Goal: Task Accomplishment & Management: Manage account settings

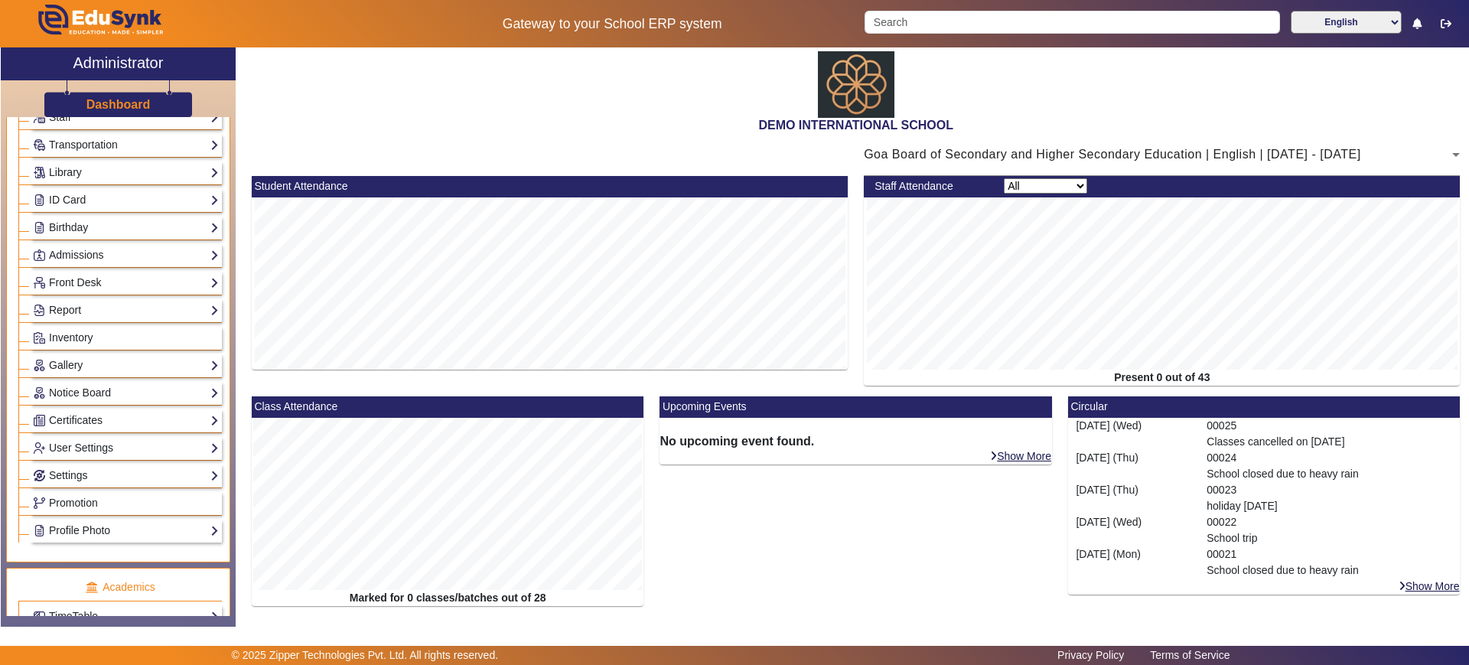
scroll to position [131, 0]
click at [110, 211] on div "ID Card Students Teachers Non Teaching Staff Template" at bounding box center [126, 202] width 192 height 24
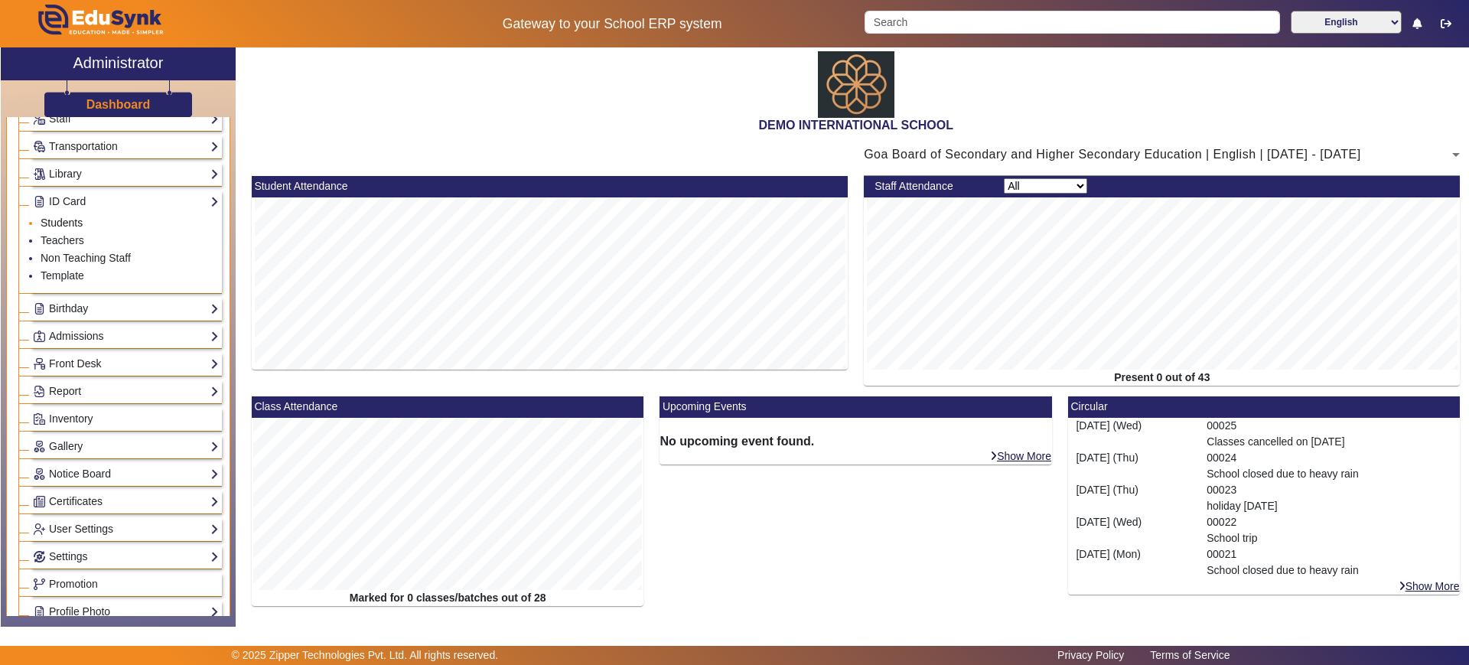
click at [73, 225] on link "Students" at bounding box center [62, 223] width 42 height 12
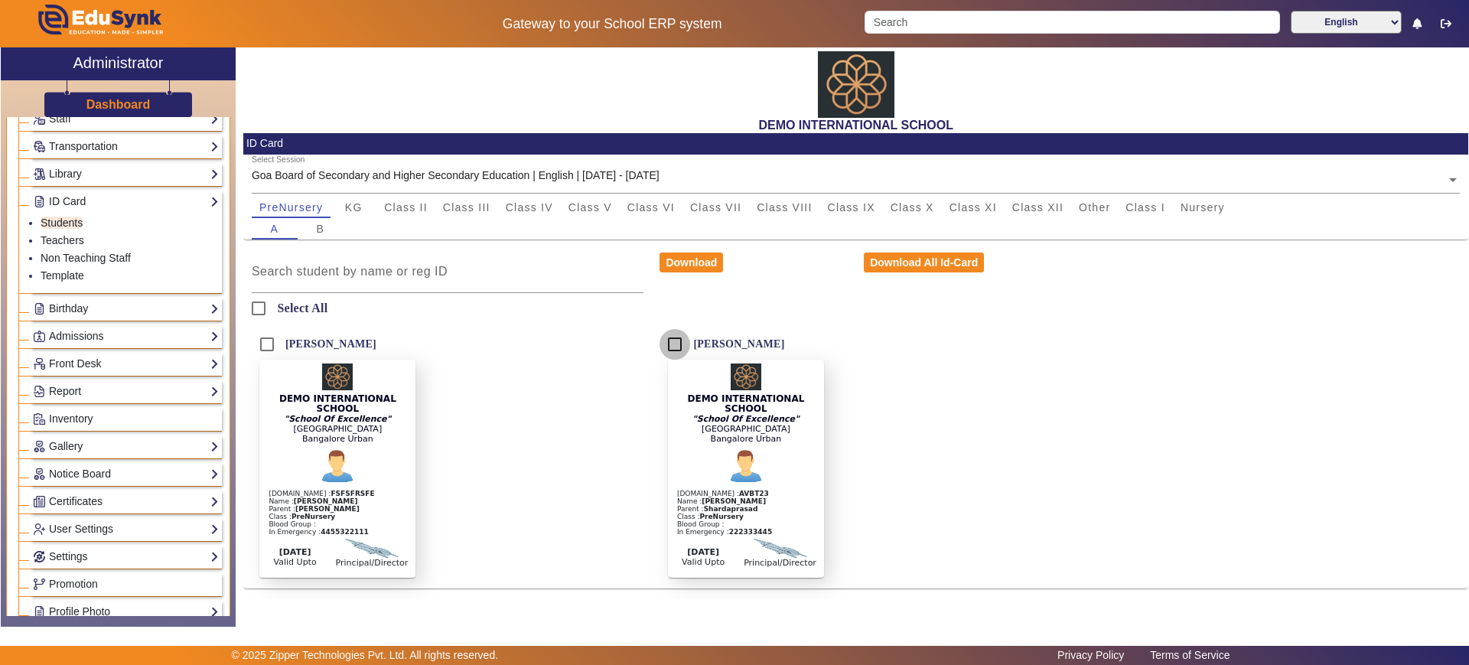
click at [675, 348] on input "Samanvita Singh" at bounding box center [675, 344] width 31 height 31
checkbox input "true"
click at [950, 258] on button "Download All Id-Card" at bounding box center [924, 262] width 120 height 20
click at [1315, 81] on div "DEMO INTERNATIONAL SCHOOL" at bounding box center [855, 90] width 1225 height 86
click at [1337, 24] on select "English हिंदी (Hindi) ಕನ್ನಡ (Kannada) தமிழ் (Tamil) ଓଡିଆ (Odia) ਪੰਜਾਬੀ (Punjabi…" at bounding box center [1346, 22] width 111 height 23
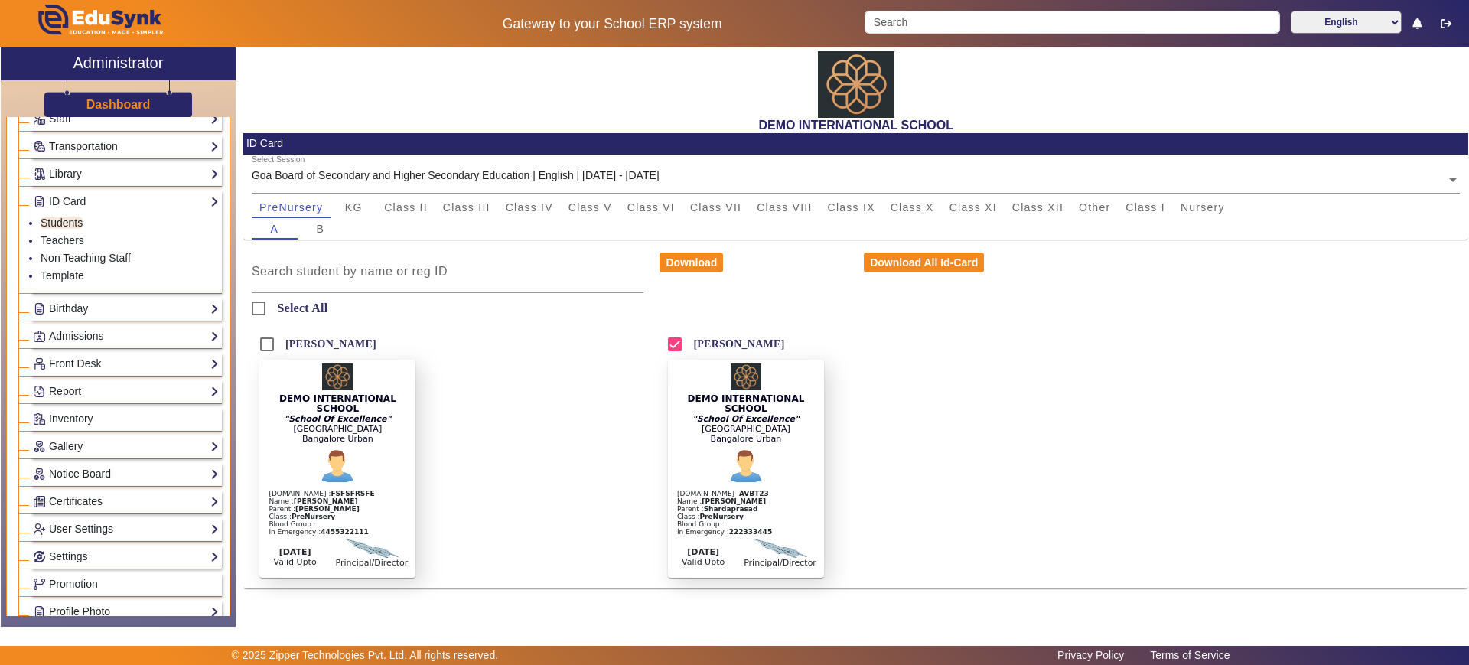
drag, startPoint x: 1302, startPoint y: 356, endPoint x: 1169, endPoint y: 458, distance: 168.0
click at [1169, 458] on div "Daksh Rudransh DEMO INTERNATIONAL SCHOOL "School Of Excellence" Sarjapur Main R…" at bounding box center [855, 458] width 1225 height 259
click at [168, 389] on link "Report" at bounding box center [126, 392] width 186 height 18
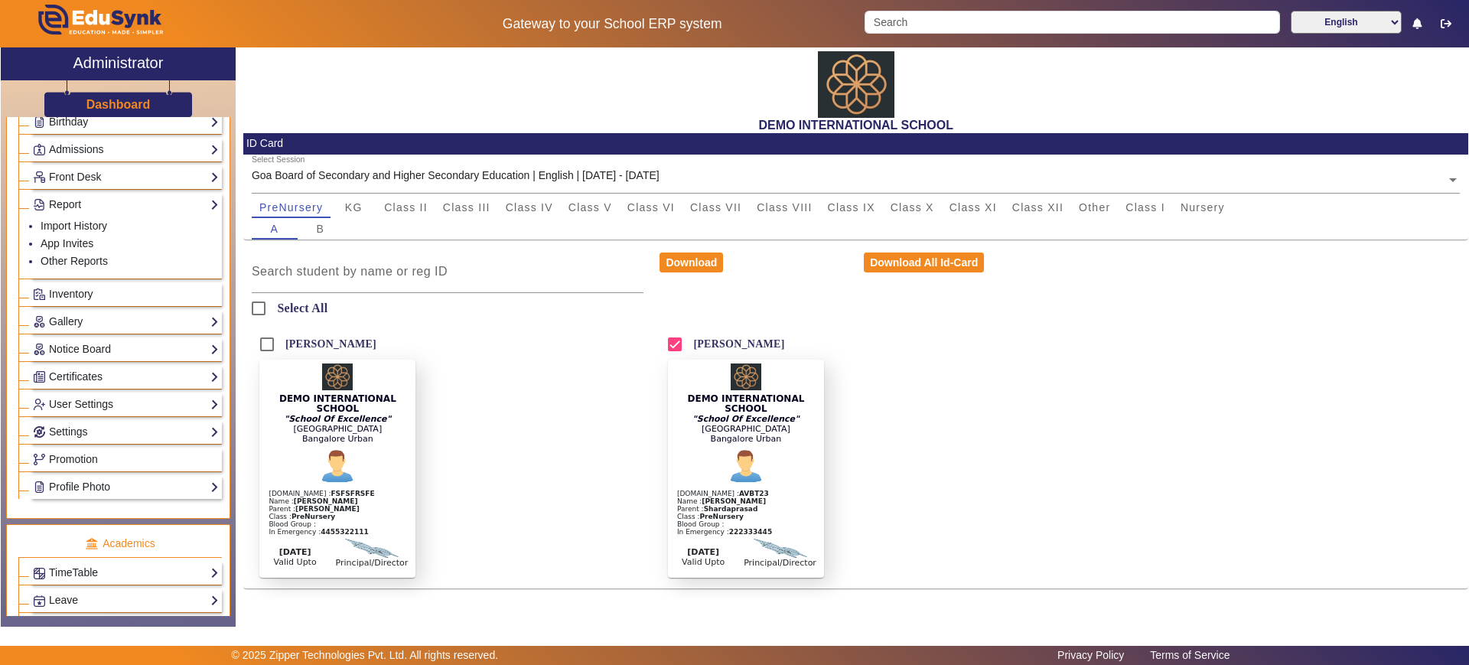
scroll to position [230, 0]
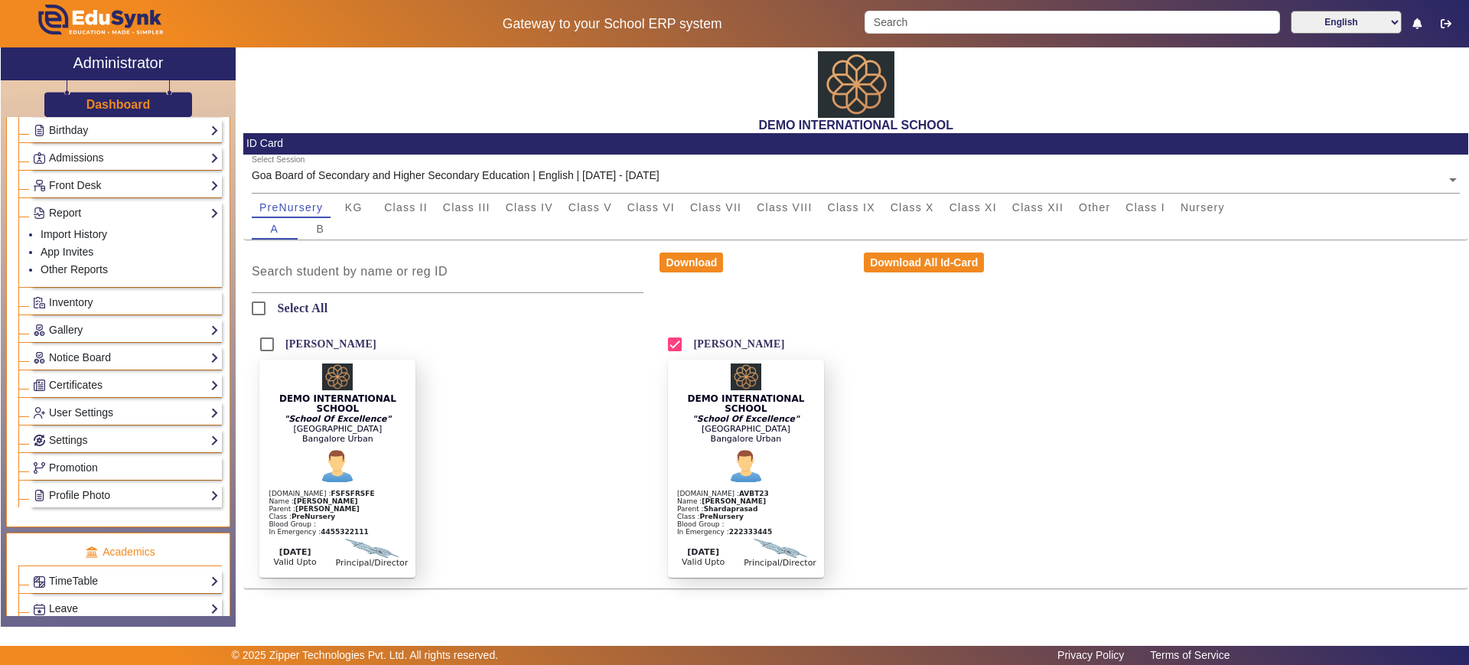
click at [85, 430] on div "Settings Biometric Configuration Live Class Setup Chat Settings Sequence Change…" at bounding box center [126, 440] width 192 height 24
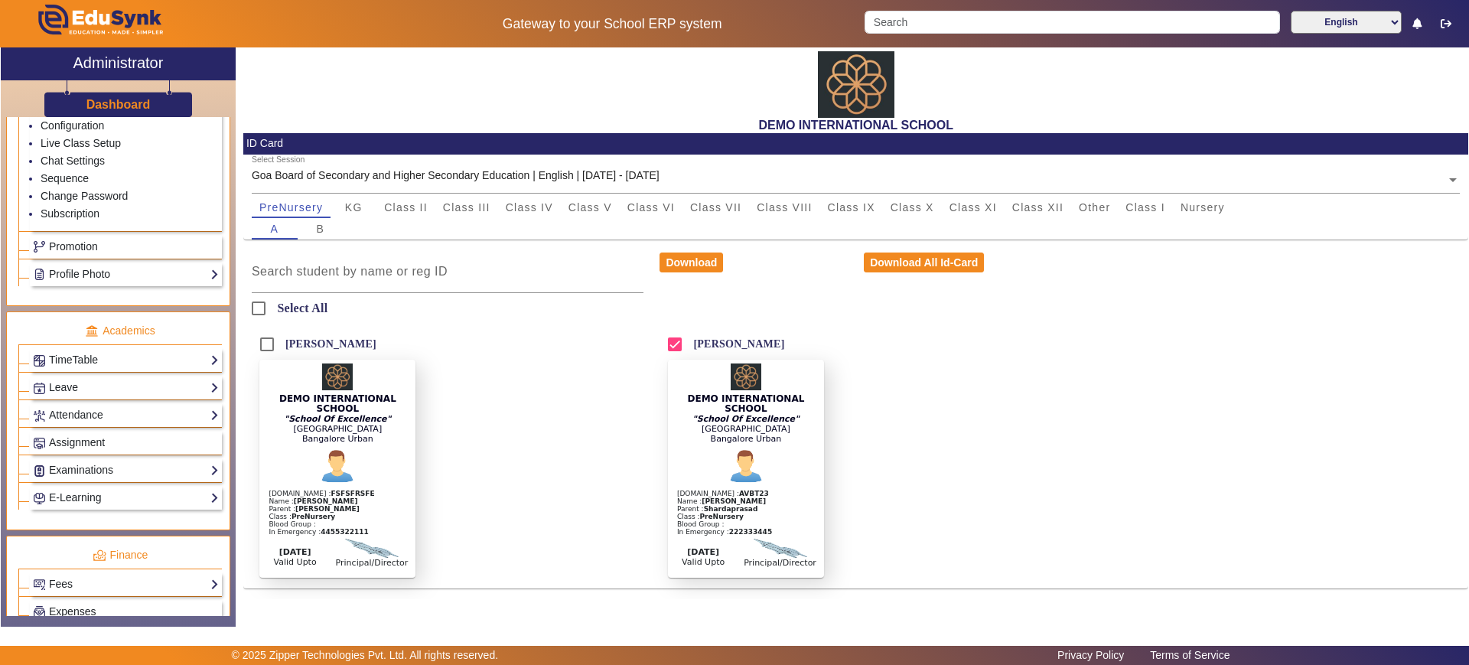
scroll to position [533, 0]
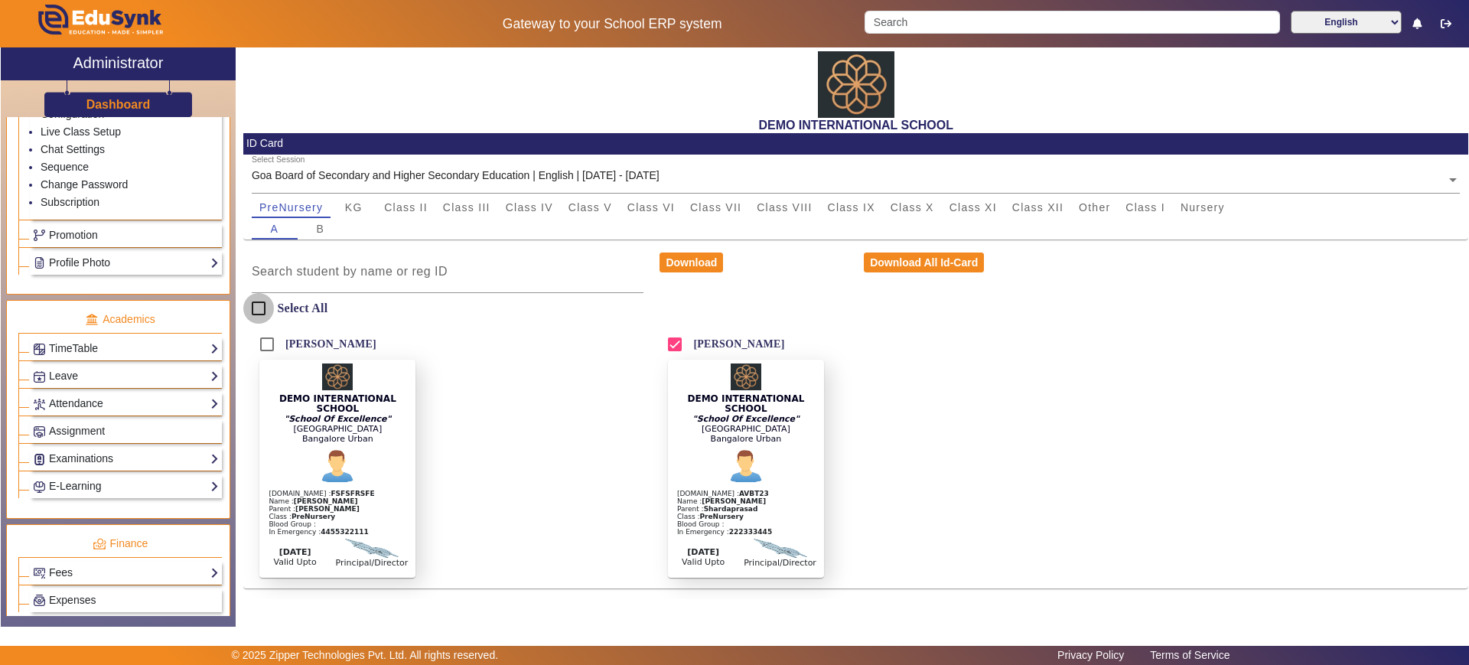
click at [254, 304] on input "Select All" at bounding box center [258, 308] width 31 height 31
checkbox input "true"
click at [910, 256] on button "Download All Id-Card" at bounding box center [924, 262] width 120 height 20
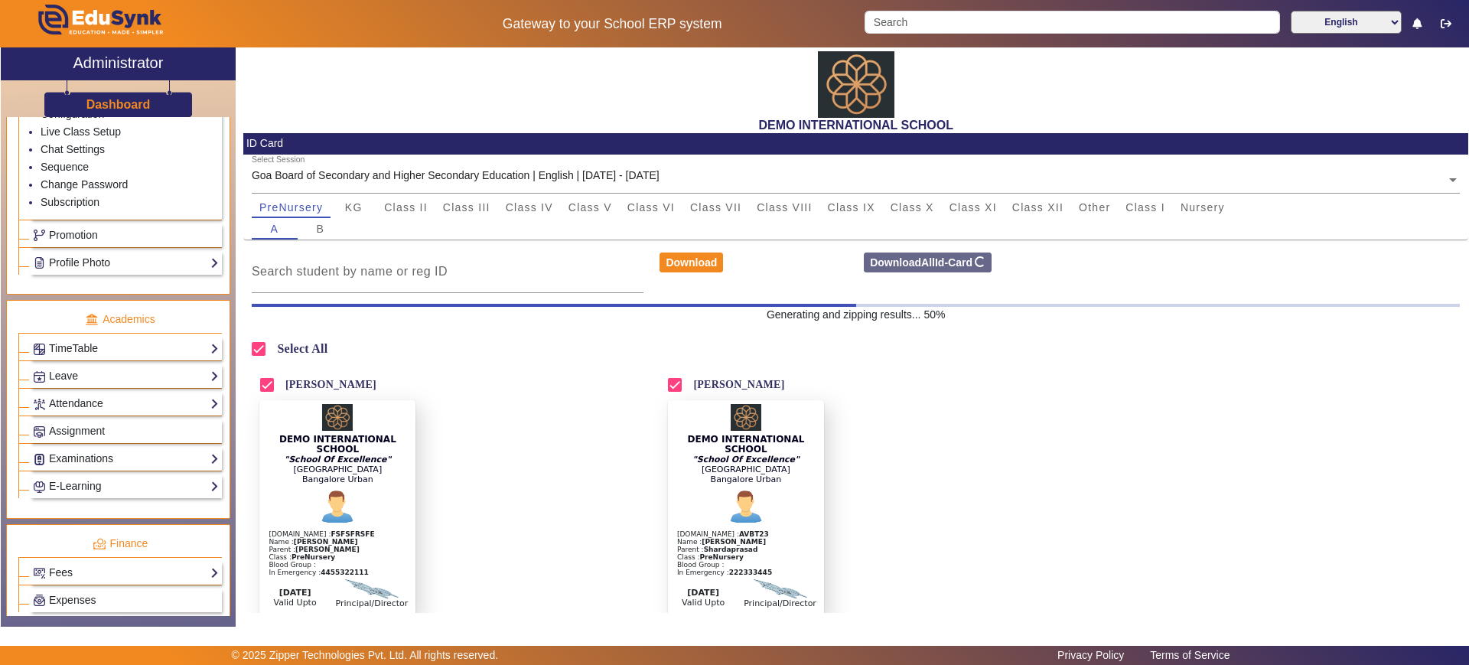
scroll to position [0, 0]
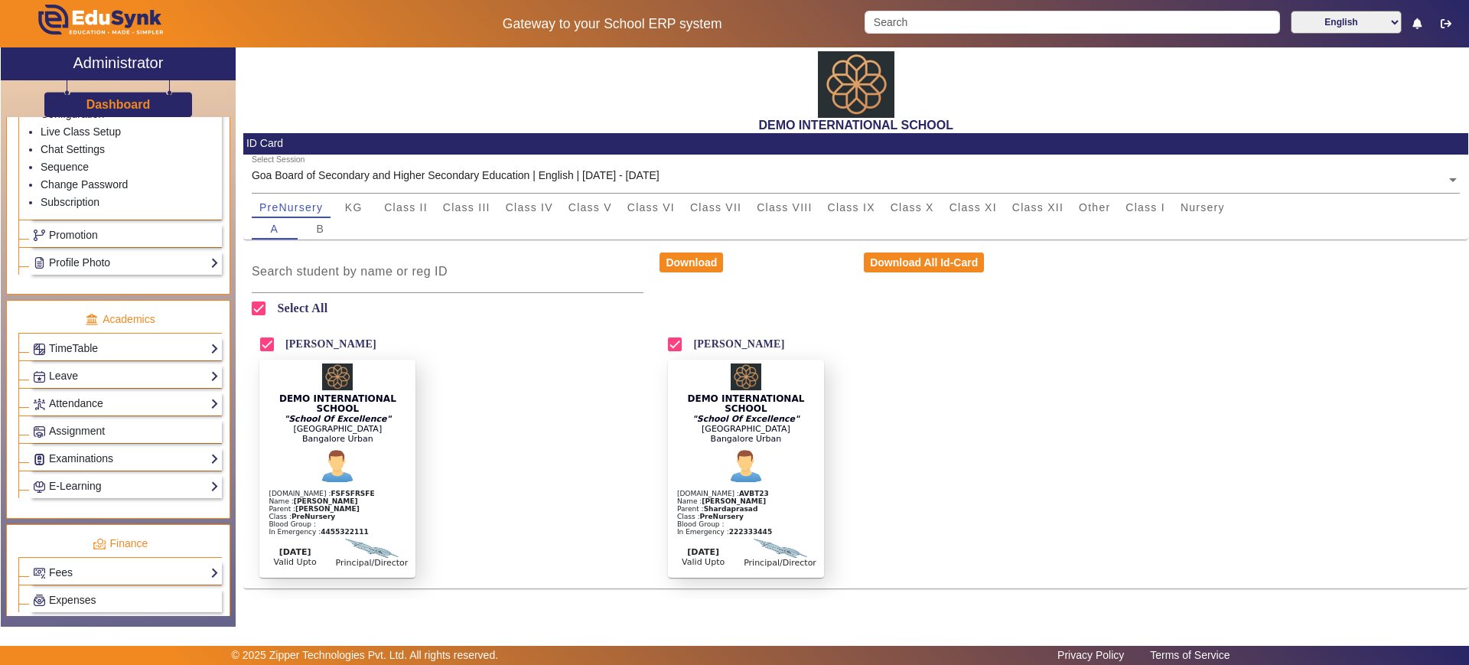
click at [1002, 410] on div "DEMO INTERNATIONAL SCHOOL "School Of Excellence" Sarjapur Main Road Bangalore U…" at bounding box center [856, 474] width 393 height 229
click at [90, 104] on h3 "Dashboard" at bounding box center [118, 104] width 64 height 15
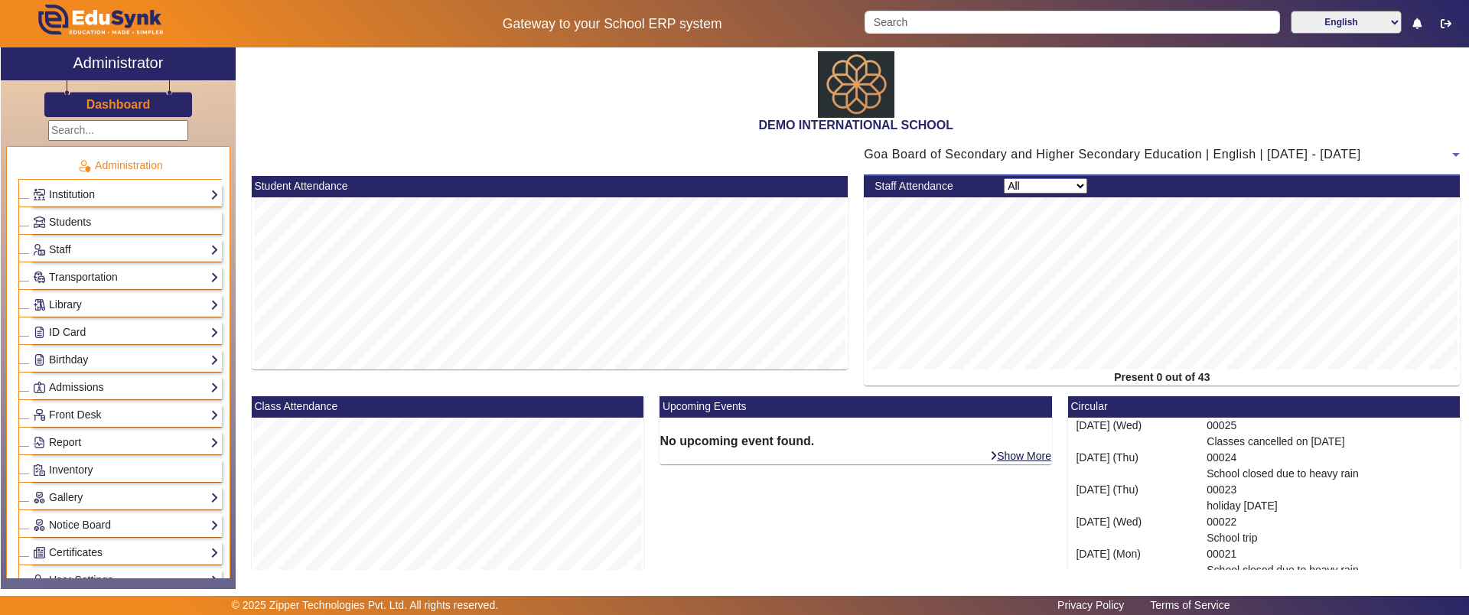
click at [1026, 151] on span "Goa Board of Secondary and Higher Secondary Education | English | [DATE] - [DAT…" at bounding box center [1112, 154] width 497 height 13
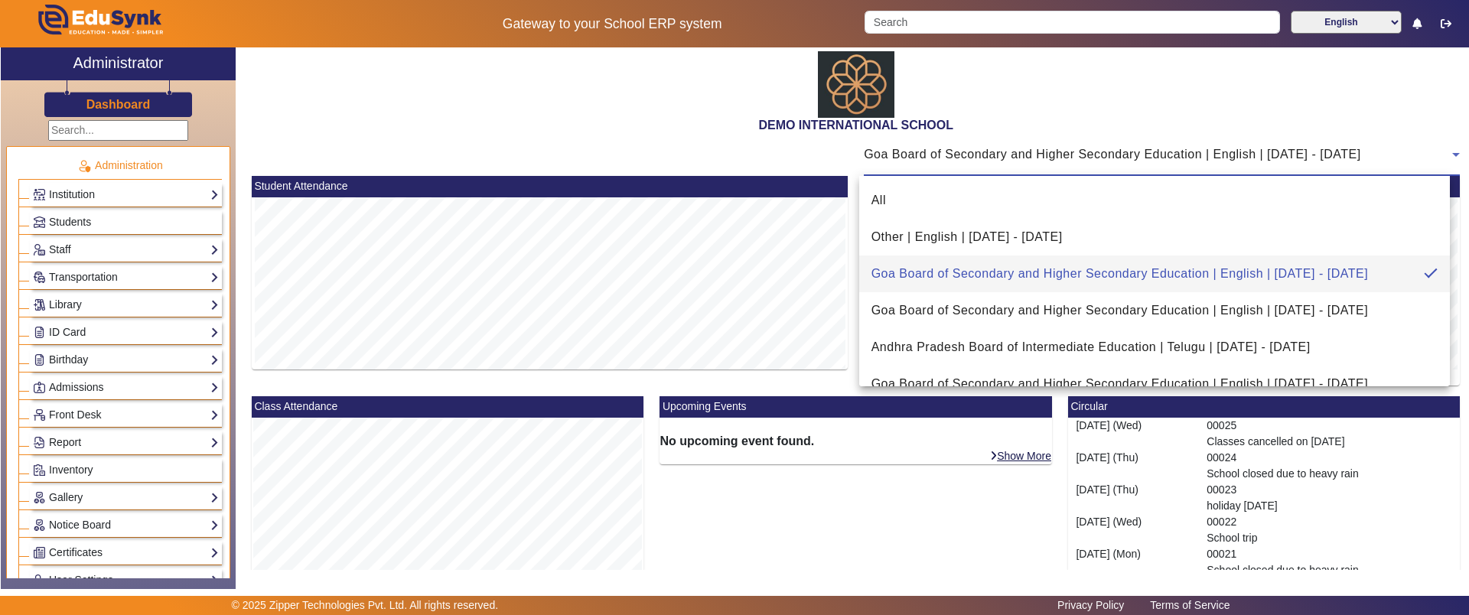
click at [1057, 94] on div at bounding box center [734, 307] width 1469 height 615
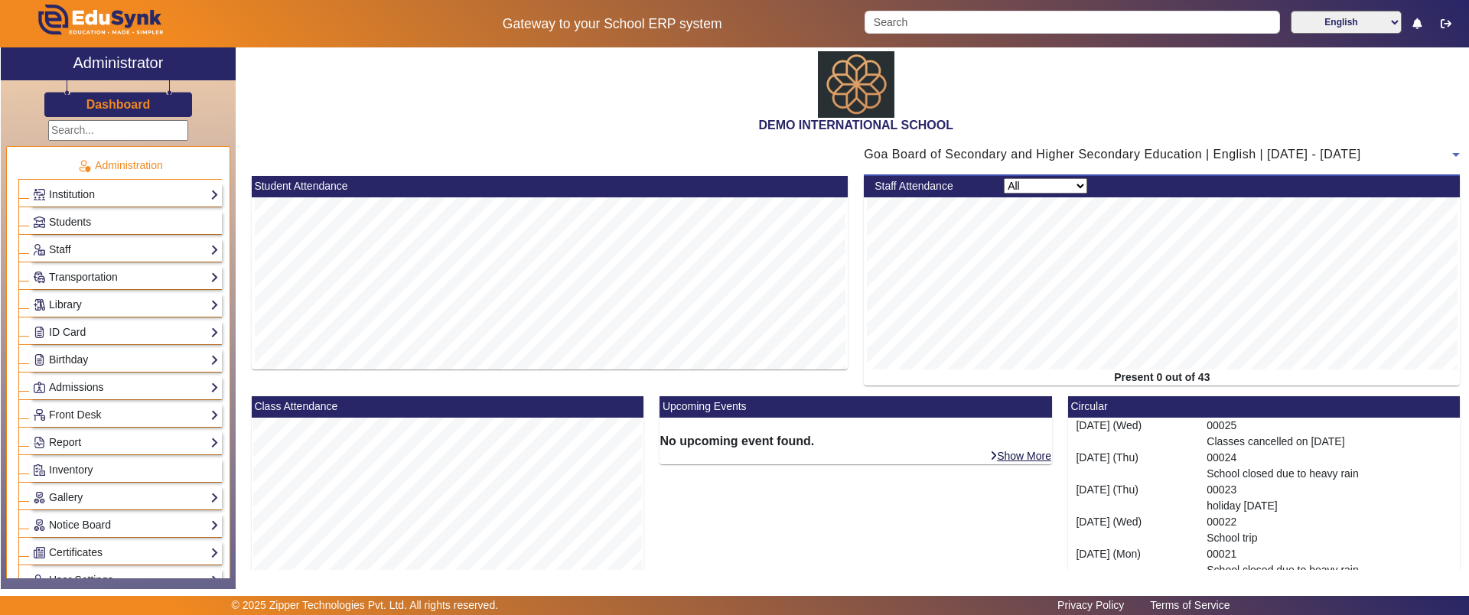
click at [1084, 145] on div "Goa Board of Secondary and Higher Secondary Education | English | [DATE] - [DAT…" at bounding box center [1158, 154] width 588 height 18
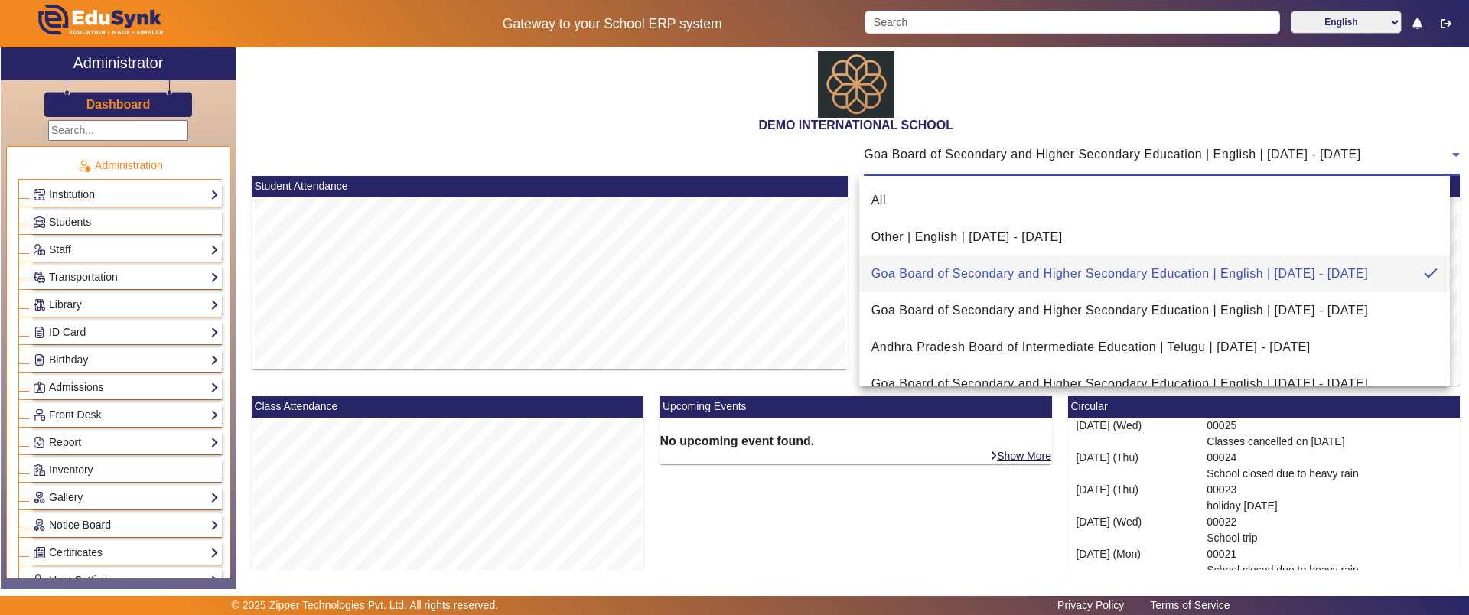
click at [1068, 103] on div at bounding box center [734, 307] width 1469 height 615
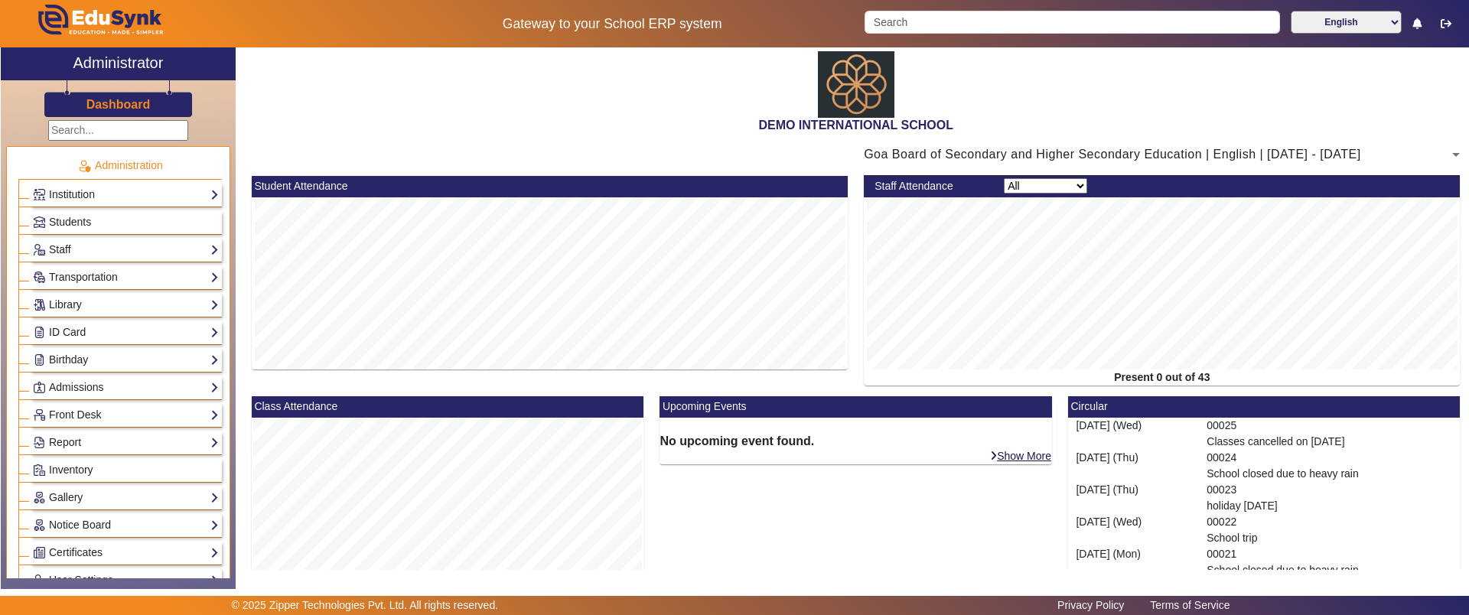
click at [1062, 165] on div "Goa Board of Secondary and Higher Secondary Education | English | [DATE] - [DAT…" at bounding box center [1162, 154] width 596 height 43
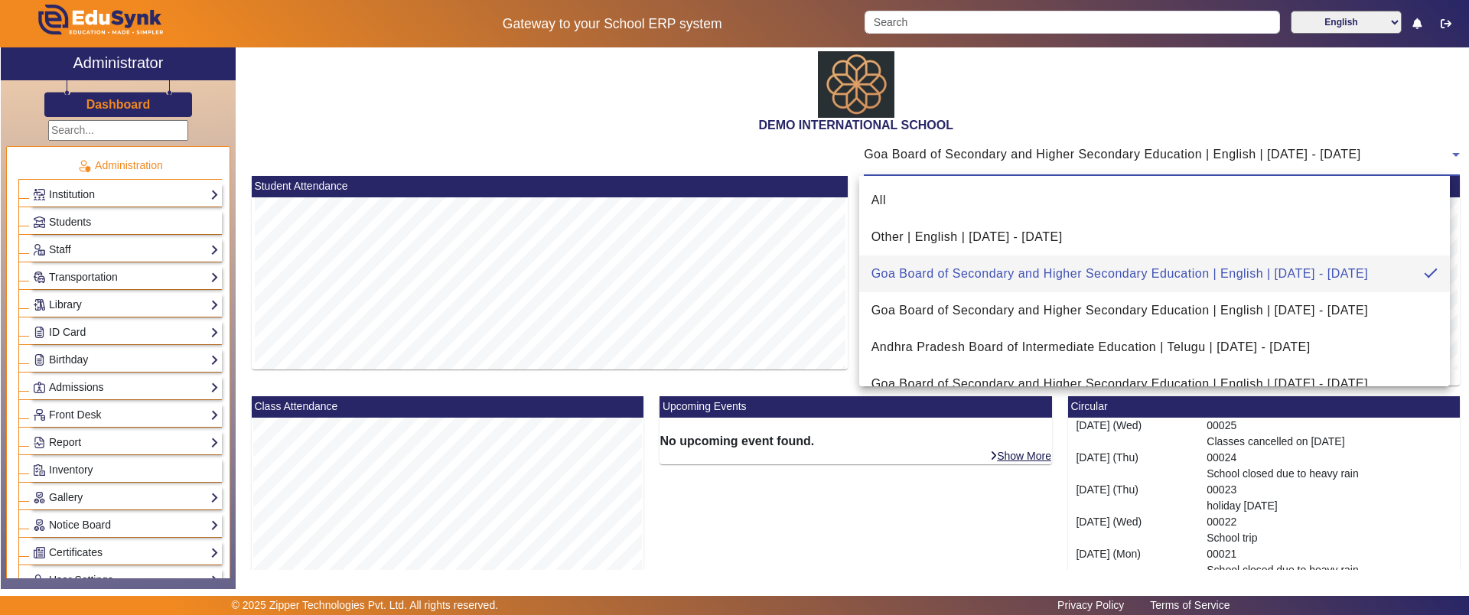
drag, startPoint x: 1062, startPoint y: 165, endPoint x: 1067, endPoint y: 112, distance: 53.8
click at [1067, 112] on div at bounding box center [734, 307] width 1469 height 615
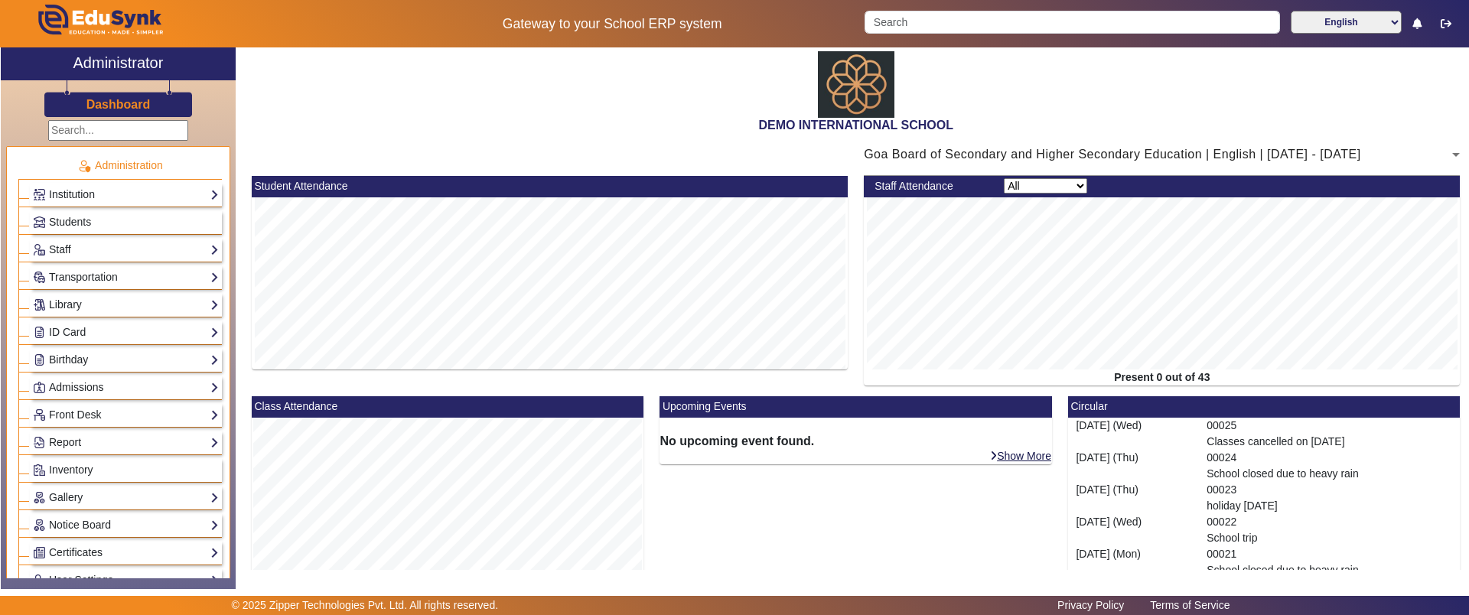
click at [1067, 112] on div "DEMO INTERNATIONAL SCHOOL" at bounding box center [855, 90] width 1225 height 86
click at [1311, 30] on select "English हिंदी (Hindi) ಕನ್ನಡ (Kannada) தமிழ் (Tamil) ଓଡିଆ (Odia) ਪੰਜਾਬੀ (Punjabi…" at bounding box center [1346, 22] width 111 height 23
click at [1291, 11] on select "English हिंदी (Hindi) ಕನ್ನಡ (Kannada) தமிழ் (Tamil) ଓଡିଆ (Odia) ਪੰਜਾਬੀ (Punjabi…" at bounding box center [1346, 22] width 111 height 23
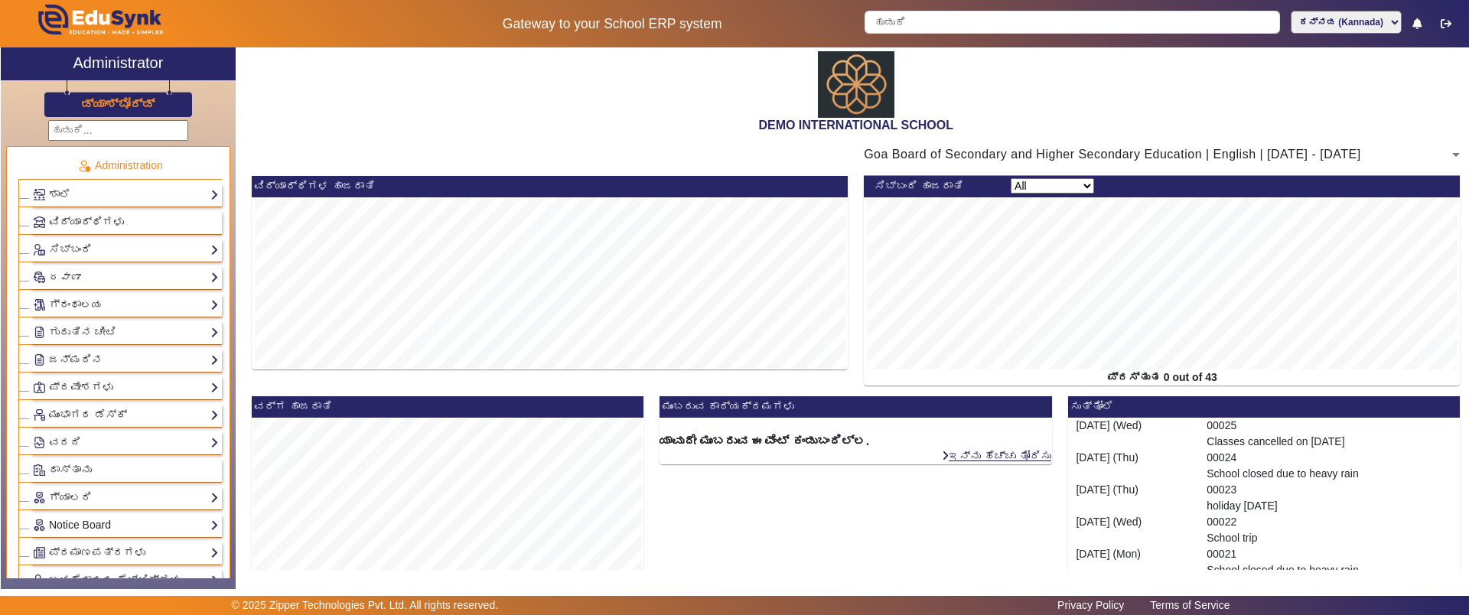
click at [1322, 24] on select "English हिंदी (Hindi) ಕನ್ನಡ (Kannada) தமிழ் (Tamil) ଓଡିଆ (Odia) ਪੰਜਾਬੀ (Punjabi…" at bounding box center [1346, 22] width 111 height 23
select select "en"
click at [1291, 11] on select "English हिंदी (Hindi) ಕನ್ನಡ (Kannada) தமிழ் (Tamil) ଓଡିଆ (Odia) ਪੰਜਾਬੀ (Punjabi…" at bounding box center [1346, 22] width 111 height 23
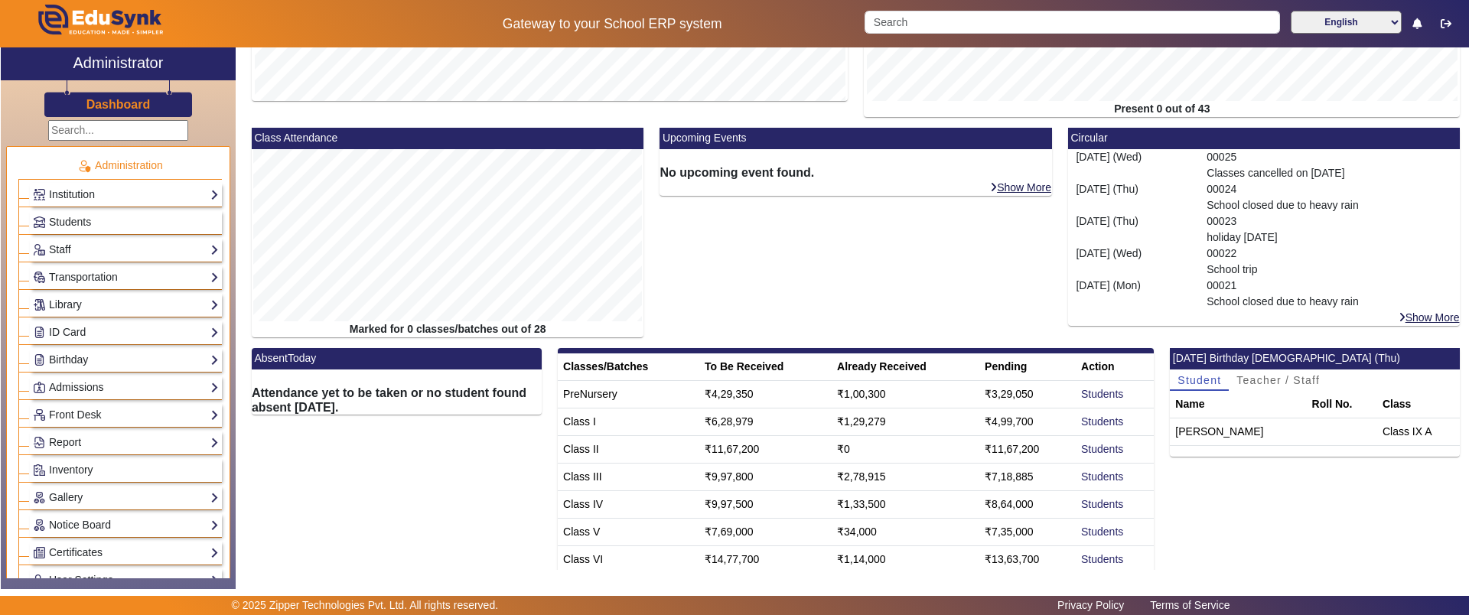
scroll to position [11, 0]
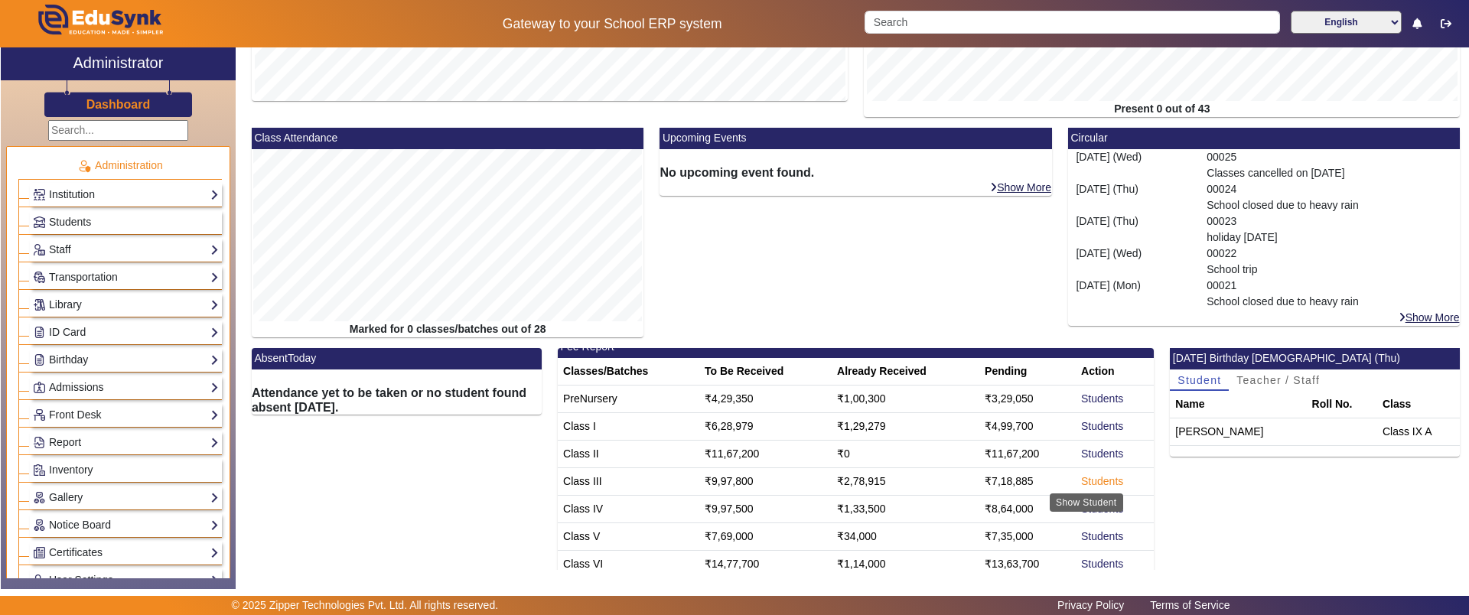
click at [1082, 478] on link "Students" at bounding box center [1102, 481] width 42 height 12
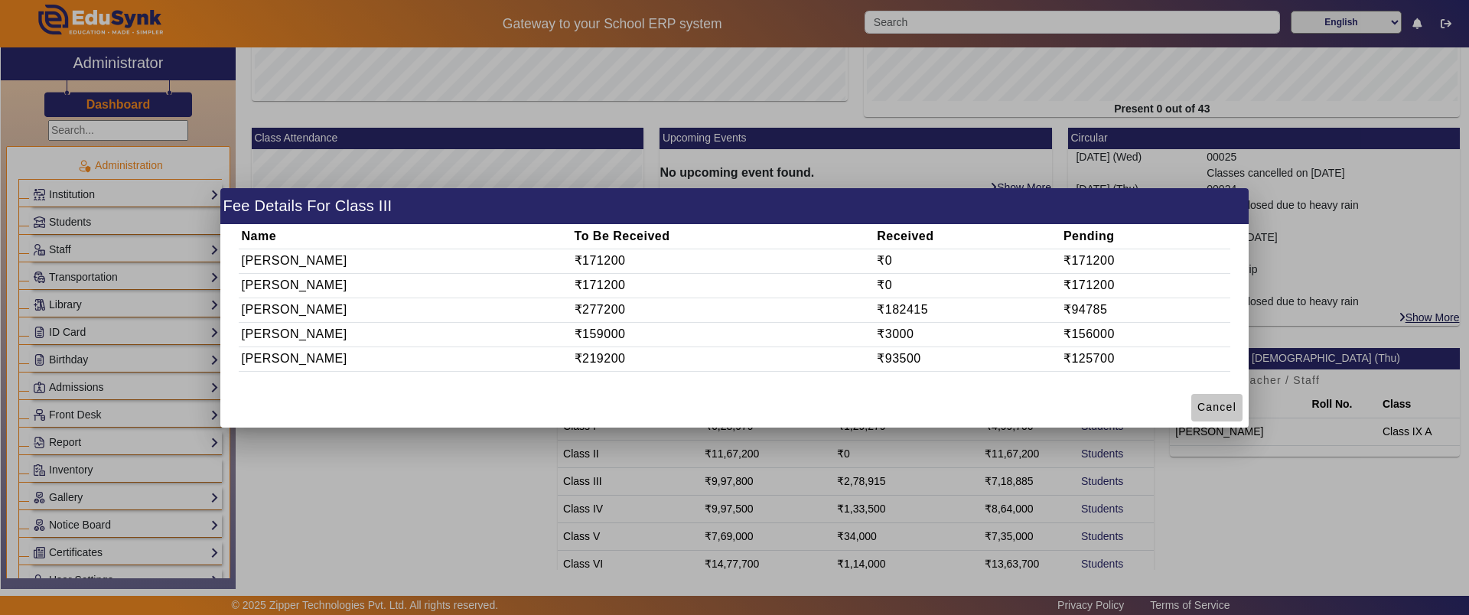
click at [1220, 408] on span "Cancel" at bounding box center [1216, 407] width 39 height 16
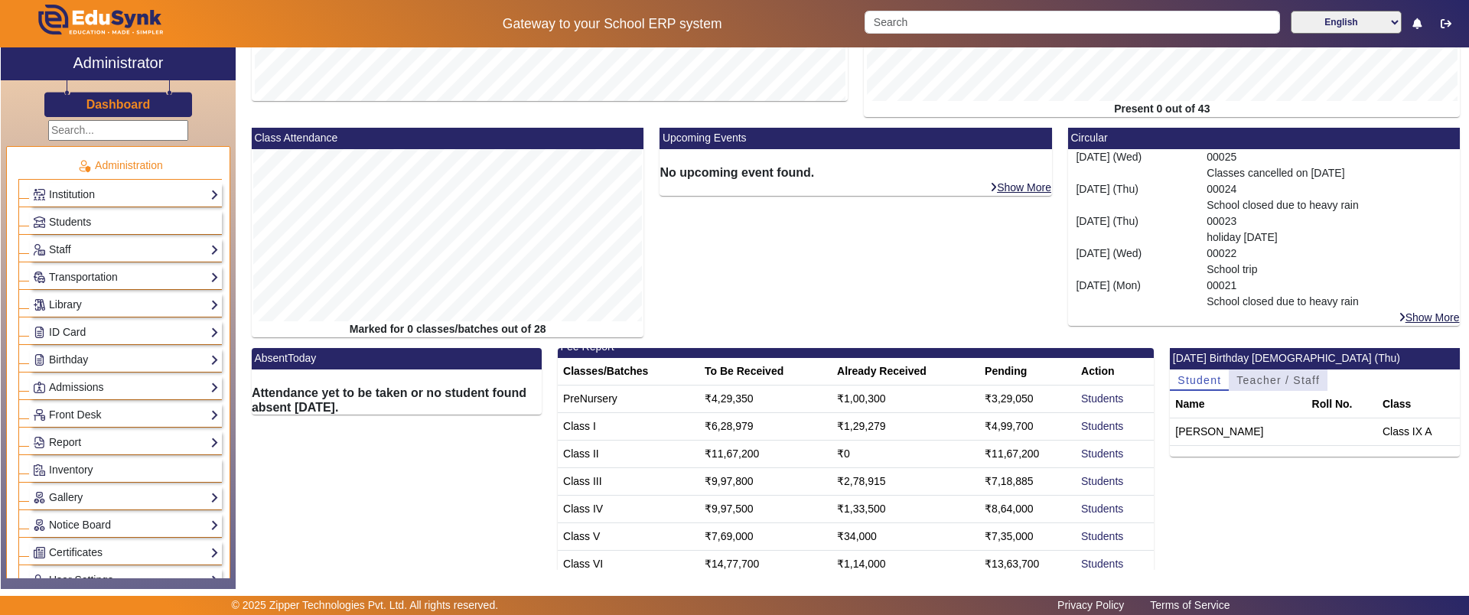
click at [1258, 382] on span "Teacher / Staff" at bounding box center [1277, 380] width 83 height 11
click at [1200, 381] on span "Student" at bounding box center [1200, 380] width 44 height 11
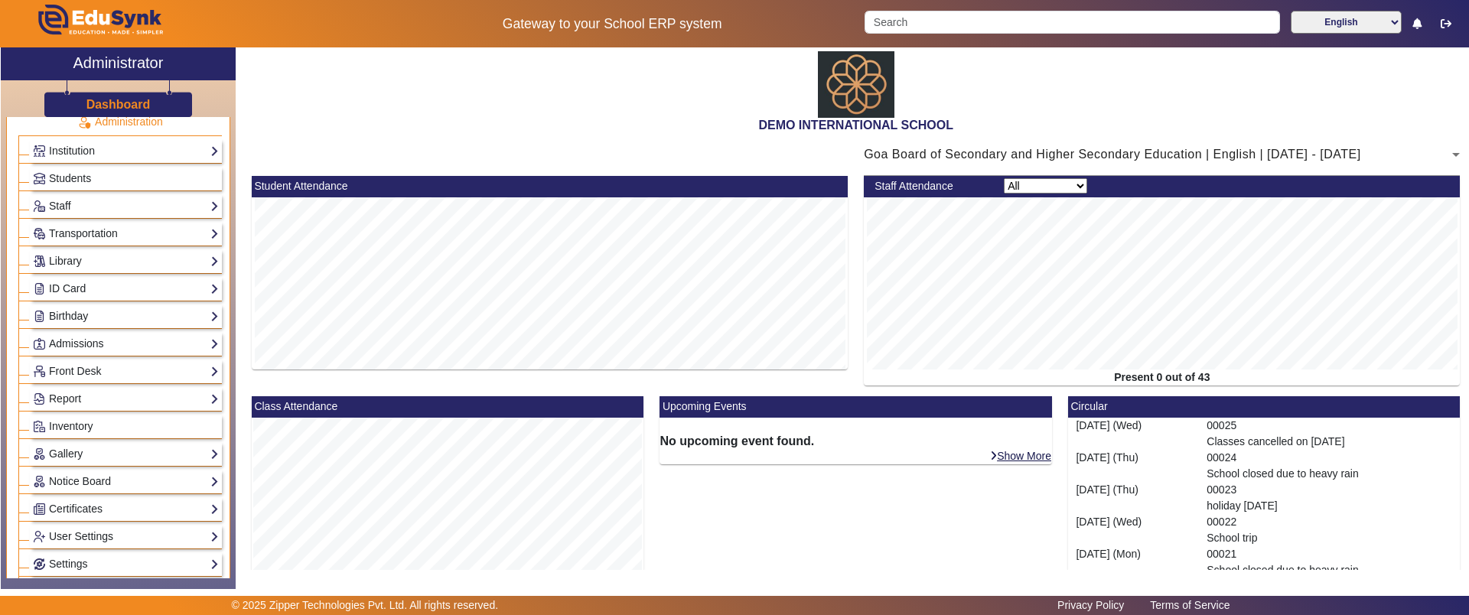
scroll to position [0, 0]
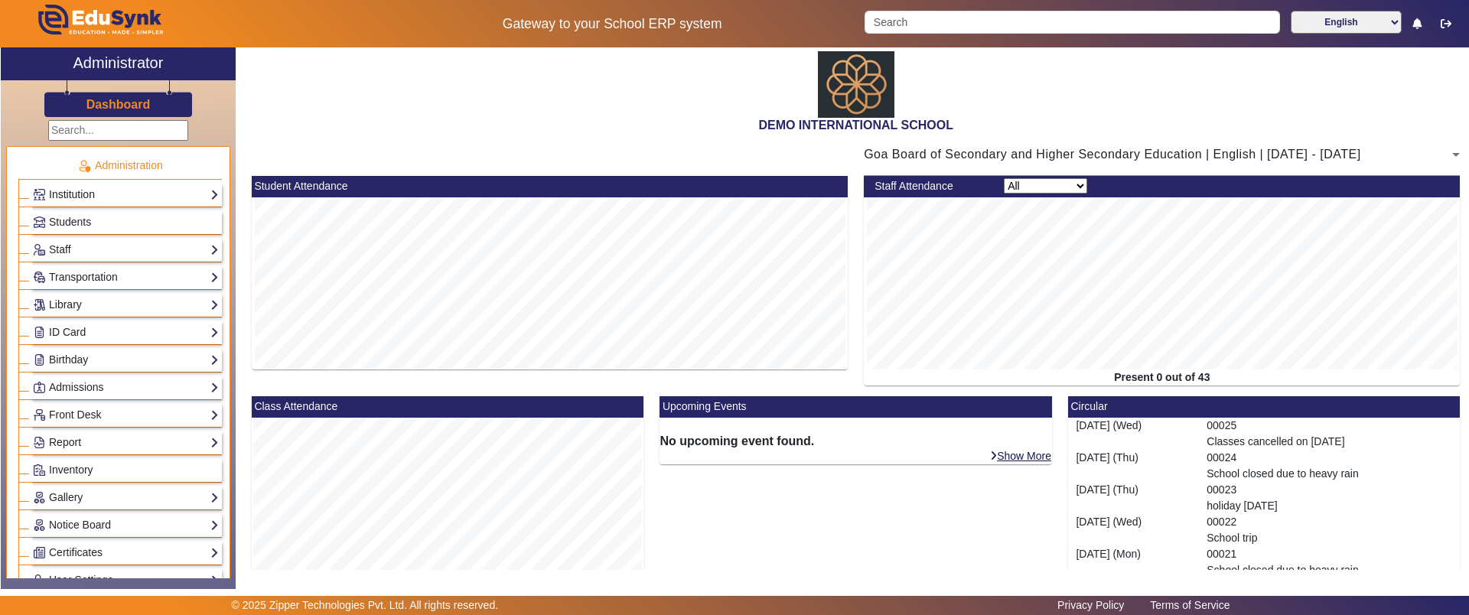
click at [78, 197] on link "Institution" at bounding box center [126, 195] width 186 height 18
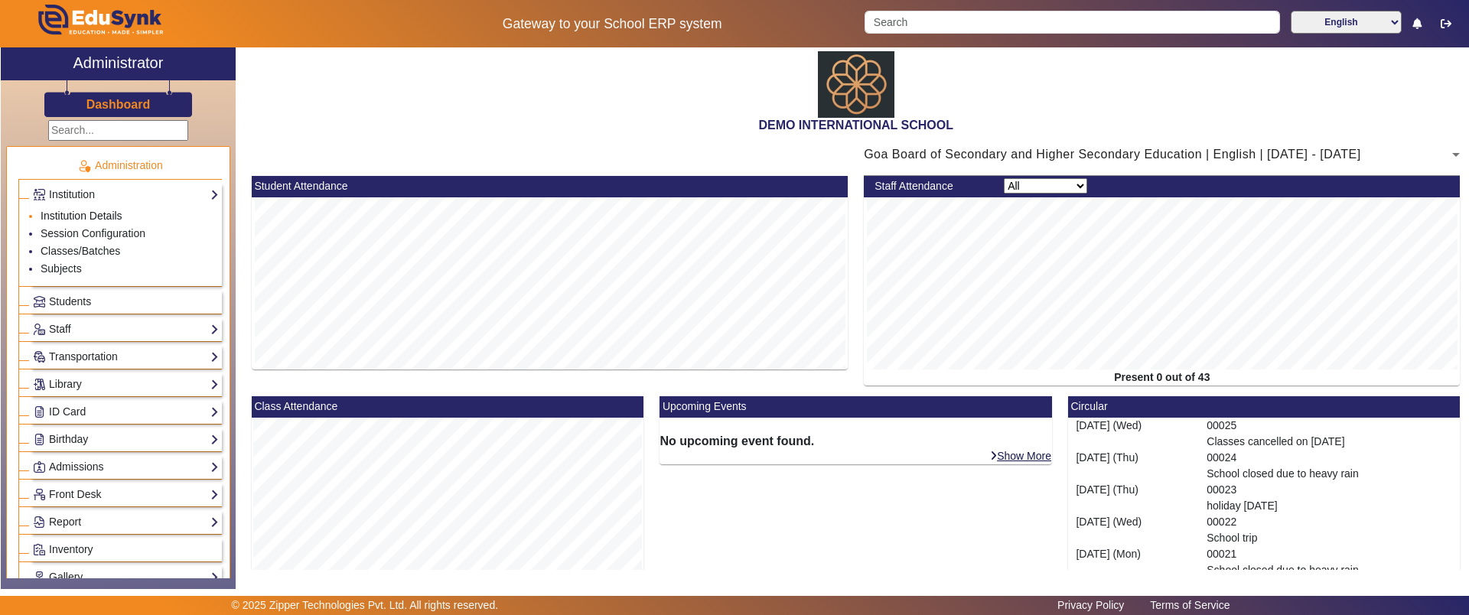
click at [83, 220] on link "Institution Details" at bounding box center [82, 216] width 82 height 12
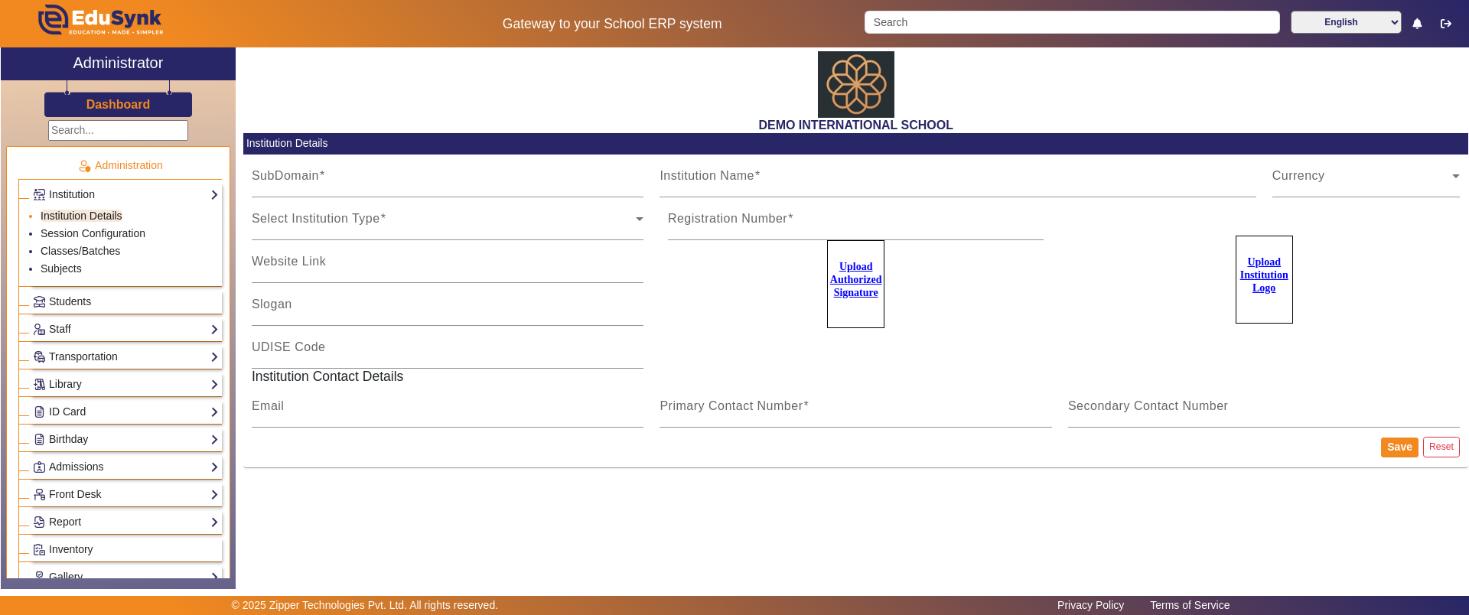
type input "20june2023"
type input "DEMO INTERNATIONAL SCHOOL"
type input "www.edusynk.com"
type input "SCHOOL OF EXCELLENCE"
type input "09180101038"
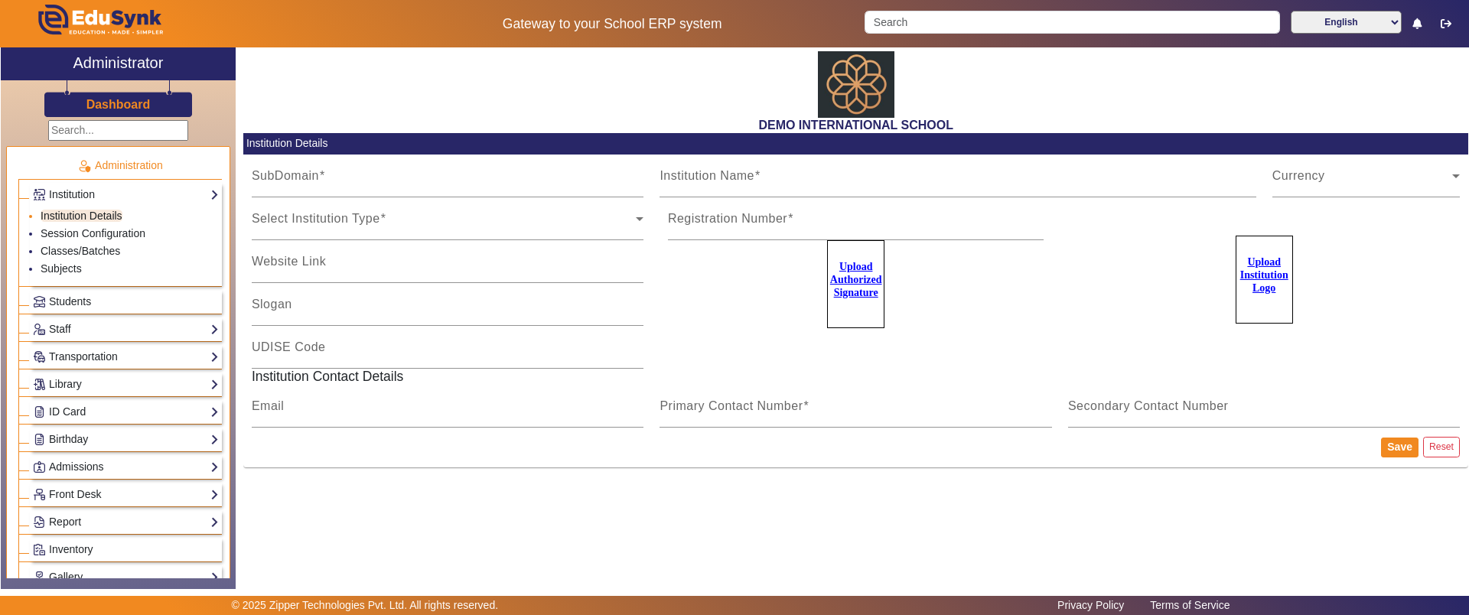
type input "2183437"
type input "zipper.pratik@gmail.com"
type input "2143224344"
type input "8318363024"
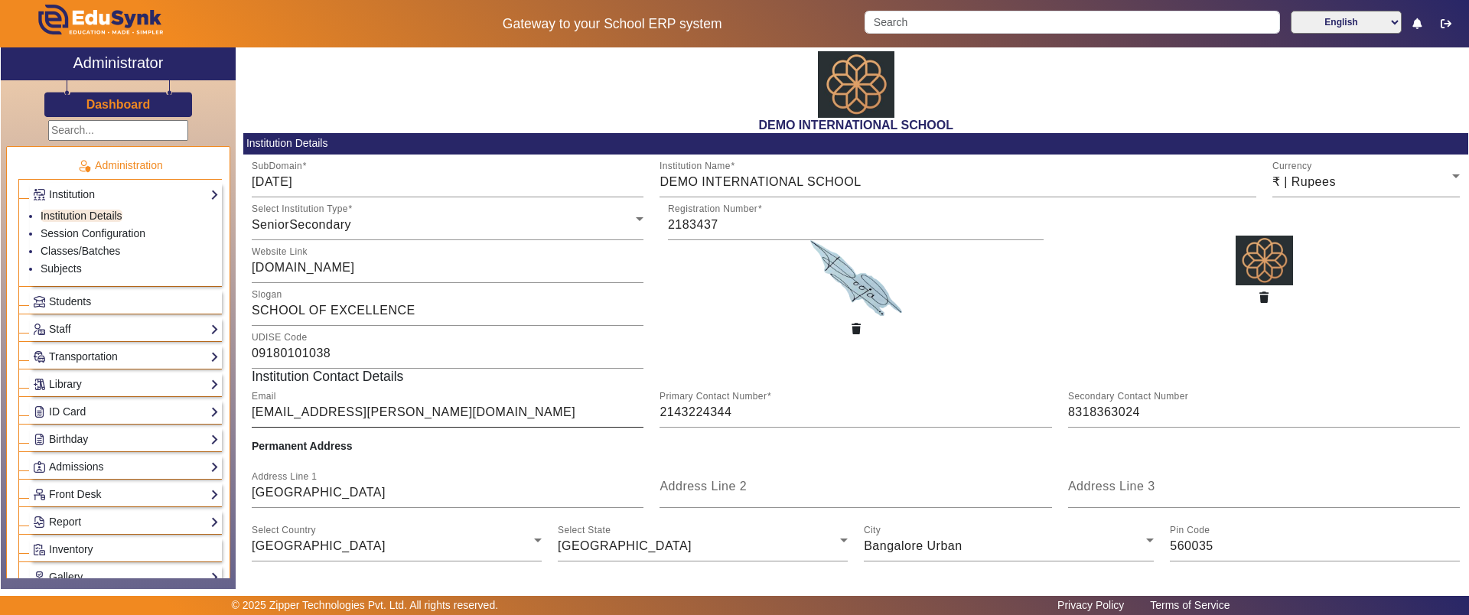
scroll to position [98, 0]
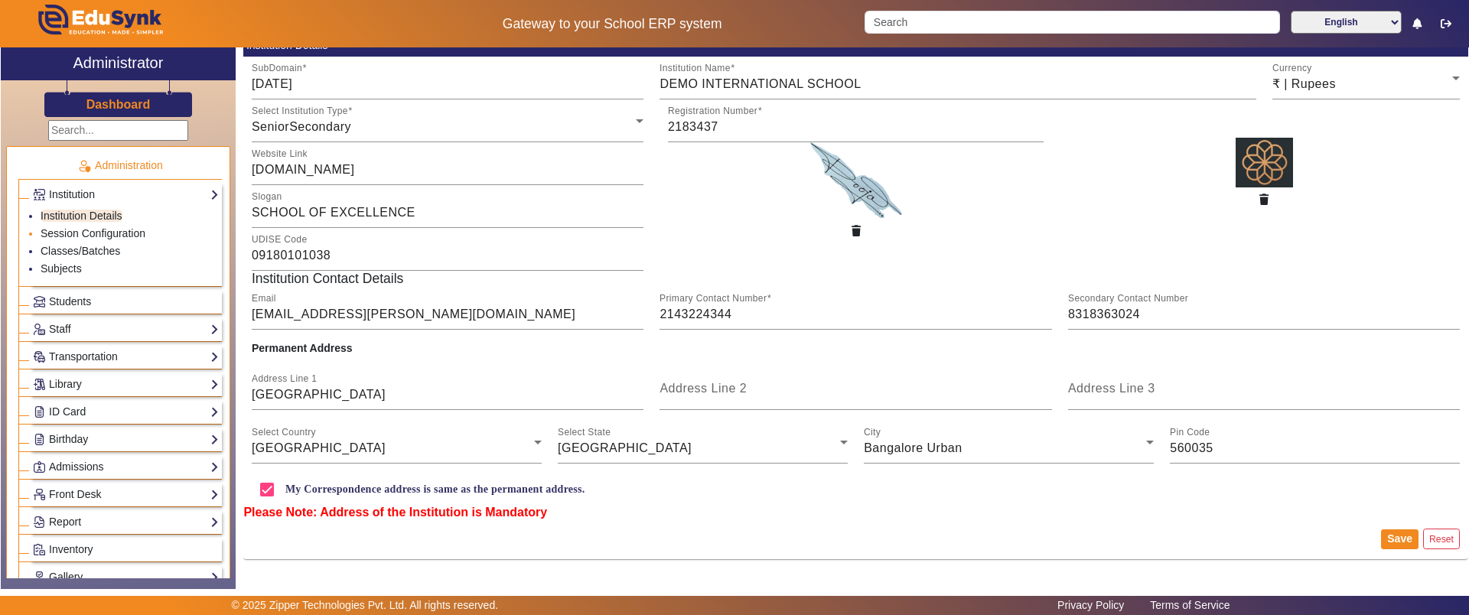
click at [112, 240] on li "Session Configuration" at bounding box center [130, 235] width 178 height 18
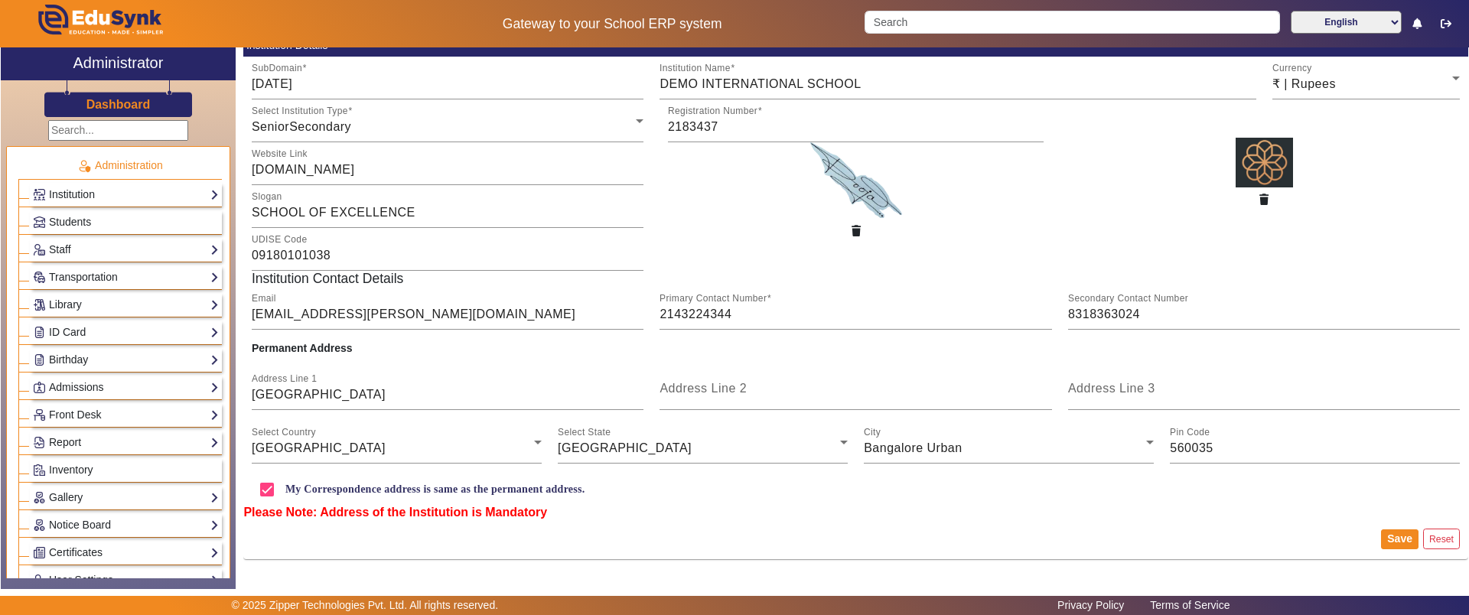
click at [109, 183] on div "Institution Institution Details Session Configuration Classes/Batches Subjects" at bounding box center [126, 195] width 192 height 24
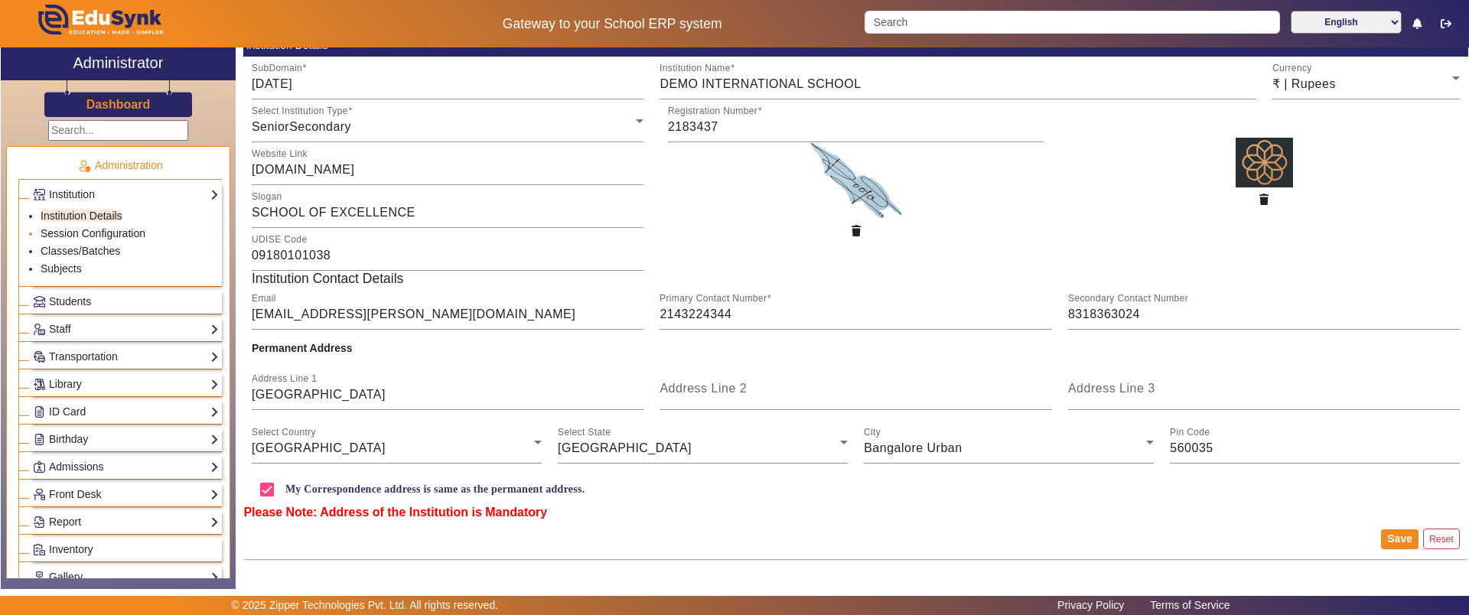
click at [84, 231] on link "Session Configuration" at bounding box center [93, 233] width 105 height 12
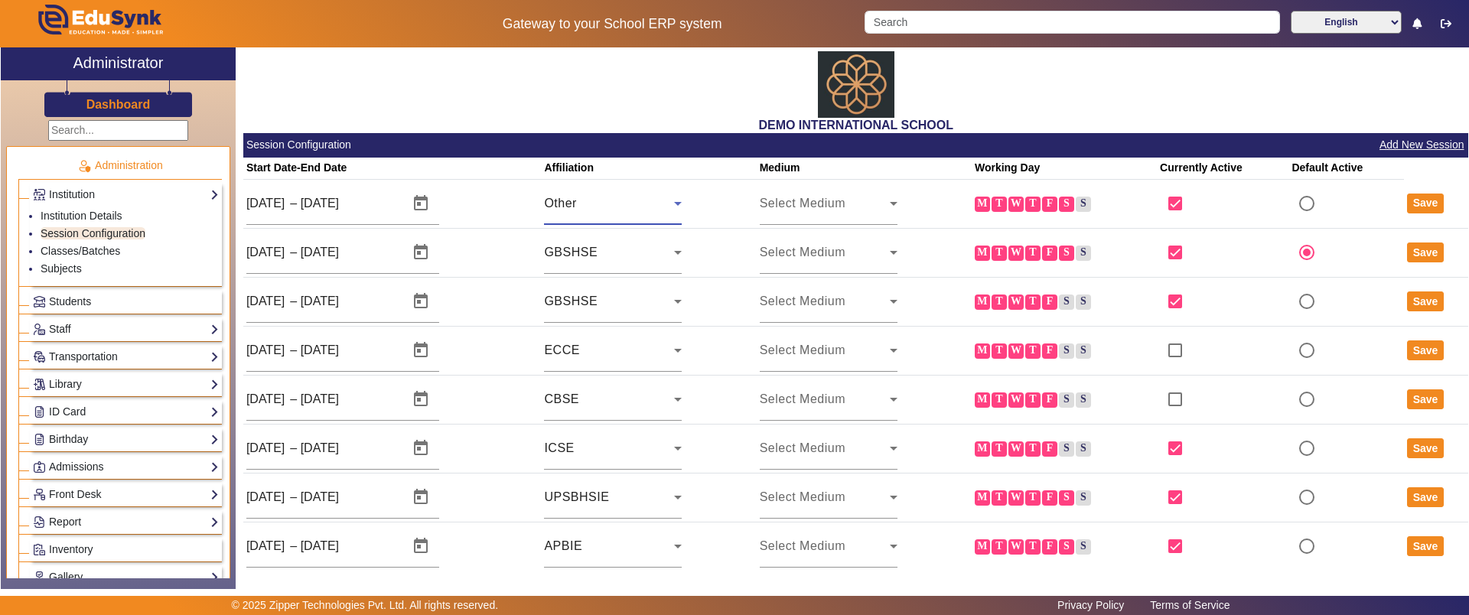
click at [577, 196] on div "Other" at bounding box center [609, 203] width 130 height 18
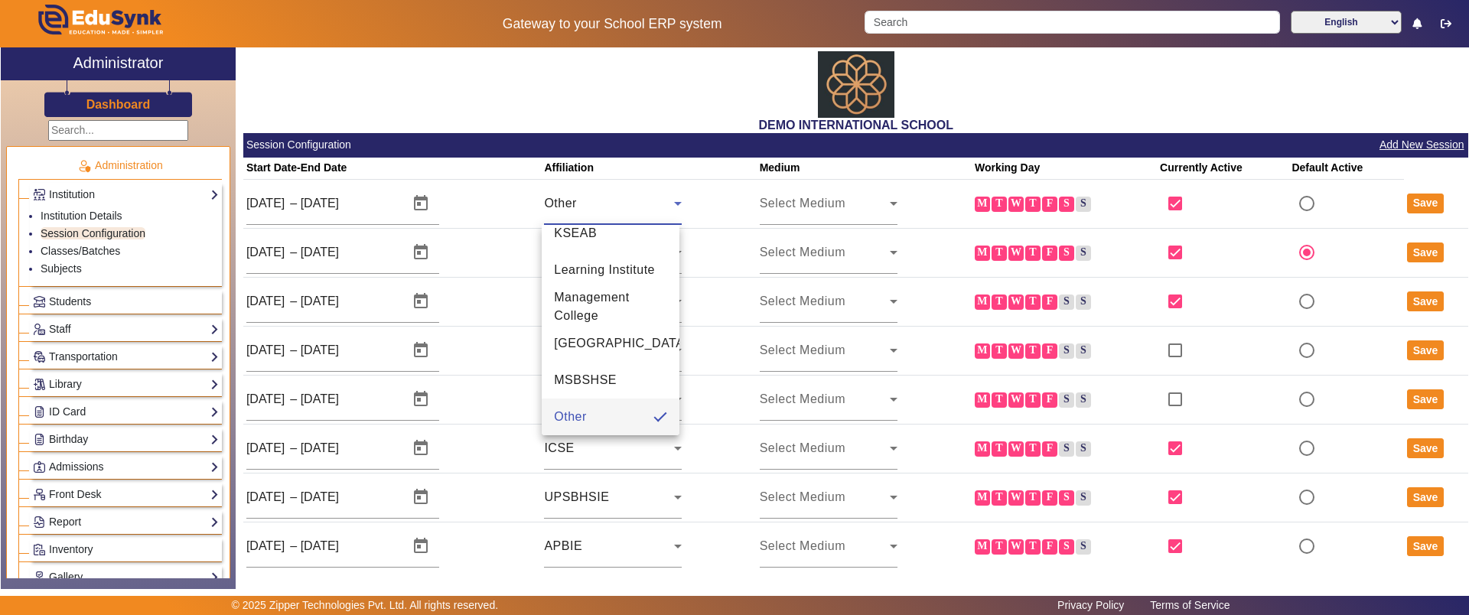
click at [788, 217] on div at bounding box center [734, 307] width 1469 height 615
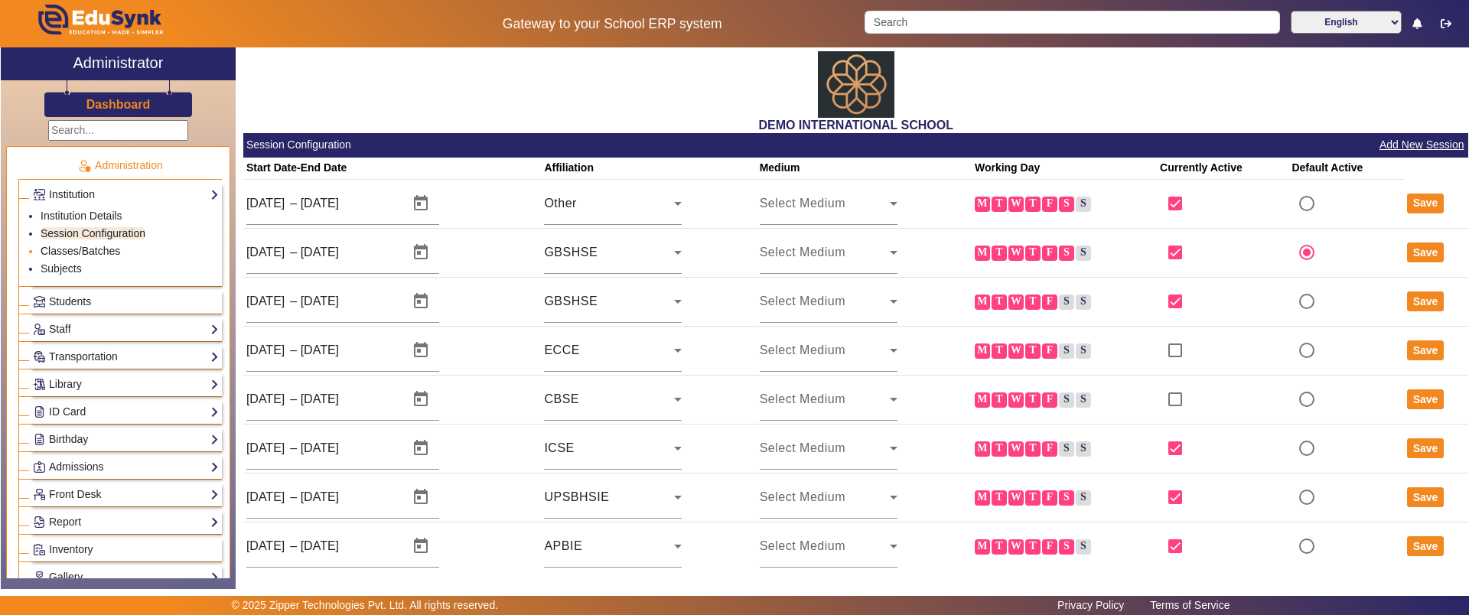
click at [108, 252] on link "Classes/Batches" at bounding box center [81, 251] width 80 height 12
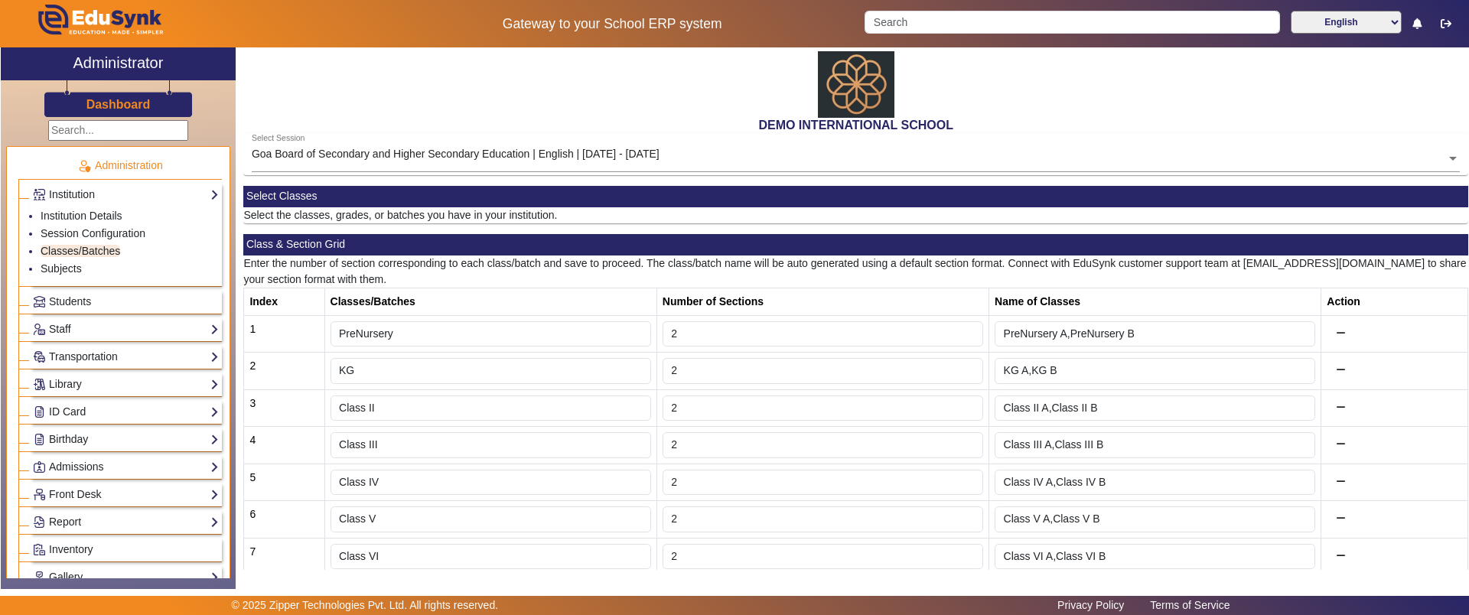
click at [611, 210] on p "Select the classes, grades, or batches you have in your institution." at bounding box center [855, 215] width 1225 height 16
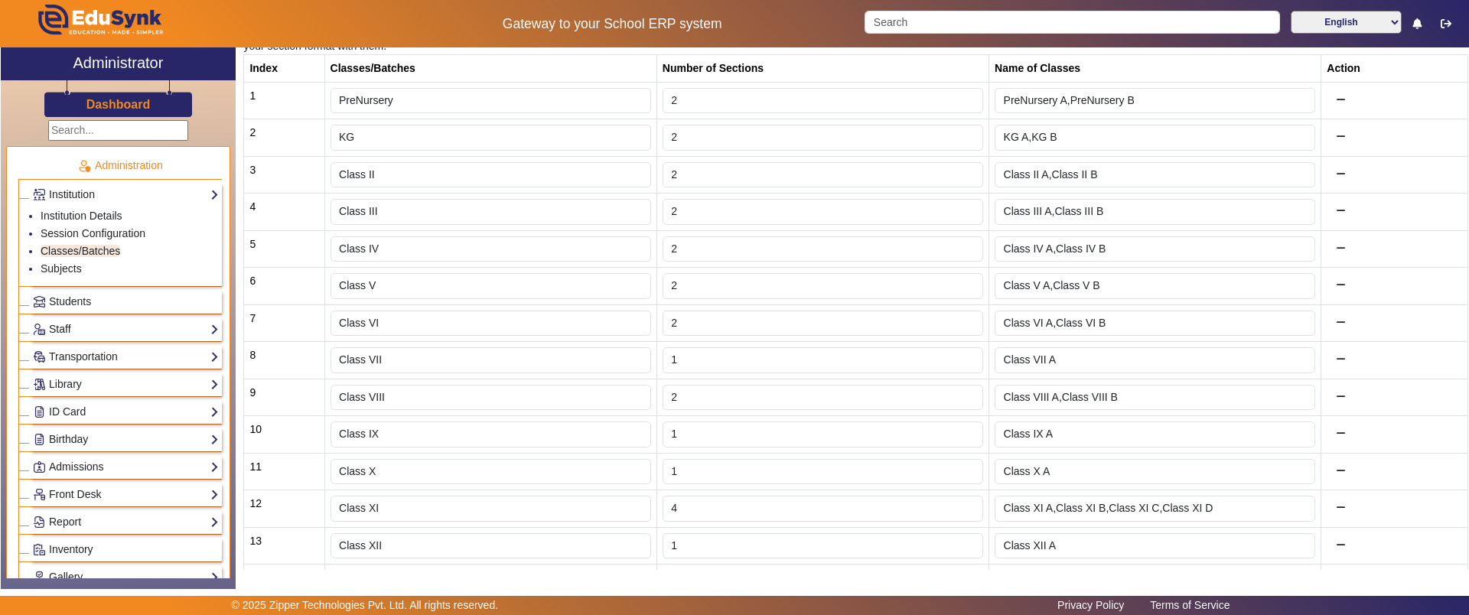
scroll to position [236, 0]
type input "2"
click at [959, 352] on input "2" at bounding box center [823, 357] width 321 height 26
type input "Class VII A,Class VII B"
type input "1"
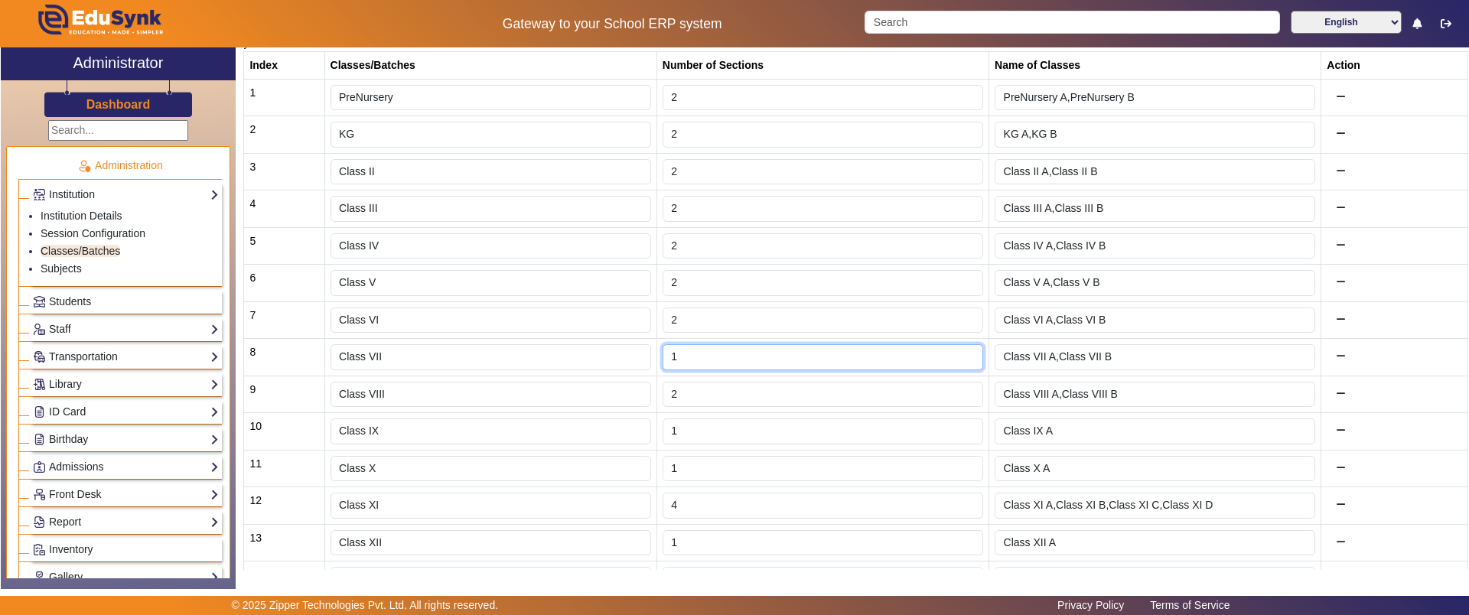
click at [960, 362] on input "1" at bounding box center [823, 357] width 321 height 26
type input "Class VII A"
type input "2"
click at [961, 350] on input "2" at bounding box center [823, 357] width 321 height 26
type input "Class VII A,Class VII B"
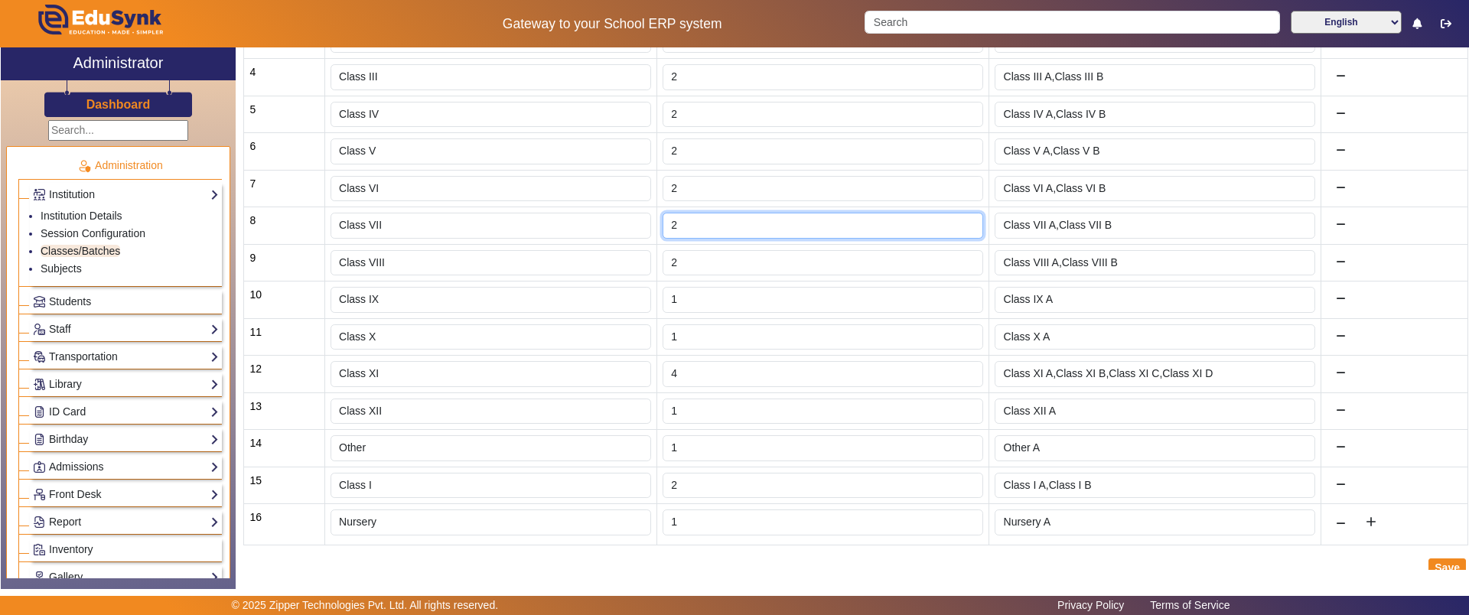
scroll to position [389, 0]
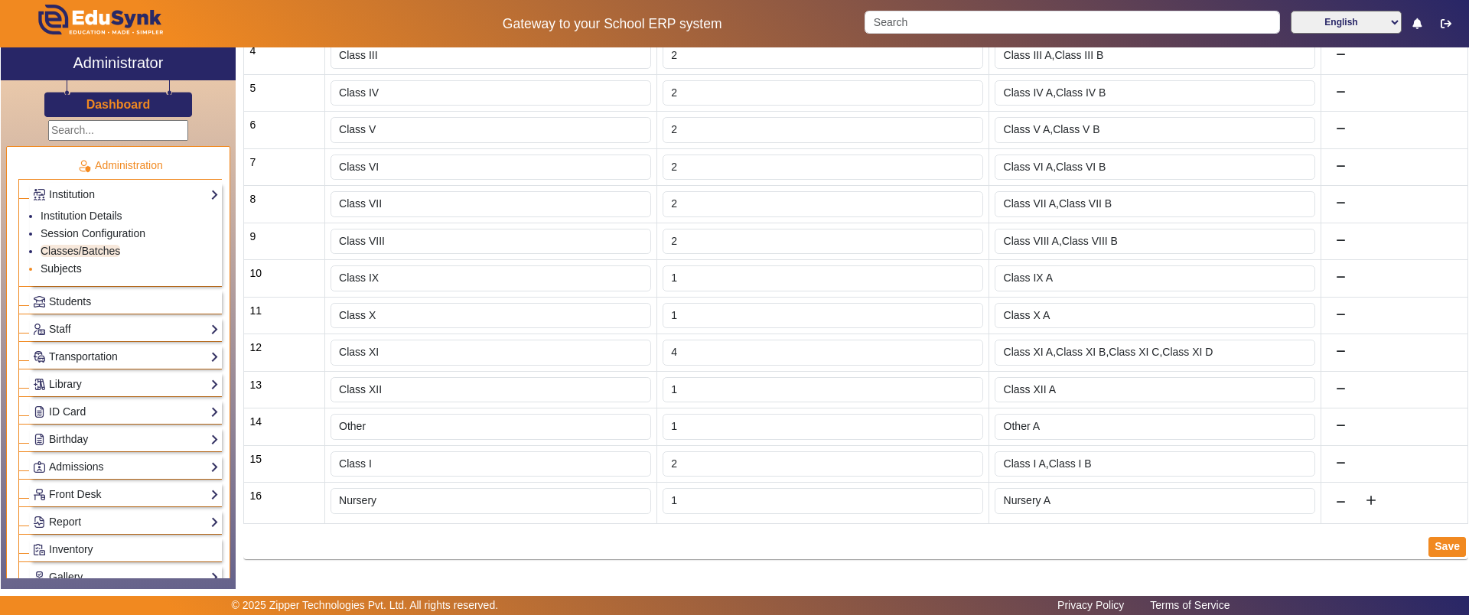
click at [54, 272] on link "Subjects" at bounding box center [61, 268] width 41 height 12
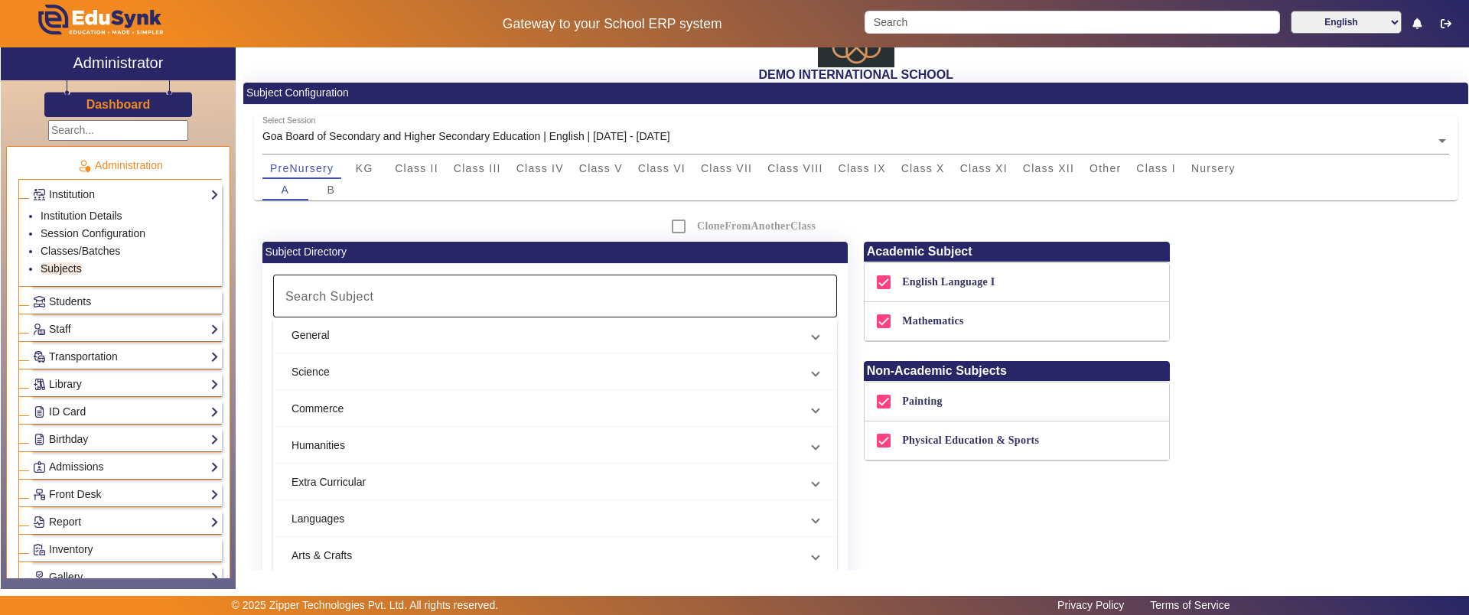
scroll to position [57, 0]
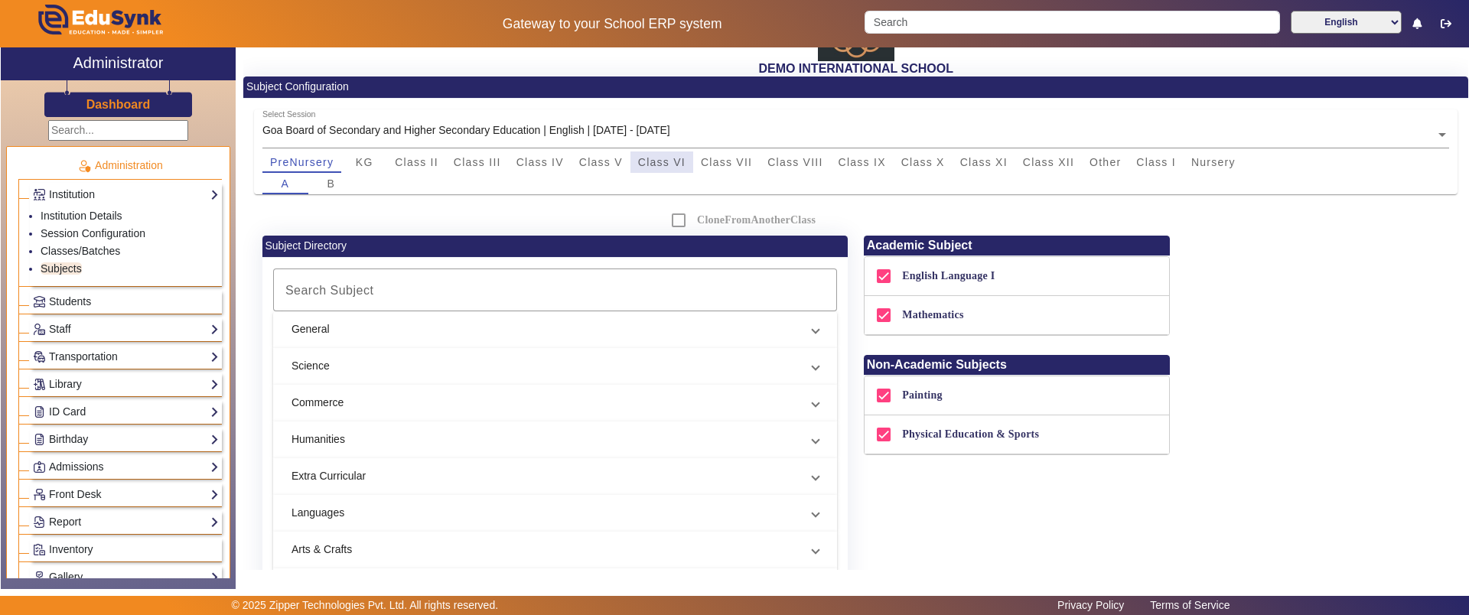
click at [649, 158] on span "Class VI" at bounding box center [661, 162] width 47 height 11
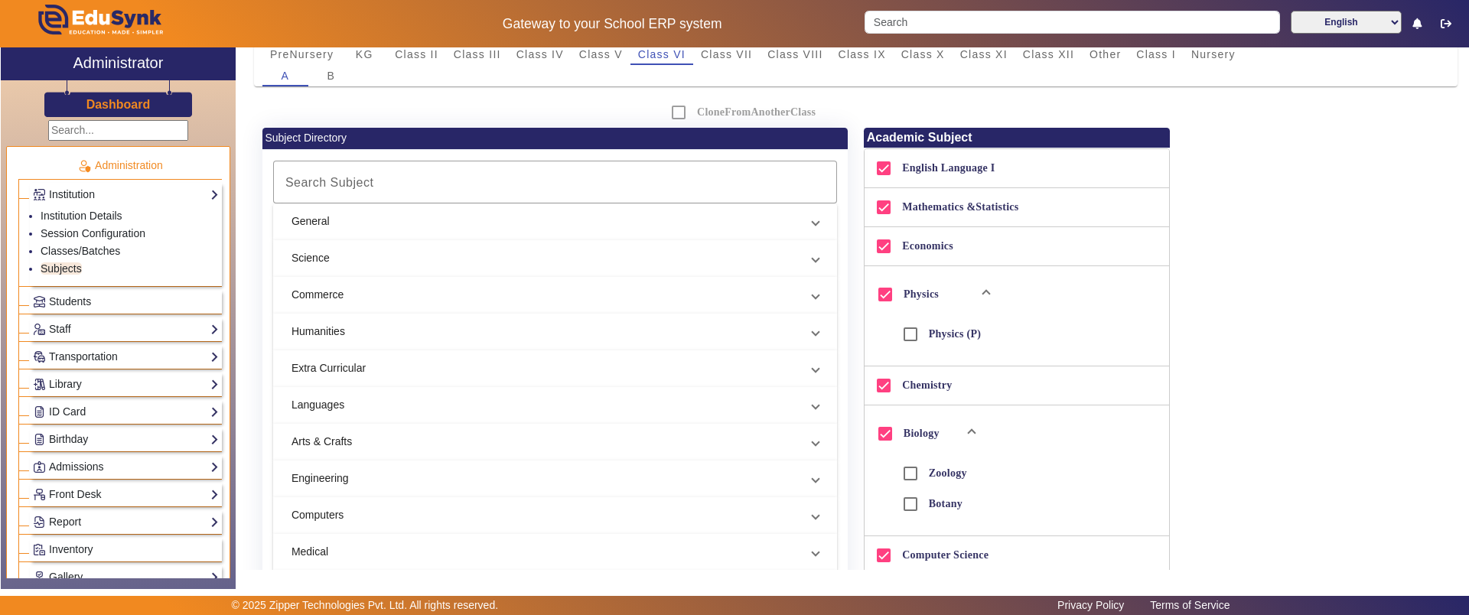
scroll to position [165, 0]
click at [538, 220] on mat-panel-title "General" at bounding box center [546, 221] width 509 height 16
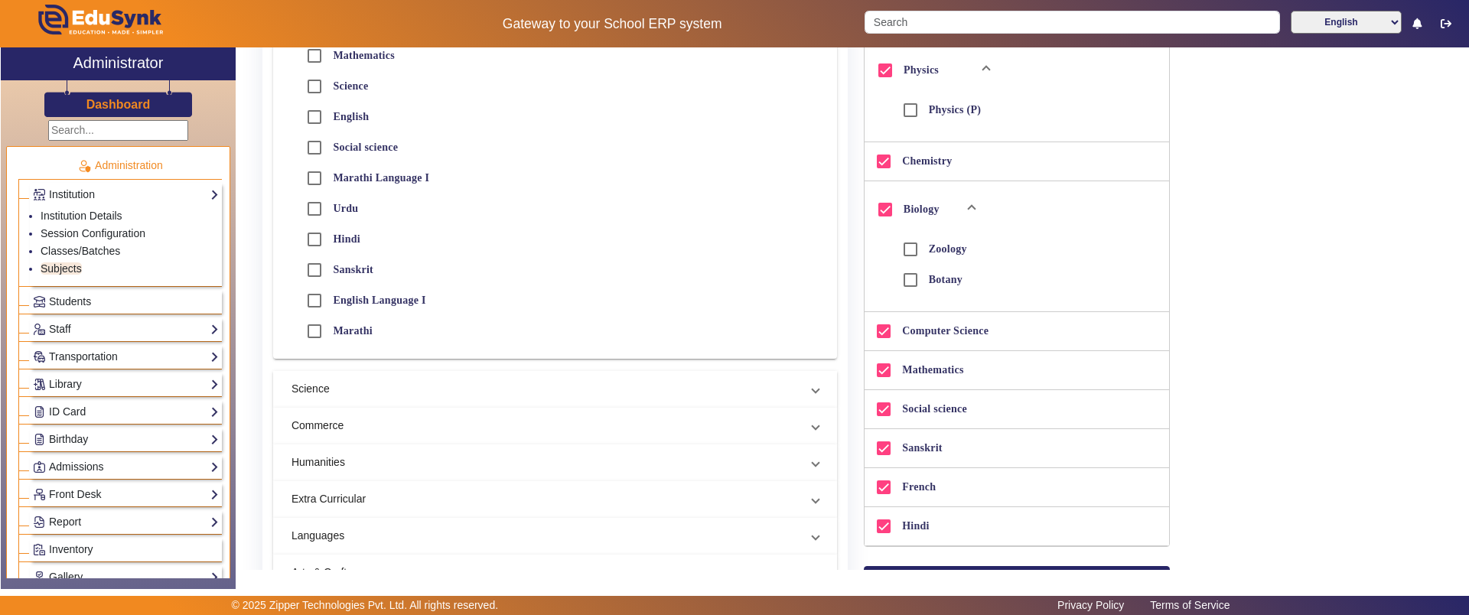
scroll to position [404, 0]
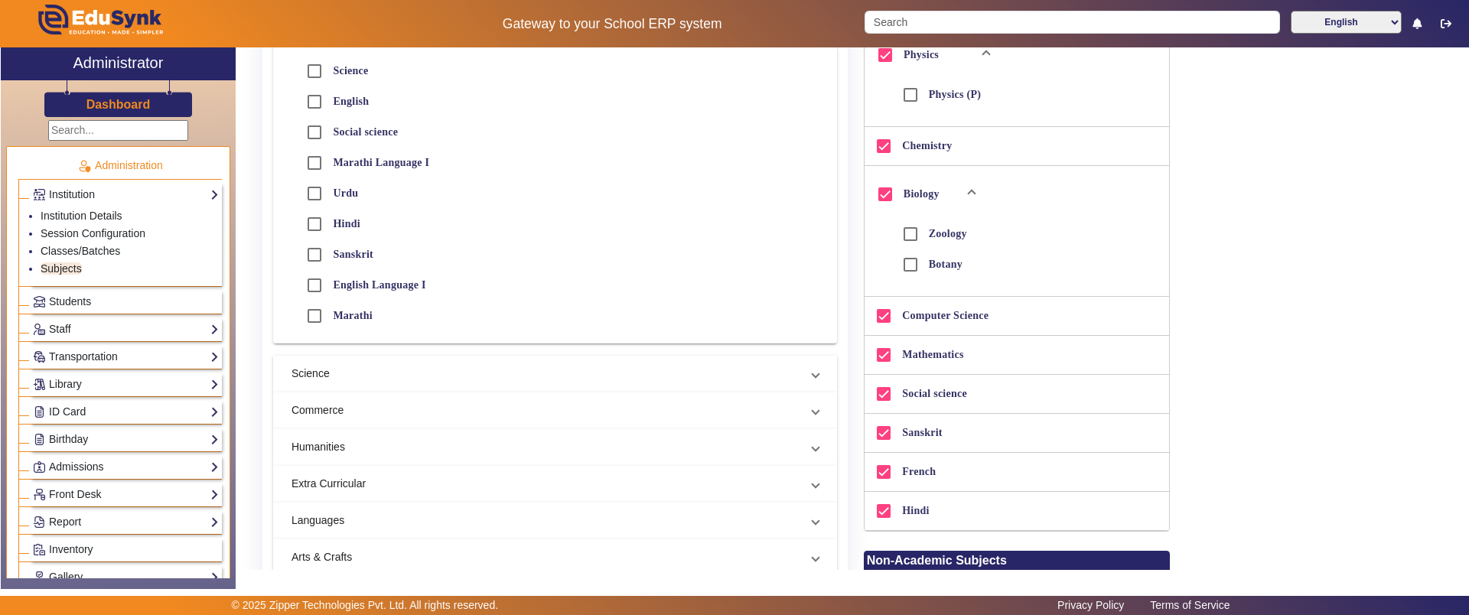
click at [376, 380] on mat-panel-title "Science" at bounding box center [546, 374] width 509 height 16
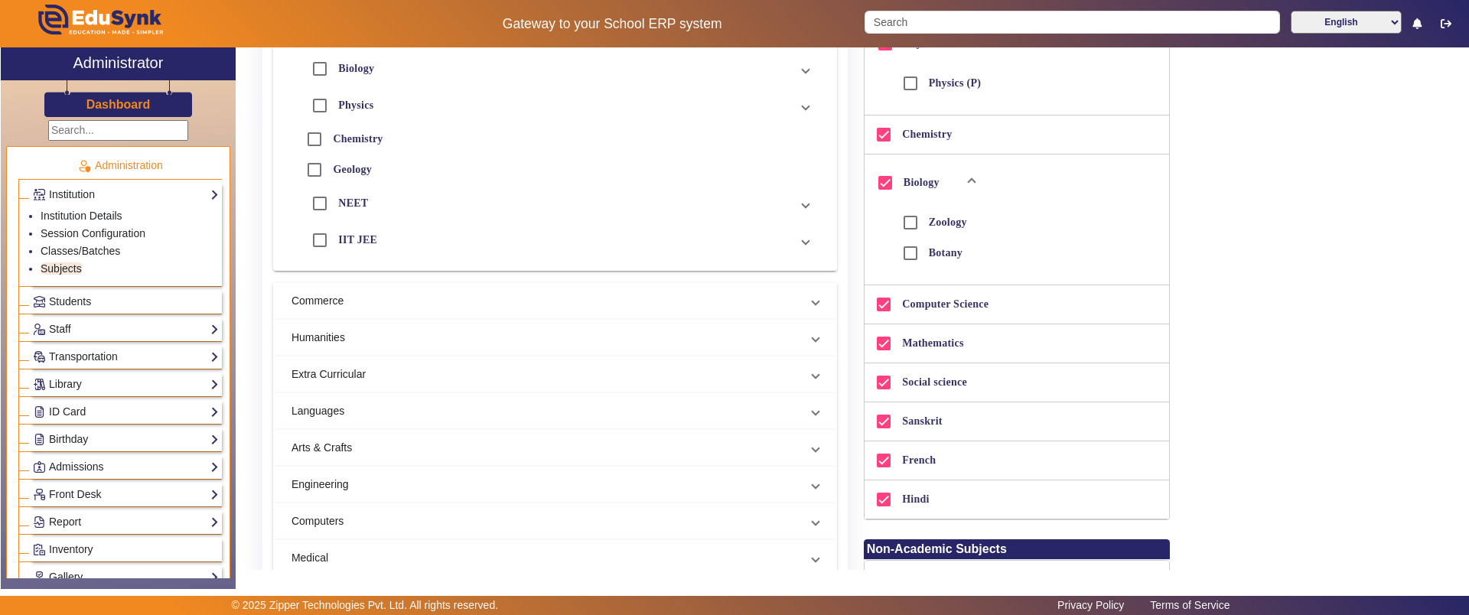
scroll to position [412, 0]
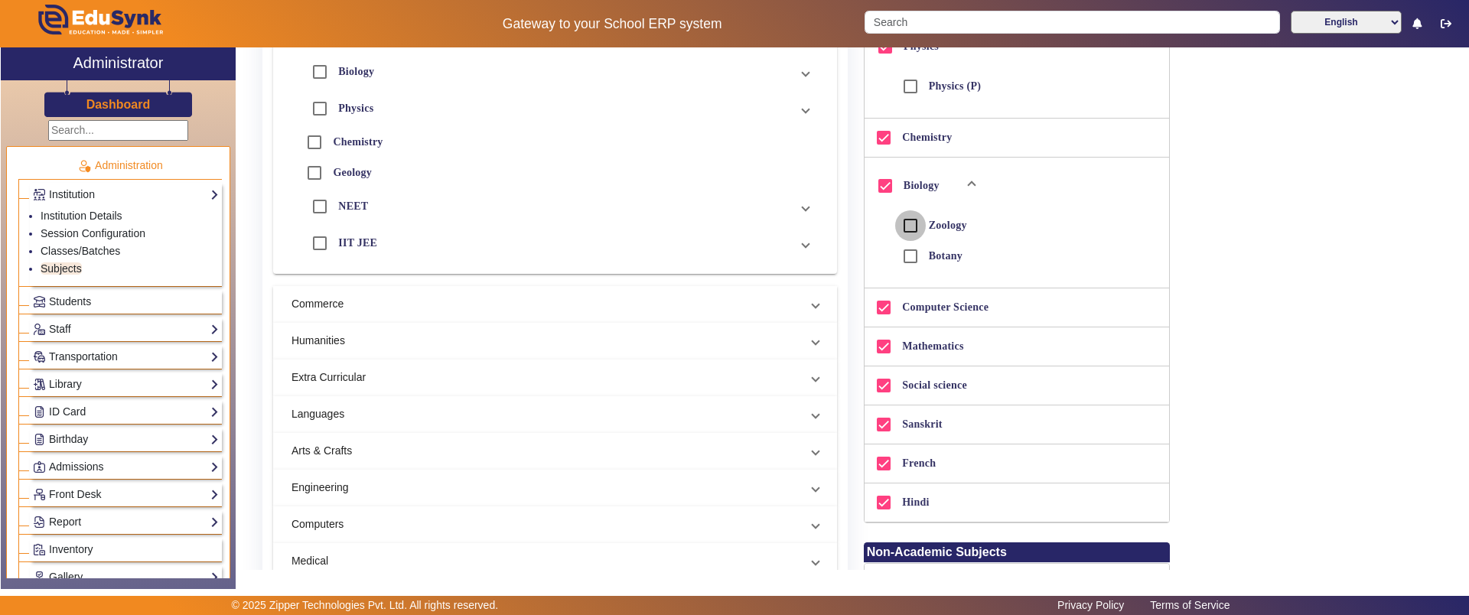
click at [911, 221] on input "Zoology" at bounding box center [910, 225] width 31 height 31
checkbox input "true"
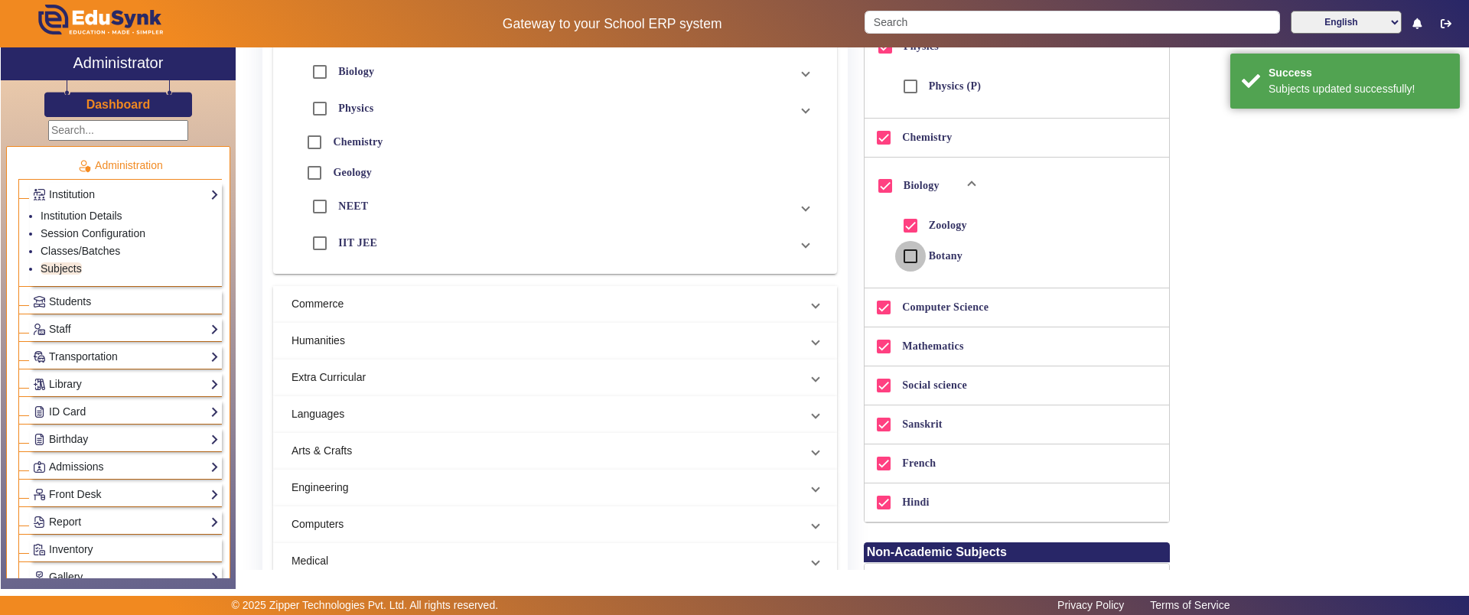
click at [906, 254] on input "Botany" at bounding box center [910, 256] width 31 height 31
checkbox input "true"
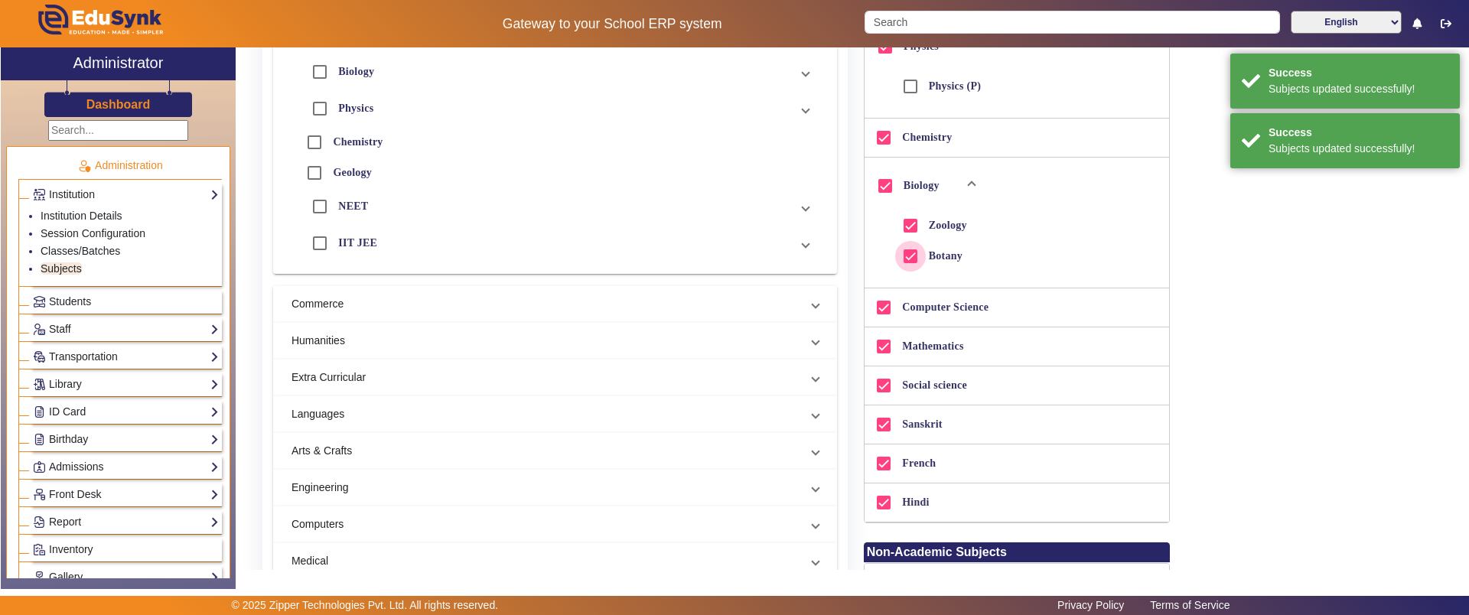
click at [906, 254] on input "Botany" at bounding box center [910, 256] width 31 height 31
checkbox input "false"
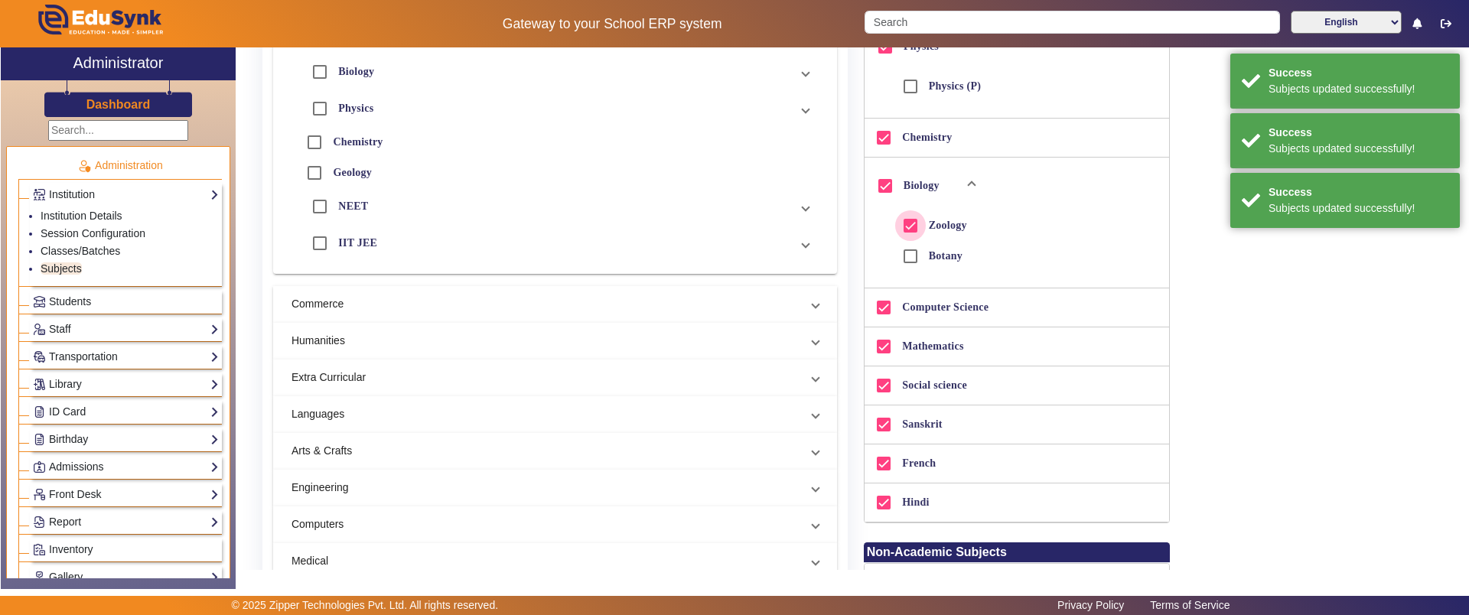
click at [905, 223] on input "Zoology" at bounding box center [910, 225] width 31 height 31
checkbox input "false"
click at [77, 305] on span "Students" at bounding box center [70, 301] width 42 height 12
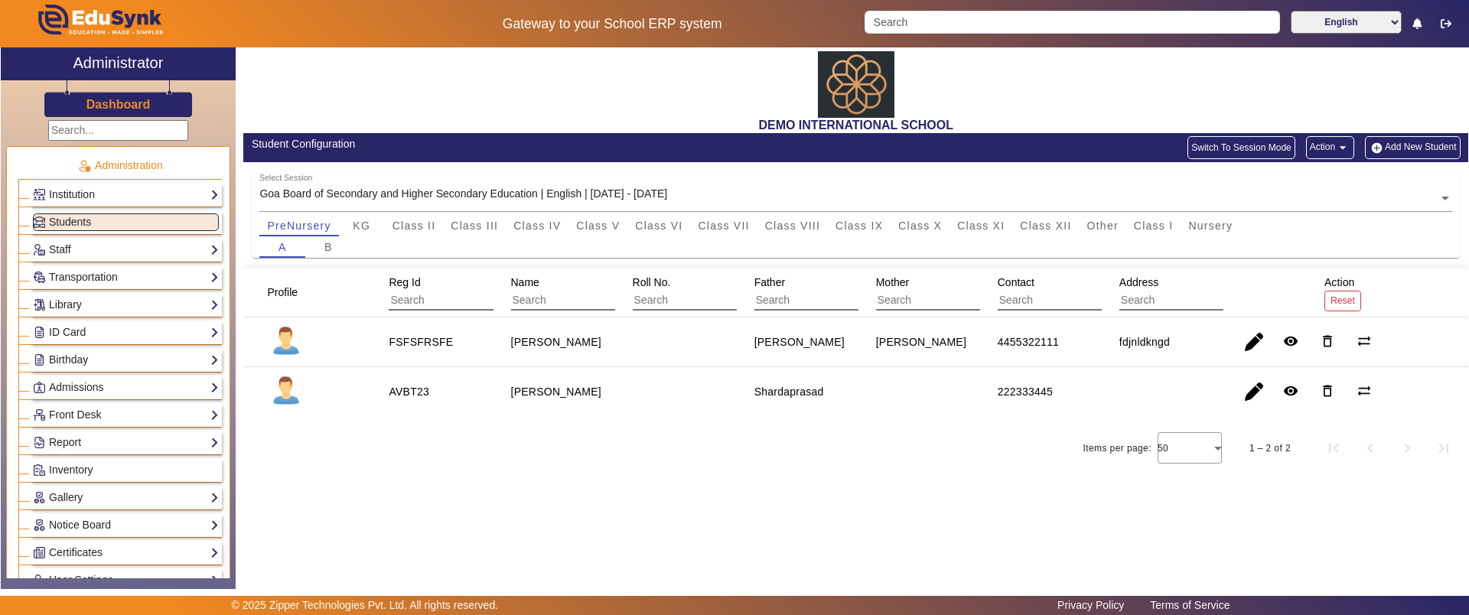
click at [1425, 144] on button "Add New Student" at bounding box center [1412, 147] width 95 height 23
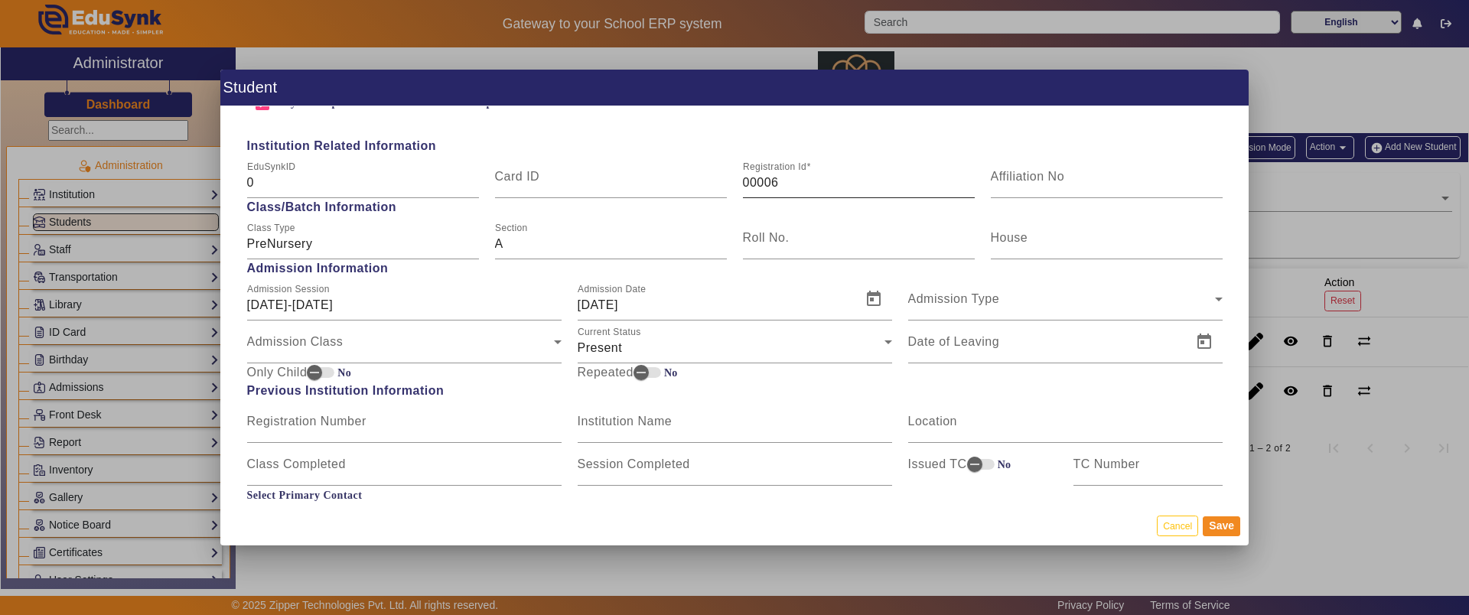
scroll to position [595, 0]
drag, startPoint x: 741, startPoint y: 171, endPoint x: 793, endPoint y: 191, distance: 55.7
click at [793, 191] on div "Registration Id 00006" at bounding box center [859, 176] width 232 height 43
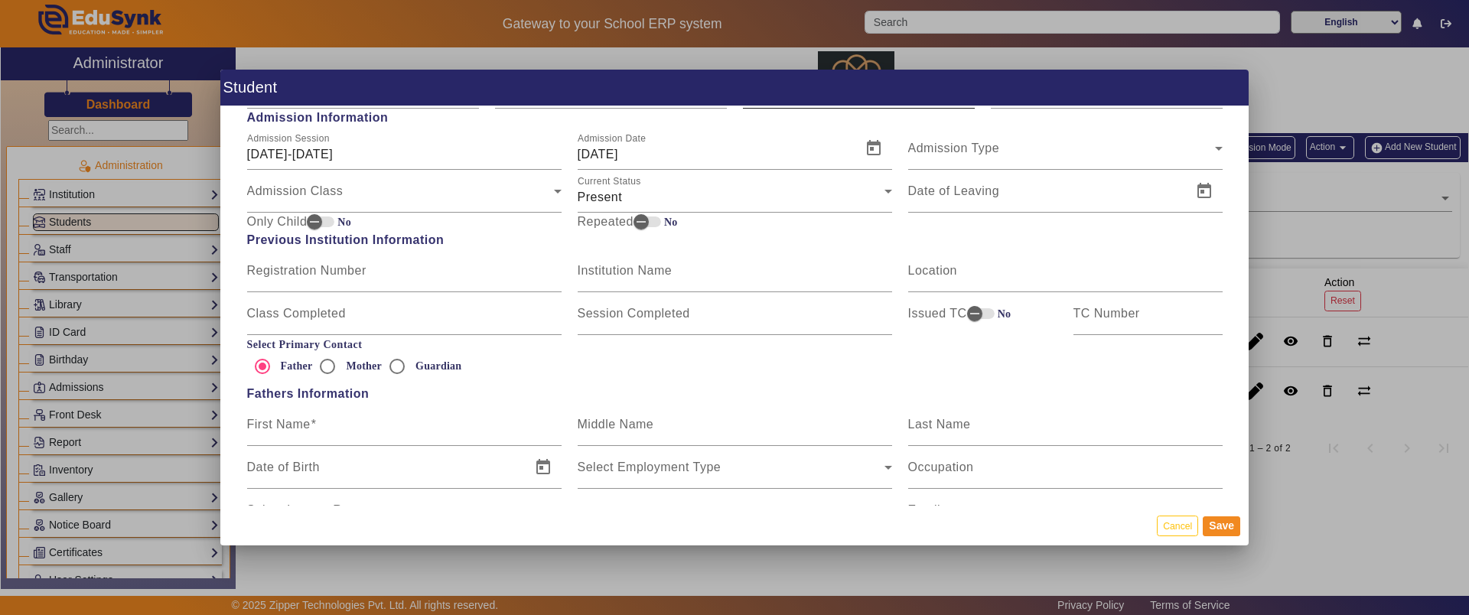
scroll to position [784, 0]
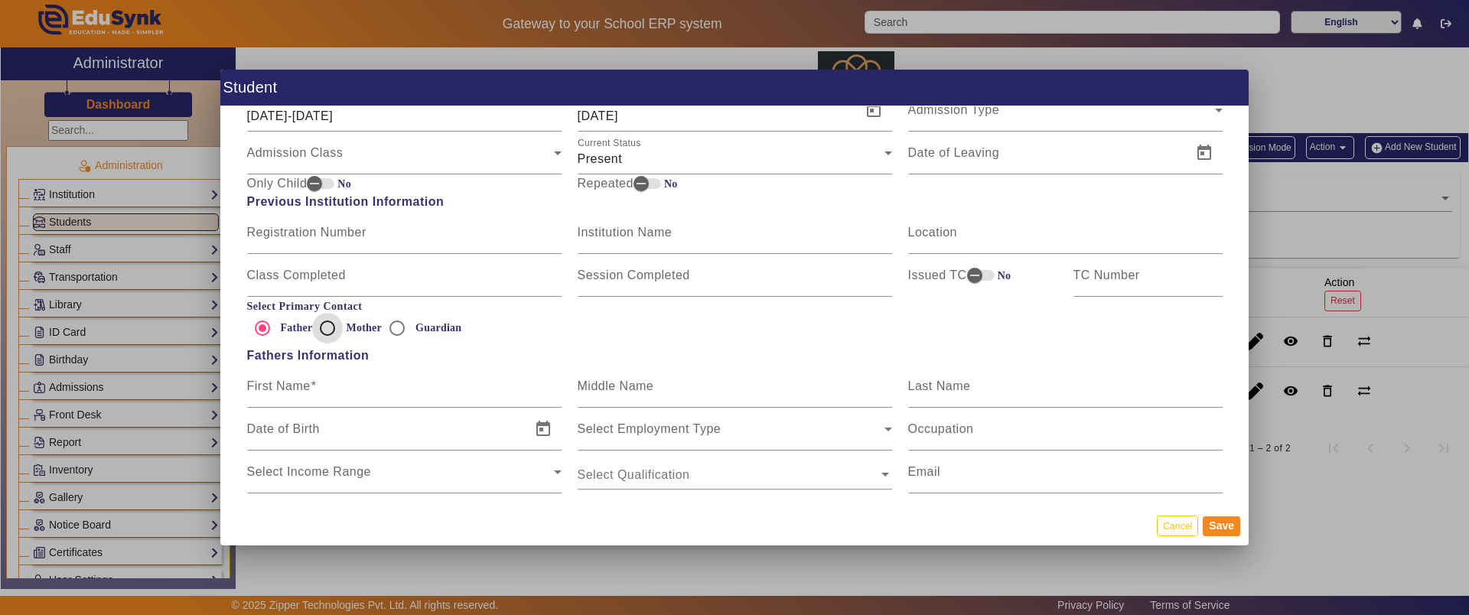
click at [327, 325] on input "Mother" at bounding box center [327, 328] width 31 height 31
radio input "true"
click at [400, 327] on input "Guardian" at bounding box center [397, 328] width 31 height 31
radio input "true"
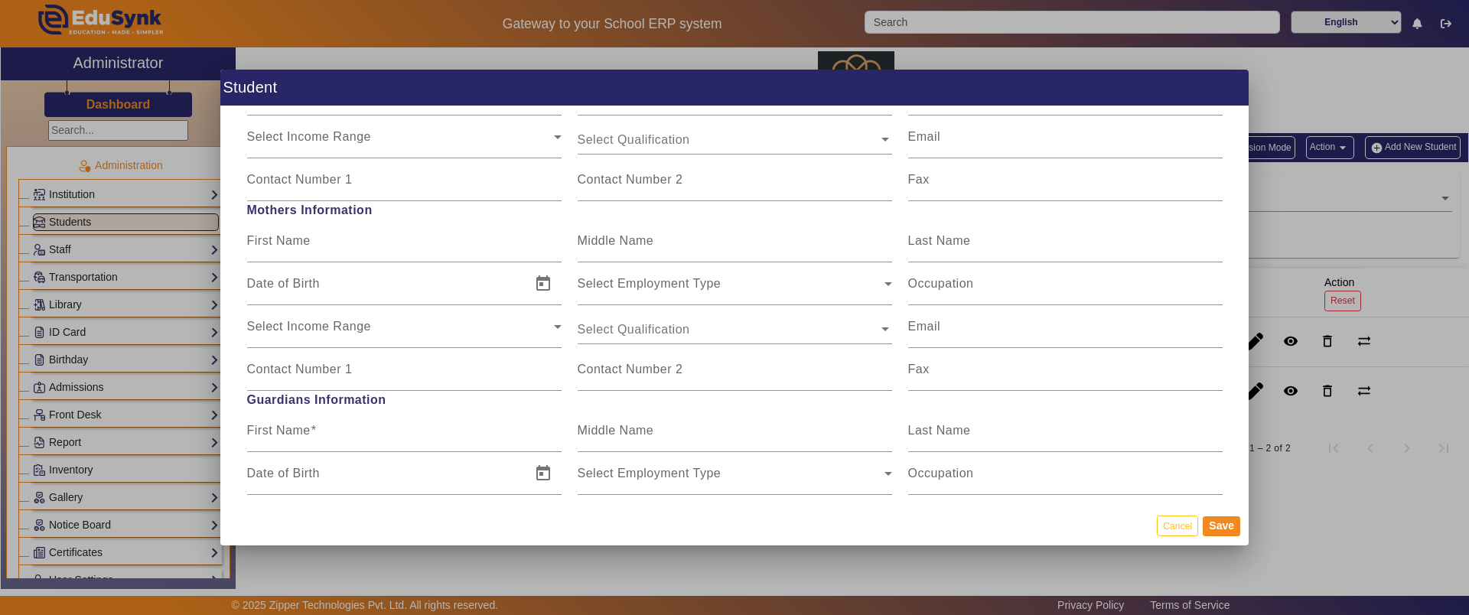
scroll to position [1133, 0]
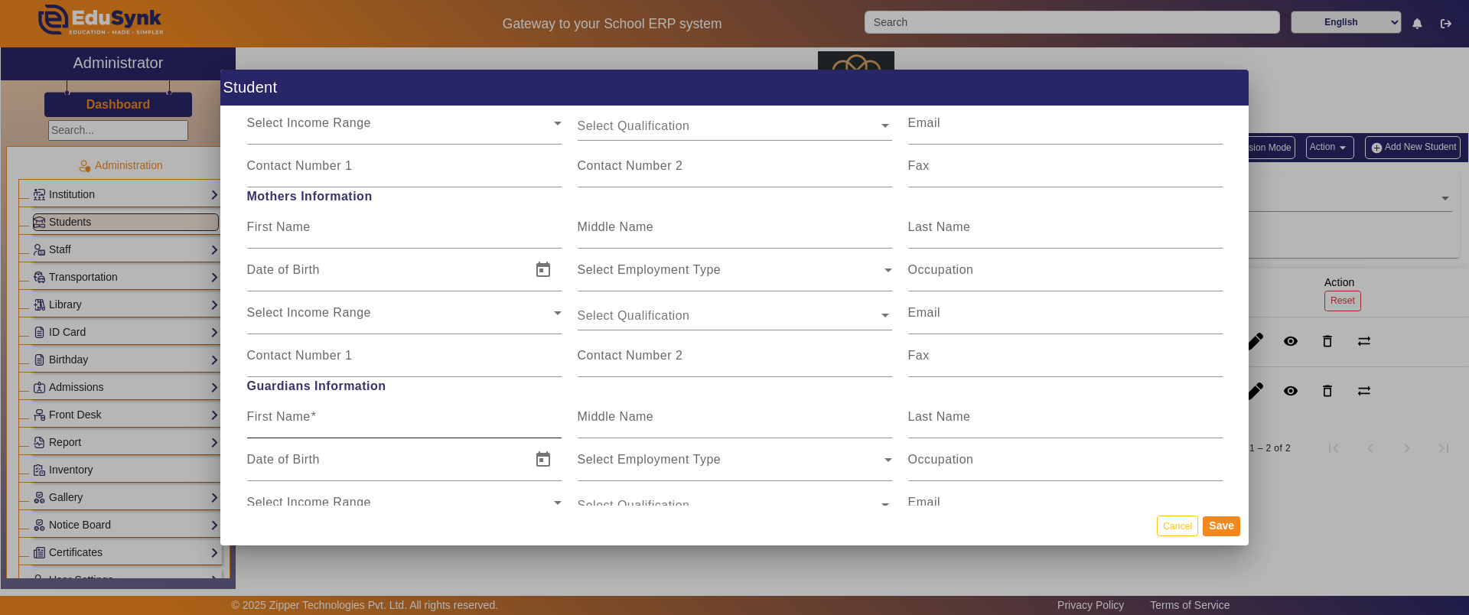
drag, startPoint x: 269, startPoint y: 408, endPoint x: 308, endPoint y: 417, distance: 40.1
click at [308, 417] on mat-label "First Name" at bounding box center [279, 416] width 64 height 13
click at [308, 417] on input "First Name" at bounding box center [404, 423] width 314 height 18
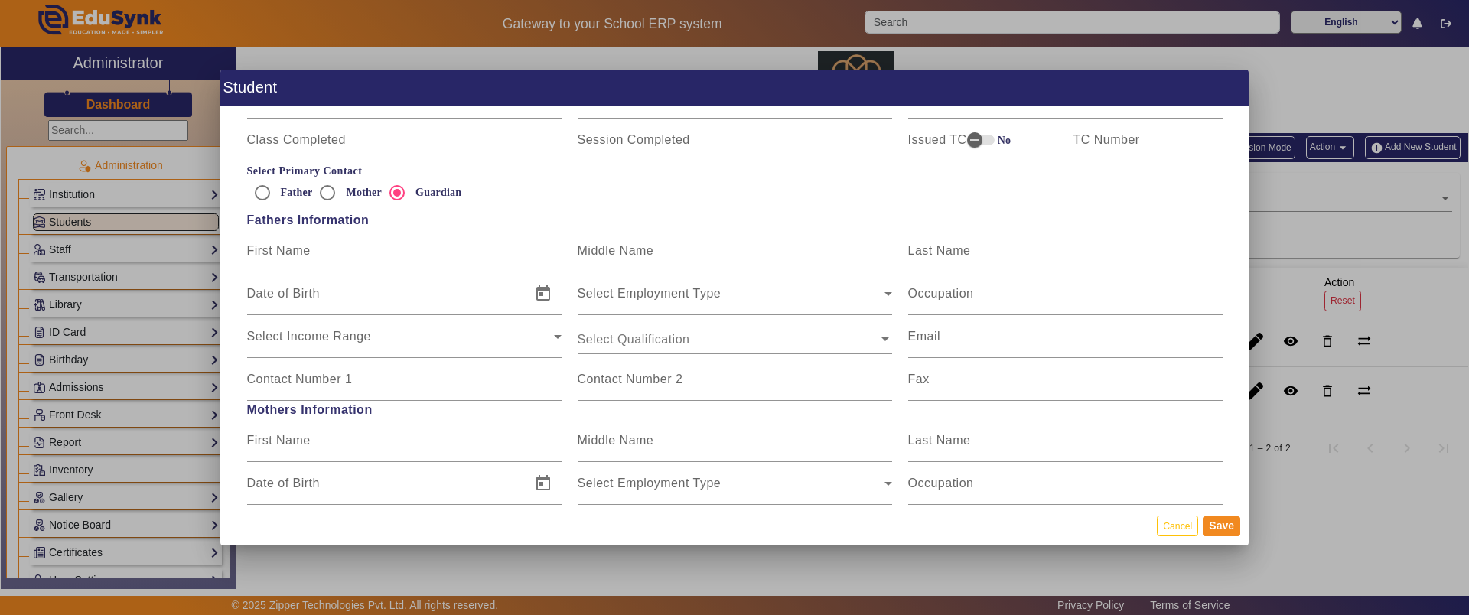
scroll to position [878, 0]
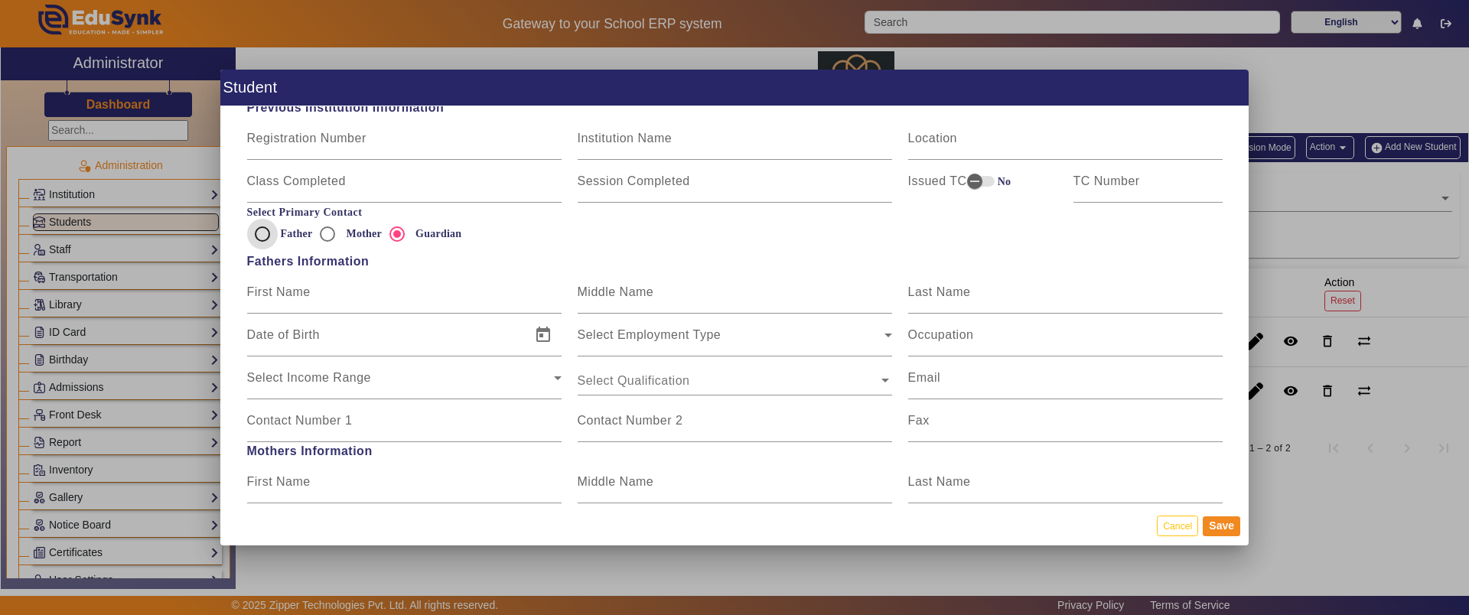
click at [264, 232] on input "Father" at bounding box center [262, 234] width 31 height 31
radio input "true"
click at [327, 235] on input "Mother" at bounding box center [327, 234] width 31 height 31
radio input "true"
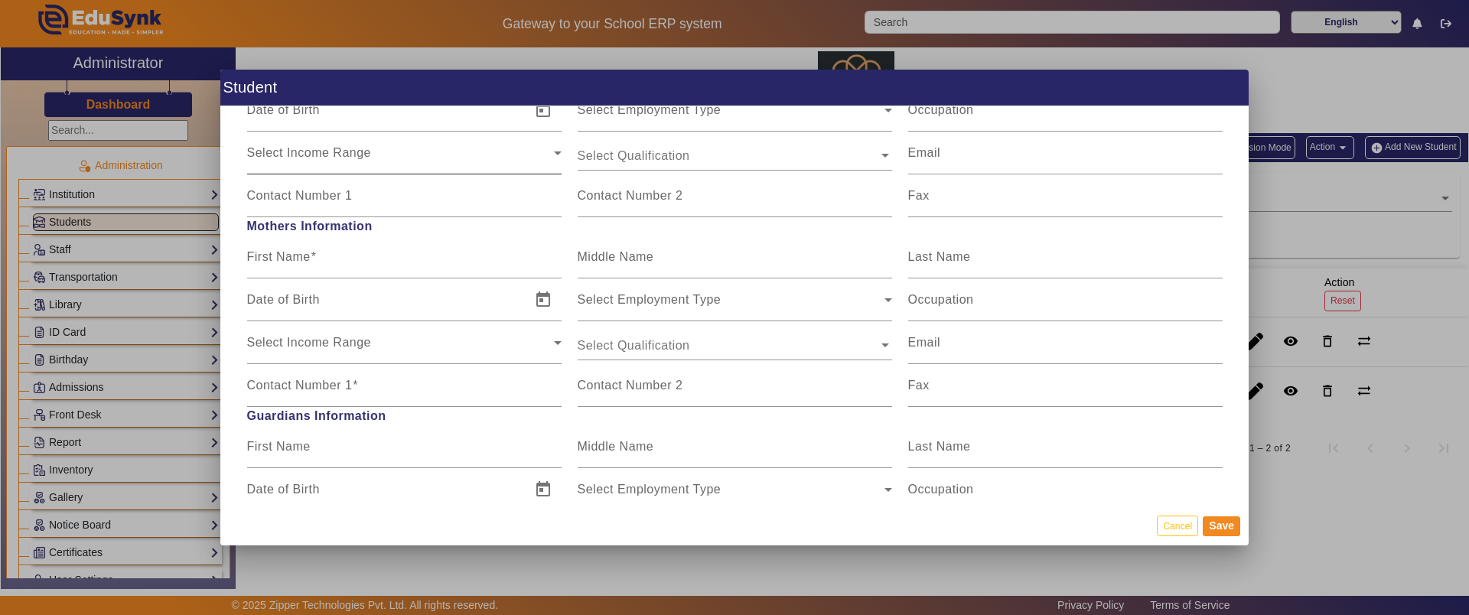
scroll to position [1111, 0]
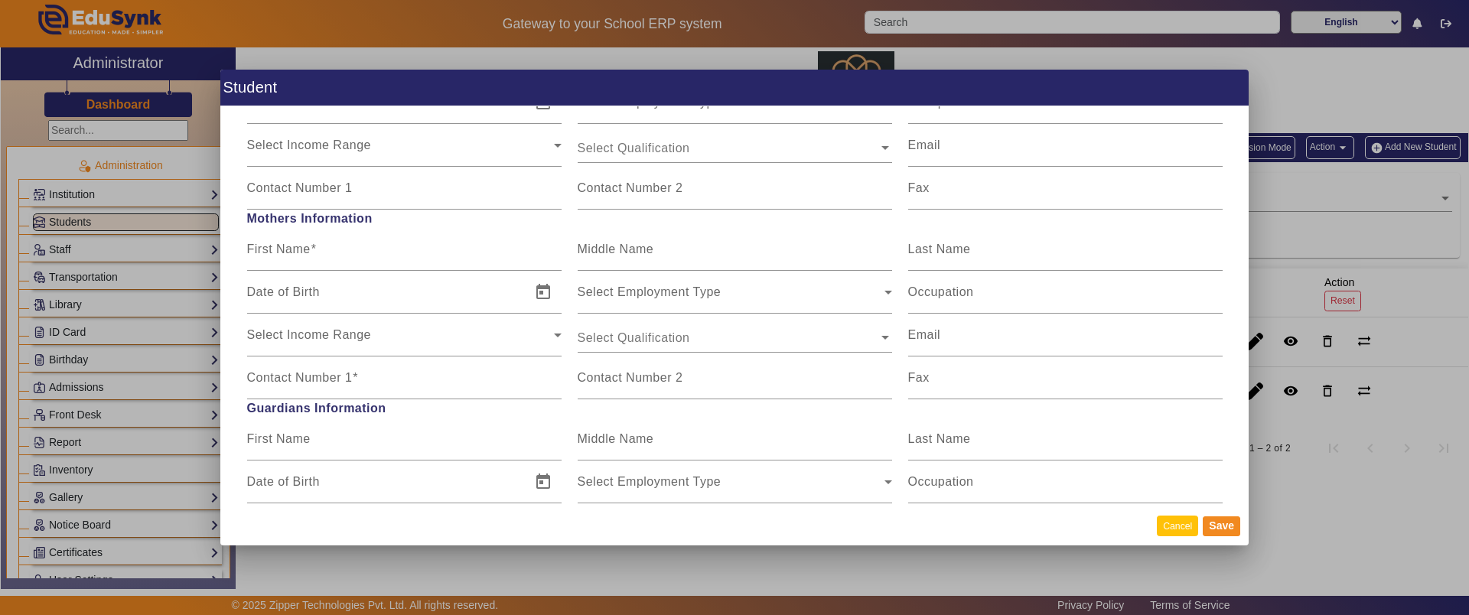
click at [1174, 528] on button "Cancel" at bounding box center [1177, 526] width 41 height 21
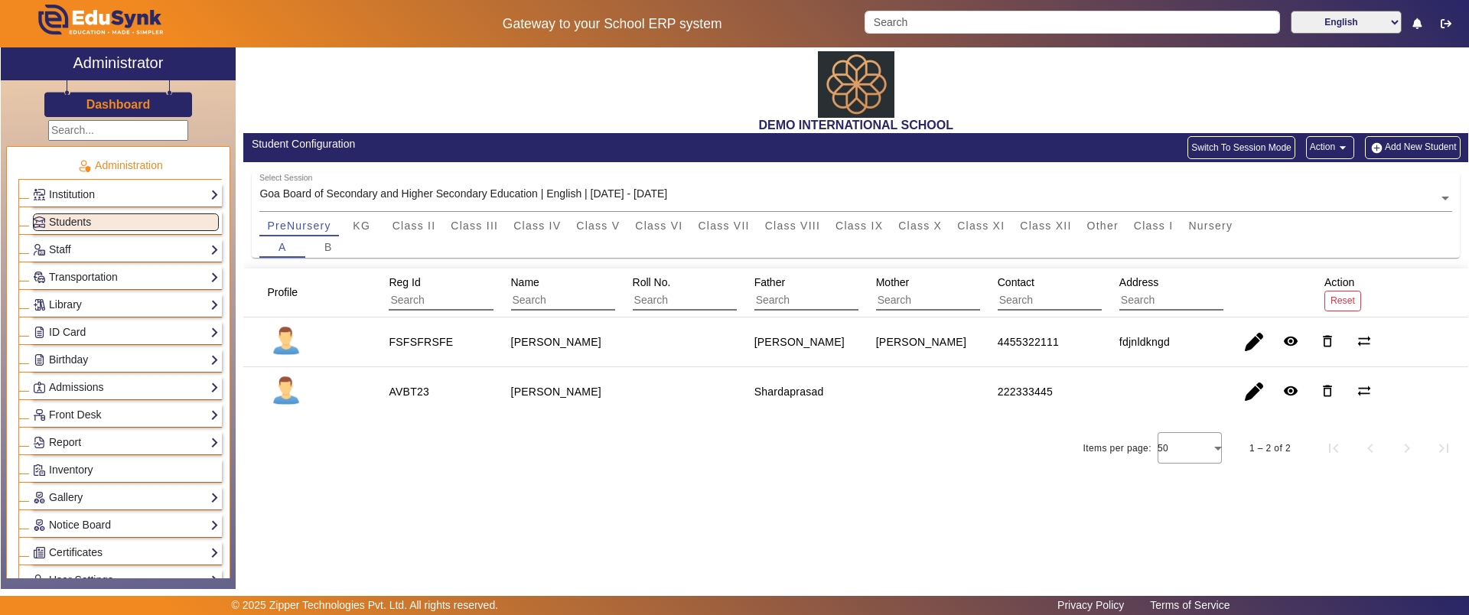
click at [1324, 153] on button "Action arrow_drop_down" at bounding box center [1330, 147] width 48 height 23
click at [1283, 184] on span "Export Sample" at bounding box center [1299, 183] width 85 height 18
click at [1323, 152] on button "Action arrow_drop_down" at bounding box center [1330, 147] width 48 height 23
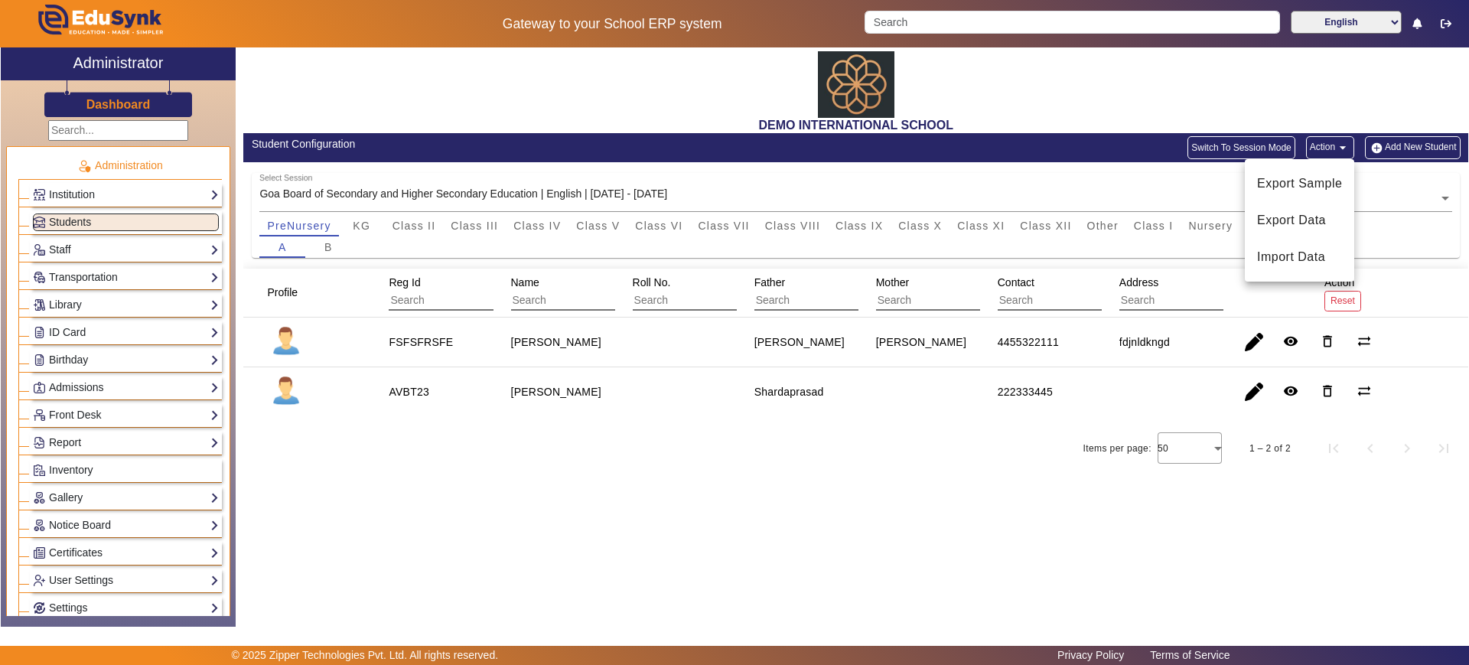
click at [165, 105] on div at bounding box center [734, 332] width 1469 height 665
click at [114, 114] on div "Dashboard" at bounding box center [118, 98] width 235 height 37
click at [136, 105] on h3 "Dashboard" at bounding box center [118, 104] width 64 height 15
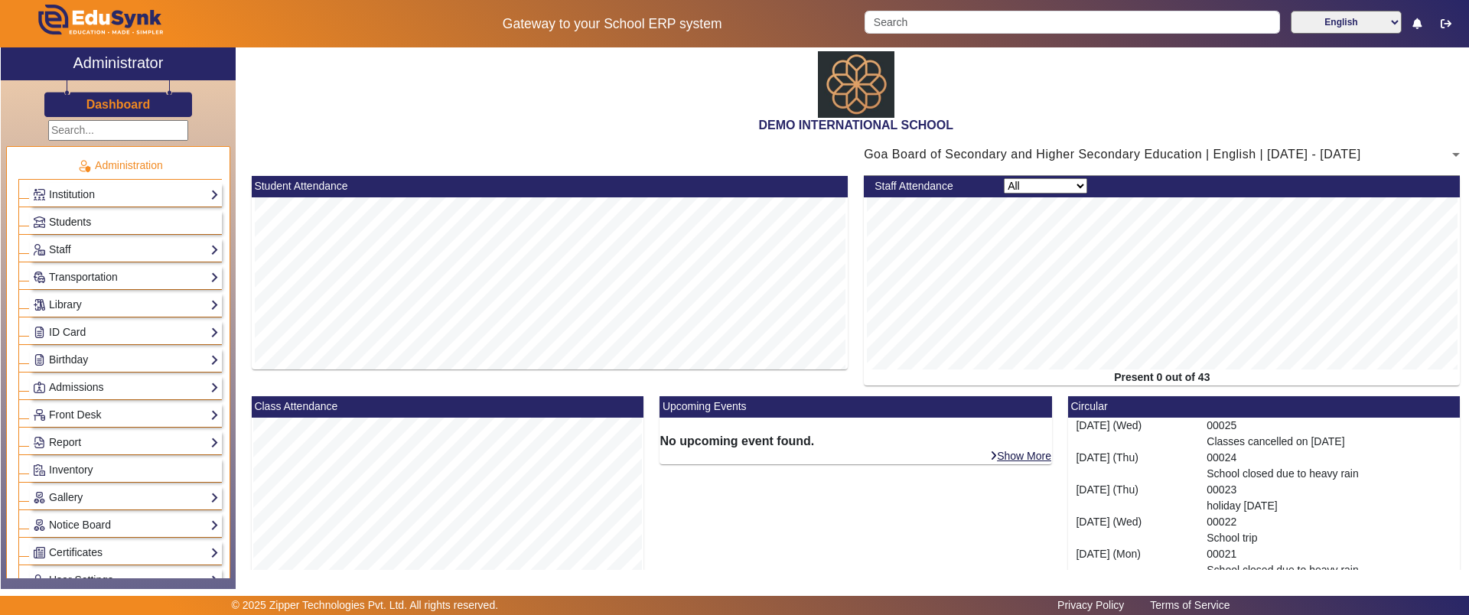
click at [108, 213] on link "Students" at bounding box center [126, 222] width 186 height 18
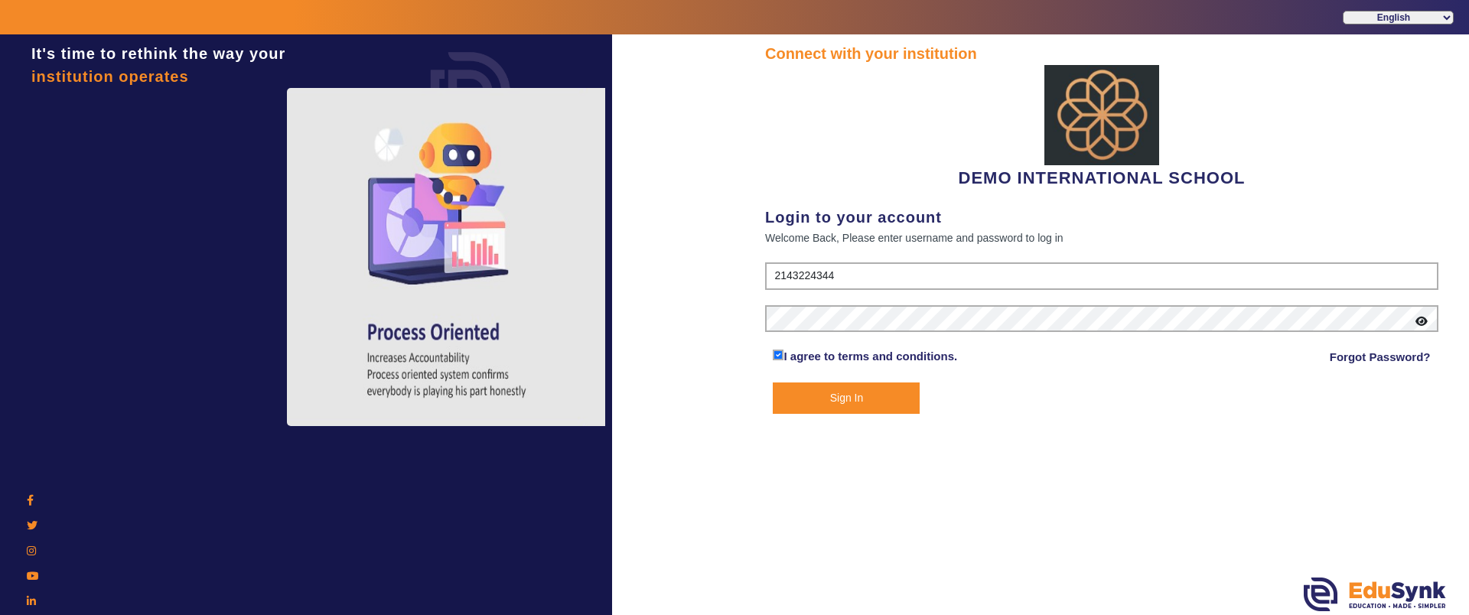
click at [777, 399] on button "Sign In" at bounding box center [846, 398] width 147 height 31
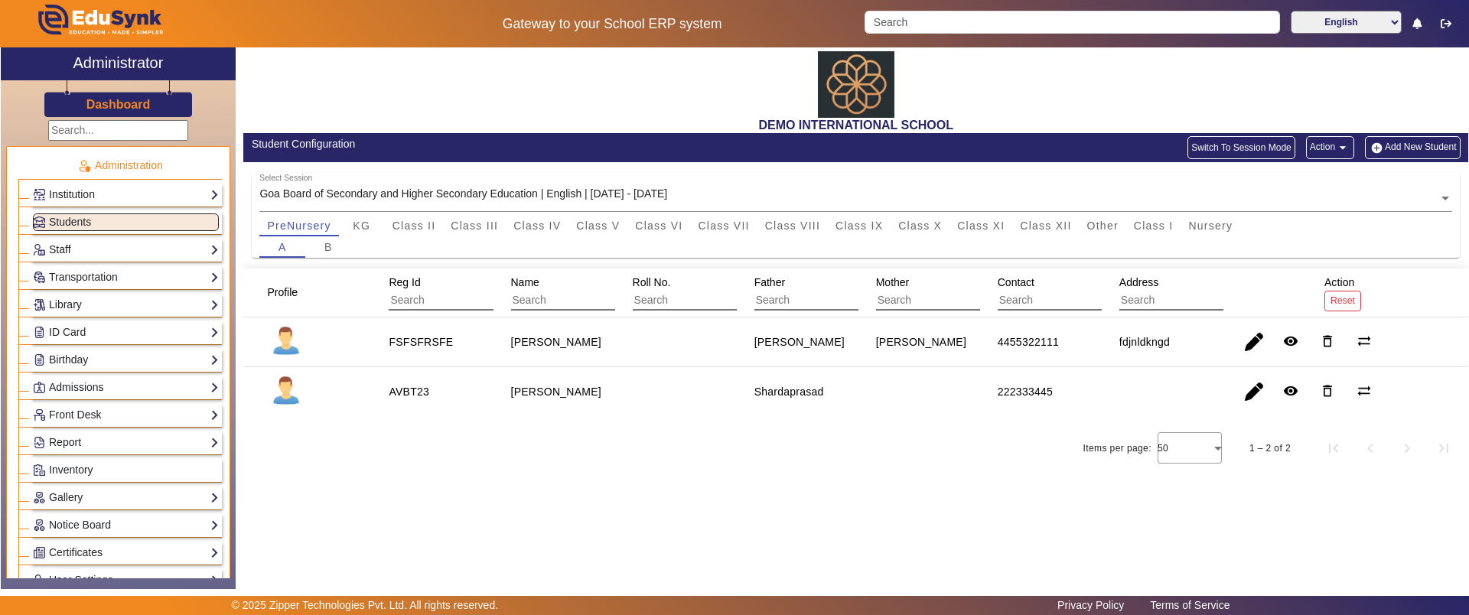
click at [144, 247] on link "Staff" at bounding box center [126, 250] width 186 height 18
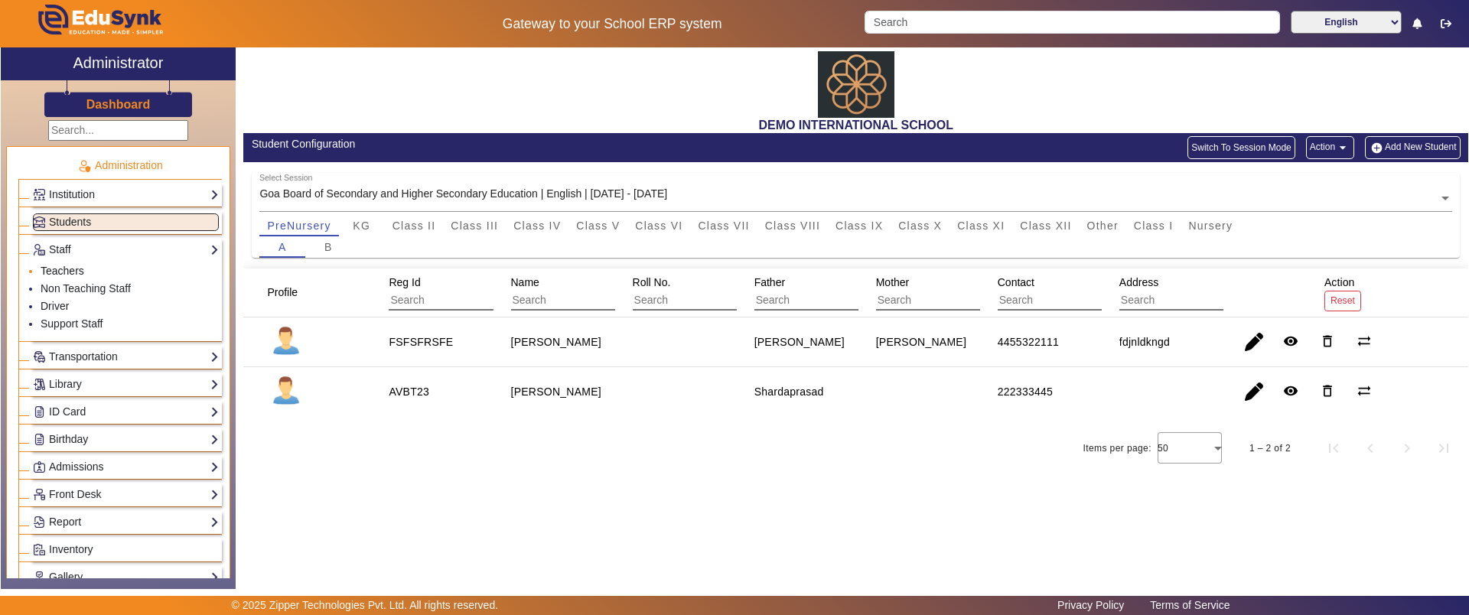
click at [60, 272] on link "Teachers" at bounding box center [63, 271] width 44 height 12
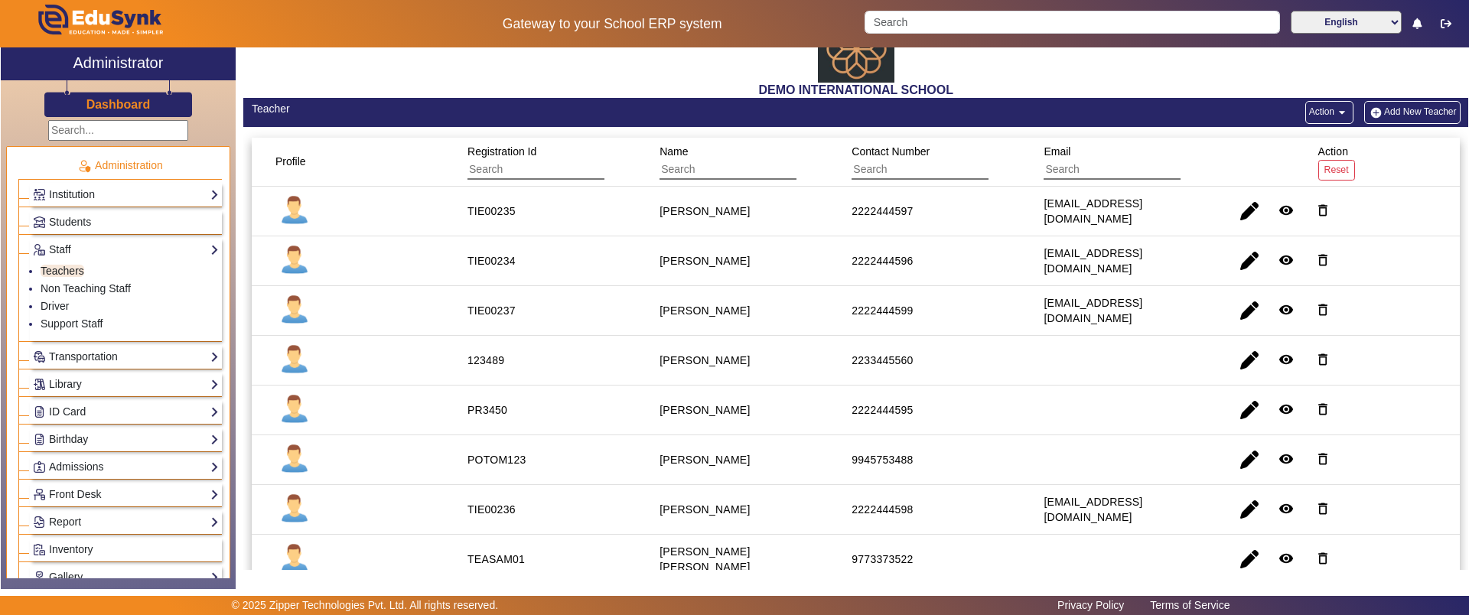
scroll to position [41, 0]
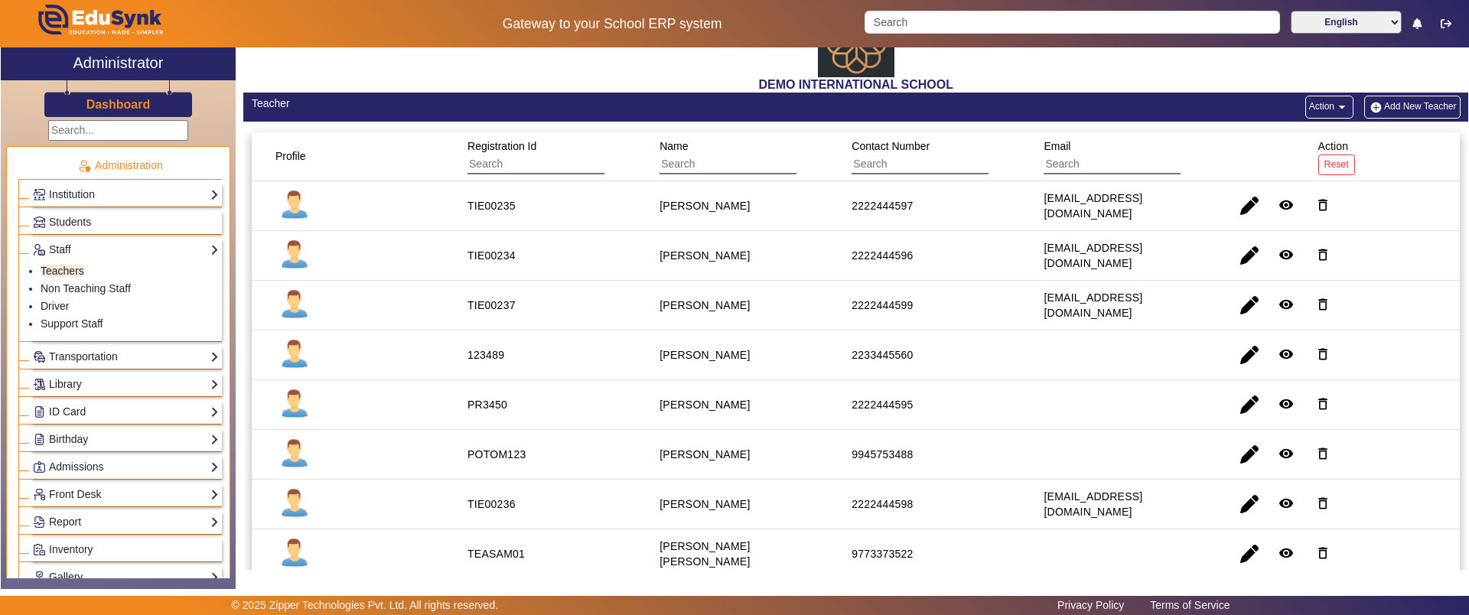
click at [1369, 101] on img "button" at bounding box center [1376, 107] width 16 height 13
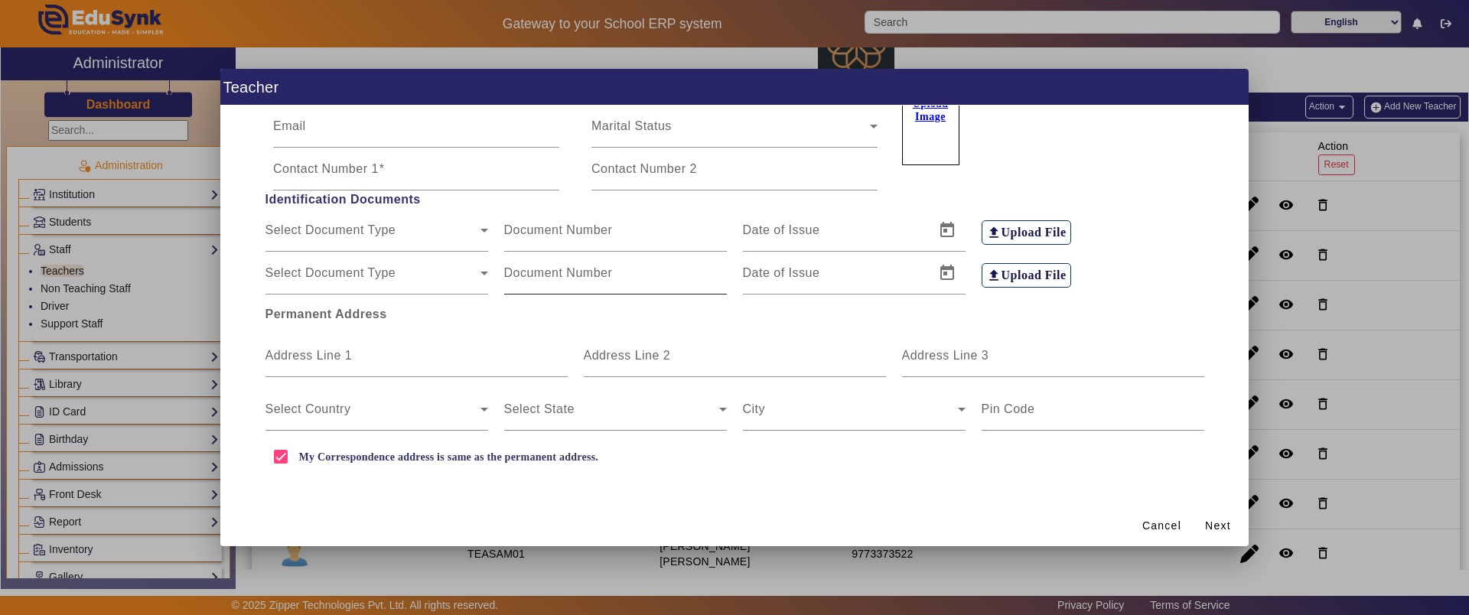
scroll to position [0, 0]
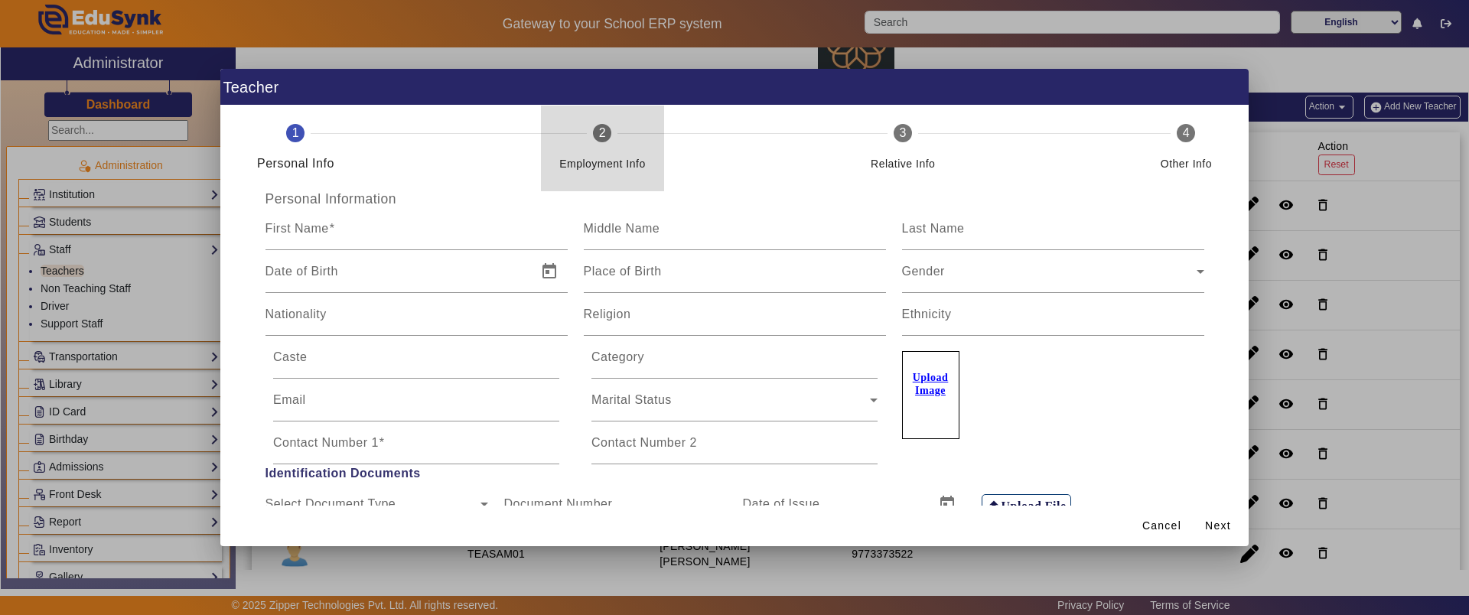
click at [613, 164] on div "Employment Info" at bounding box center [602, 164] width 86 height 18
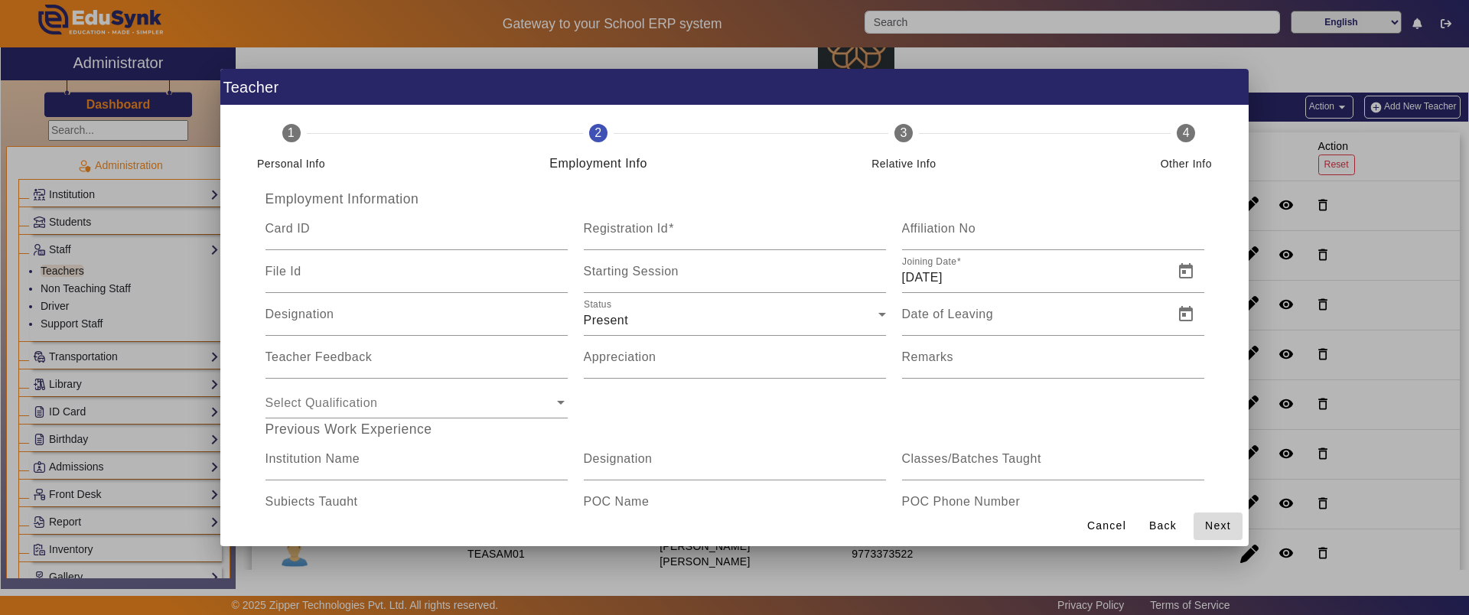
click at [1217, 518] on span "Next" at bounding box center [1218, 526] width 26 height 16
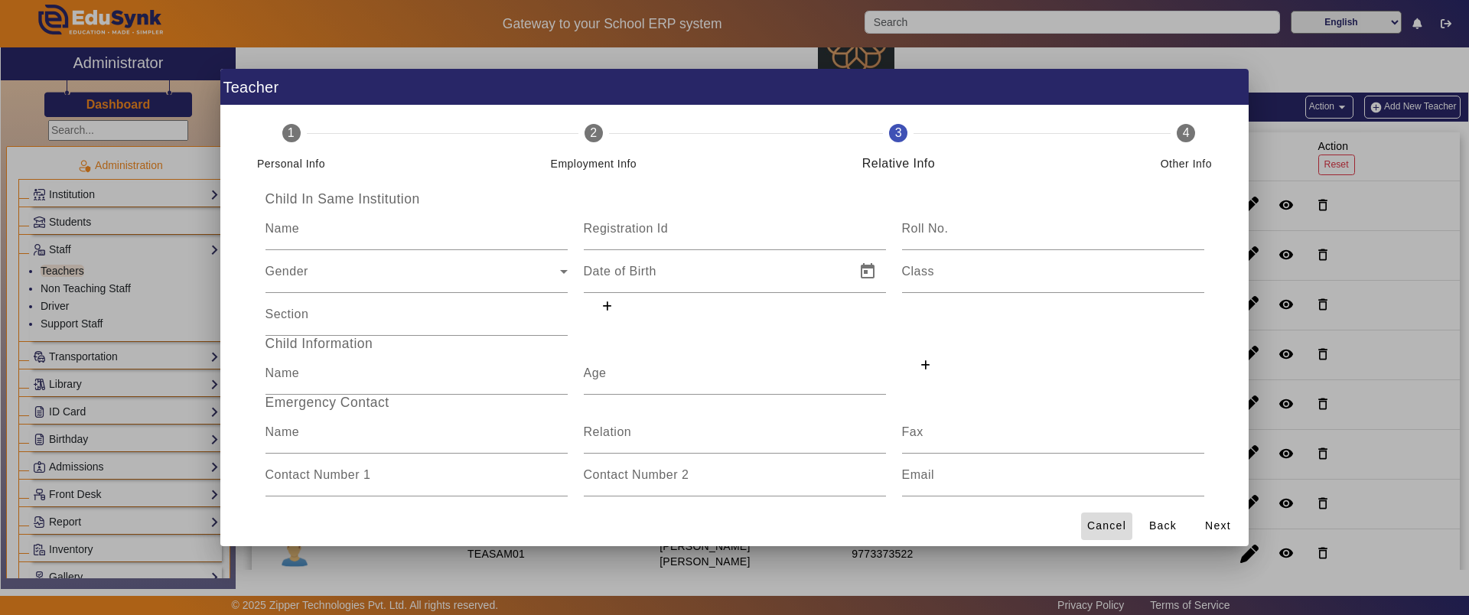
click at [1125, 521] on span "Cancel" at bounding box center [1106, 526] width 39 height 16
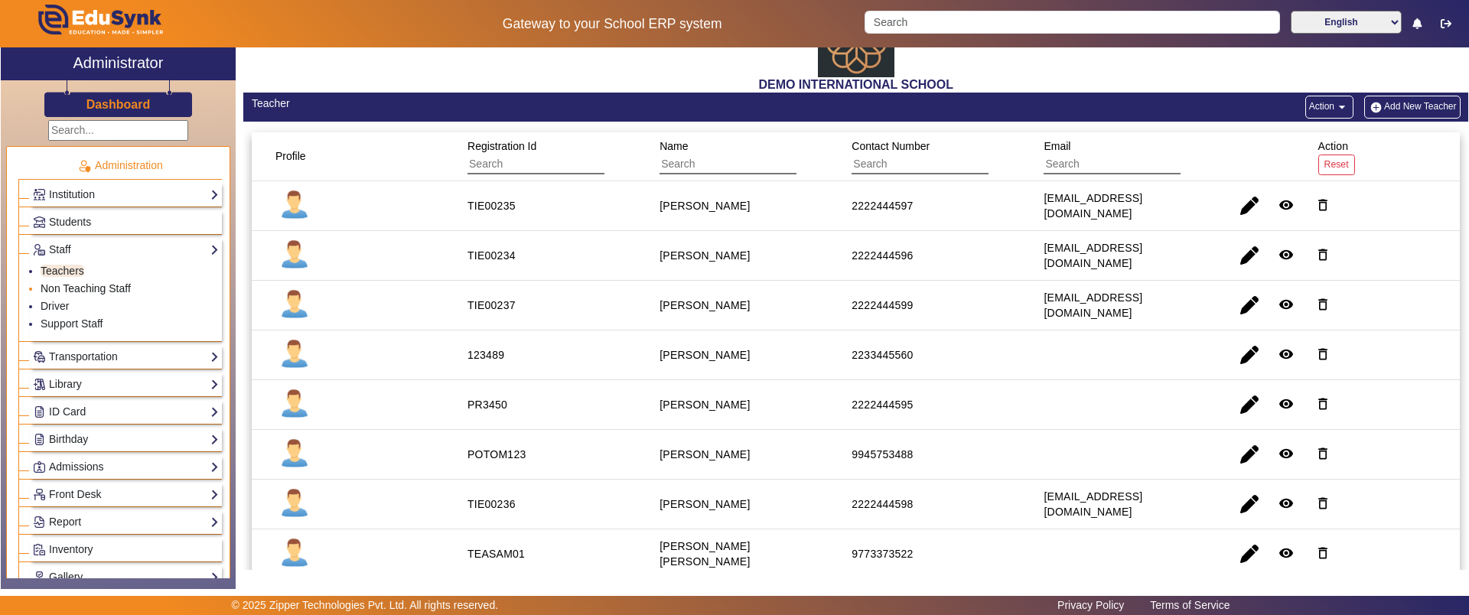
click at [96, 286] on link "Non Teaching Staff" at bounding box center [86, 288] width 90 height 12
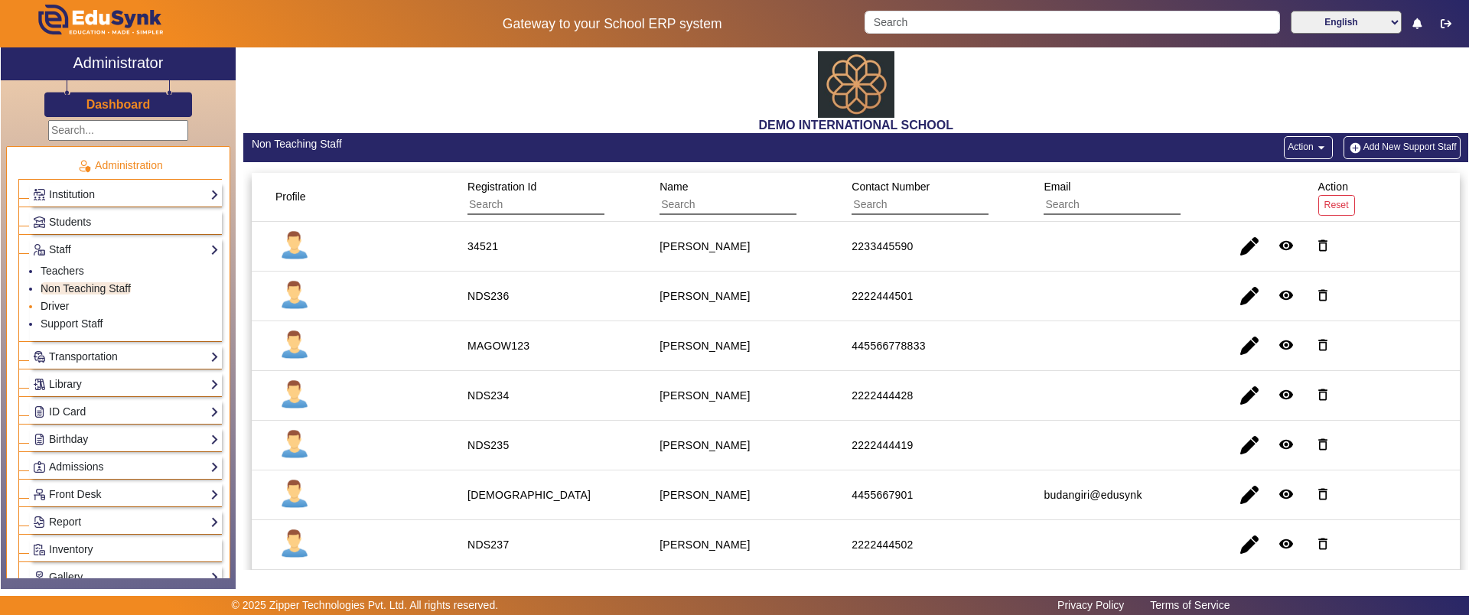
click at [61, 308] on link "Driver" at bounding box center [55, 306] width 28 height 12
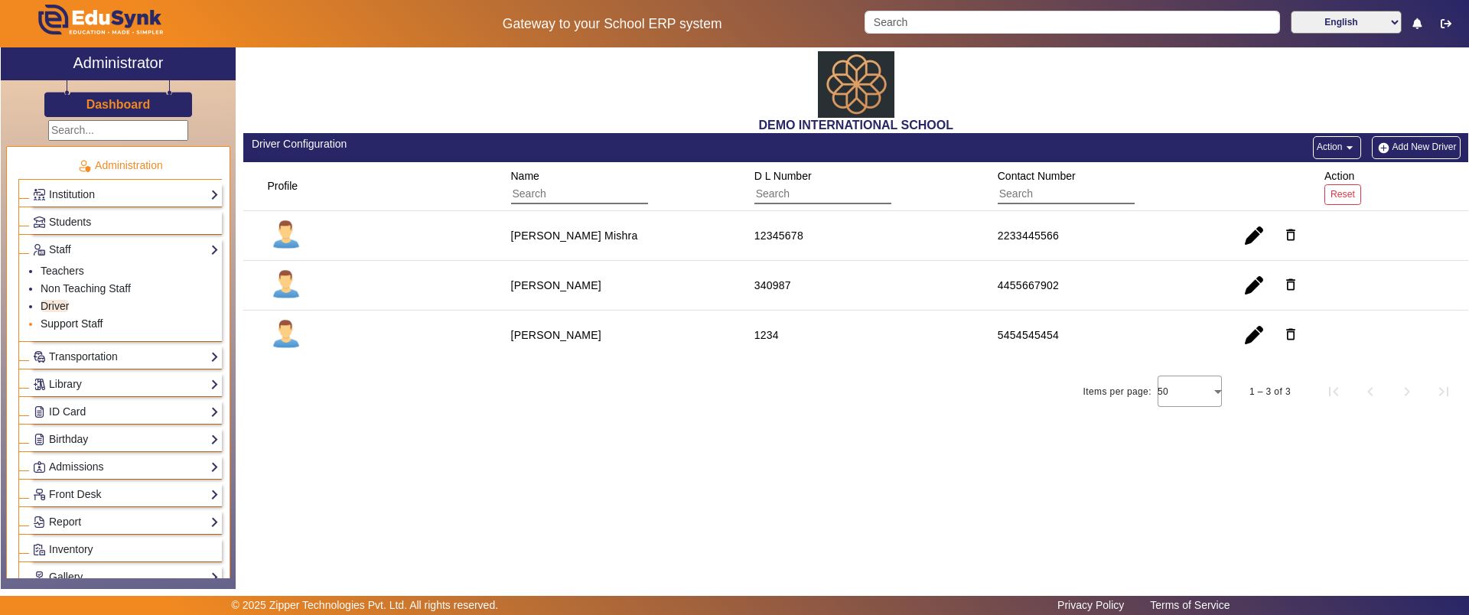
click at [78, 318] on link "Support Staff" at bounding box center [72, 324] width 62 height 12
click at [59, 301] on link "Driver" at bounding box center [55, 306] width 28 height 12
click at [1415, 151] on button "Add New Driver" at bounding box center [1416, 147] width 88 height 23
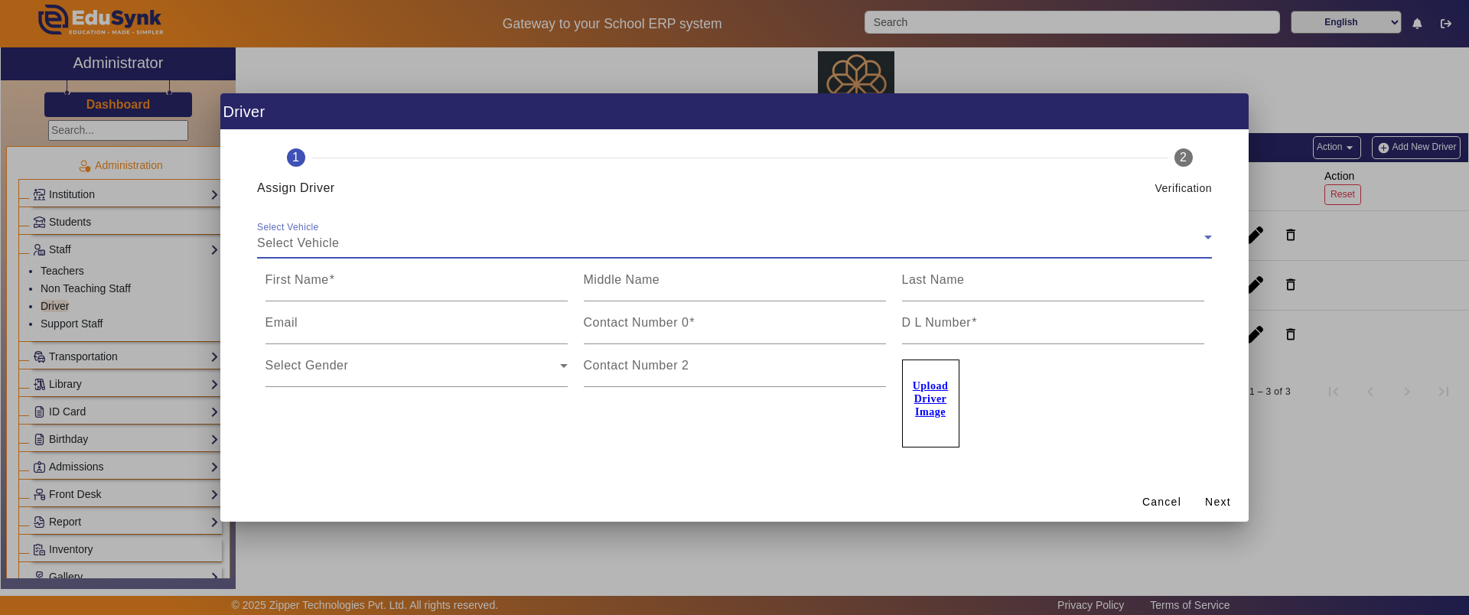
click at [495, 248] on div "Select Vehicle" at bounding box center [730, 243] width 947 height 18
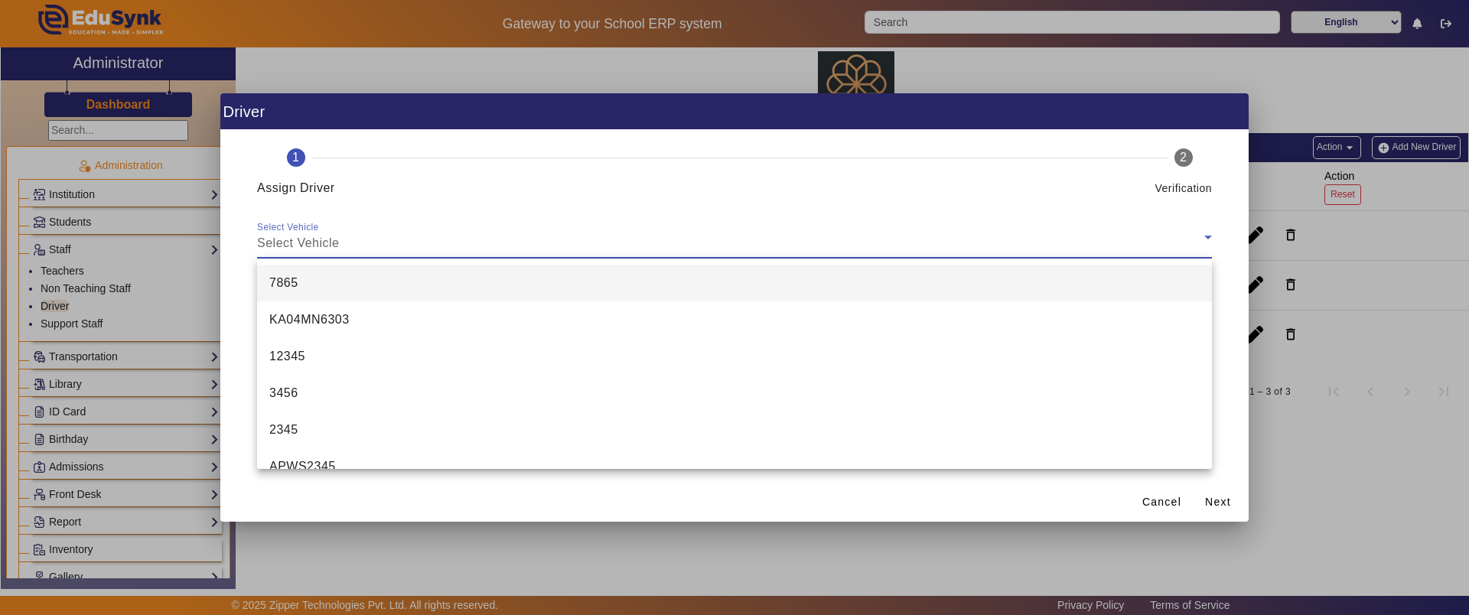
click at [562, 588] on div at bounding box center [734, 307] width 1469 height 615
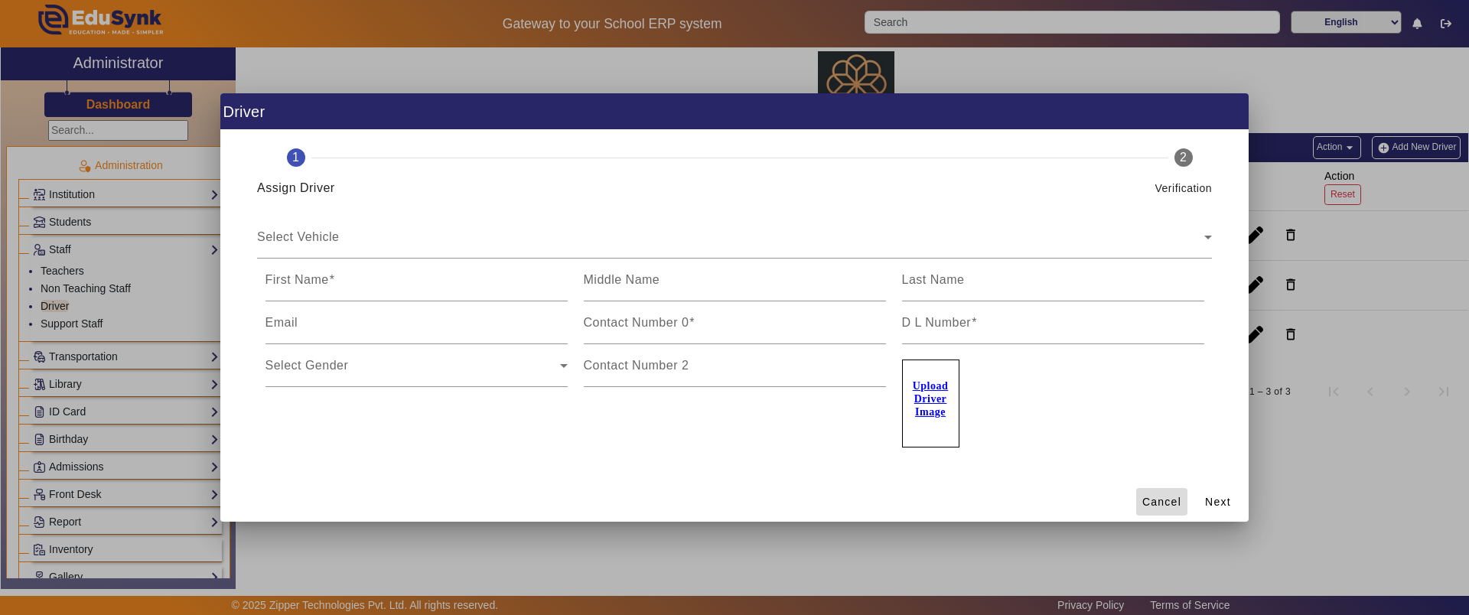
click at [1165, 503] on span "Cancel" at bounding box center [1161, 502] width 39 height 16
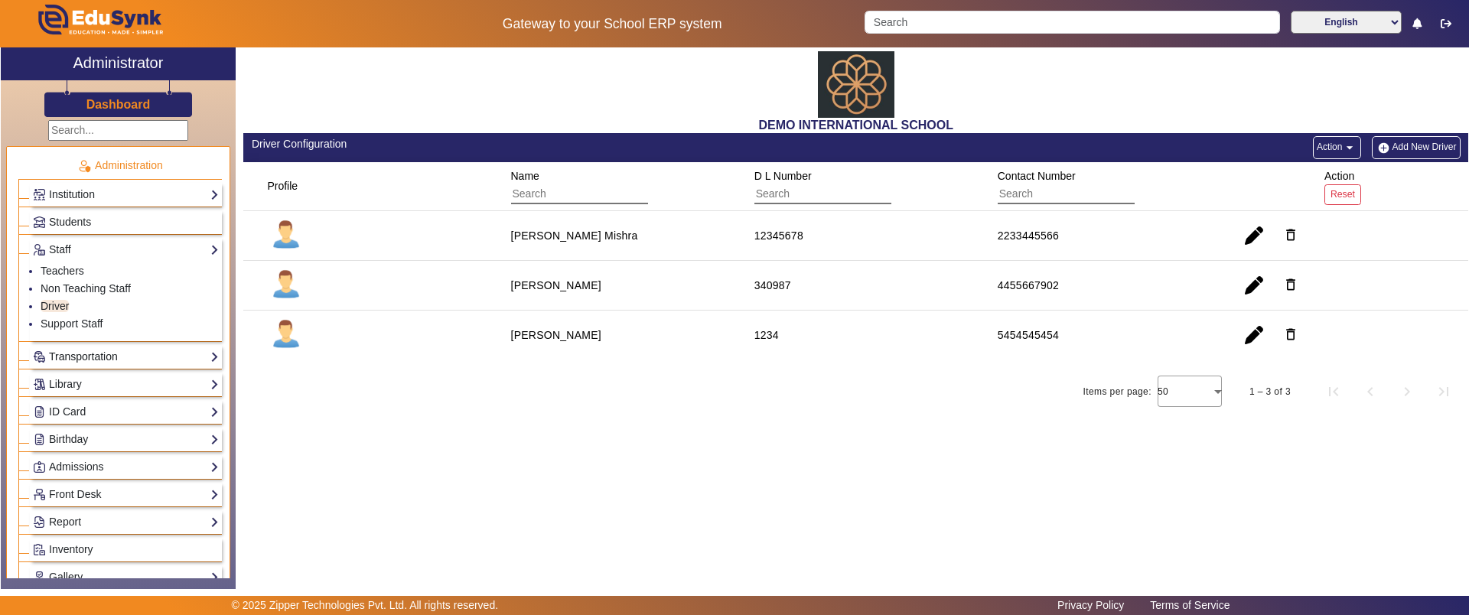
click at [167, 357] on link "Transportation" at bounding box center [126, 357] width 186 height 18
click at [88, 310] on link "Vehicle Directory" at bounding box center [81, 316] width 80 height 12
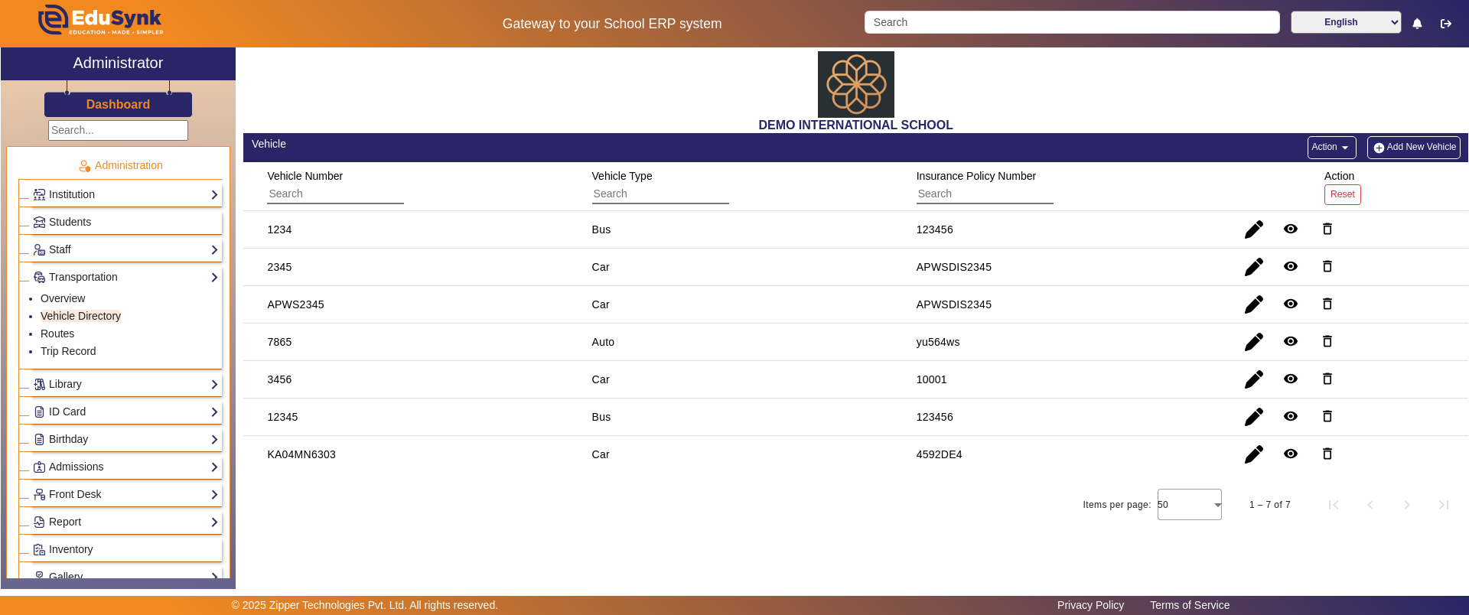
click at [1383, 151] on img "button" at bounding box center [1379, 148] width 16 height 13
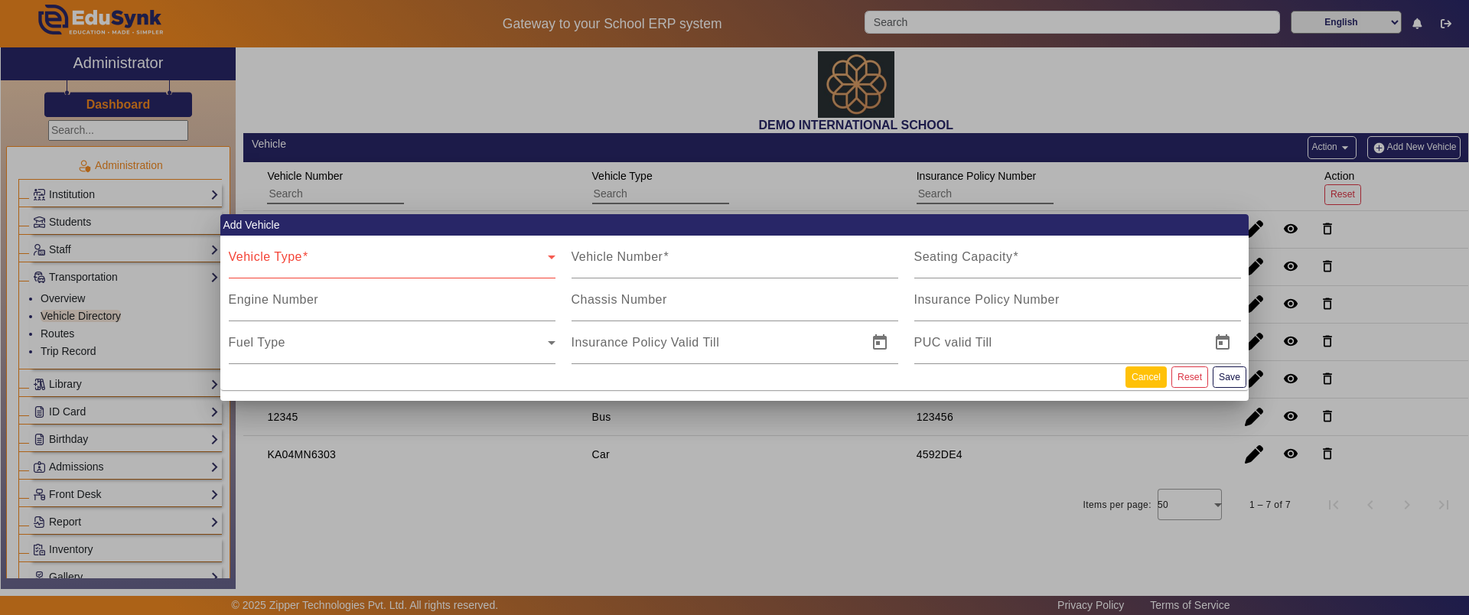
click at [1142, 383] on button "Cancel" at bounding box center [1146, 377] width 41 height 21
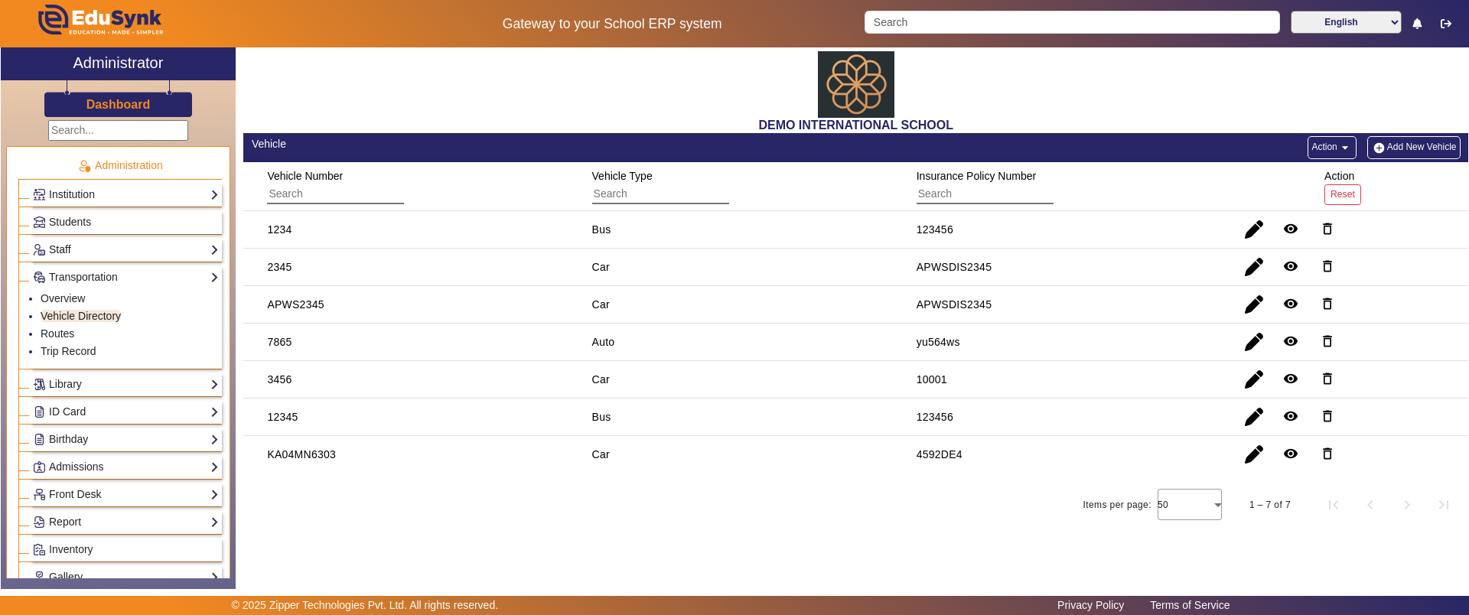
click at [86, 254] on link "Staff" at bounding box center [126, 250] width 186 height 18
click at [68, 305] on link "Driver" at bounding box center [55, 306] width 28 height 12
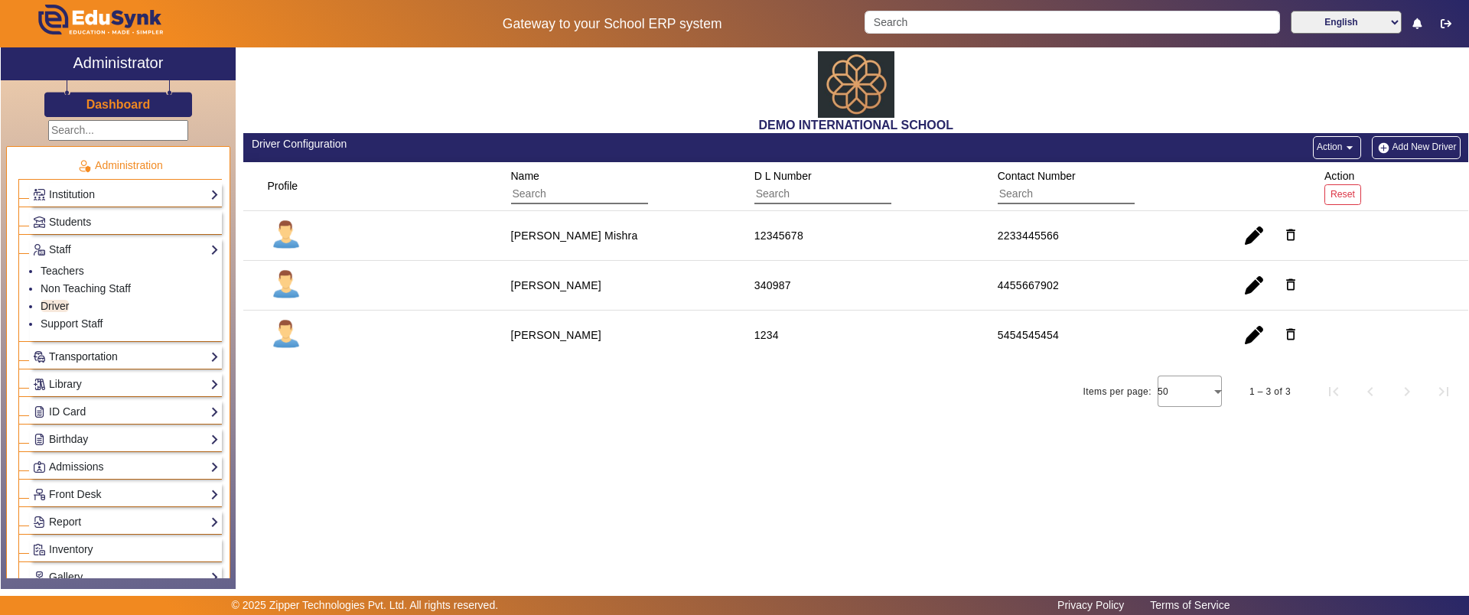
click at [112, 350] on link "Transportation" at bounding box center [126, 357] width 186 height 18
click at [64, 311] on link "Vehicle Directory" at bounding box center [81, 316] width 80 height 12
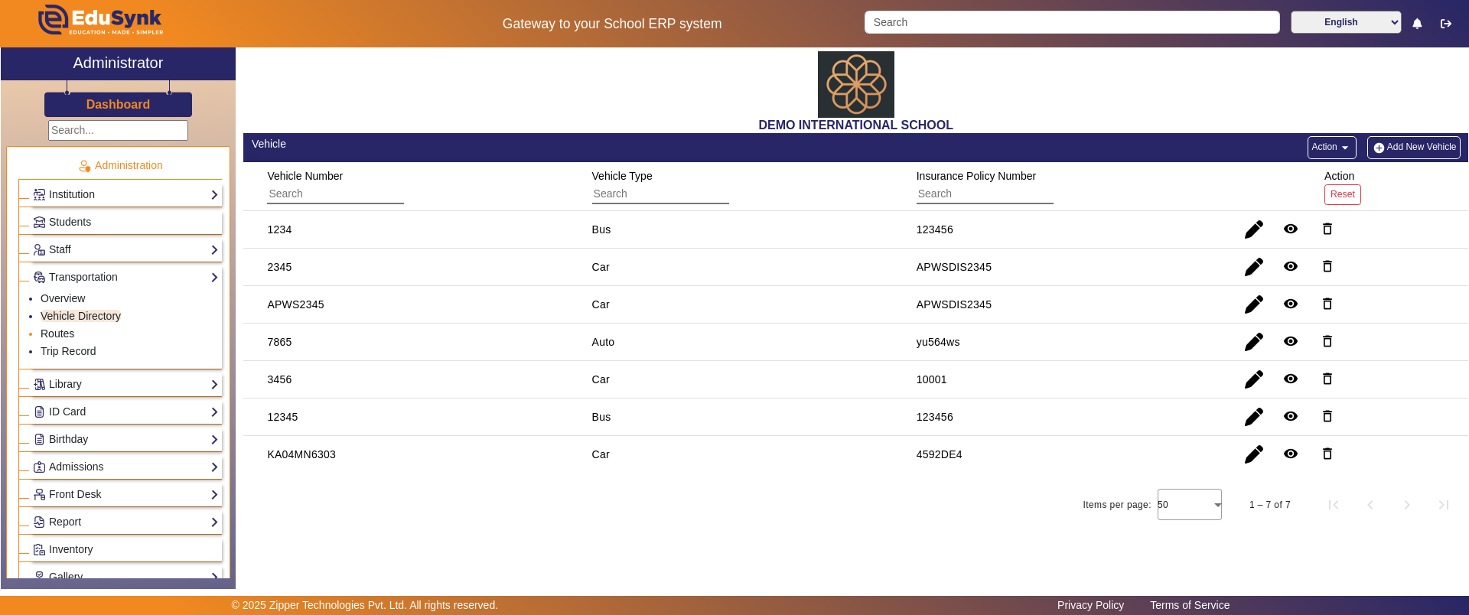
click at [67, 335] on link "Routes" at bounding box center [58, 333] width 34 height 12
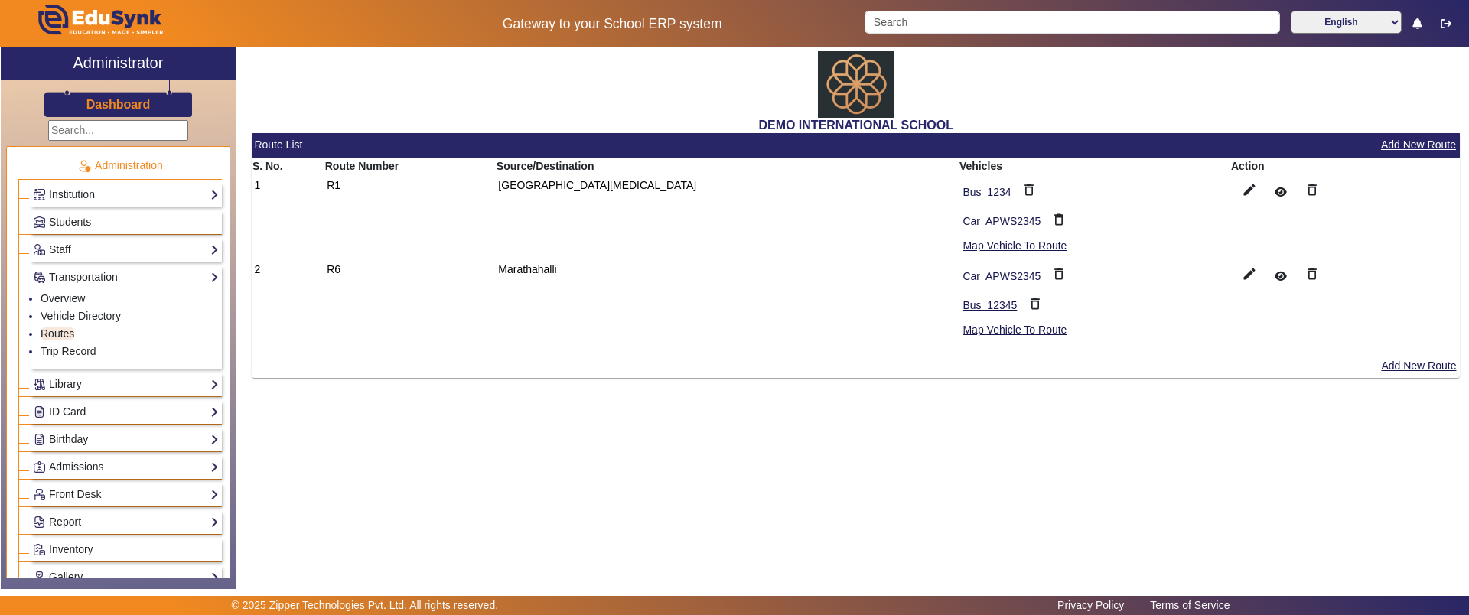
click at [1387, 158] on th "Action" at bounding box center [1345, 167] width 230 height 18
click at [1396, 147] on button "Add New Route" at bounding box center [1419, 144] width 78 height 19
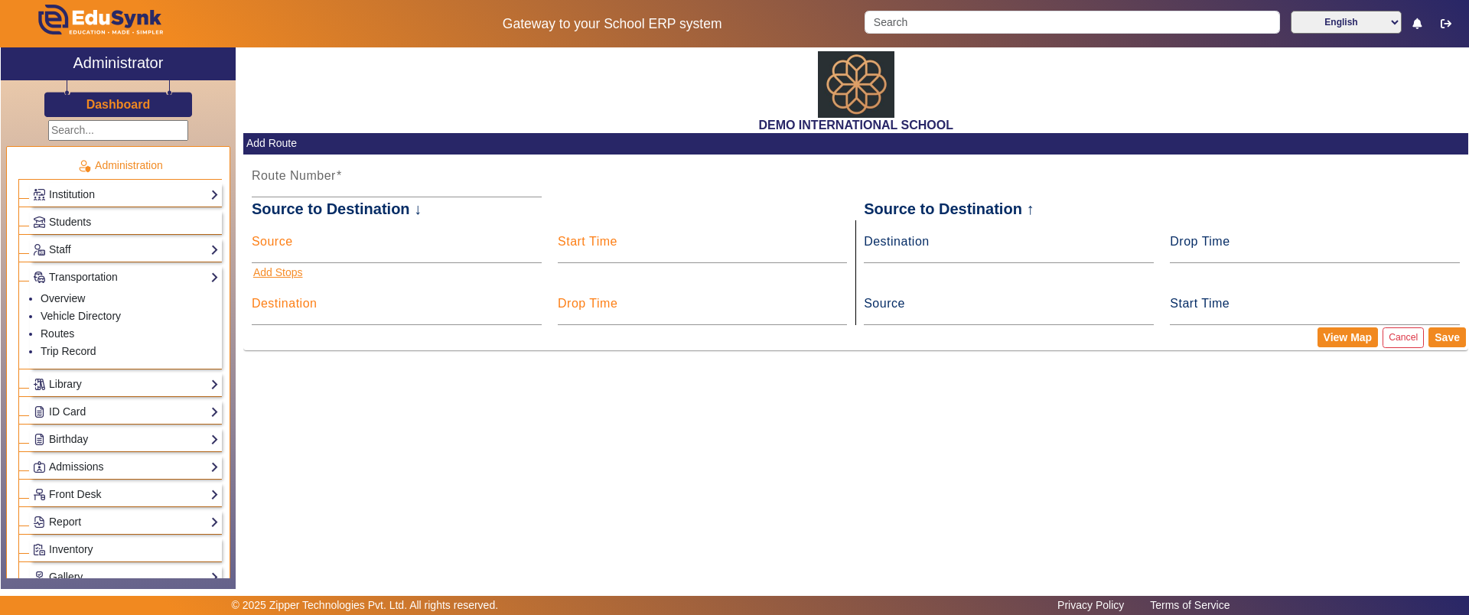
click at [289, 267] on button "Add Stops" at bounding box center [278, 272] width 53 height 19
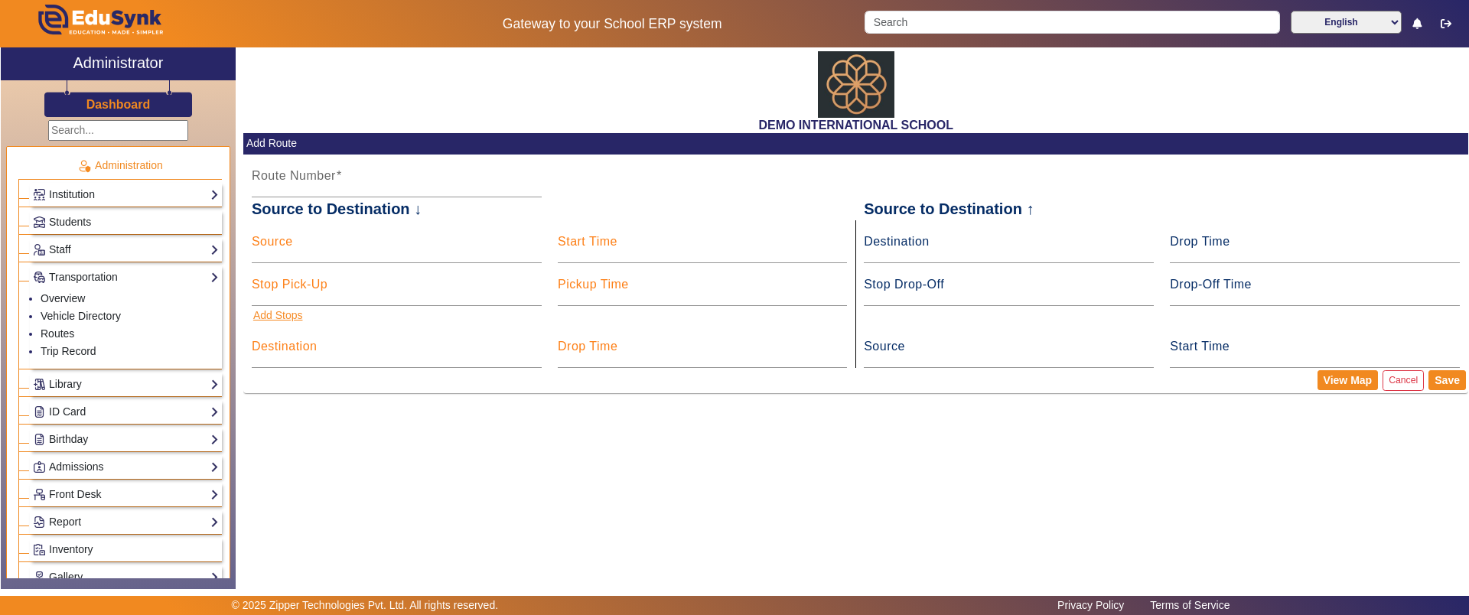
click at [287, 306] on button "Add Stops" at bounding box center [278, 315] width 53 height 19
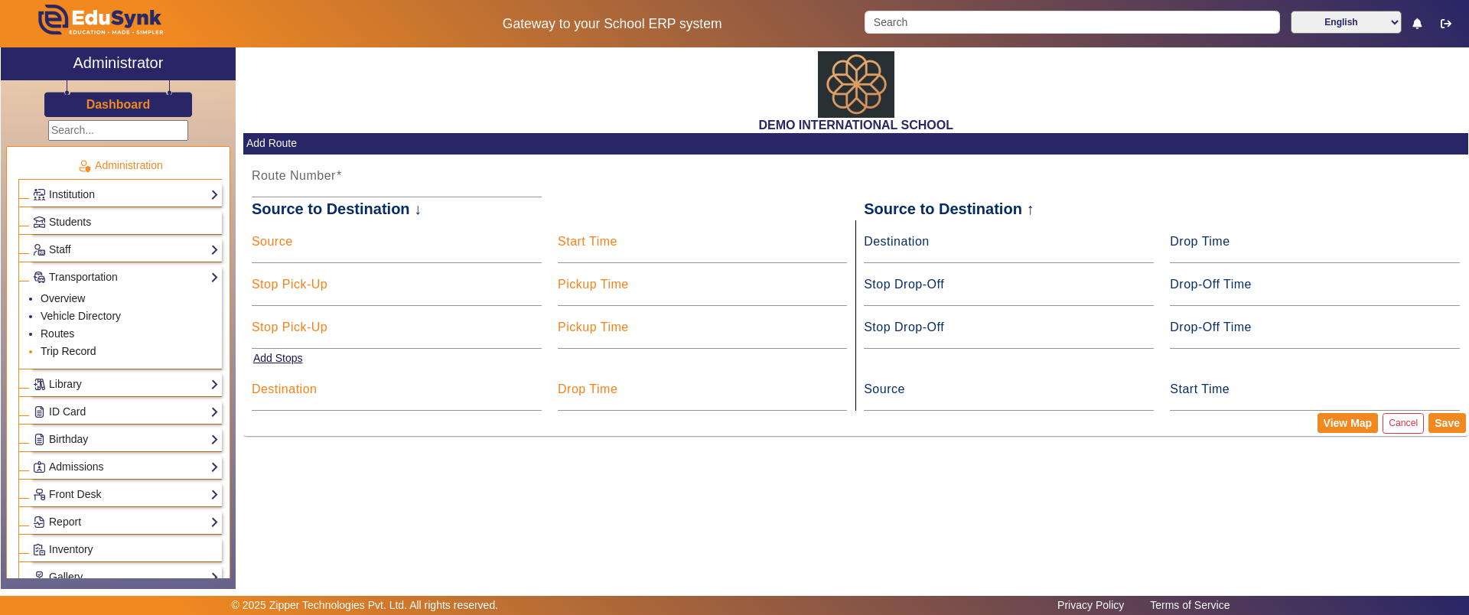
click at [58, 347] on link "Trip Record" at bounding box center [69, 351] width 56 height 12
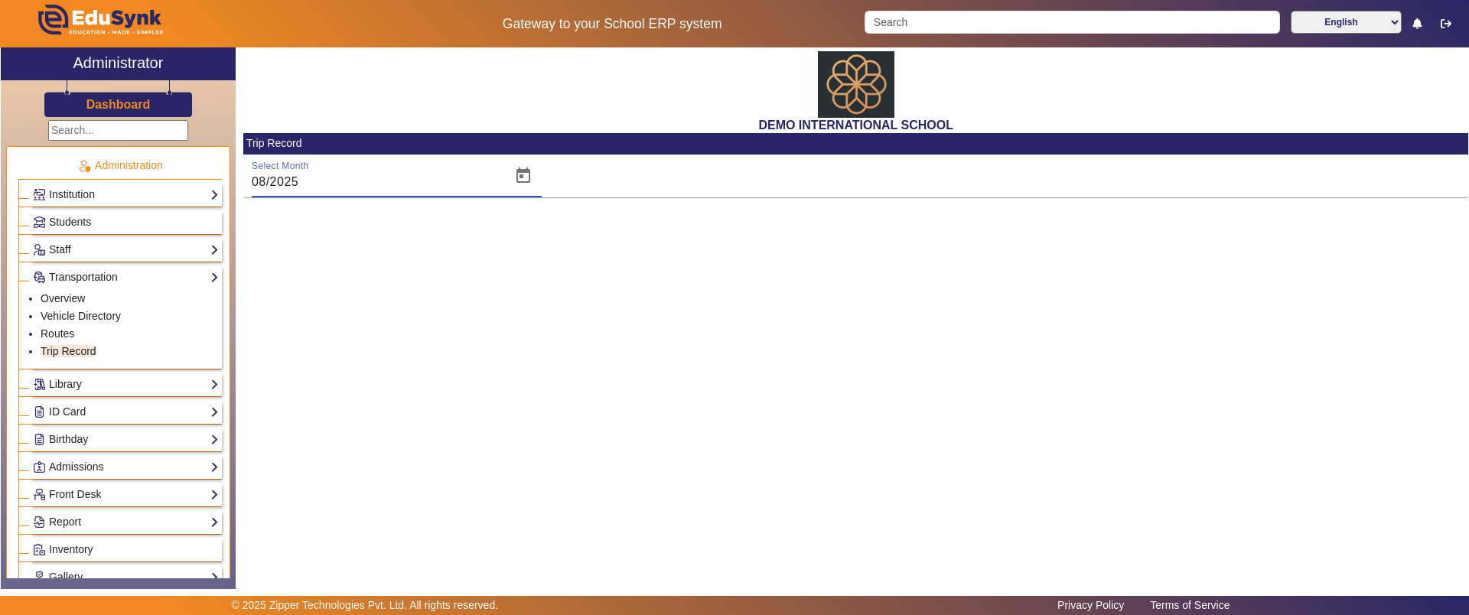
click at [341, 187] on input "08/2025" at bounding box center [377, 182] width 250 height 18
click at [77, 387] on link "Library" at bounding box center [126, 385] width 186 height 18
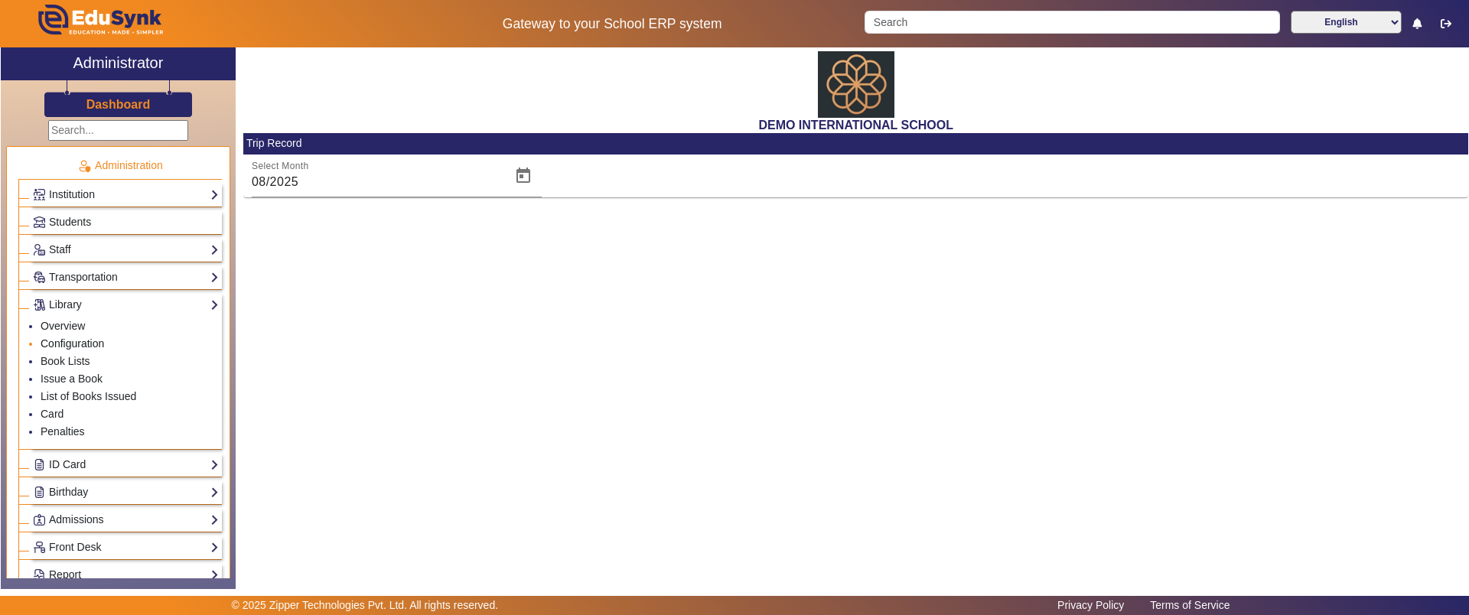
click at [75, 340] on link "Configuration" at bounding box center [73, 343] width 64 height 12
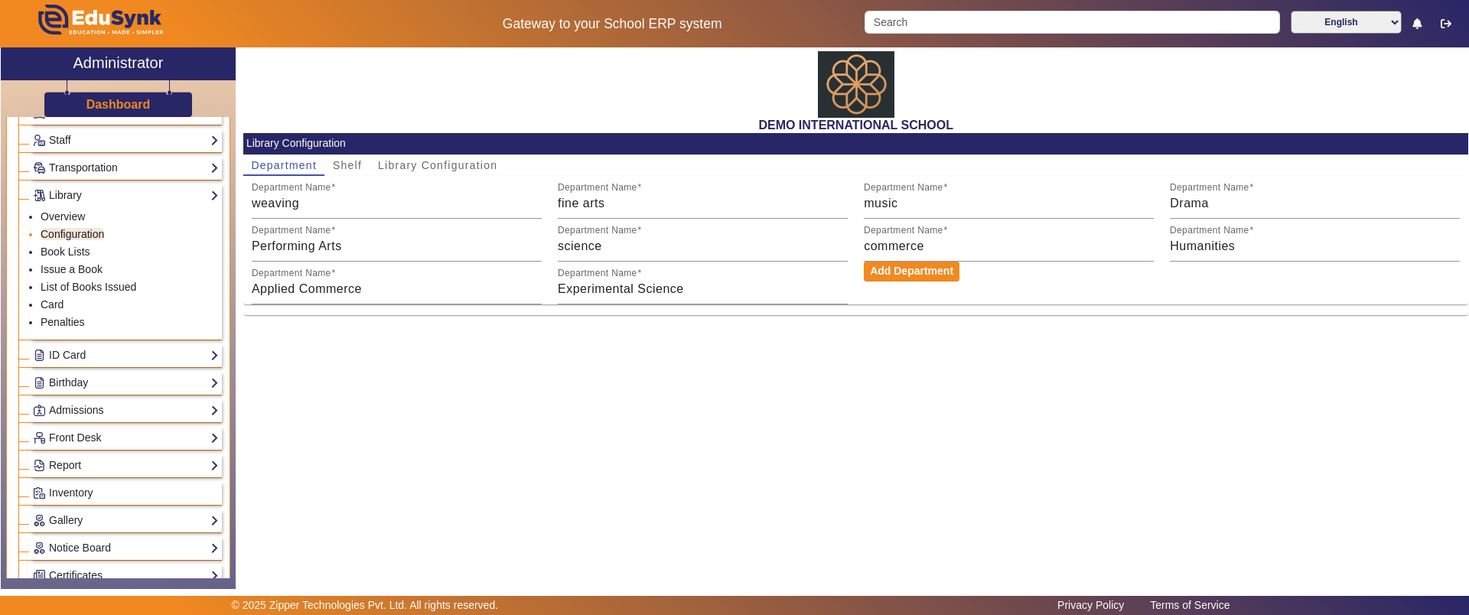
scroll to position [131, 0]
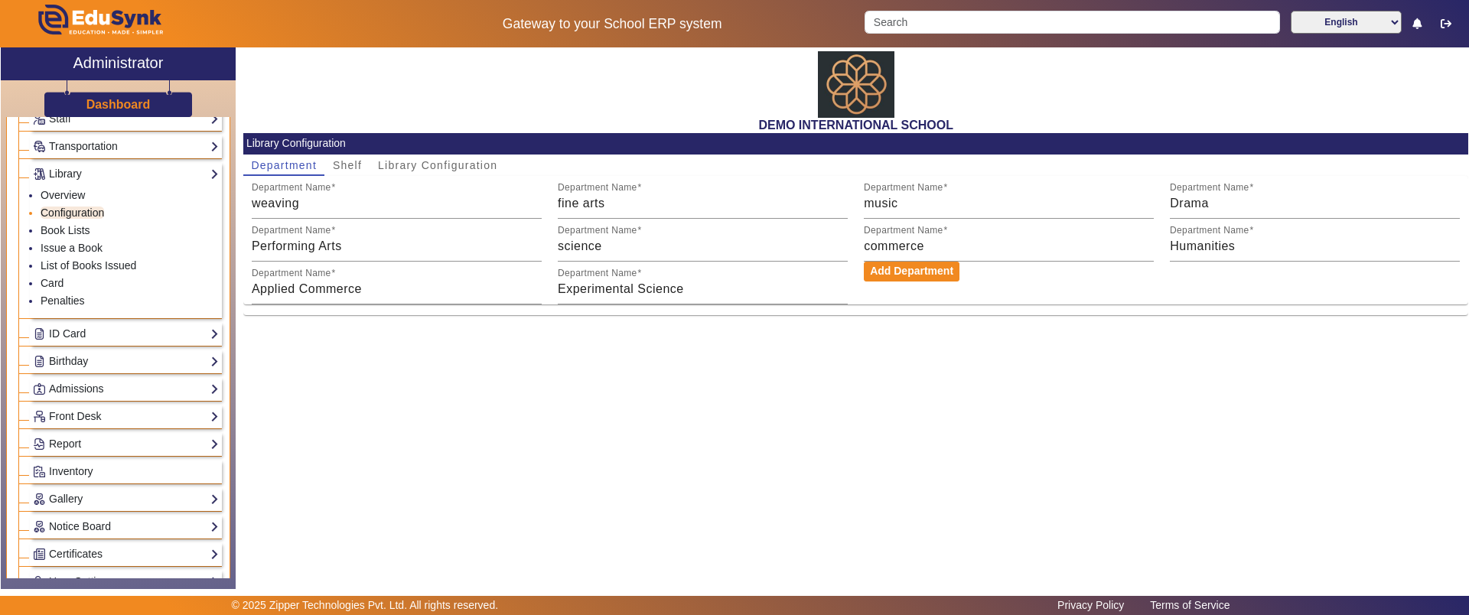
click at [75, 340] on link "ID Card" at bounding box center [126, 334] width 186 height 18
click at [54, 276] on link "Template" at bounding box center [63, 275] width 44 height 12
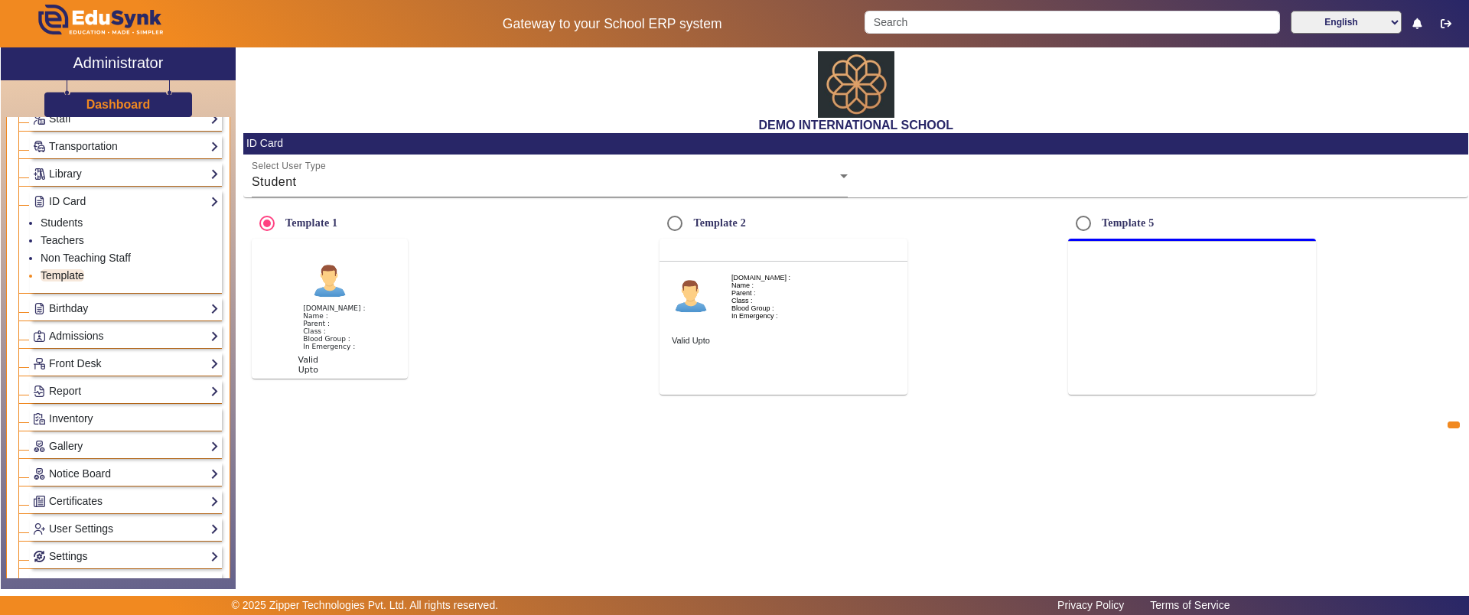
radio input "true"
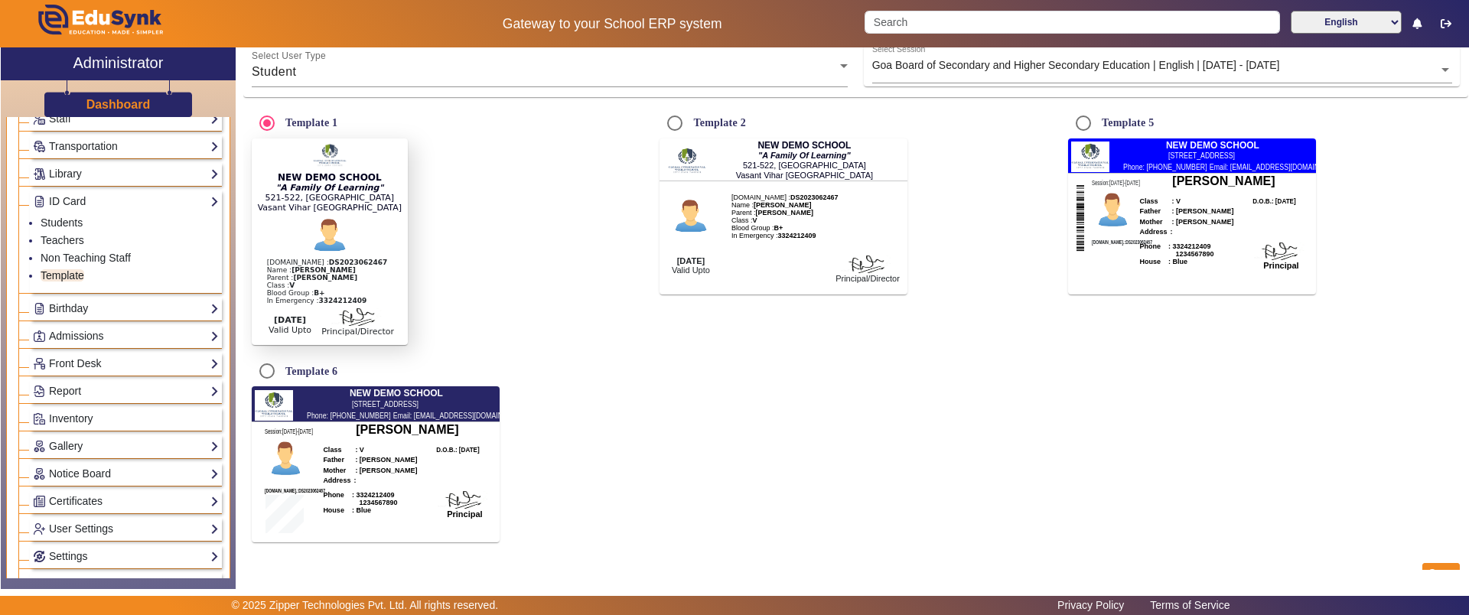
scroll to position [144, 0]
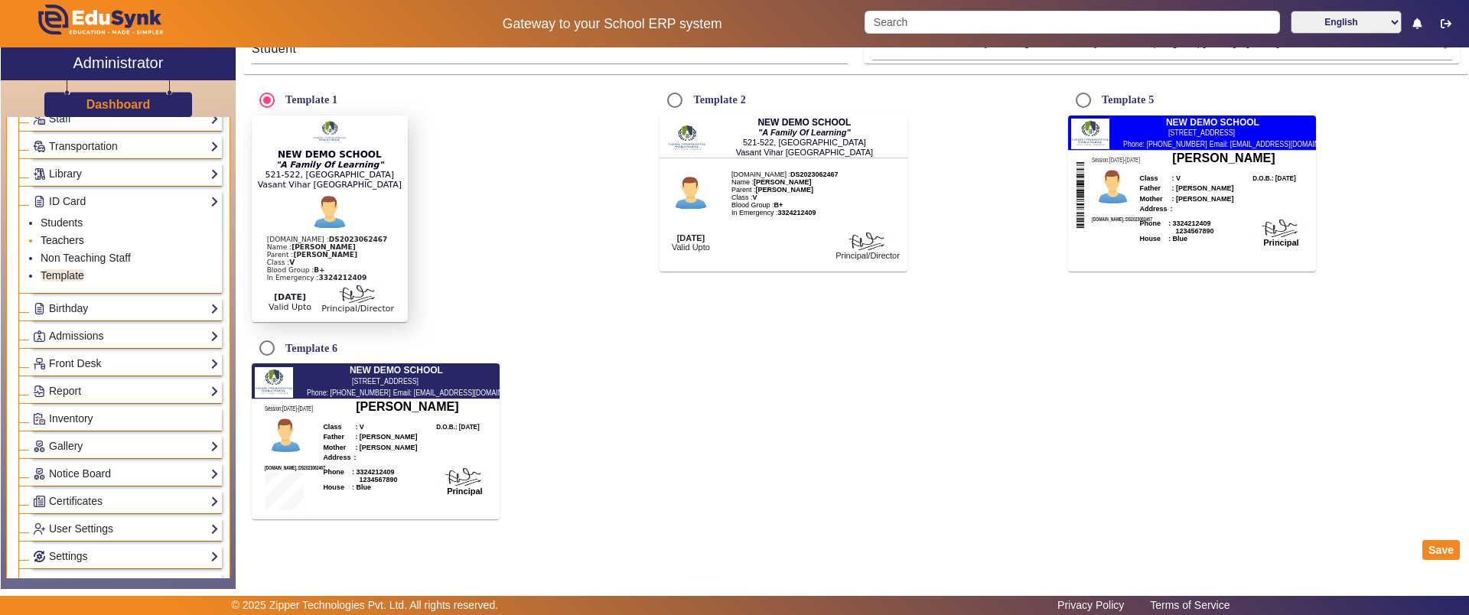
click at [51, 234] on link "Teachers" at bounding box center [63, 240] width 44 height 12
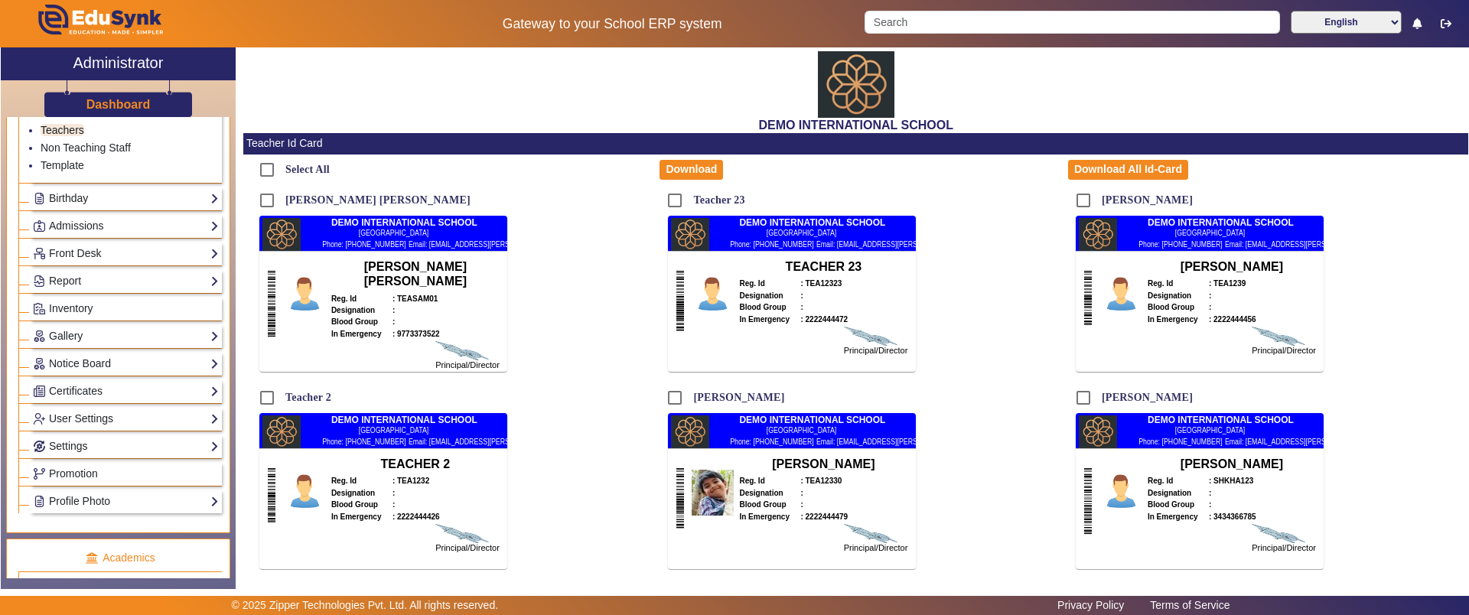
scroll to position [34, 0]
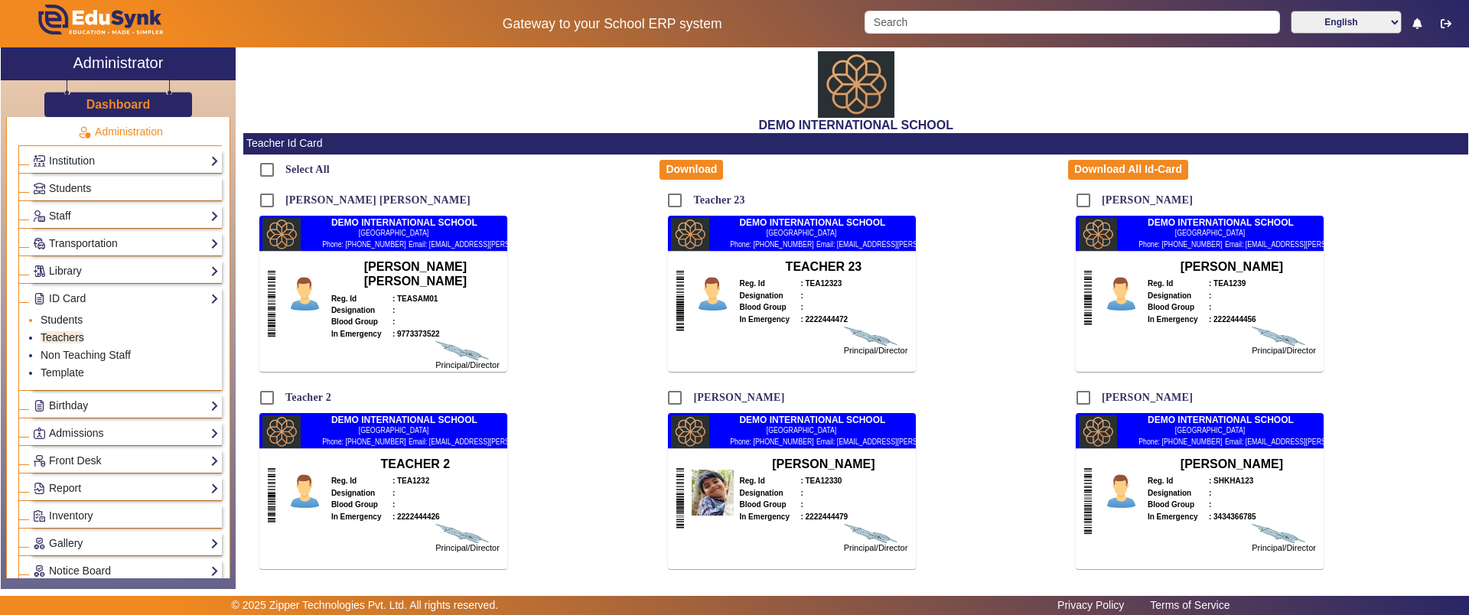
click at [67, 315] on link "Students" at bounding box center [62, 320] width 42 height 12
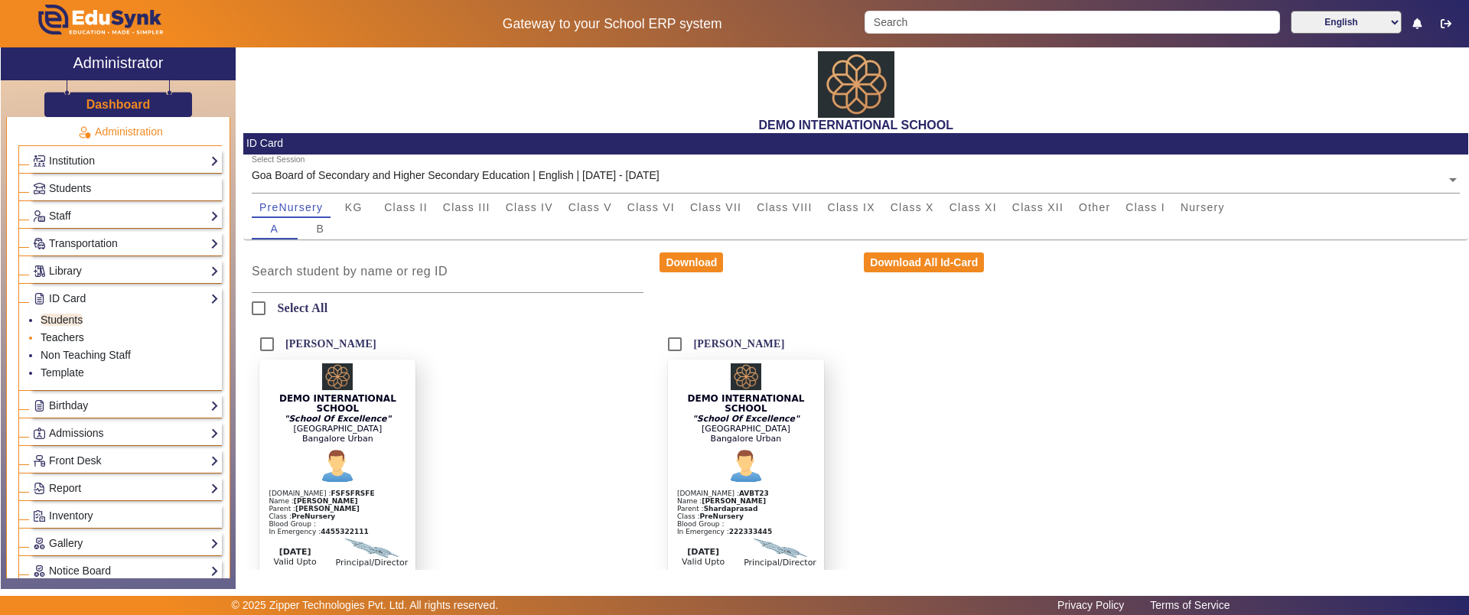
click at [80, 337] on link "Teachers" at bounding box center [63, 337] width 44 height 12
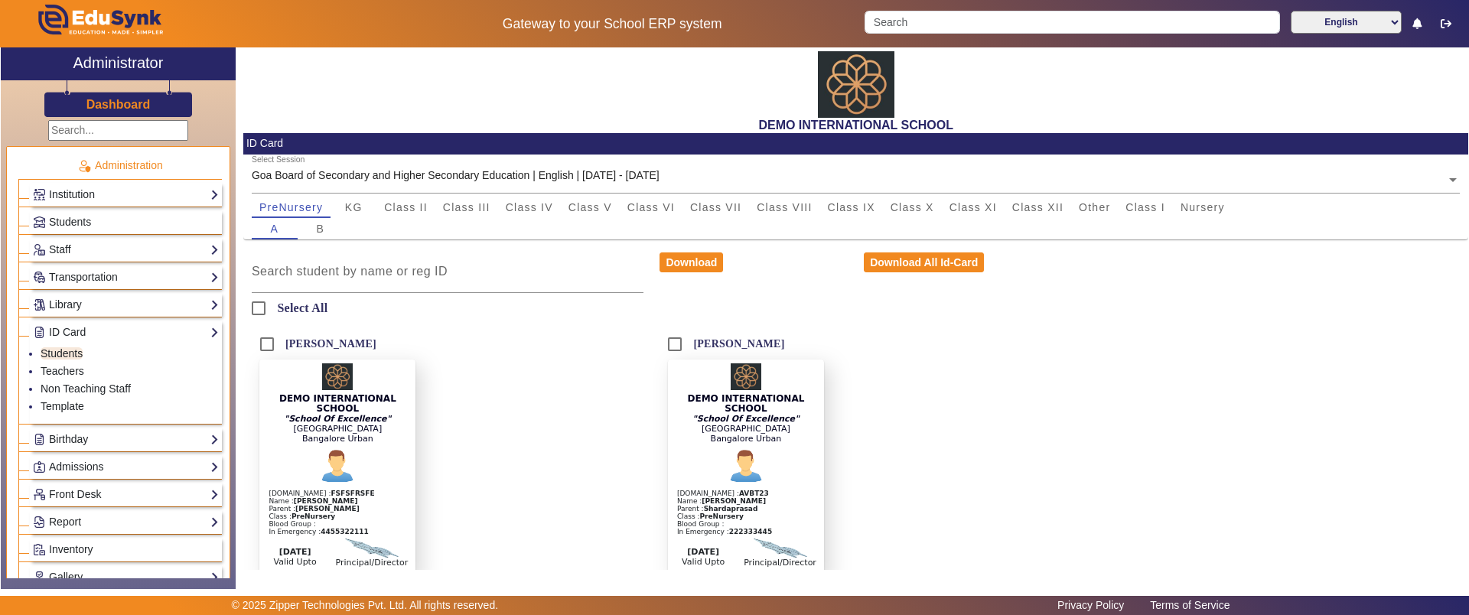
scroll to position [34, 0]
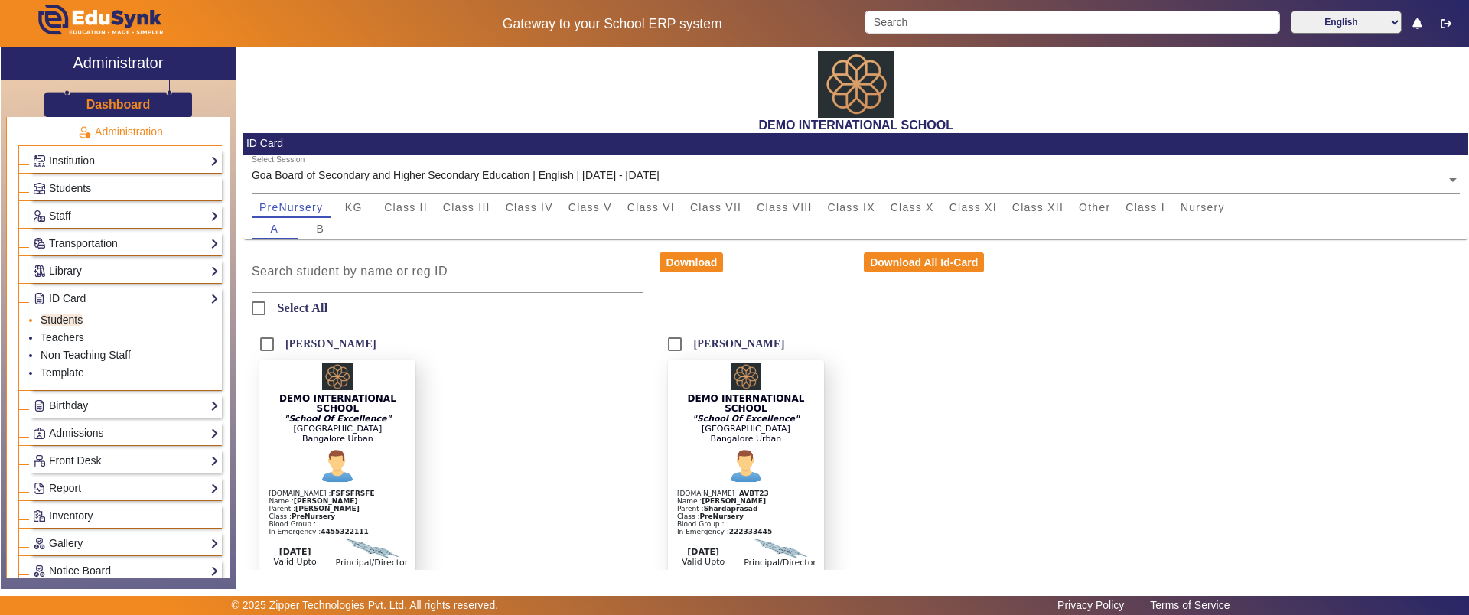
drag, startPoint x: 0, startPoint y: 0, endPoint x: 70, endPoint y: 327, distance: 334.1
click at [70, 327] on li "Students" at bounding box center [130, 321] width 178 height 18
click at [73, 300] on link "ID Card" at bounding box center [126, 299] width 186 height 18
click at [384, 269] on input at bounding box center [448, 271] width 393 height 18
click at [586, 218] on div "A B" at bounding box center [856, 228] width 1209 height 21
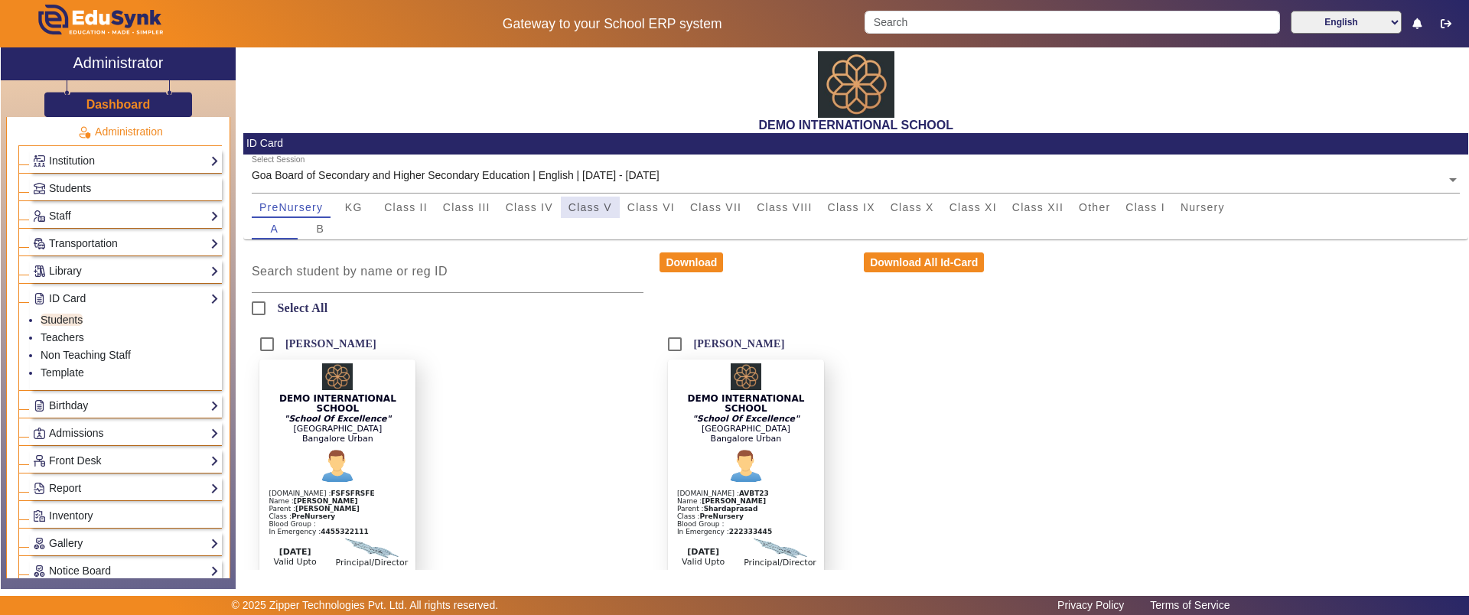
click at [588, 210] on span "Class V" at bounding box center [591, 207] width 44 height 11
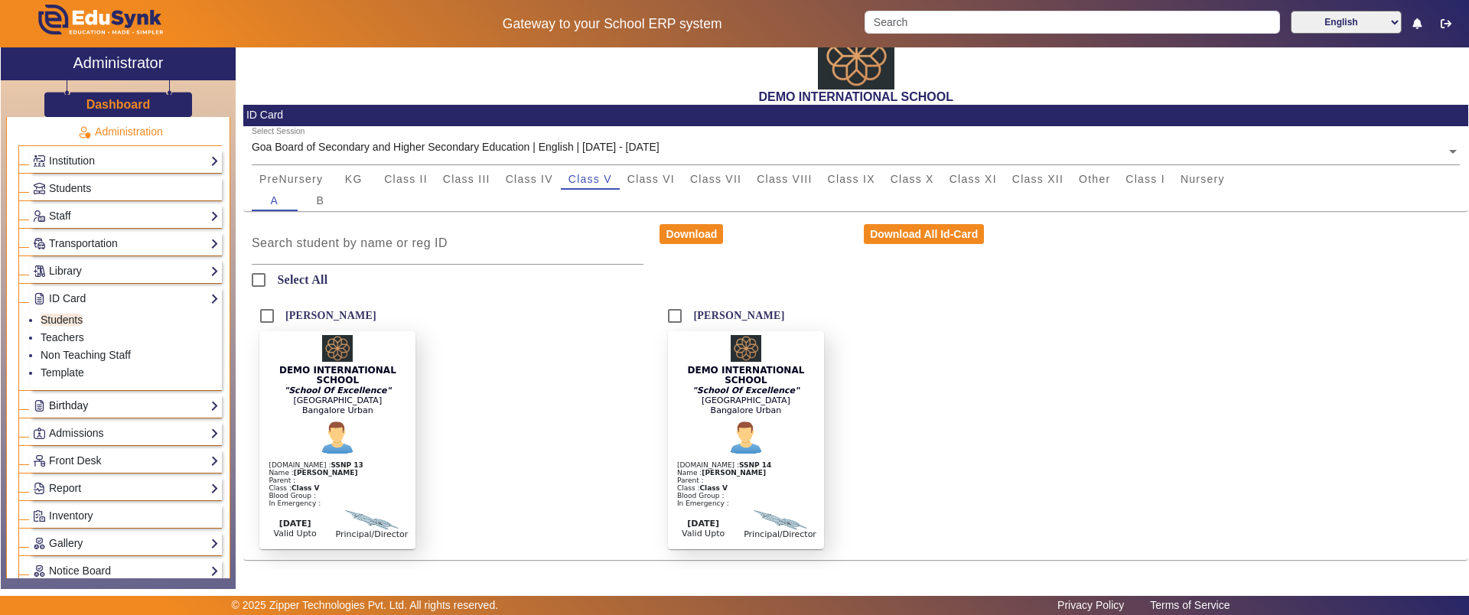
click at [76, 404] on link "Birthday" at bounding box center [126, 406] width 186 height 18
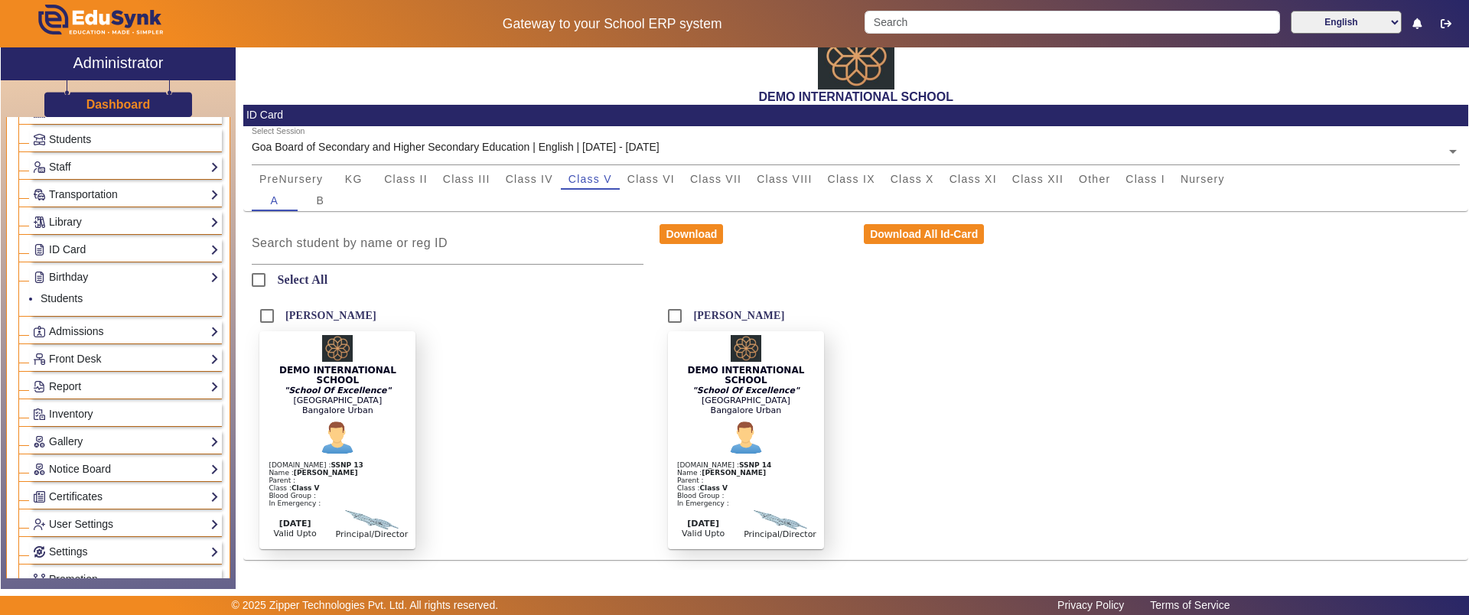
scroll to position [84, 0]
click at [56, 295] on link "Students" at bounding box center [62, 297] width 42 height 12
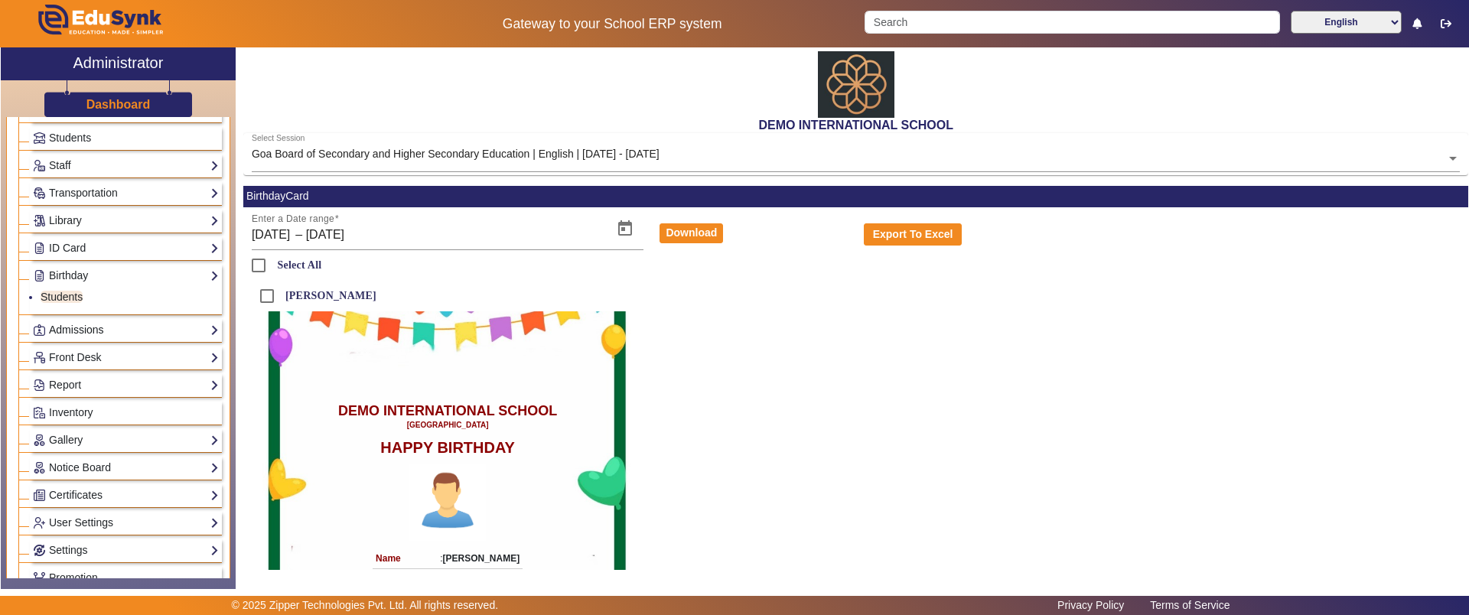
click at [90, 336] on link "Admissions" at bounding box center [126, 330] width 186 height 18
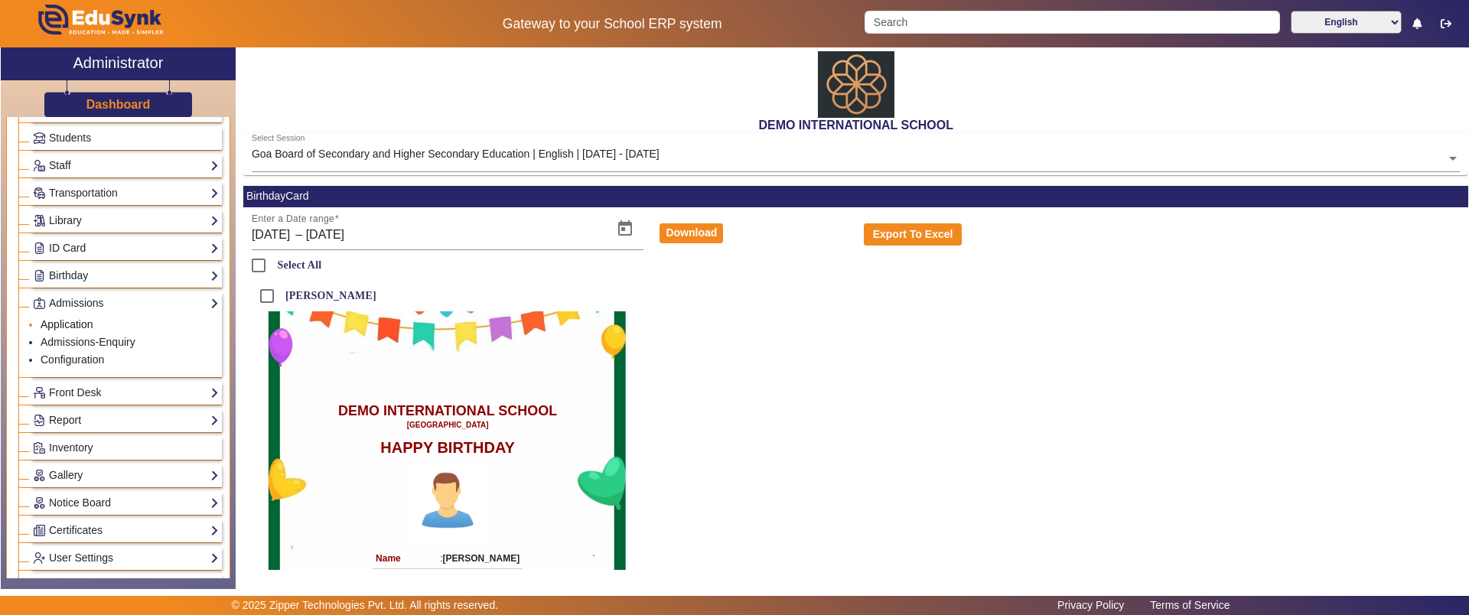
click at [85, 328] on link "Application" at bounding box center [67, 324] width 53 height 12
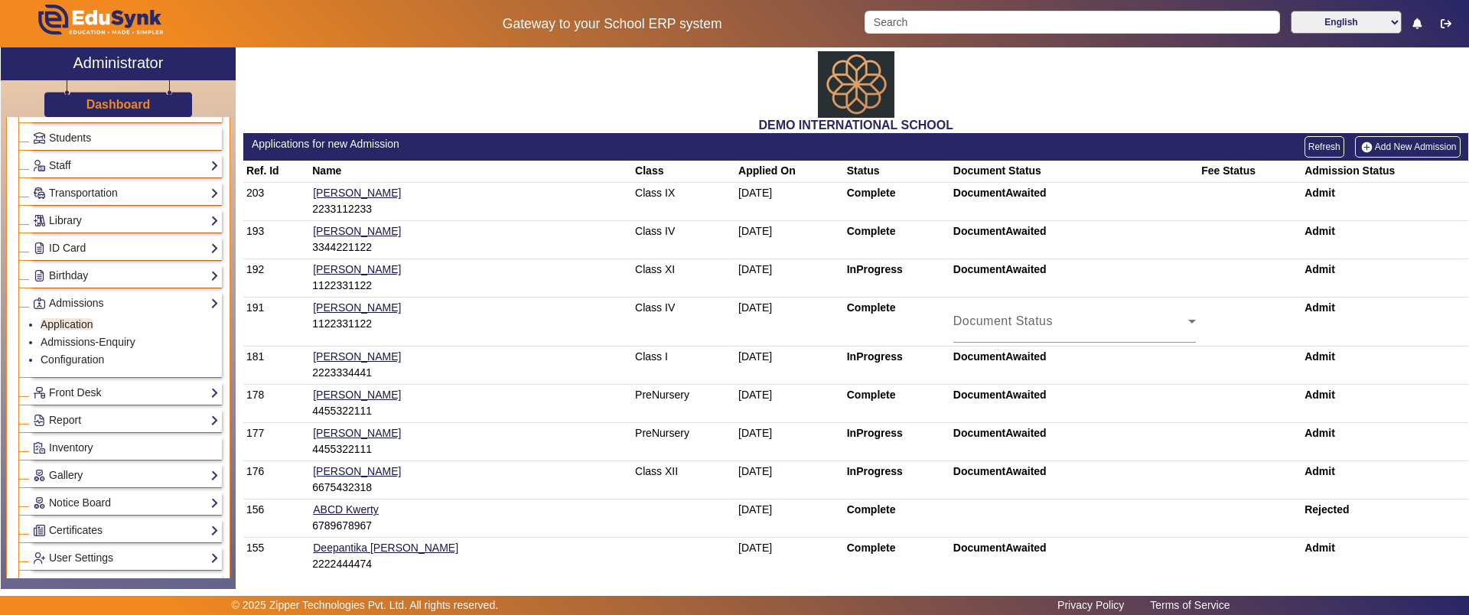
click at [1393, 151] on link "Add New Admission" at bounding box center [1408, 146] width 106 height 21
click at [481, 295] on td "Pratik SIngla 1122331122" at bounding box center [471, 278] width 323 height 38
click at [1413, 145] on link "Add New Admission" at bounding box center [1408, 146] width 106 height 21
click at [1314, 196] on div "Admit" at bounding box center [1385, 193] width 161 height 16
click at [1378, 138] on link "Add New Admission" at bounding box center [1408, 146] width 106 height 21
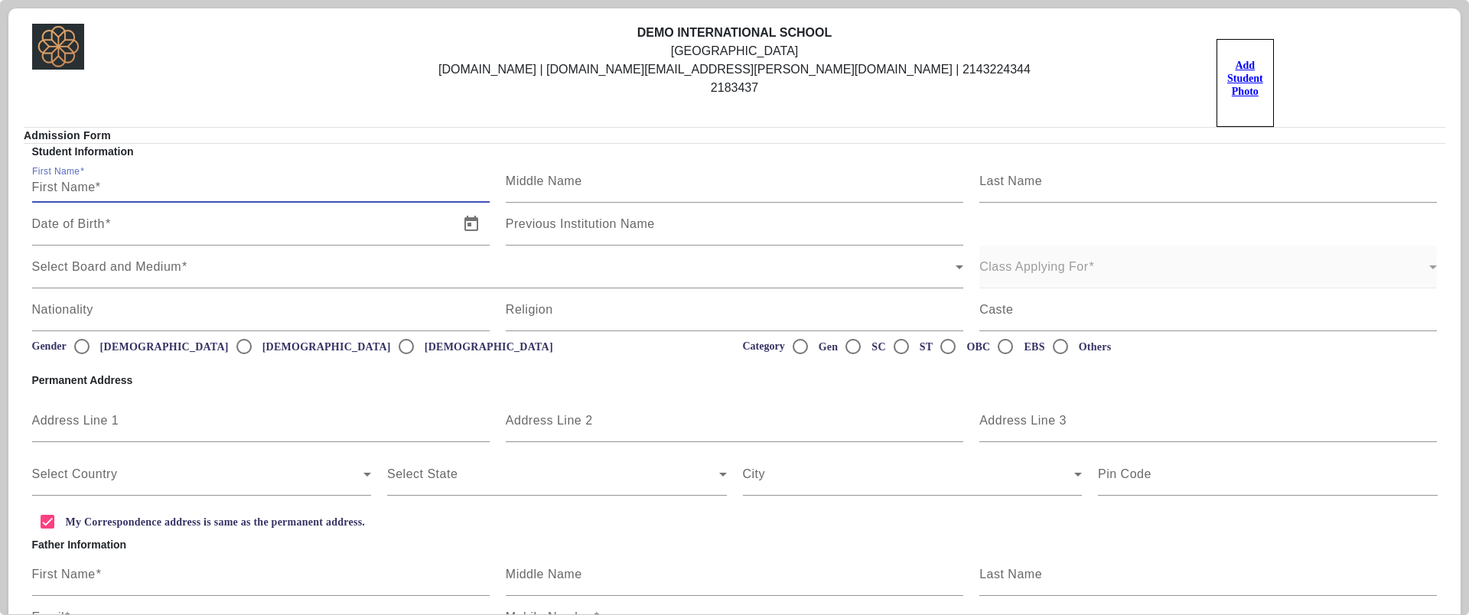
click at [239, 192] on input "First Name" at bounding box center [261, 187] width 458 height 18
type input "Sameer"
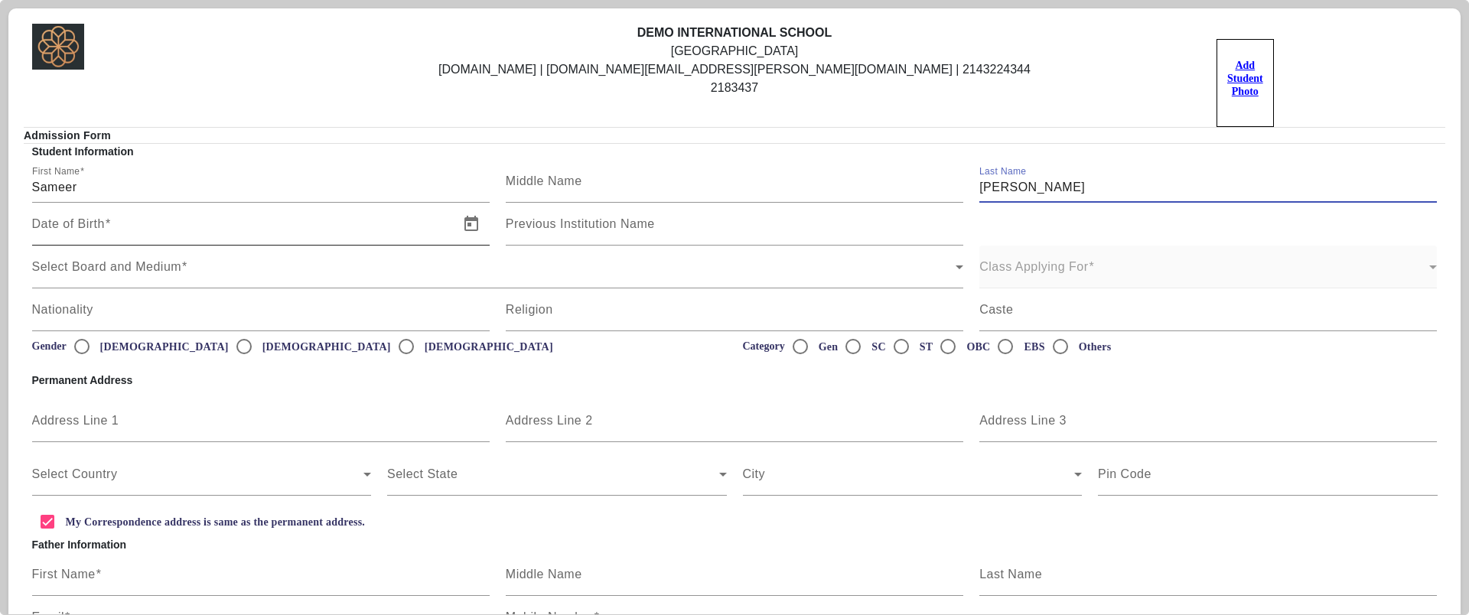
type input "[PERSON_NAME]"
click at [158, 223] on input "Date of Birth" at bounding box center [241, 230] width 418 height 18
click at [471, 230] on span "Open calendar" at bounding box center [471, 224] width 37 height 37
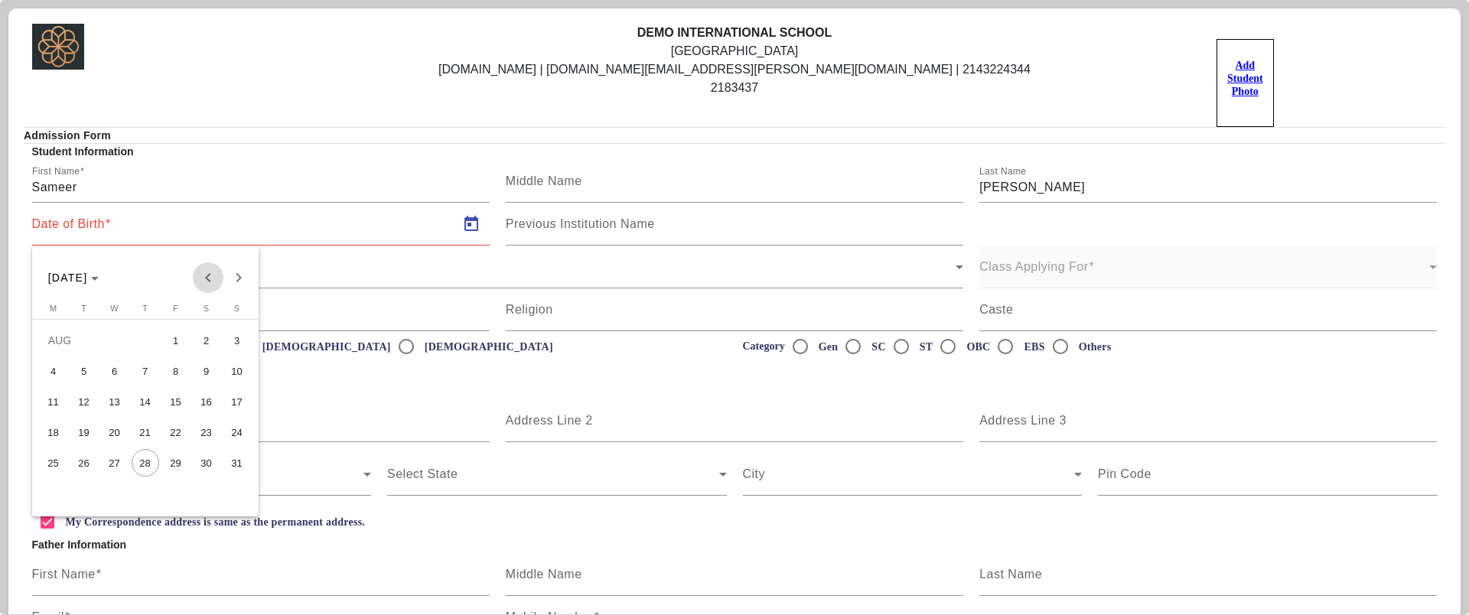
click at [207, 274] on span "Previous month" at bounding box center [208, 277] width 31 height 31
click at [99, 275] on span "[DATE]" at bounding box center [73, 278] width 51 height 12
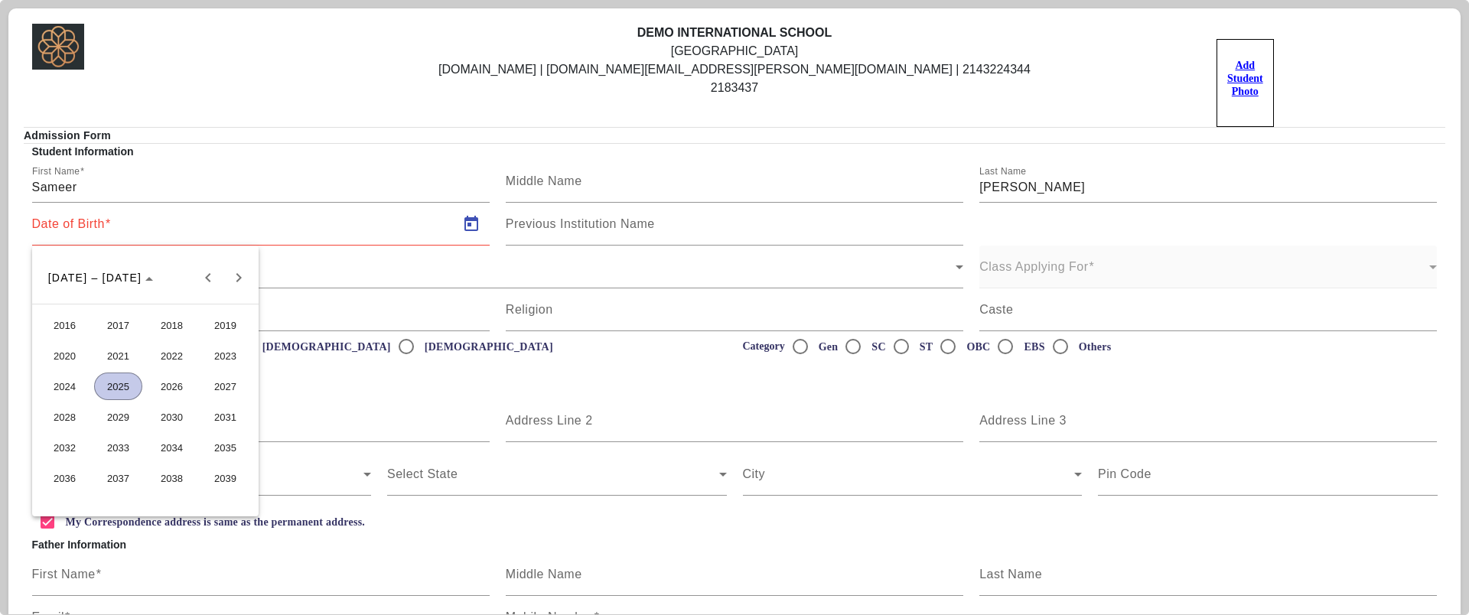
click at [161, 335] on span "2018" at bounding box center [172, 325] width 48 height 28
click at [167, 376] on span "[DATE]" at bounding box center [172, 387] width 48 height 28
click at [141, 399] on span "12" at bounding box center [146, 402] width 28 height 28
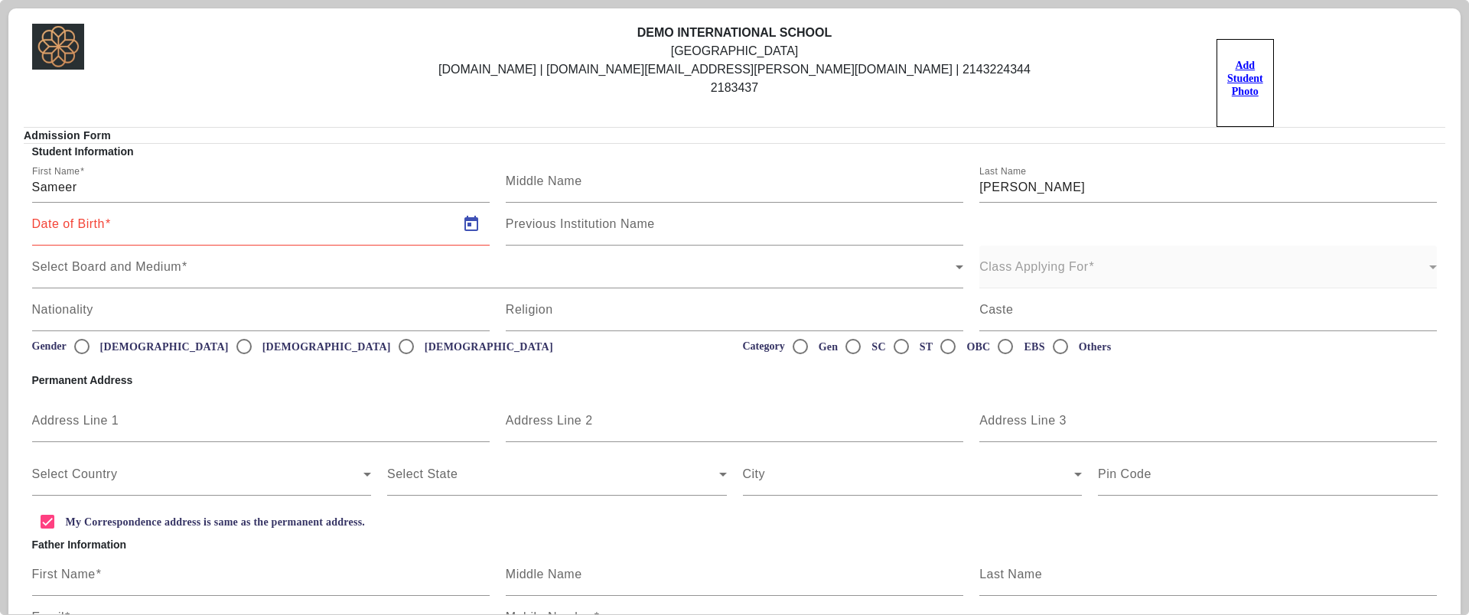
type input "[DATE]"
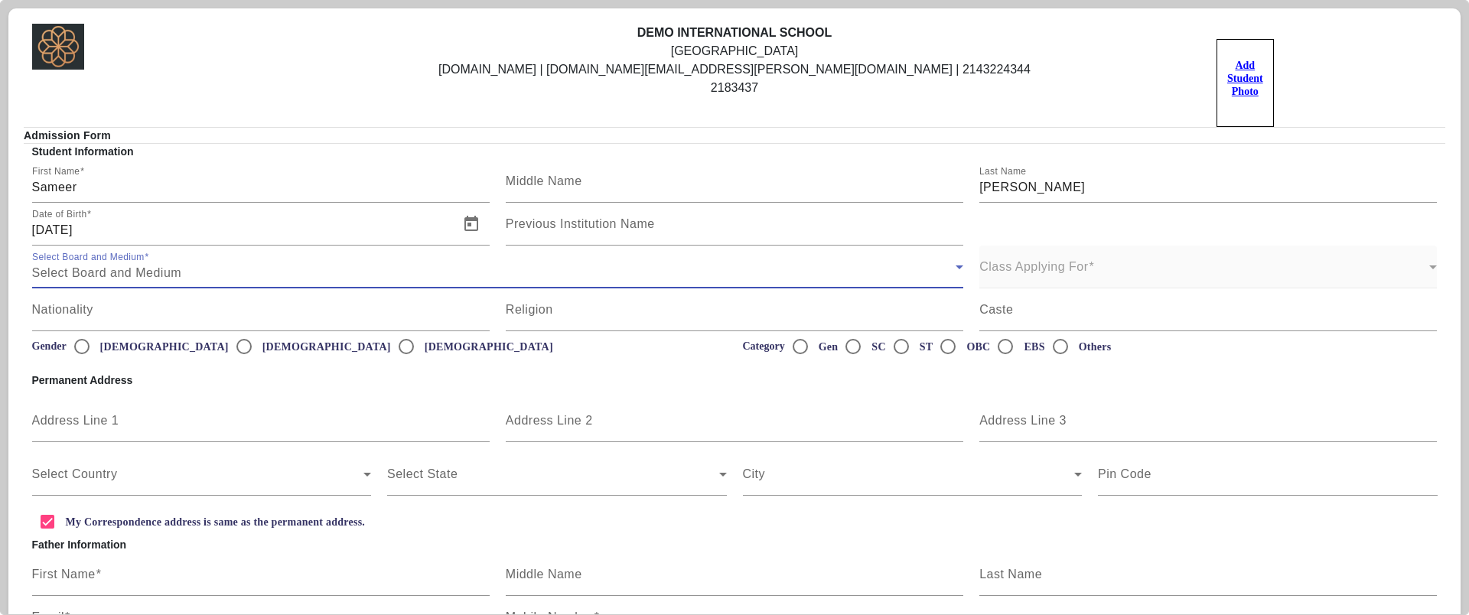
click at [291, 280] on div "Select Board and Medium" at bounding box center [494, 273] width 924 height 18
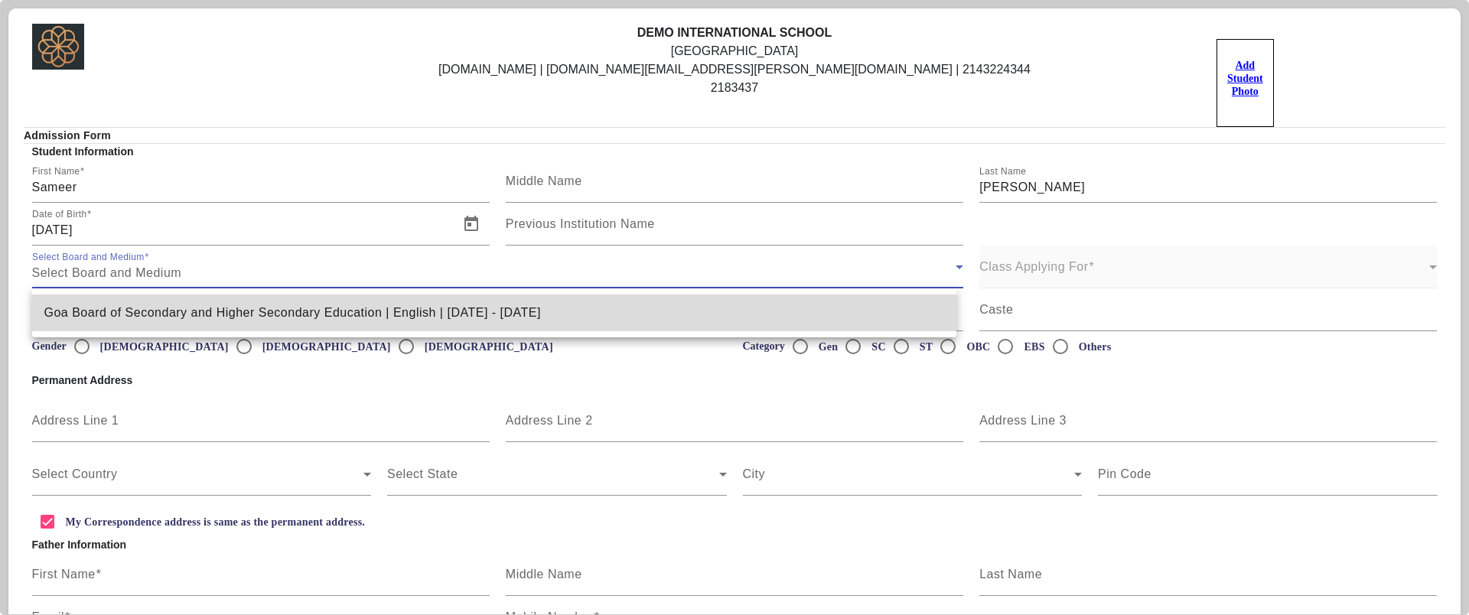
click at [272, 317] on span "Goa Board of Secondary and Higher Secondary Education | English | [DATE] - [DAT…" at bounding box center [292, 313] width 497 height 18
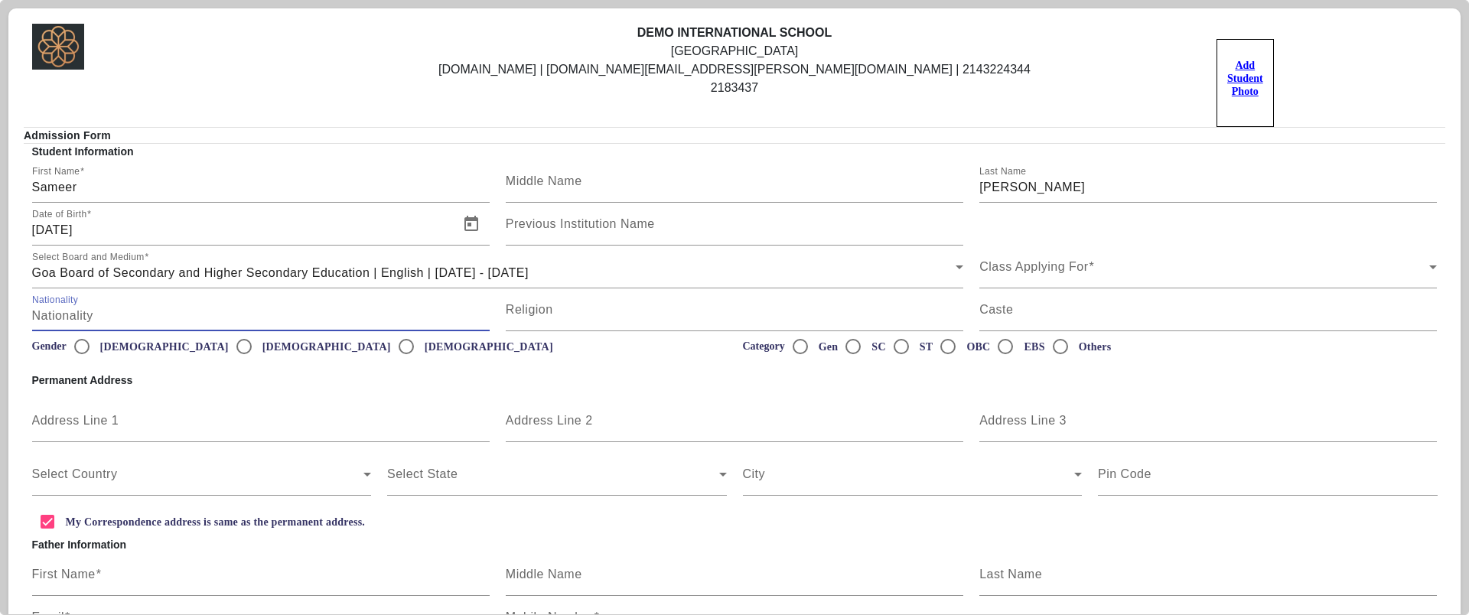
click at [229, 321] on input "Nationality" at bounding box center [261, 316] width 458 height 18
click at [1049, 272] on span "Class Applying For" at bounding box center [1204, 273] width 450 height 18
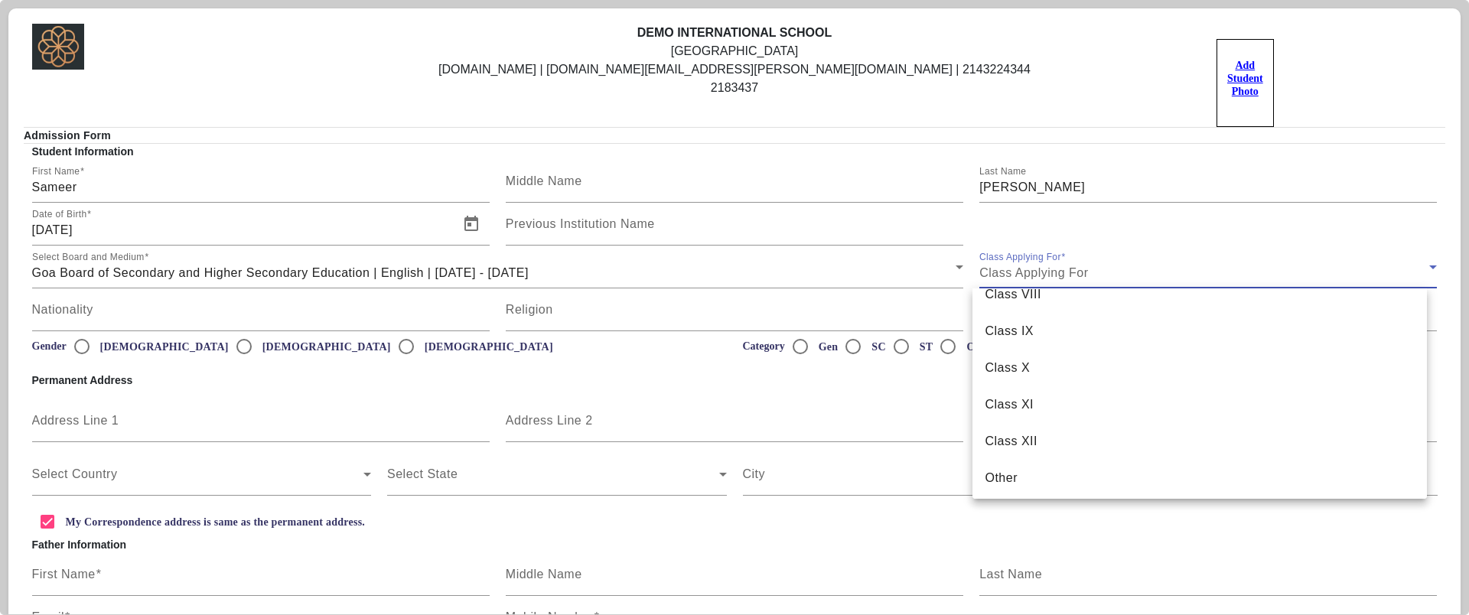
scroll to position [389, 0]
click at [1013, 449] on mat-option "Class I" at bounding box center [1200, 437] width 454 height 37
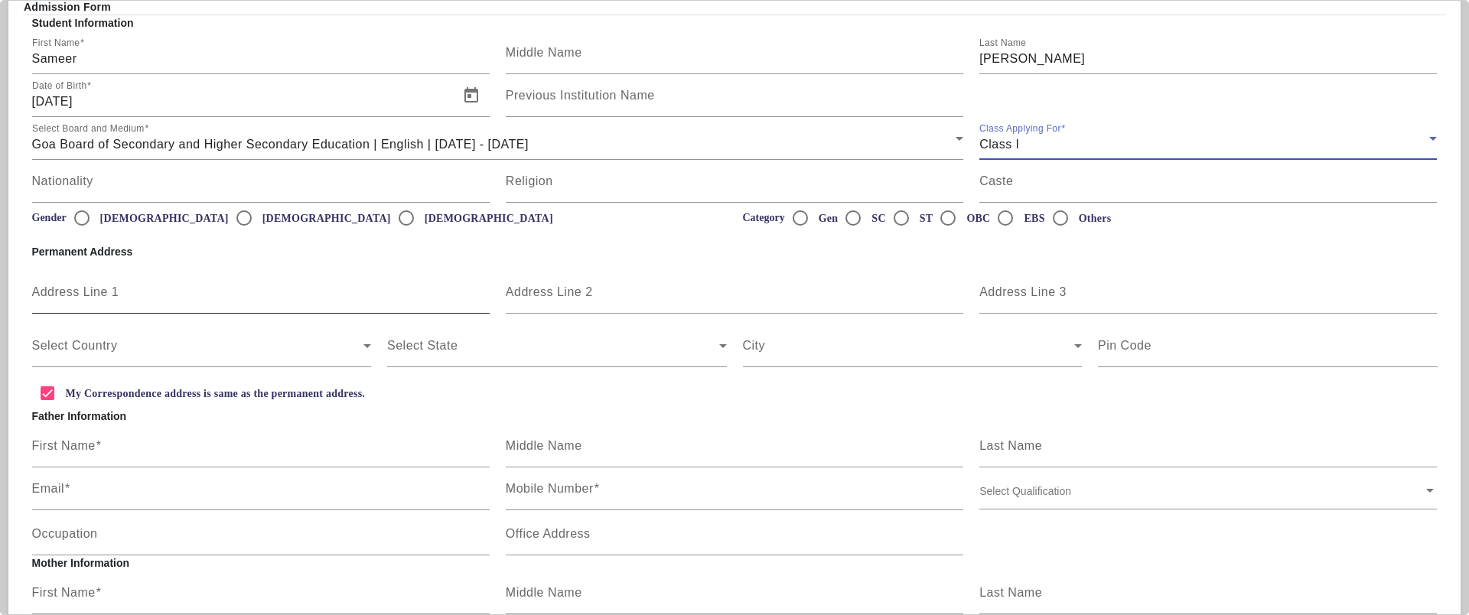
scroll to position [145, 0]
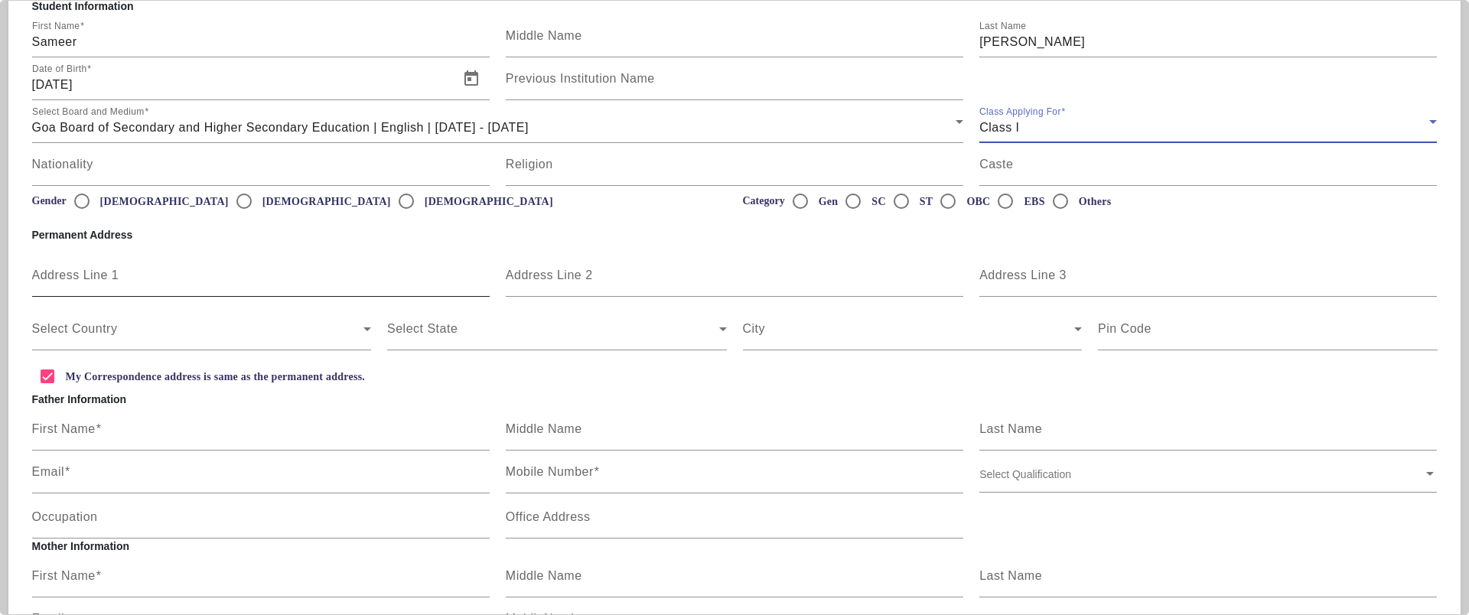
click at [307, 276] on input "Address Line 1" at bounding box center [261, 281] width 458 height 18
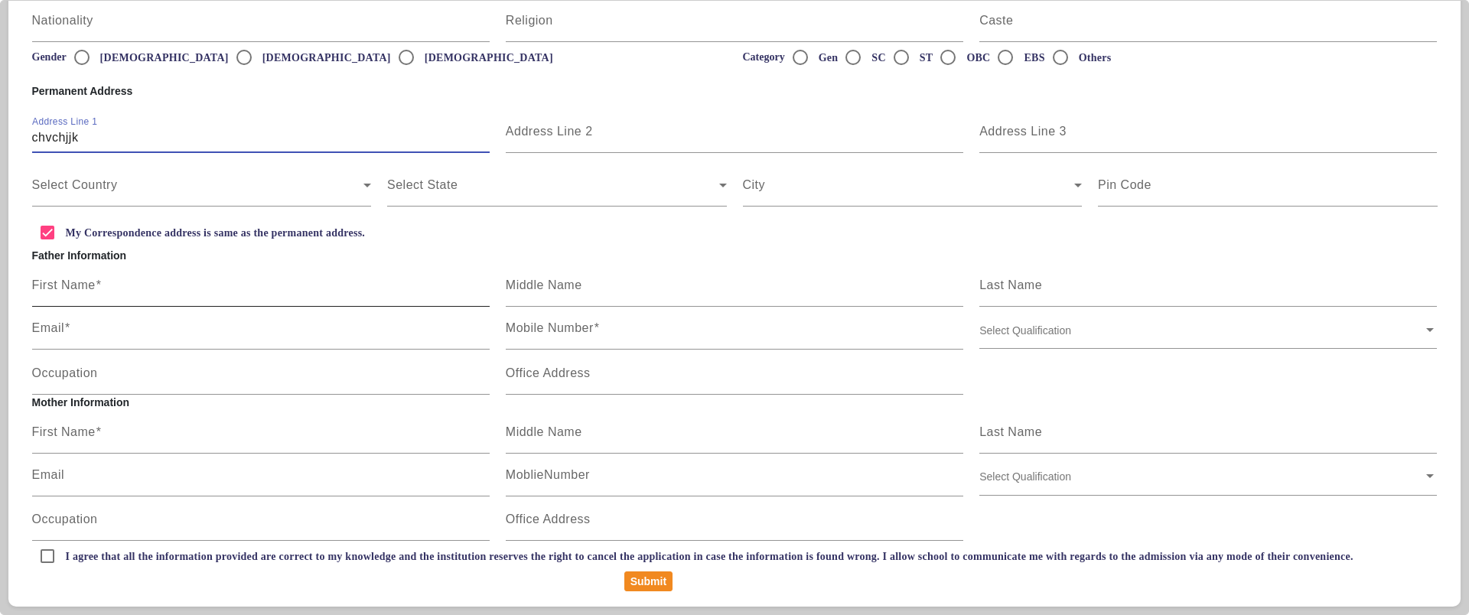
type input "chvchjjk"
click at [283, 288] on input "First Name" at bounding box center [261, 291] width 458 height 18
type input "Sohail"
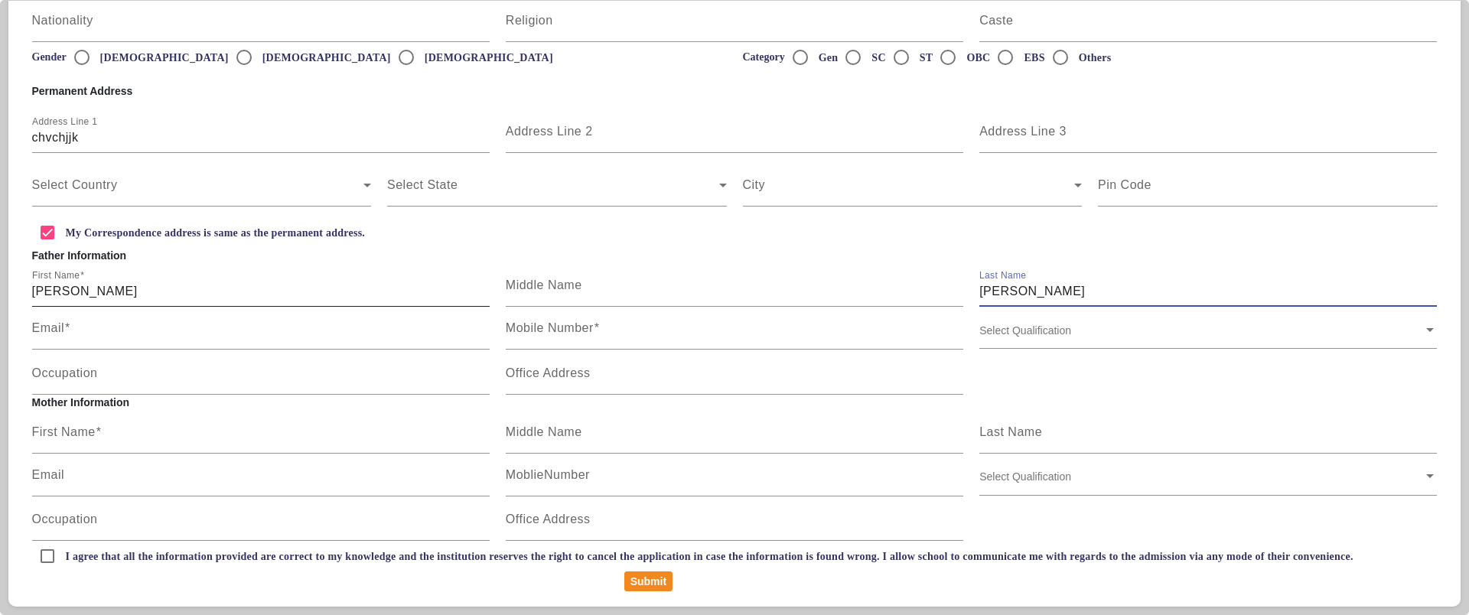
type input "Rao"
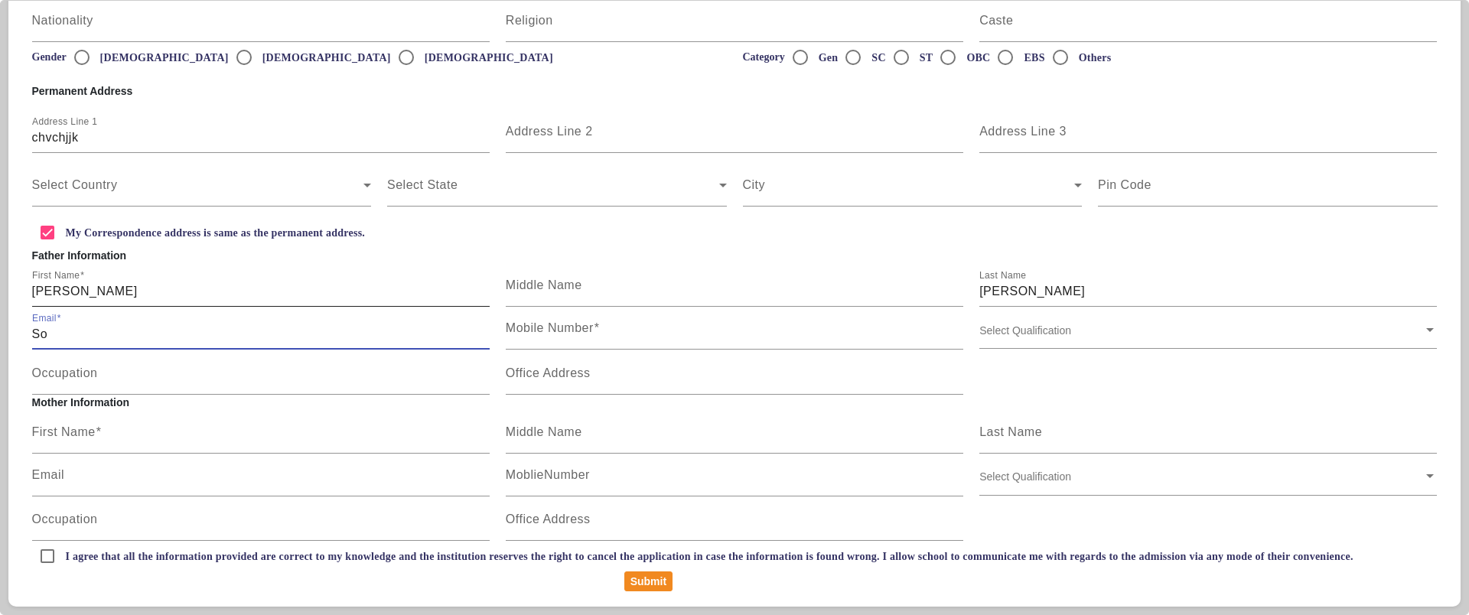
type input "S"
type input "sohail@sohail.com"
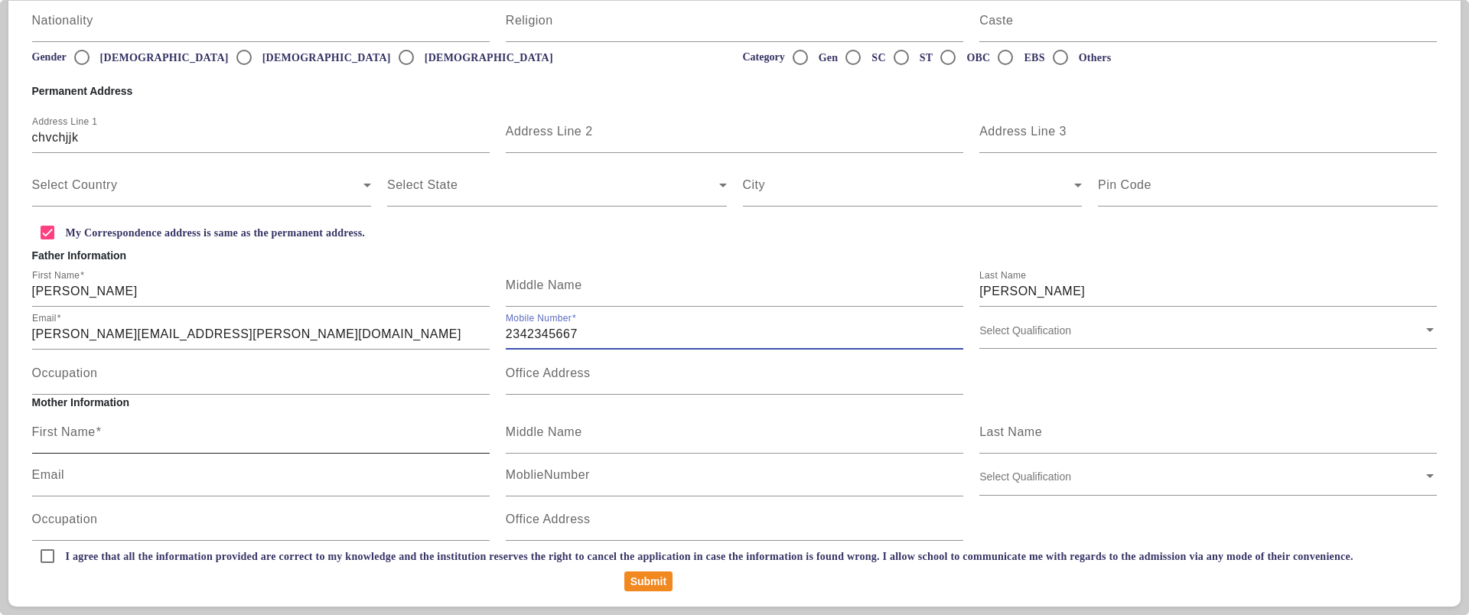
type input "2342345667"
click at [313, 433] on input "First Name" at bounding box center [261, 438] width 458 height 18
type input "Samati"
click at [46, 557] on input "I agree that all the information provided are correct to my knowledge and the i…" at bounding box center [47, 556] width 31 height 31
checkbox input "true"
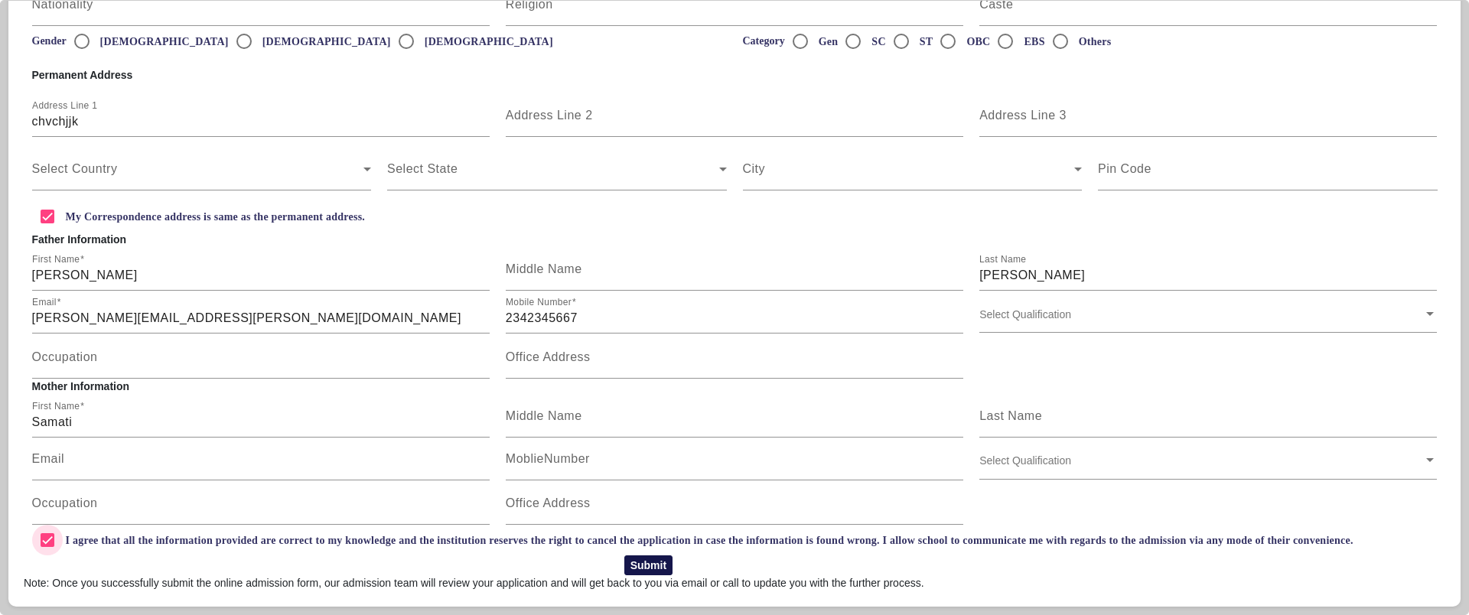
scroll to position [301, 0]
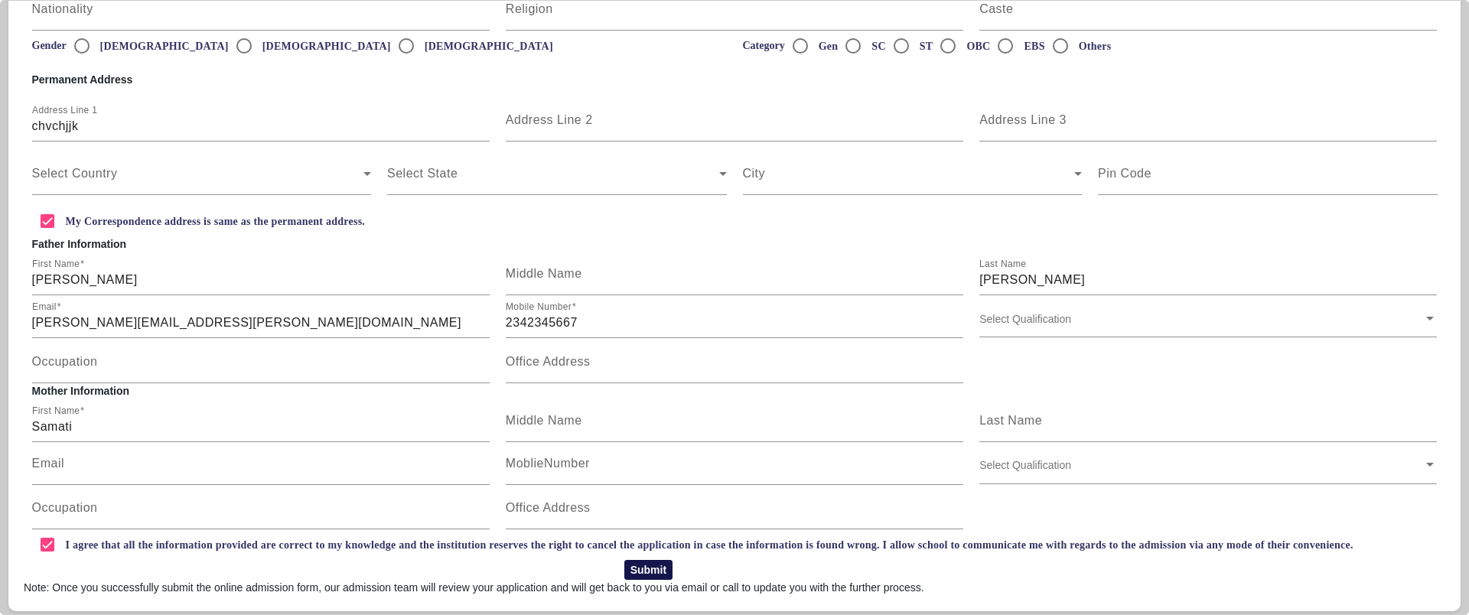
click at [646, 573] on button "Submit" at bounding box center [648, 570] width 48 height 20
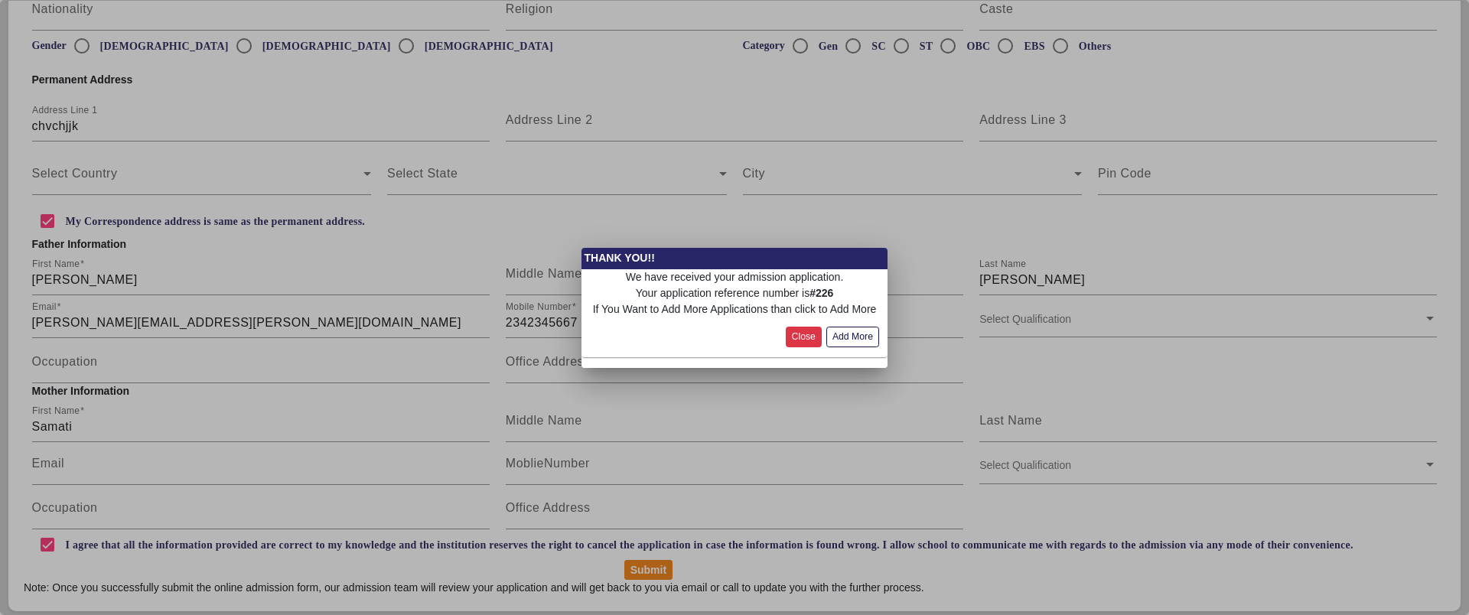
click at [810, 340] on button "Close" at bounding box center [804, 337] width 36 height 21
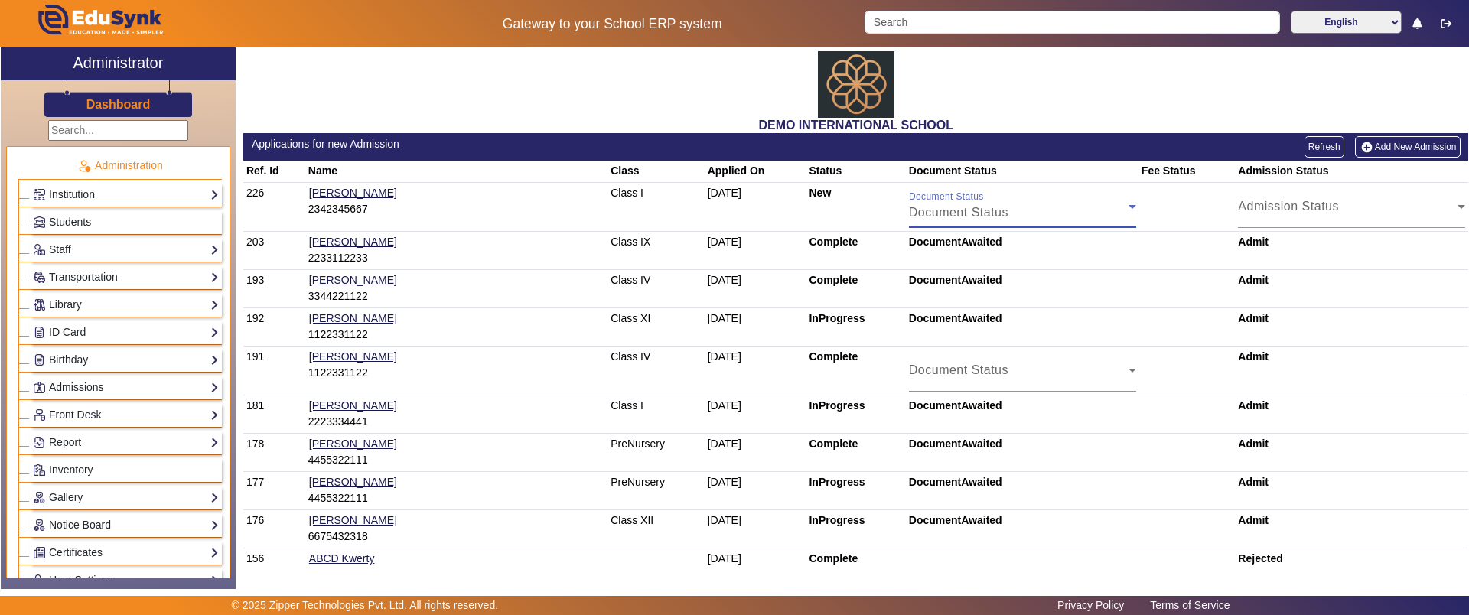
click at [994, 207] on div "Document Status" at bounding box center [1019, 213] width 220 height 18
click at [983, 213] on div at bounding box center [734, 307] width 1469 height 615
click at [1243, 204] on div "Admission Status" at bounding box center [1348, 213] width 220 height 18
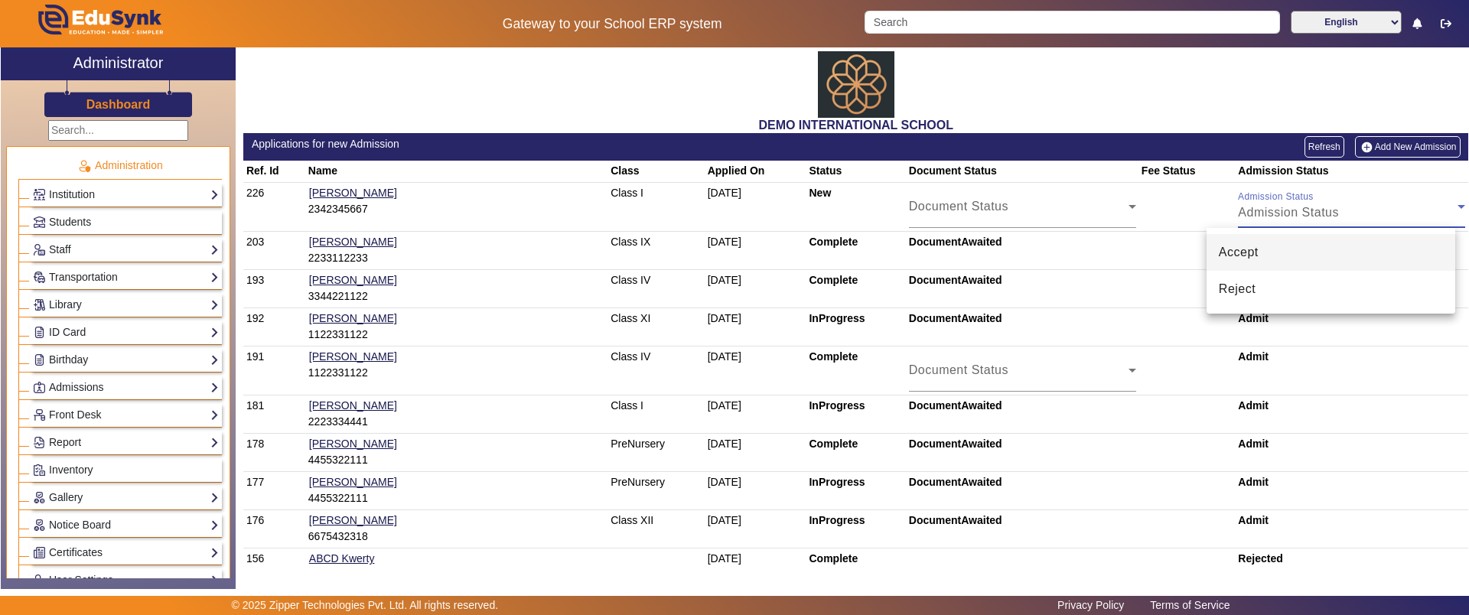
click at [1240, 261] on span "Accept" at bounding box center [1239, 252] width 40 height 18
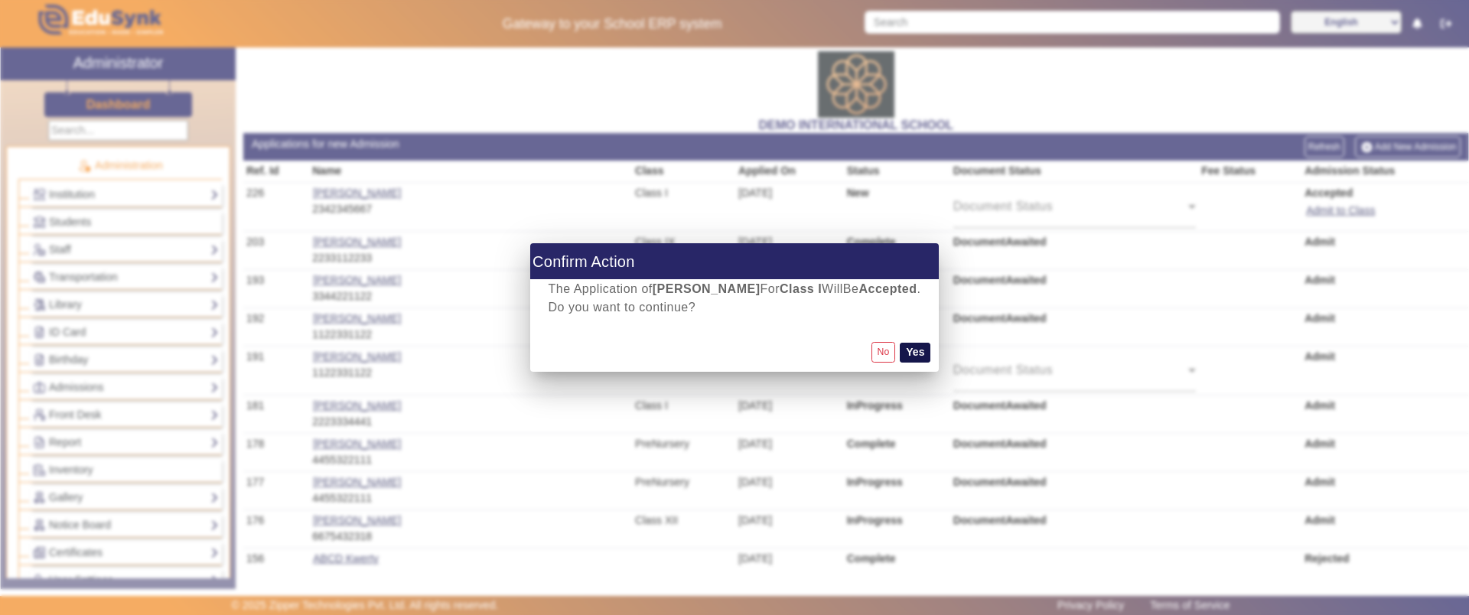
click at [904, 350] on button "Yes" at bounding box center [915, 353] width 31 height 20
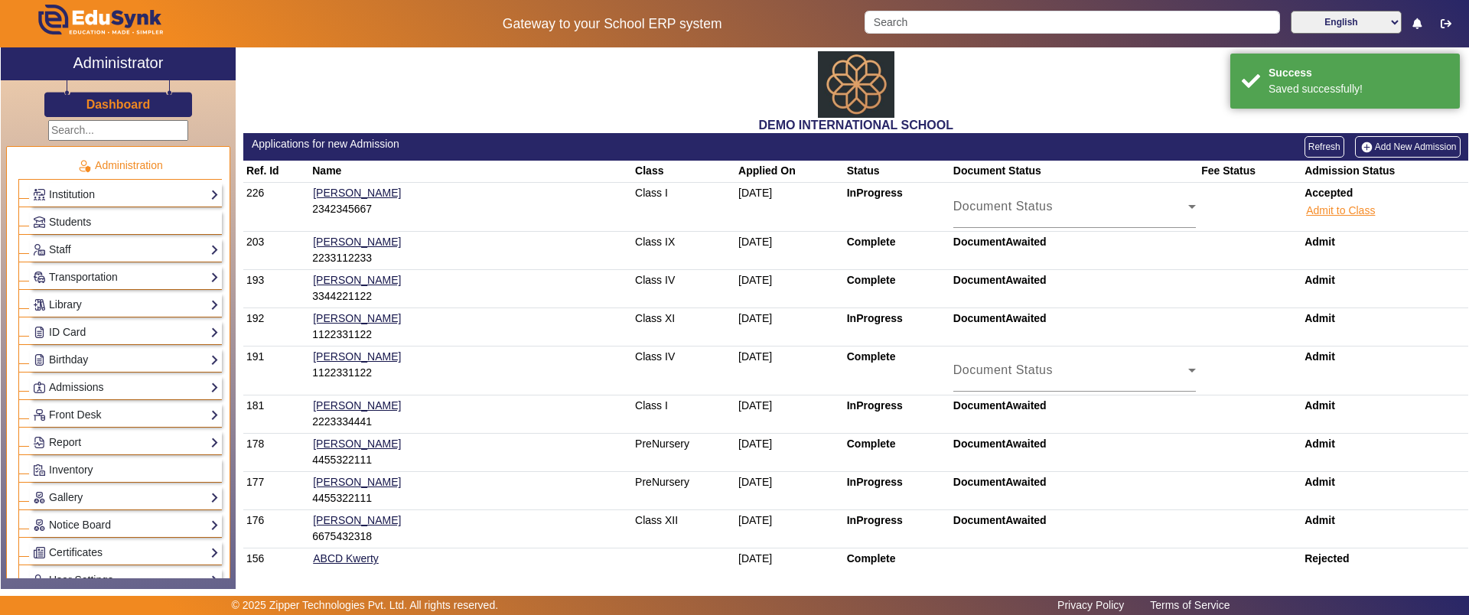
click at [1311, 204] on button "Admit to Class" at bounding box center [1341, 210] width 72 height 19
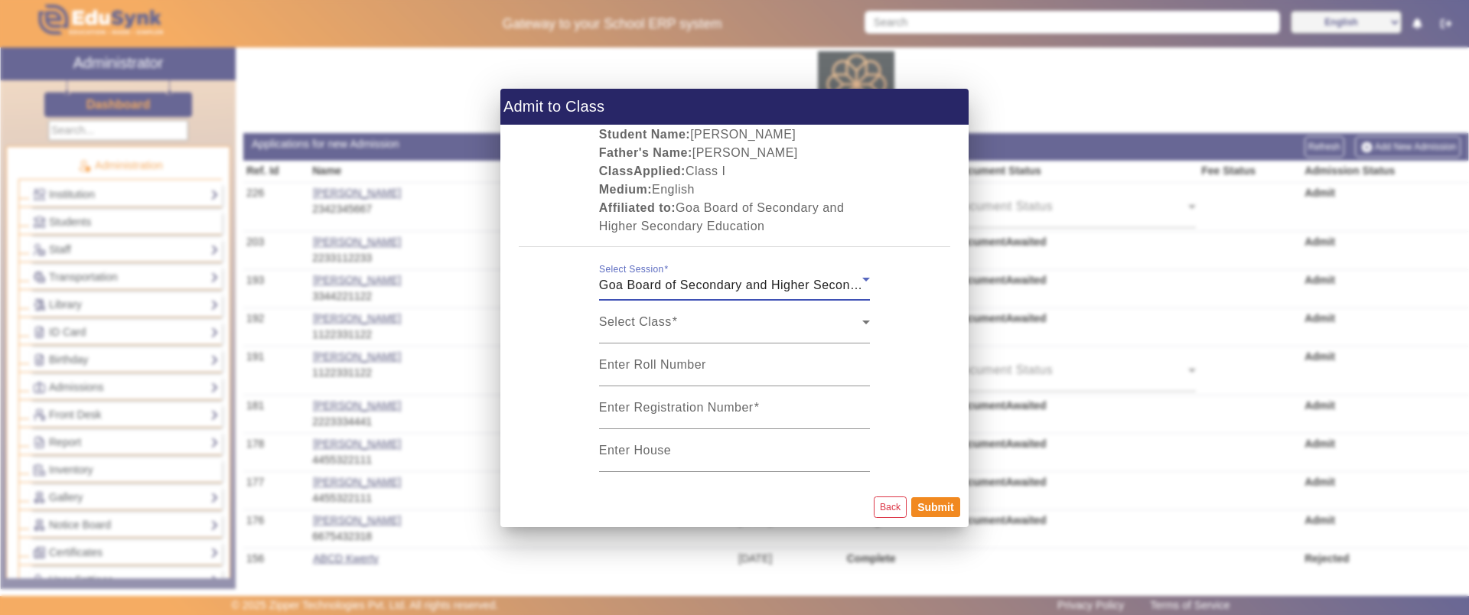
click at [735, 281] on span "Goa Board of Secondary and Higher Secondary Education | English | [DATE] - [DAT…" at bounding box center [847, 285] width 497 height 13
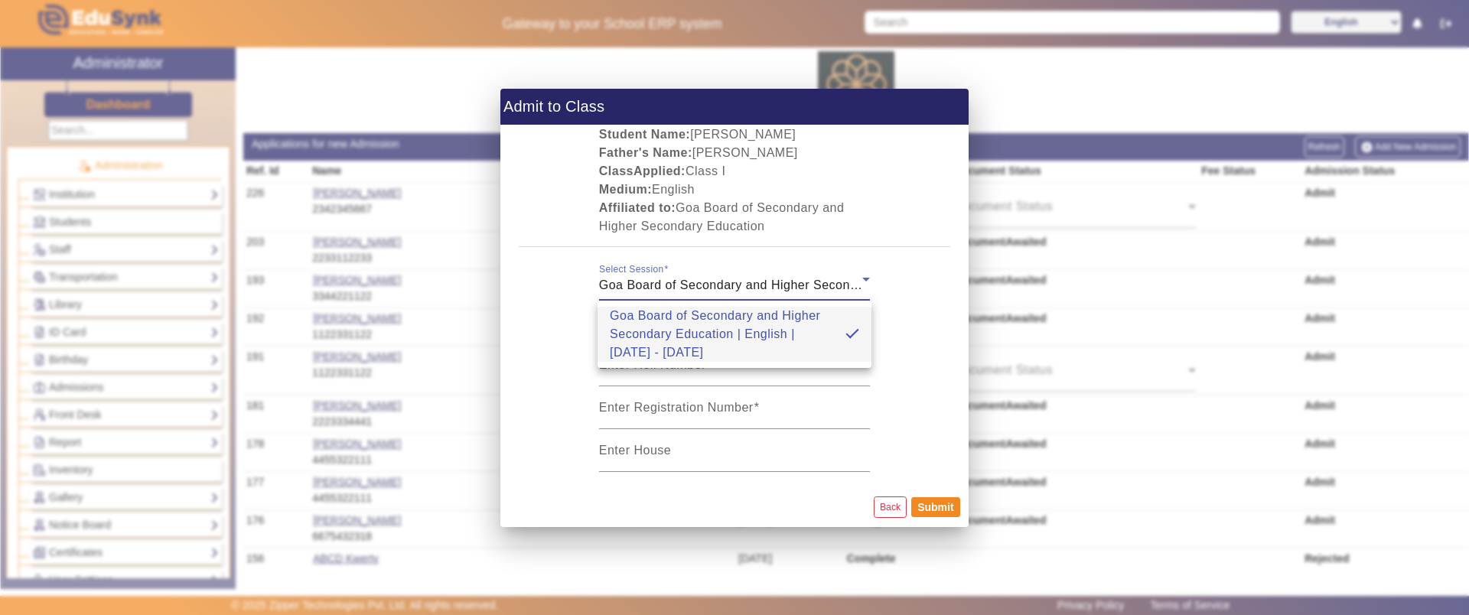
click at [735, 281] on div at bounding box center [734, 307] width 1469 height 615
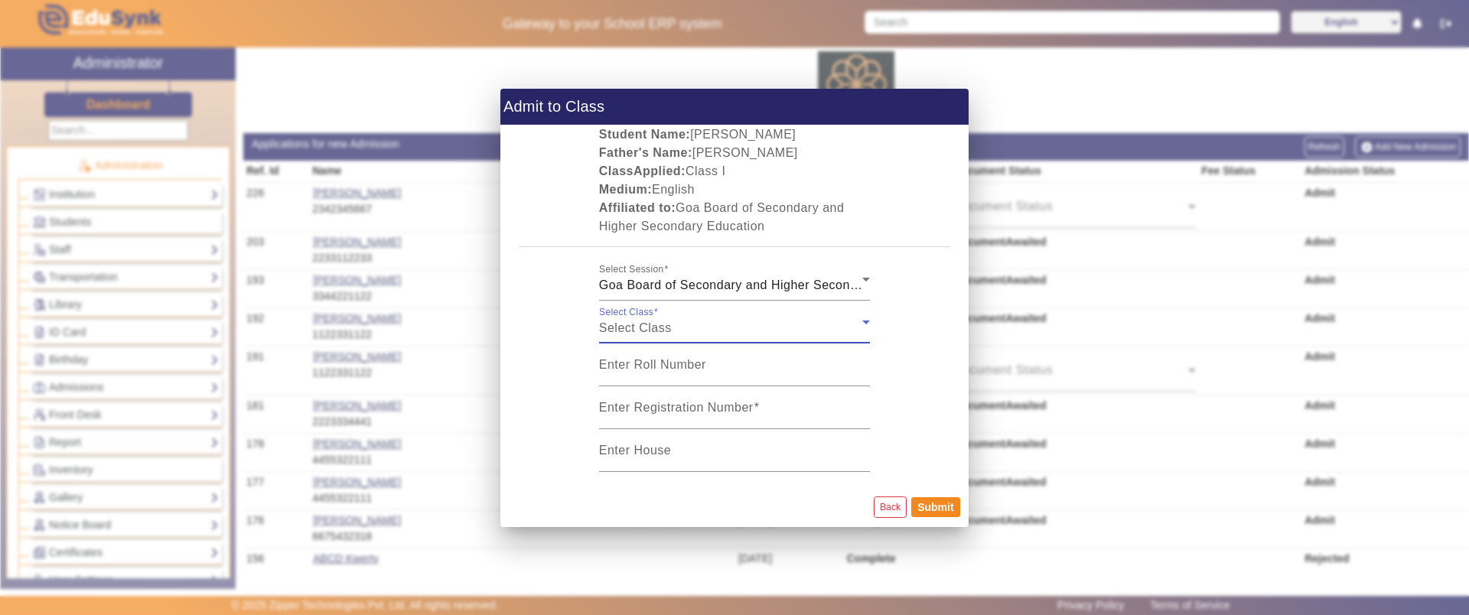
click at [705, 331] on div "Select Class" at bounding box center [730, 328] width 263 height 18
click at [677, 324] on div "Select Class" at bounding box center [730, 328] width 263 height 18
click at [616, 331] on span "Select Class" at bounding box center [635, 327] width 73 height 13
click at [621, 308] on div "Select Class Select Class" at bounding box center [734, 322] width 271 height 43
click at [621, 328] on span "Select Class" at bounding box center [635, 327] width 73 height 13
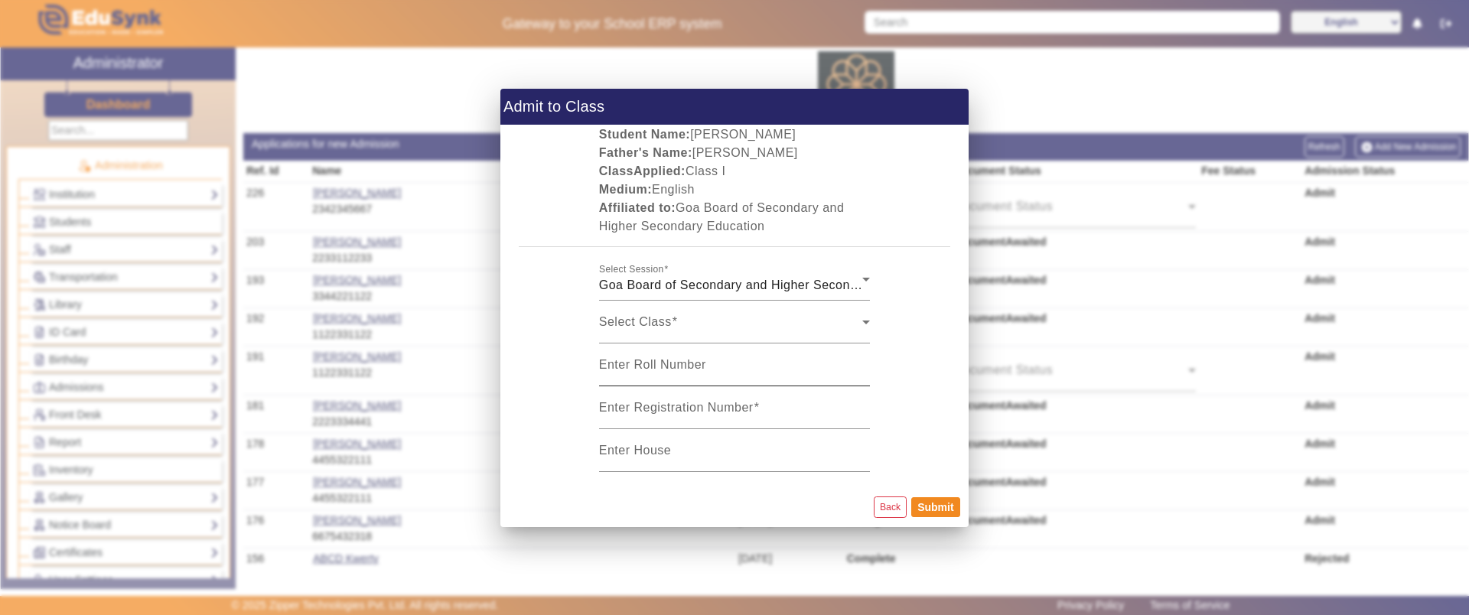
click at [621, 367] on mat-label "Enter Roll Number" at bounding box center [652, 364] width 107 height 13
click at [621, 367] on input "Enter Roll Number" at bounding box center [734, 371] width 271 height 18
type input "4"
type input "23"
click at [684, 406] on mat-label "Enter Registration Number" at bounding box center [676, 407] width 155 height 13
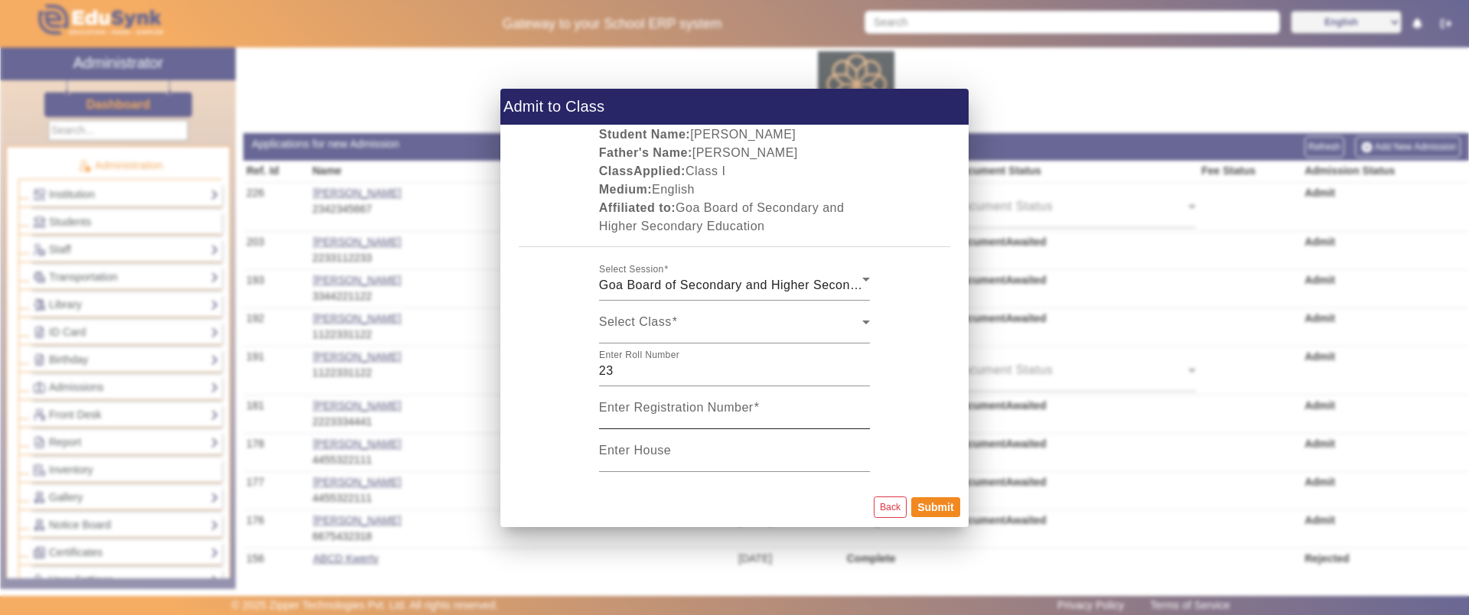
click at [684, 406] on input "Enter Registration Number" at bounding box center [734, 414] width 271 height 18
click at [676, 401] on mat-label "Enter Registration Number" at bounding box center [676, 407] width 155 height 13
click at [676, 405] on input "Enter Registration Number" at bounding box center [734, 414] width 271 height 18
type input "23456"
click at [773, 327] on div "Select Class" at bounding box center [730, 328] width 263 height 18
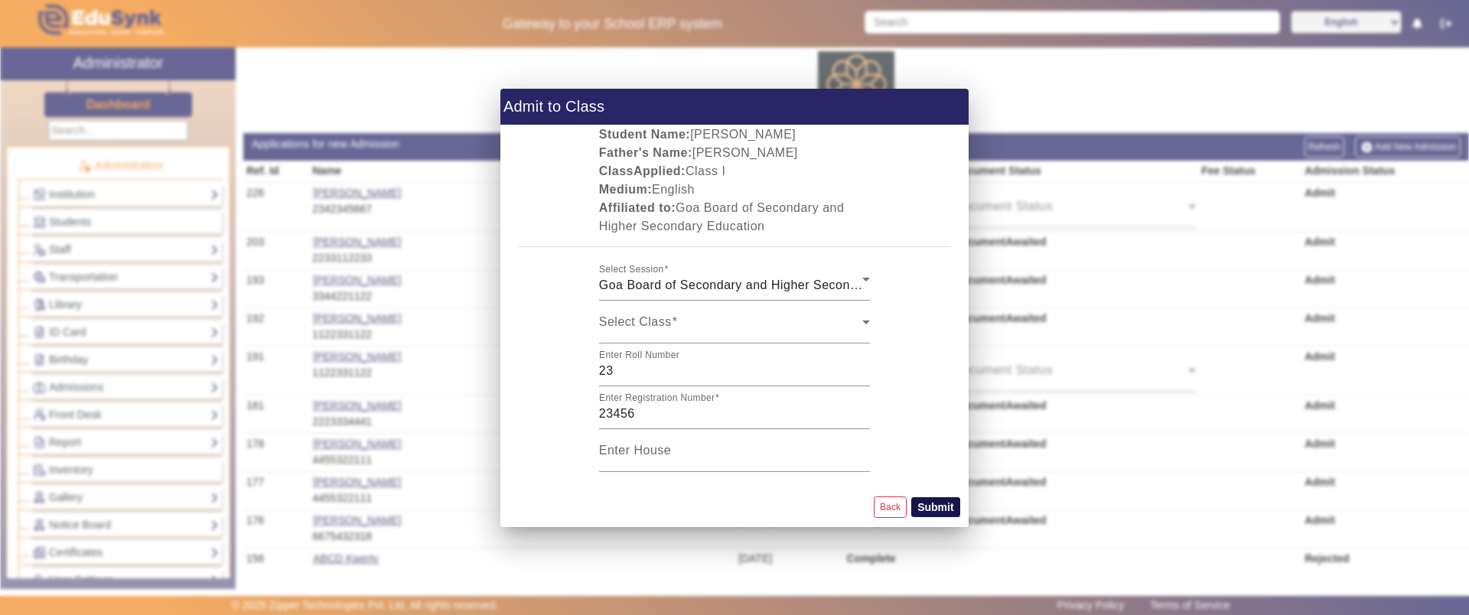
click at [927, 501] on button "Submit" at bounding box center [935, 507] width 48 height 20
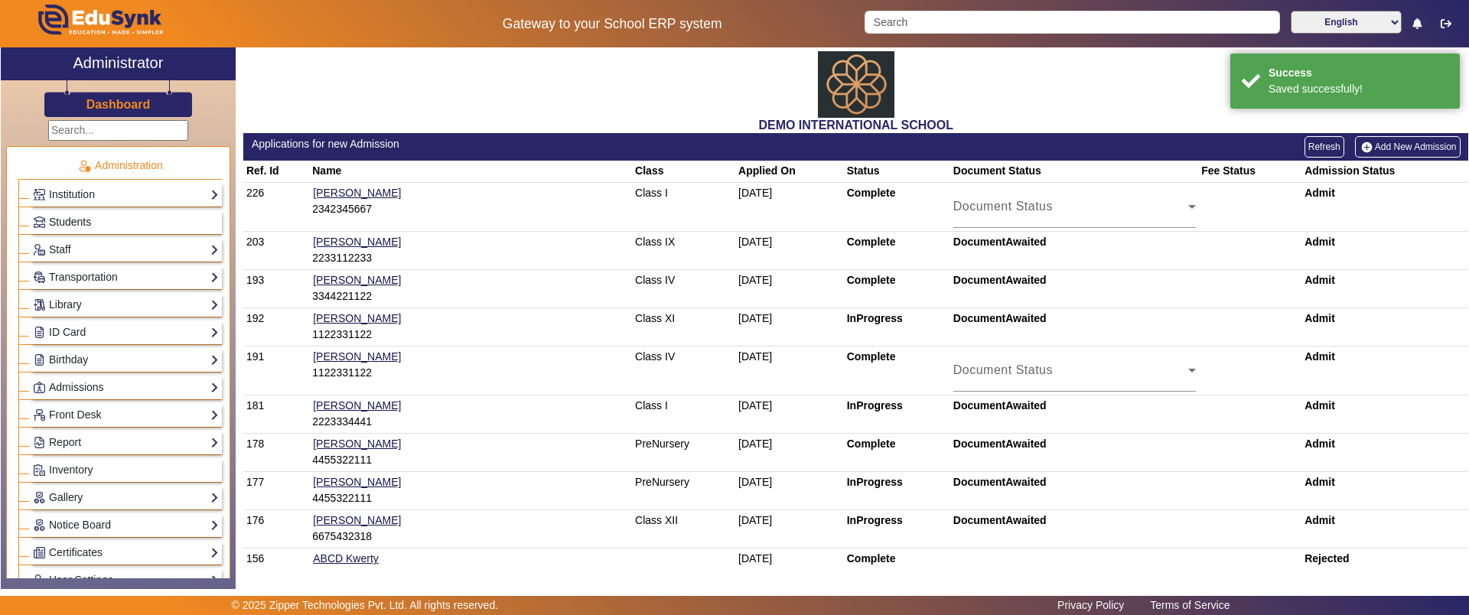
click at [123, 217] on link "Students" at bounding box center [126, 222] width 186 height 18
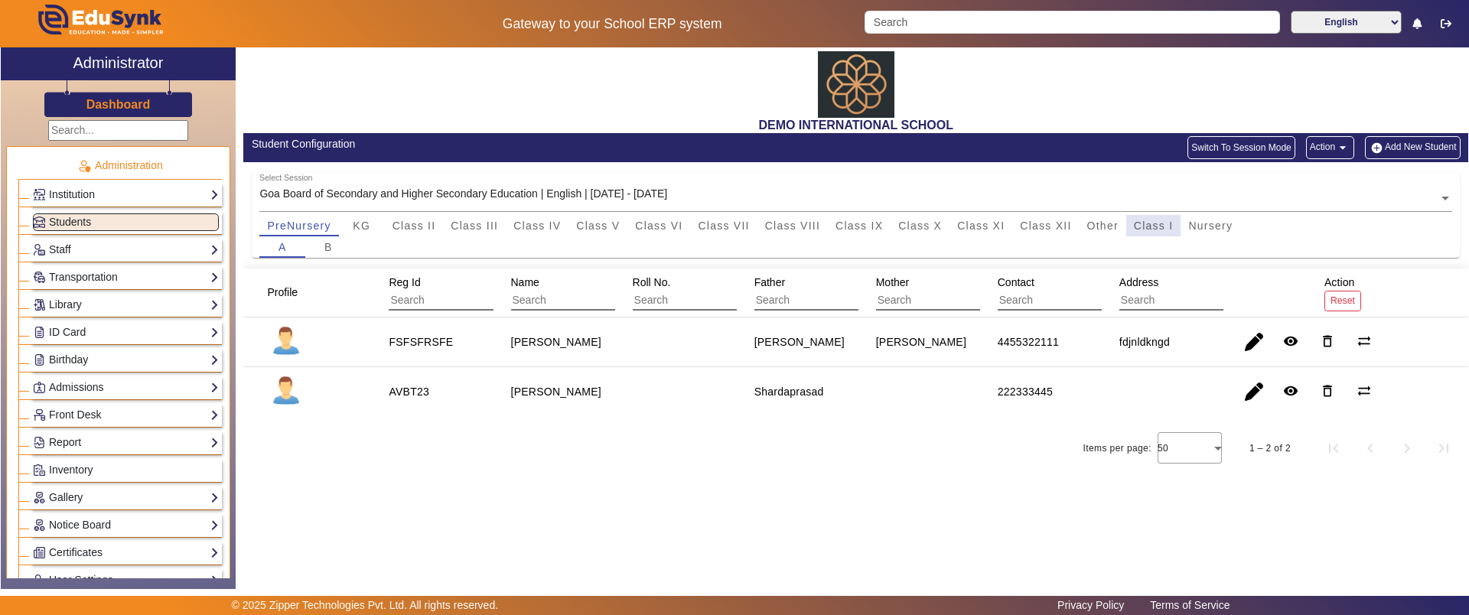
click at [1157, 217] on span "Class I" at bounding box center [1154, 225] width 40 height 21
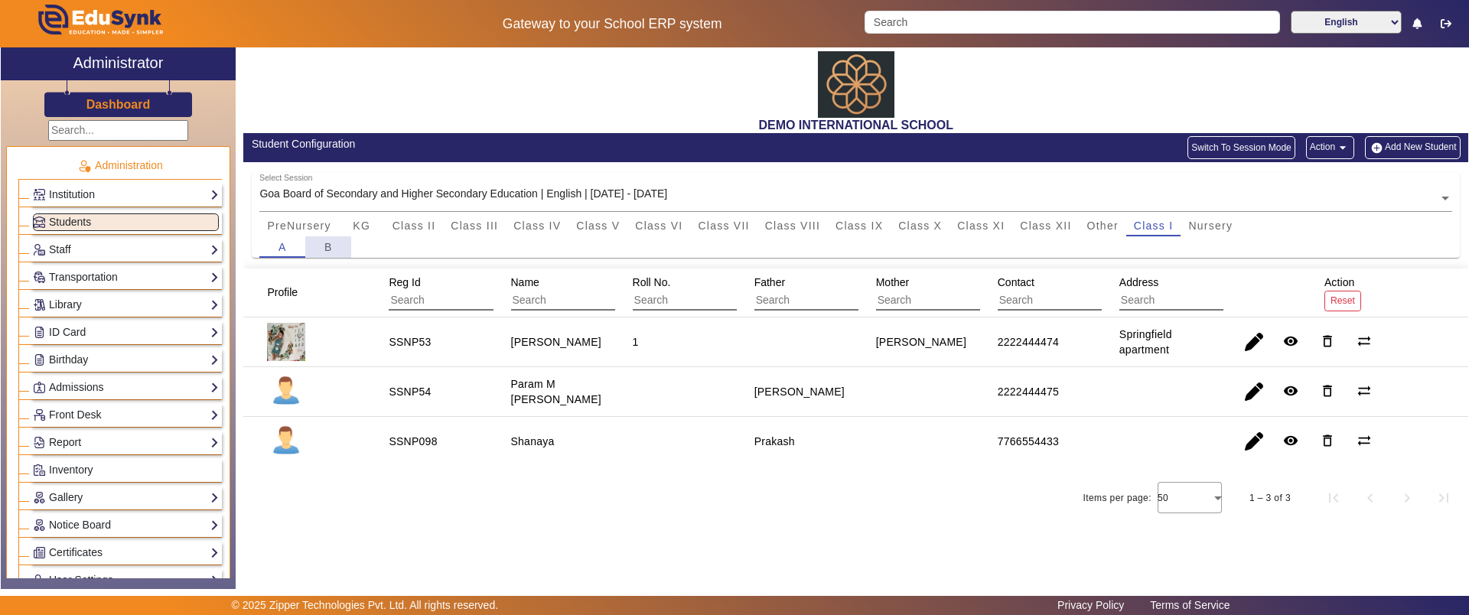
click at [327, 247] on span "B" at bounding box center [328, 247] width 8 height 11
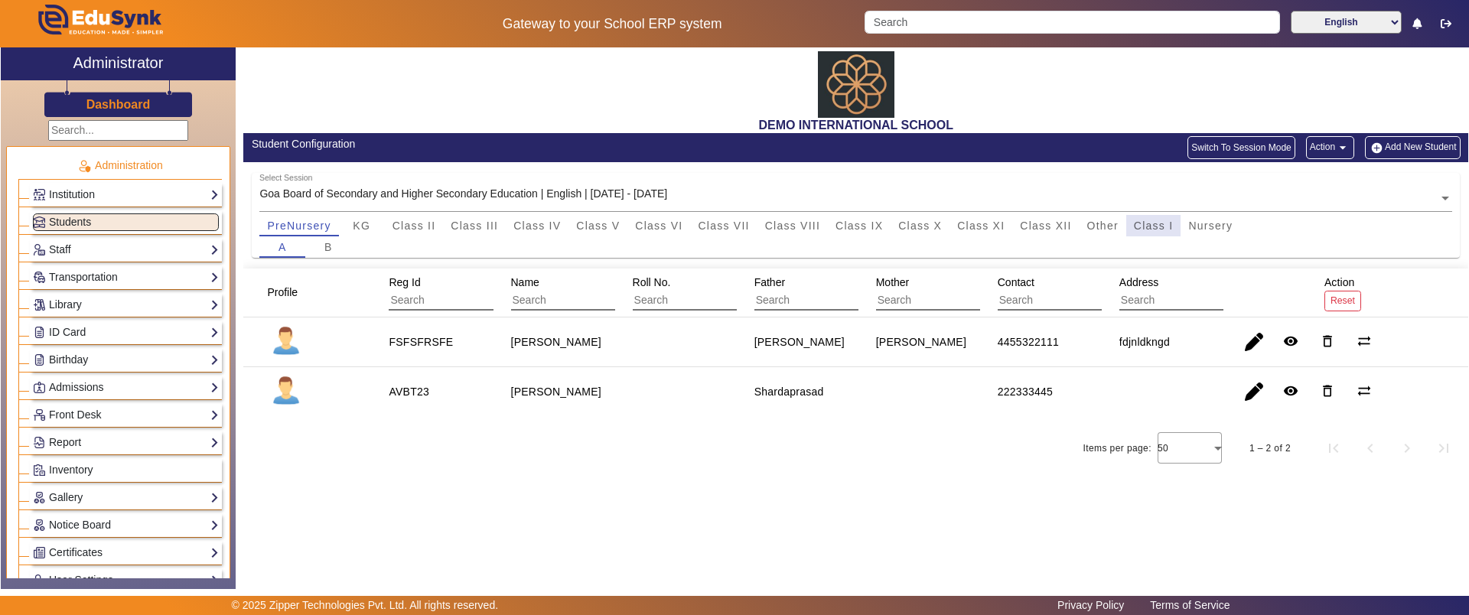
click at [1145, 224] on span "Class I" at bounding box center [1154, 225] width 40 height 11
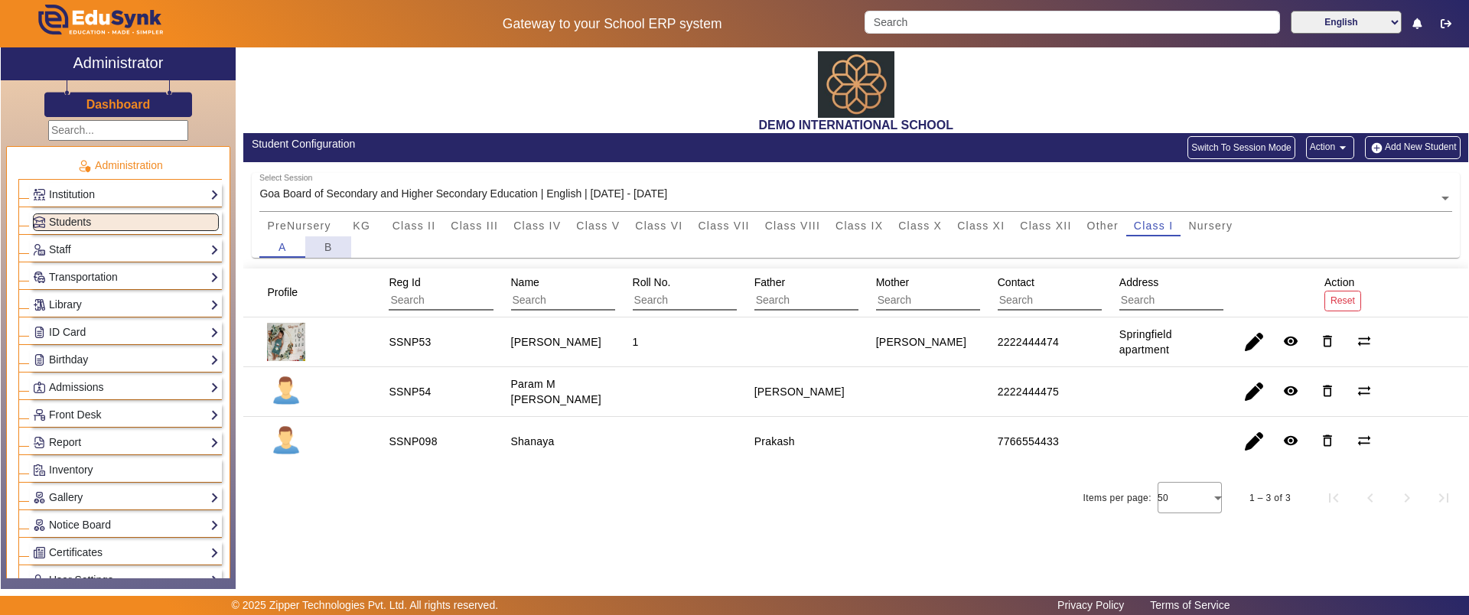
click at [327, 252] on span "B" at bounding box center [328, 246] width 8 height 21
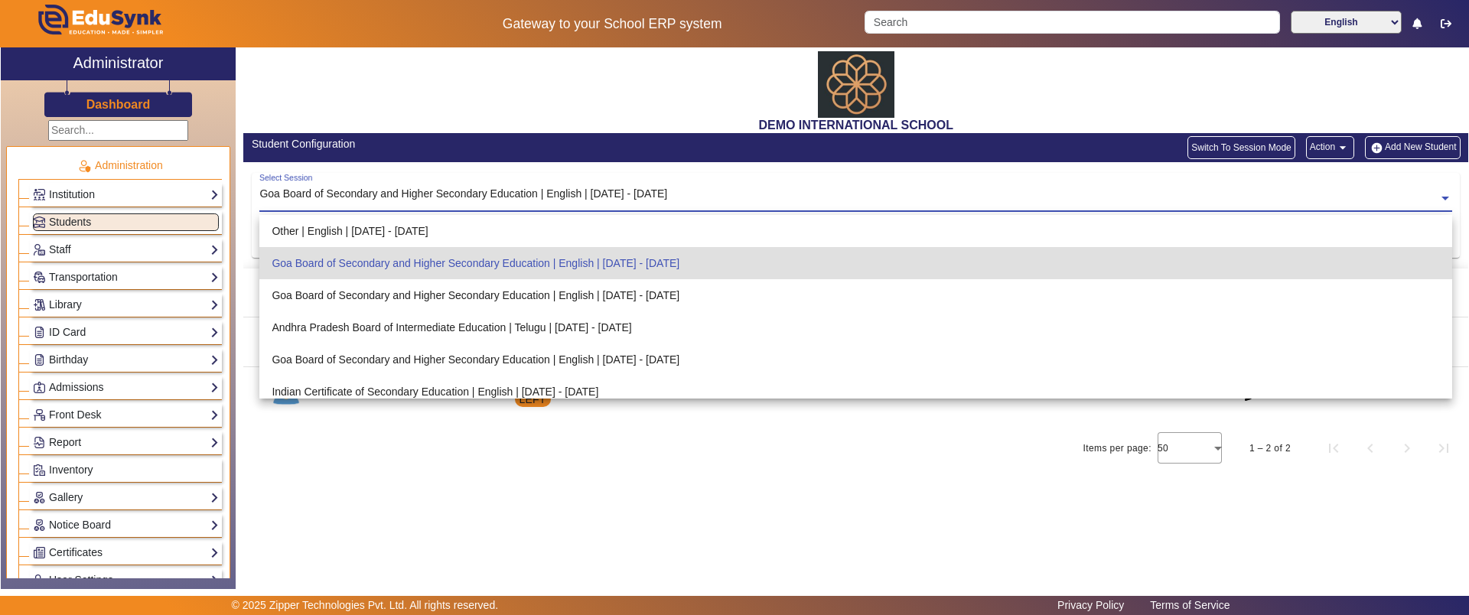
click at [406, 197] on input "text" at bounding box center [855, 199] width 1193 height 16
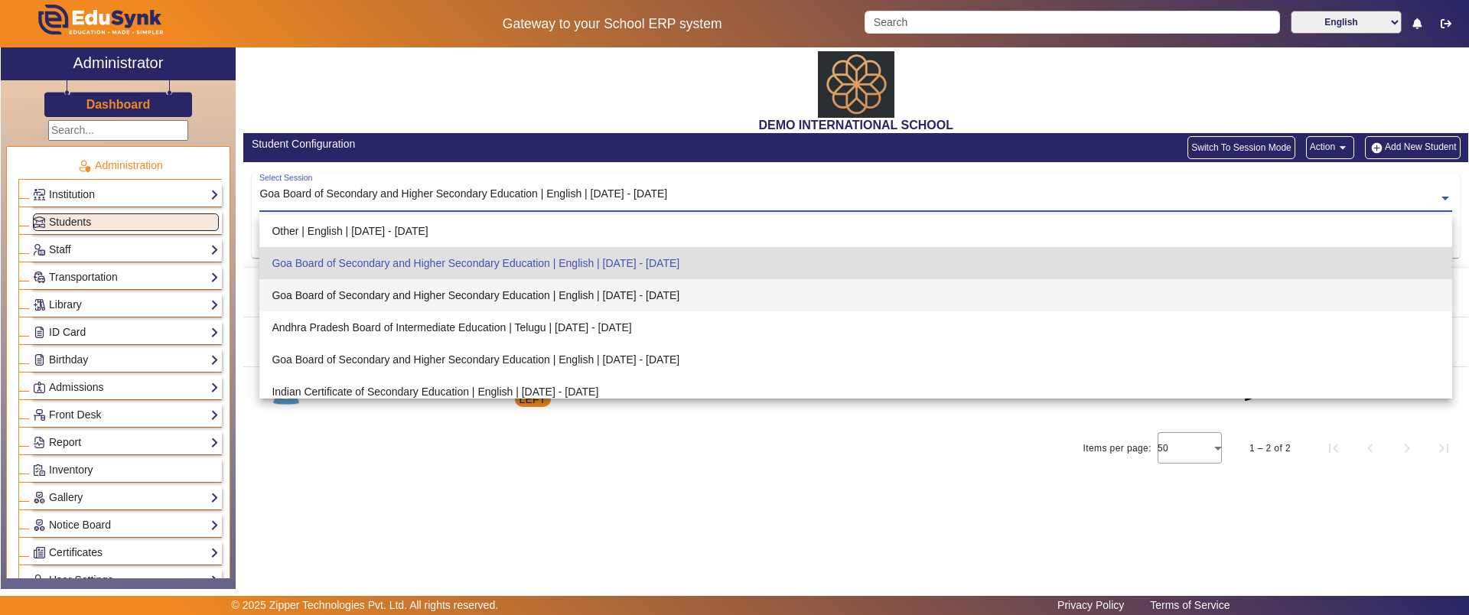
click at [410, 289] on div "Goa Board of Secondary and Higher Secondary Education | English | [DATE] - [DAT…" at bounding box center [855, 295] width 1193 height 32
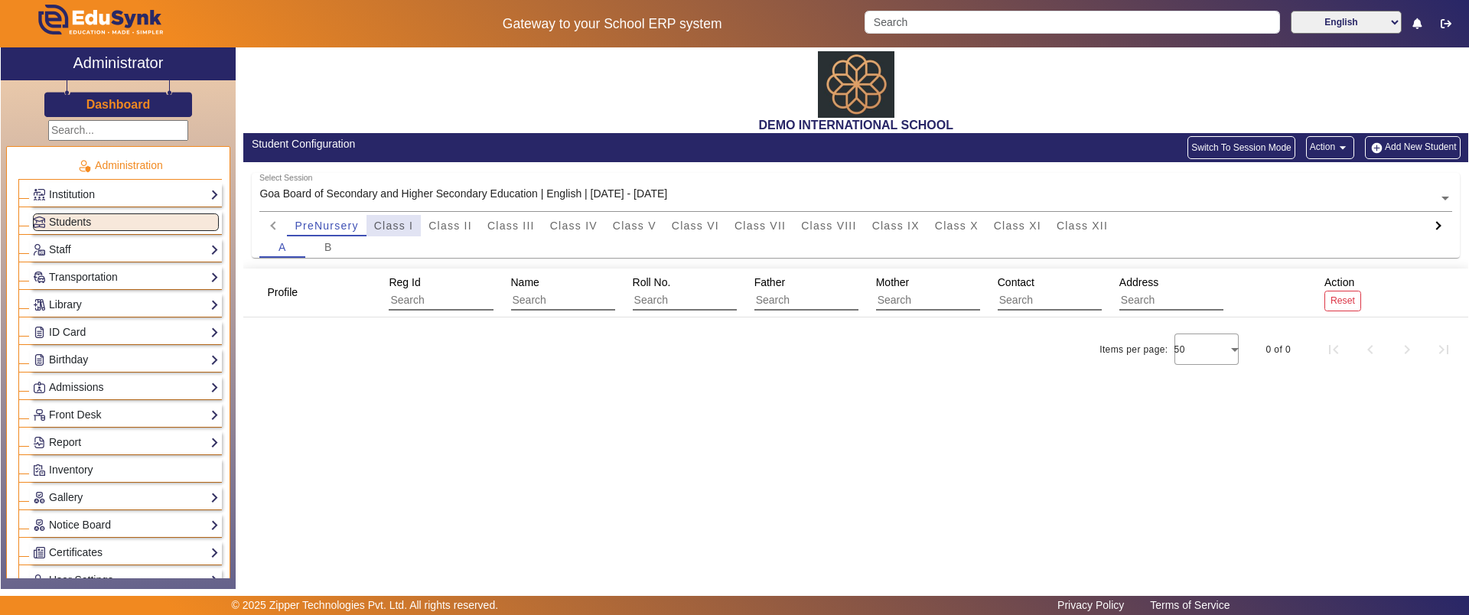
click at [410, 221] on span "Class I" at bounding box center [394, 225] width 40 height 11
click at [316, 253] on div "B" at bounding box center [328, 246] width 46 height 21
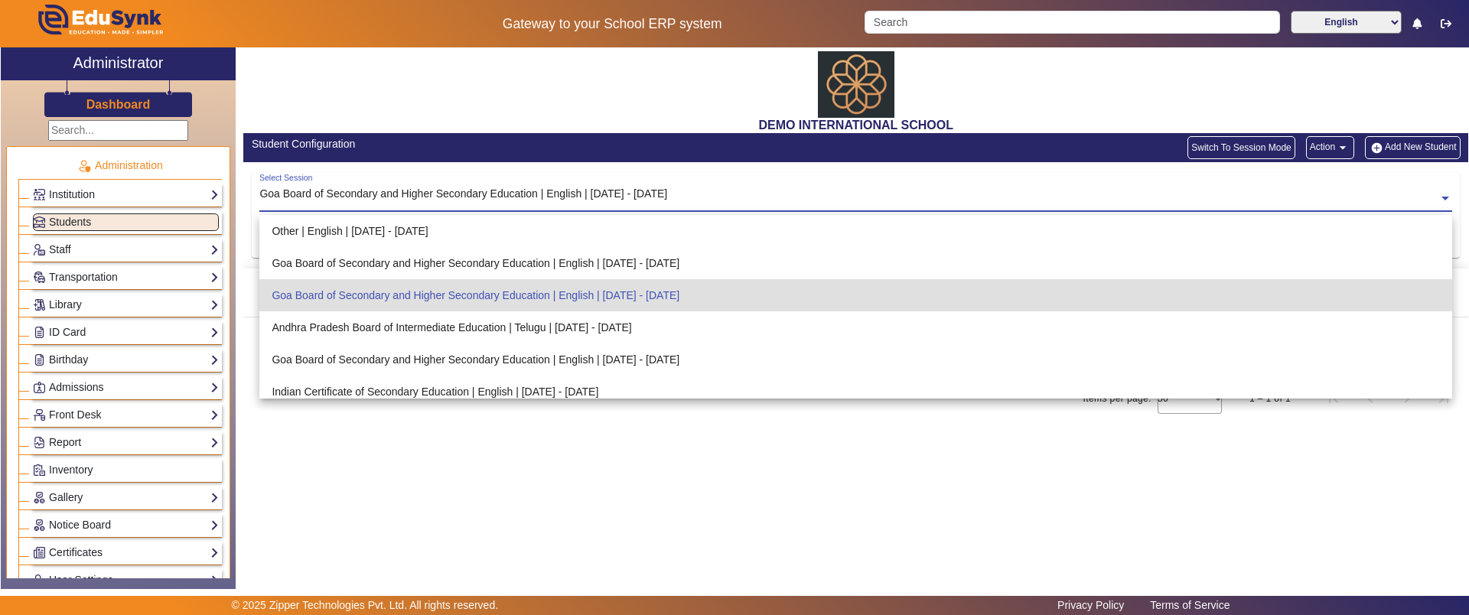
click at [349, 186] on div "Goa Board of Secondary and Higher Secondary Education | English | [DATE] - [DAT…" at bounding box center [463, 194] width 408 height 16
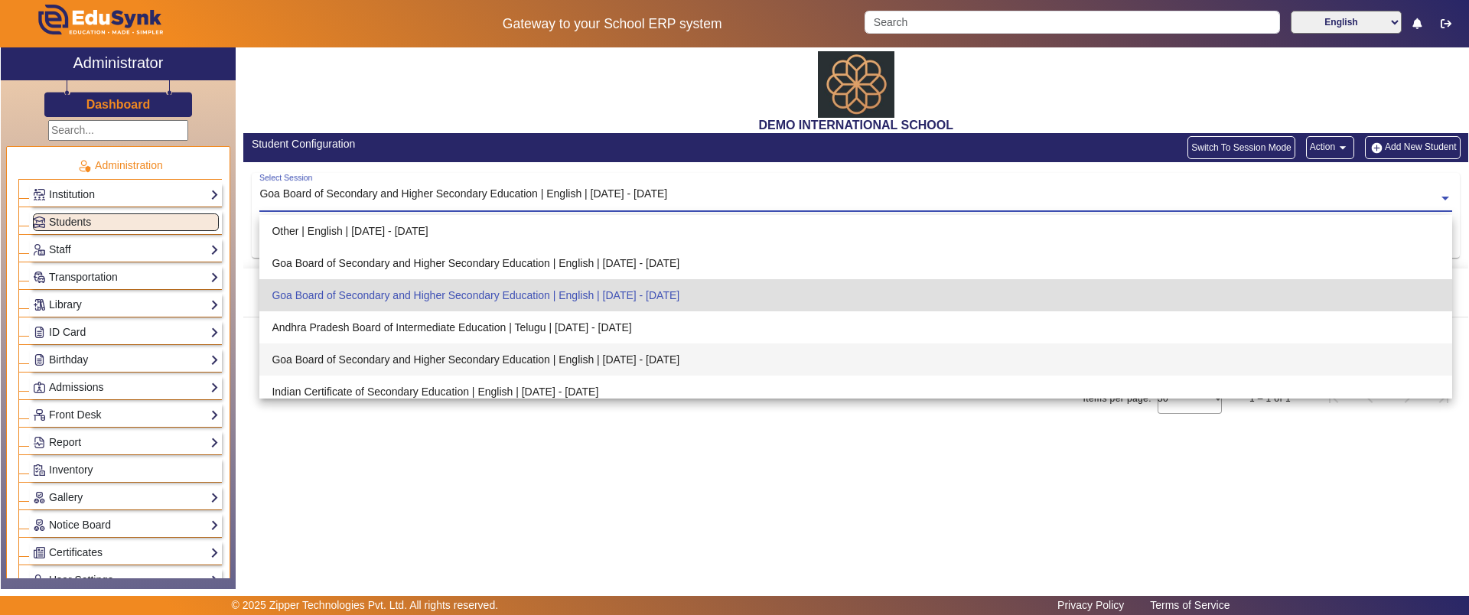
click at [362, 349] on div "Goa Board of Secondary and Higher Secondary Education | English | [DATE] - [DAT…" at bounding box center [855, 360] width 1193 height 32
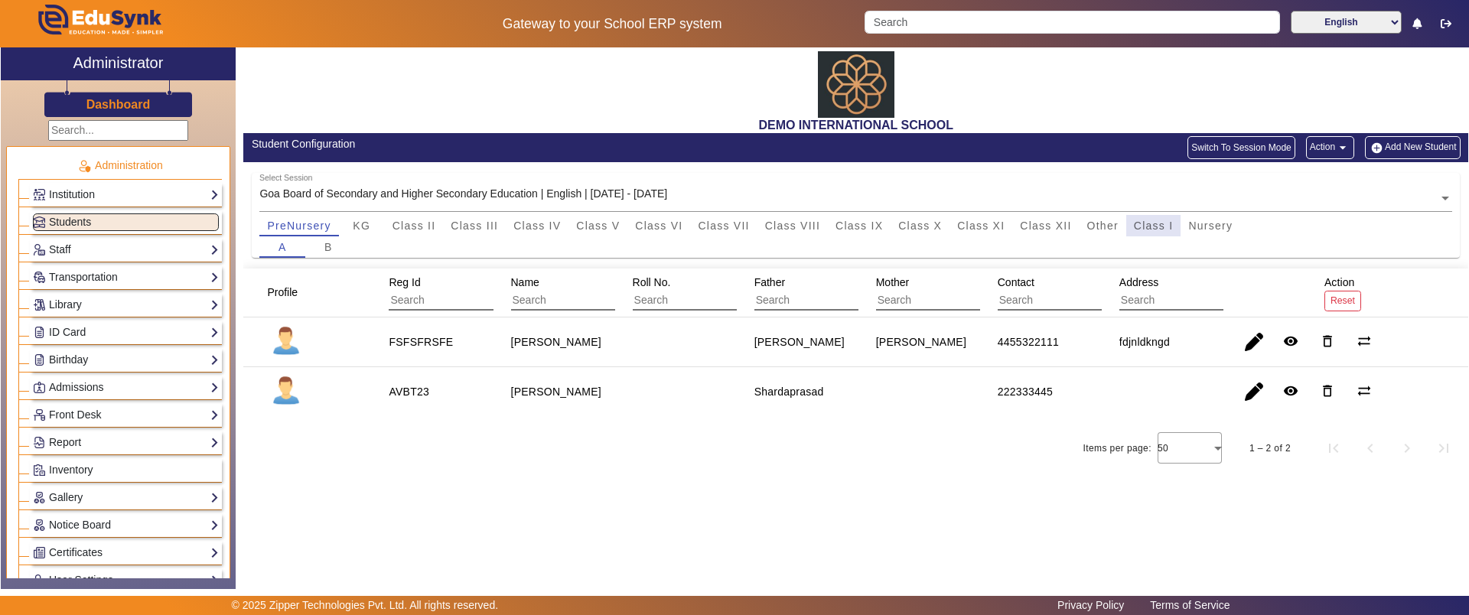
click at [1141, 229] on span "Class I" at bounding box center [1154, 225] width 40 height 11
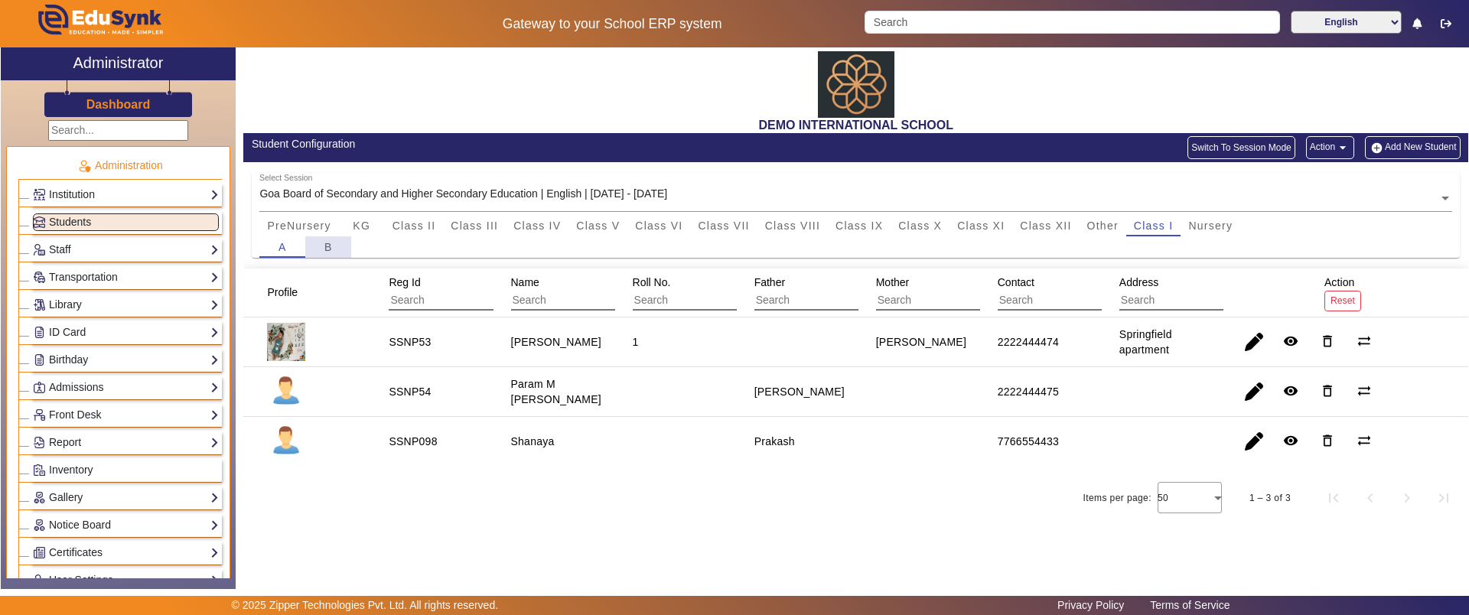
drag, startPoint x: 591, startPoint y: 487, endPoint x: 326, endPoint y: 248, distance: 357.0
click at [326, 248] on span "B" at bounding box center [328, 247] width 8 height 11
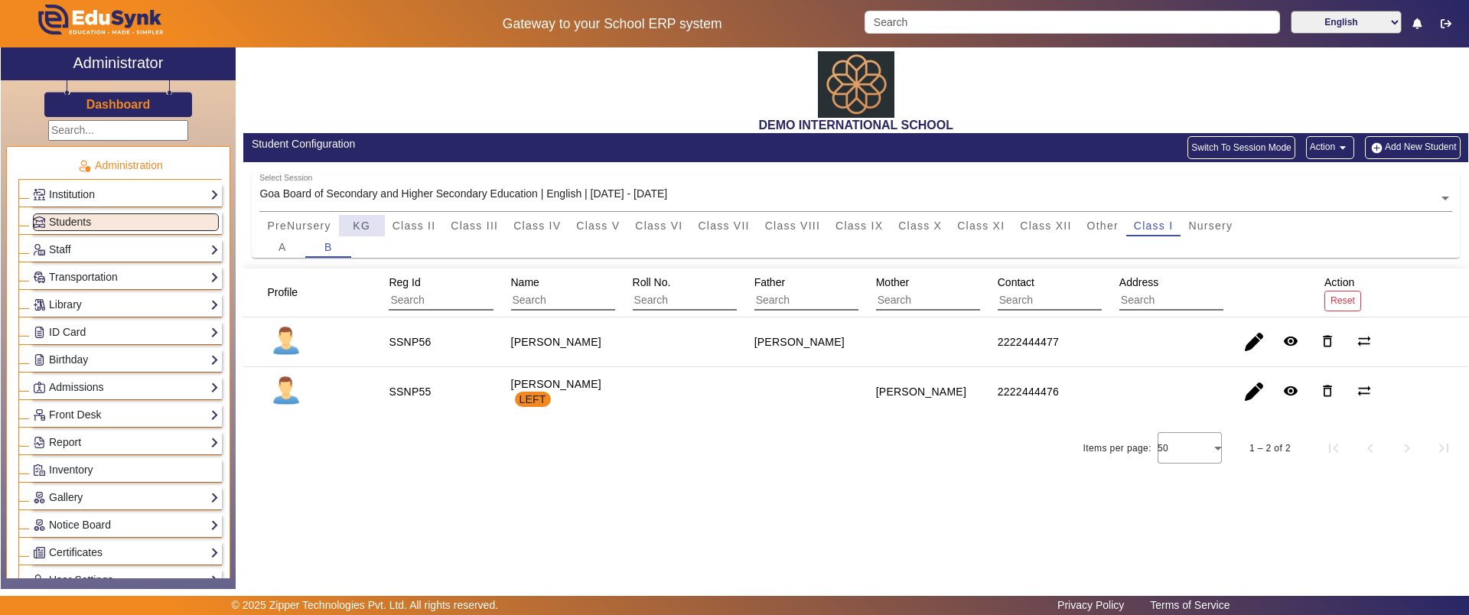
click at [370, 227] on span "KG" at bounding box center [362, 225] width 18 height 11
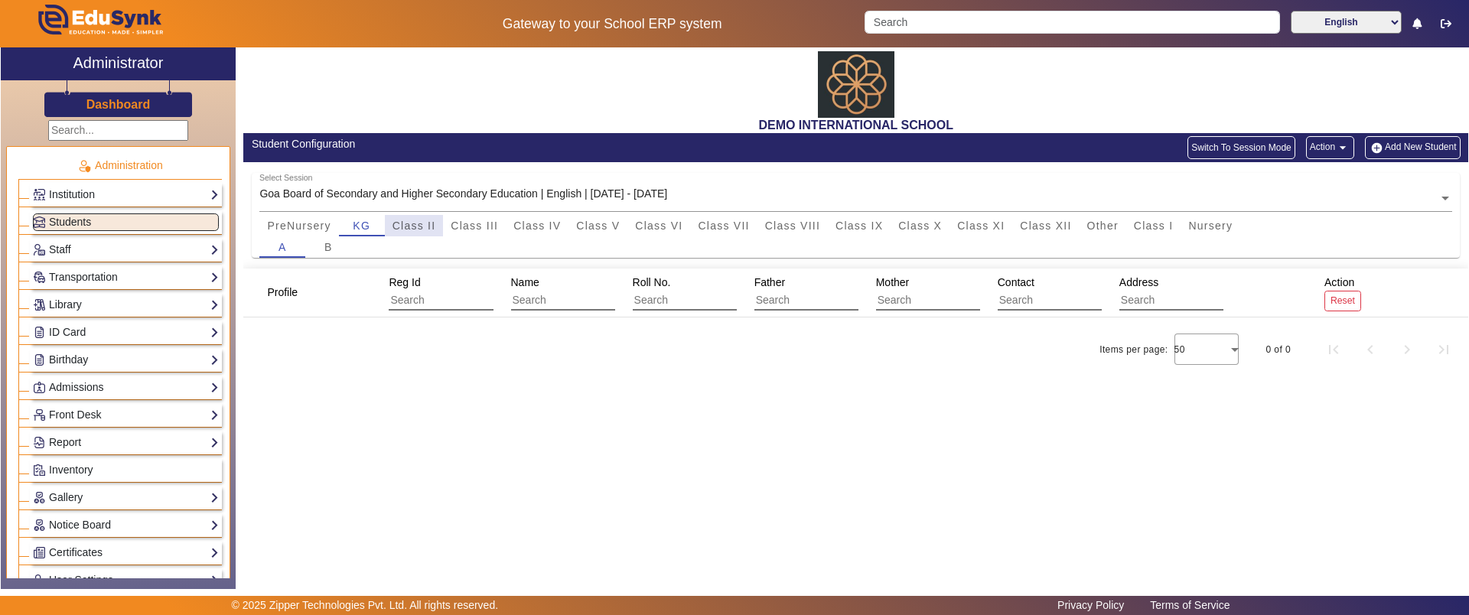
click at [393, 226] on span "Class II" at bounding box center [415, 225] width 44 height 11
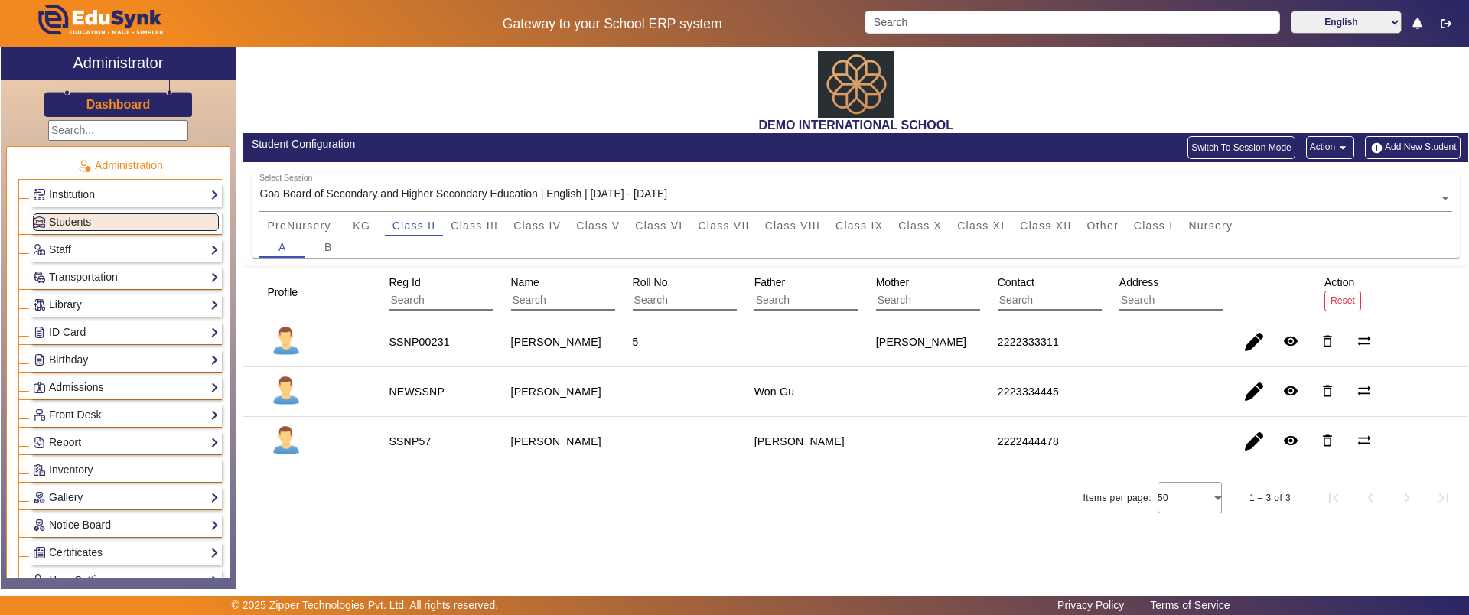
click at [429, 187] on div "Goa Board of Secondary and Higher Secondary Education | English | [DATE] - [DAT…" at bounding box center [463, 194] width 408 height 16
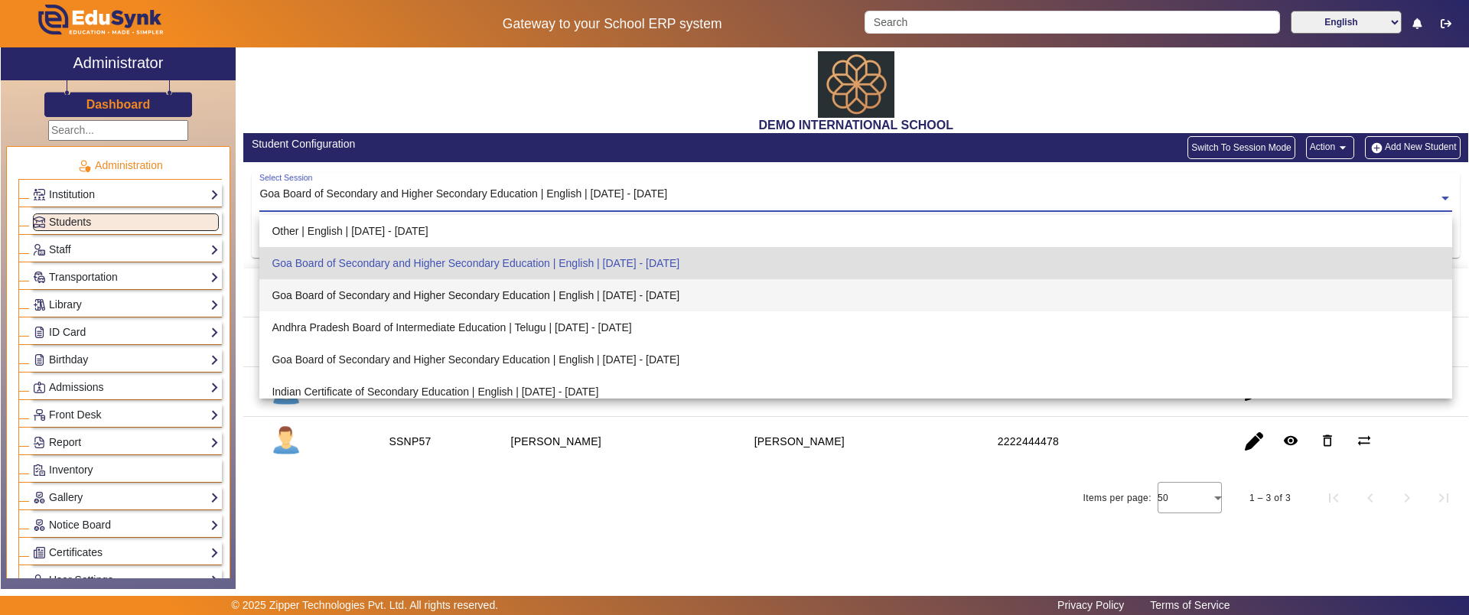
click at [432, 287] on div "Goa Board of Secondary and Higher Secondary Education | English | [DATE] - [DAT…" at bounding box center [855, 295] width 1193 height 32
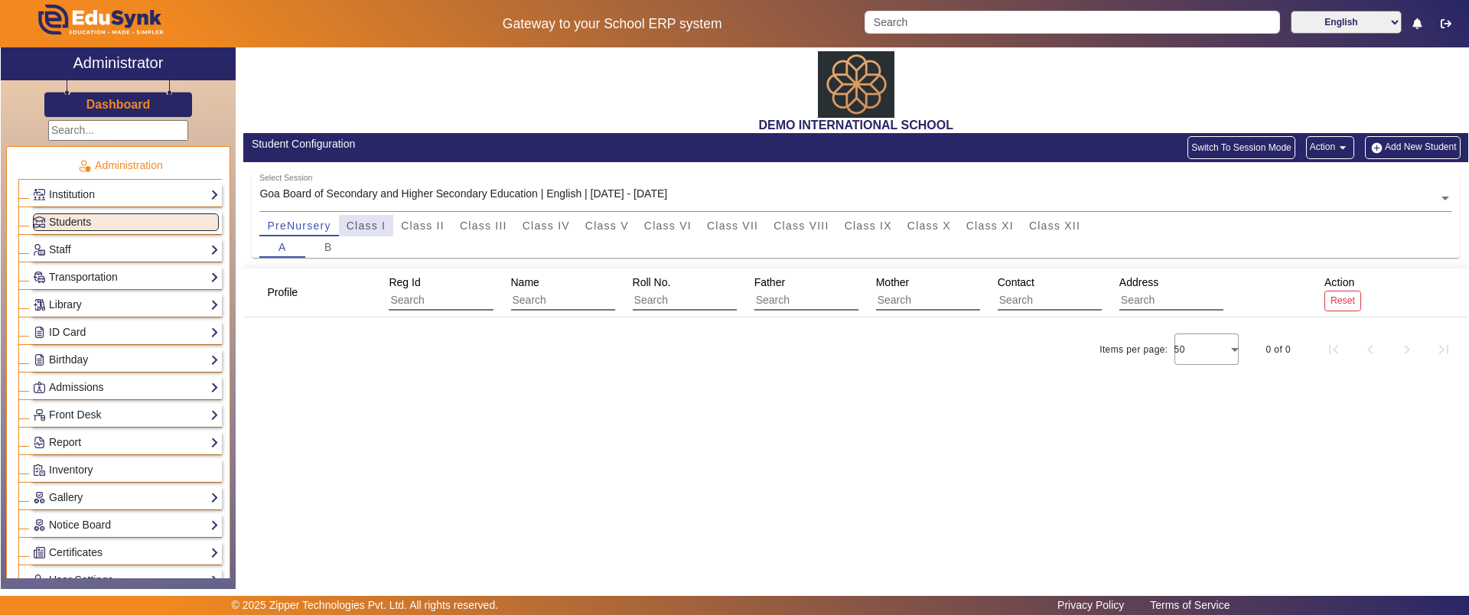
click at [364, 225] on span "Class I" at bounding box center [367, 225] width 40 height 11
click at [328, 249] on span "B" at bounding box center [328, 247] width 8 height 11
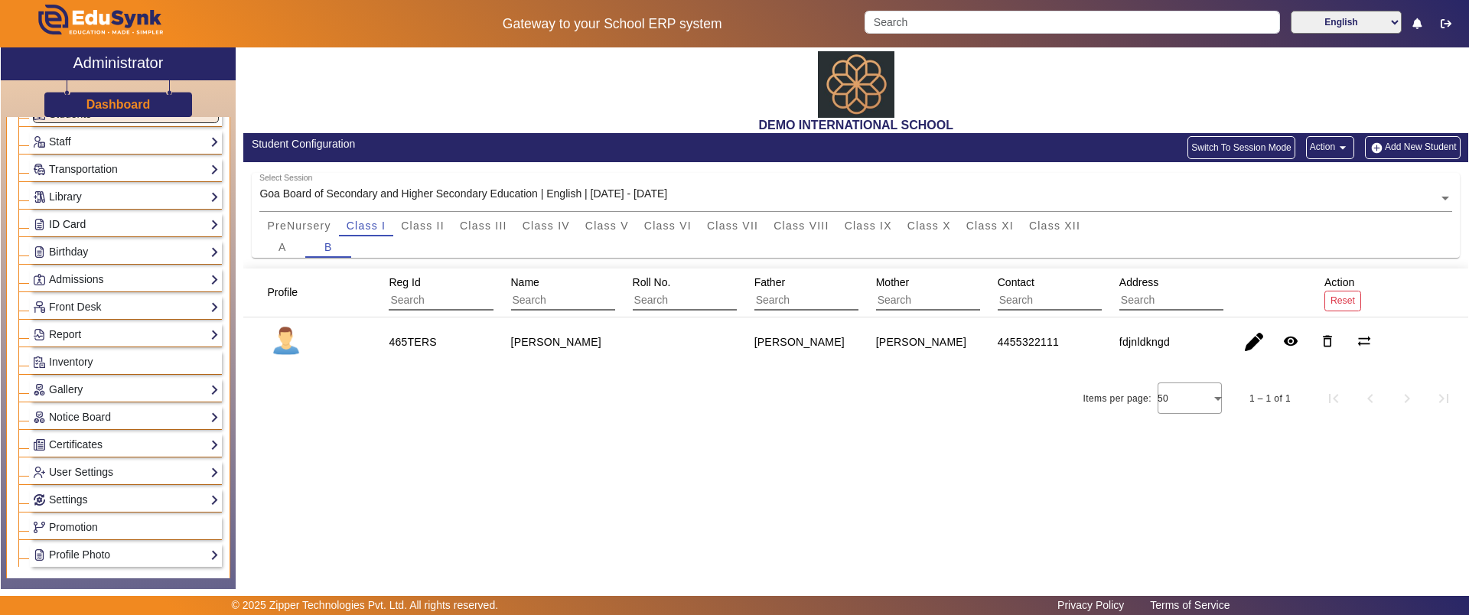
scroll to position [113, 0]
click at [135, 280] on link "Admissions" at bounding box center [126, 275] width 186 height 18
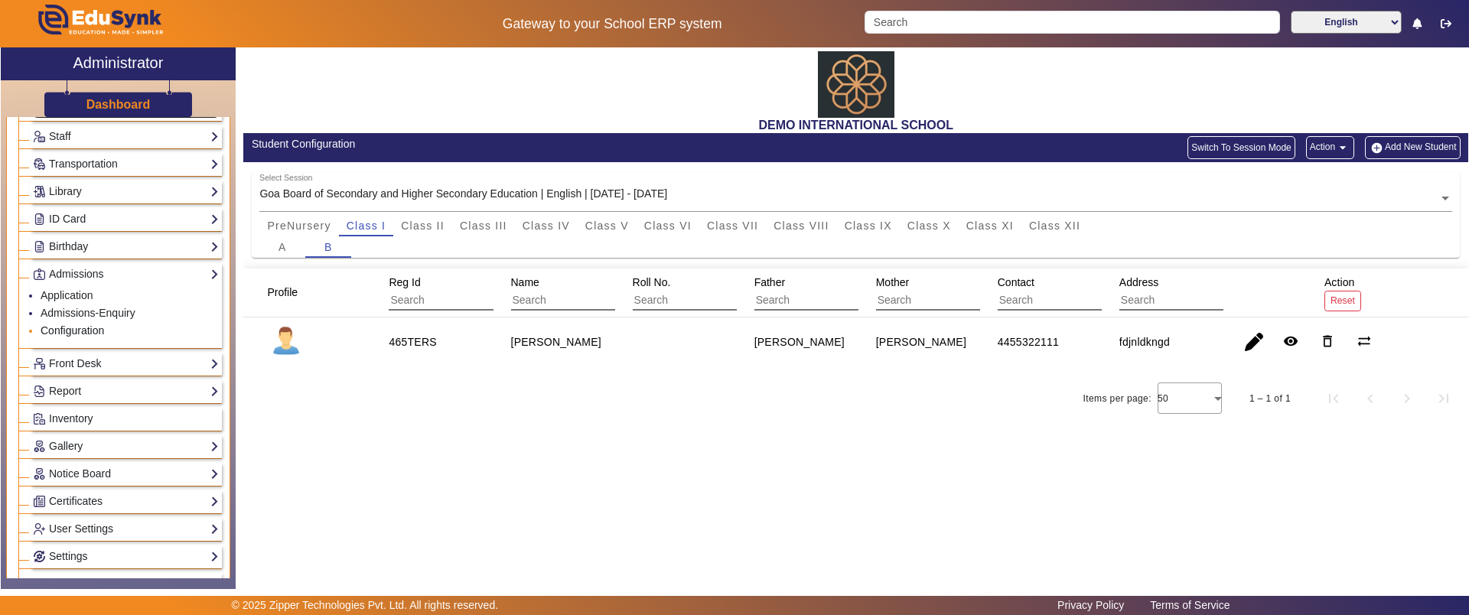
click at [89, 331] on link "Configuration" at bounding box center [73, 330] width 64 height 12
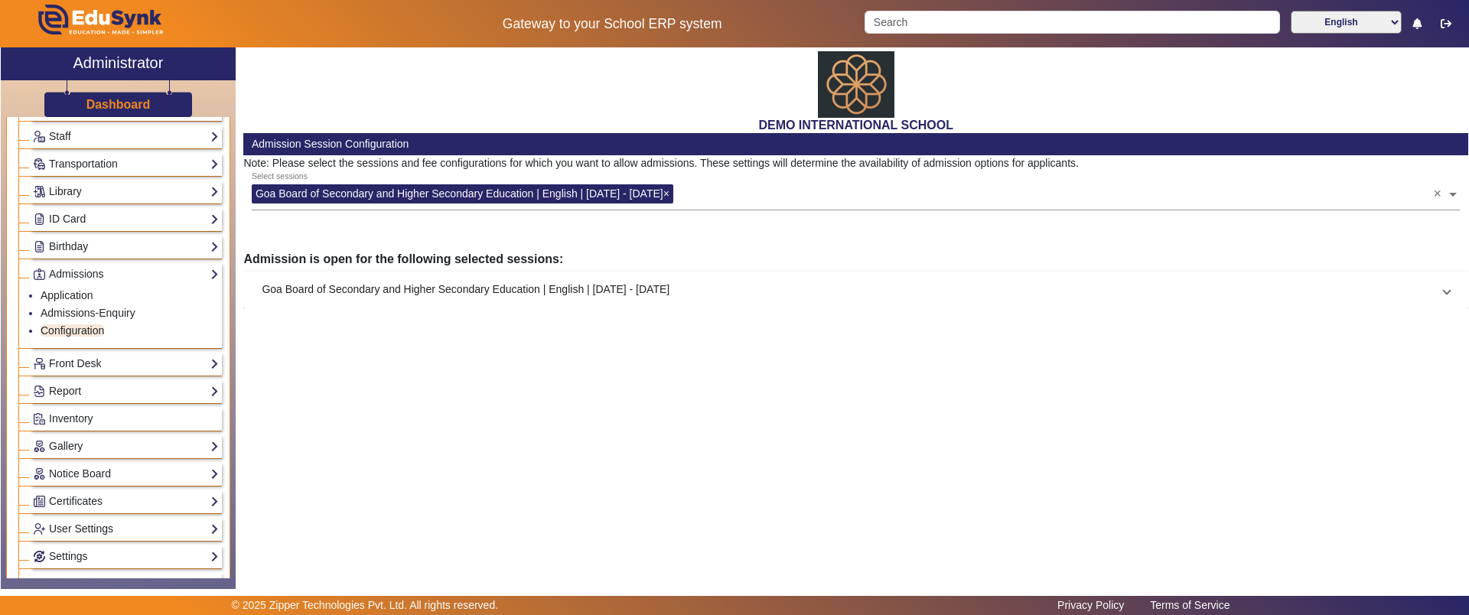
click at [451, 282] on mat-panel-title "Goa Board of Secondary and Higher Secondary Education | English | [DATE] - [DAT…" at bounding box center [847, 290] width 1170 height 16
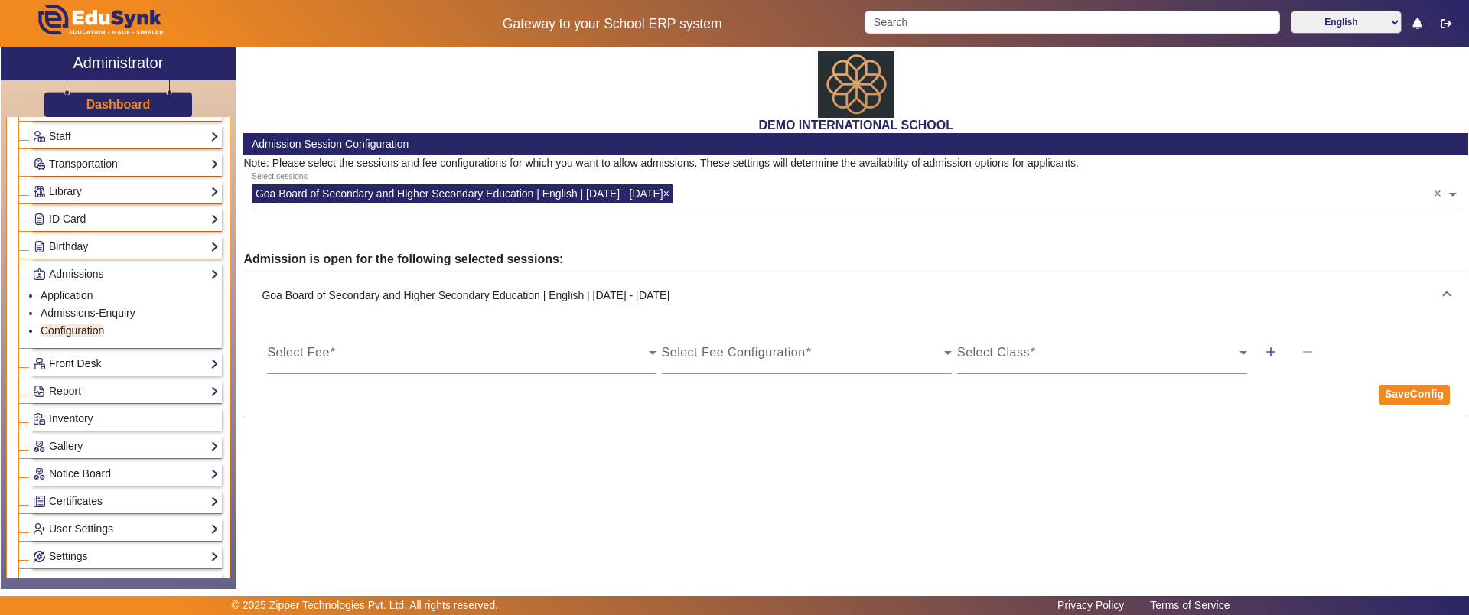
click at [129, 359] on link "Front Desk" at bounding box center [126, 364] width 186 height 18
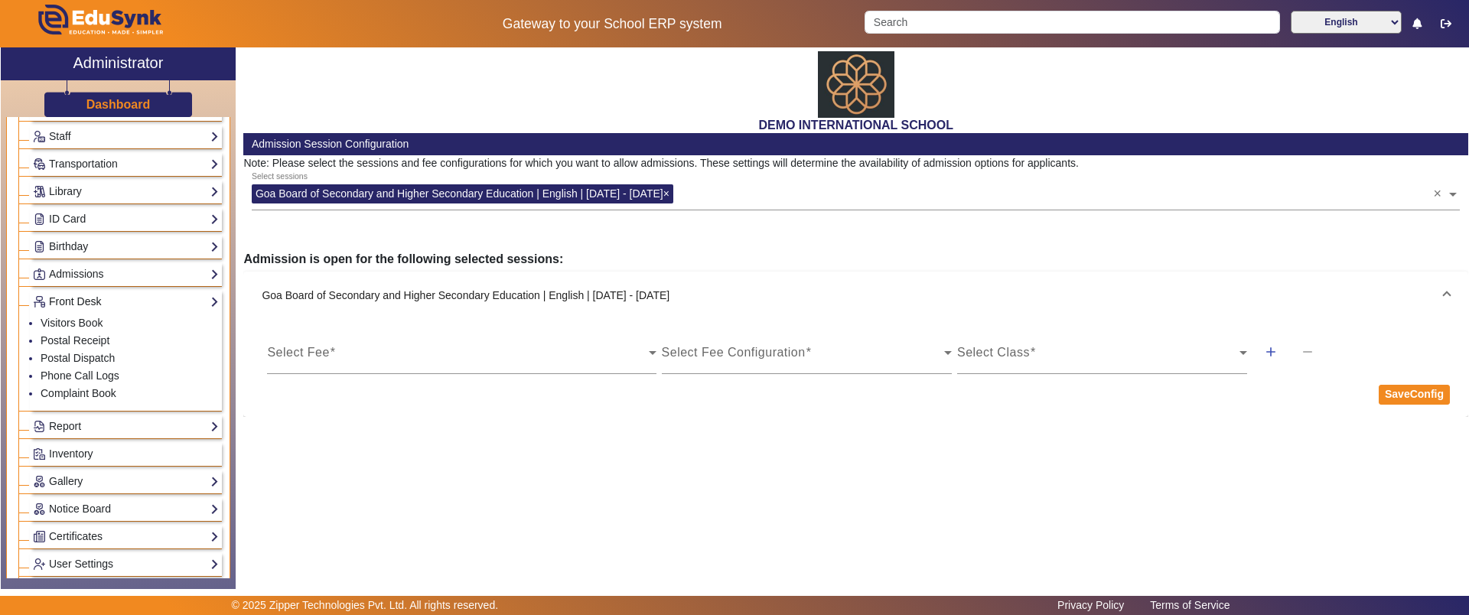
click at [80, 299] on link "Front Desk" at bounding box center [126, 302] width 186 height 18
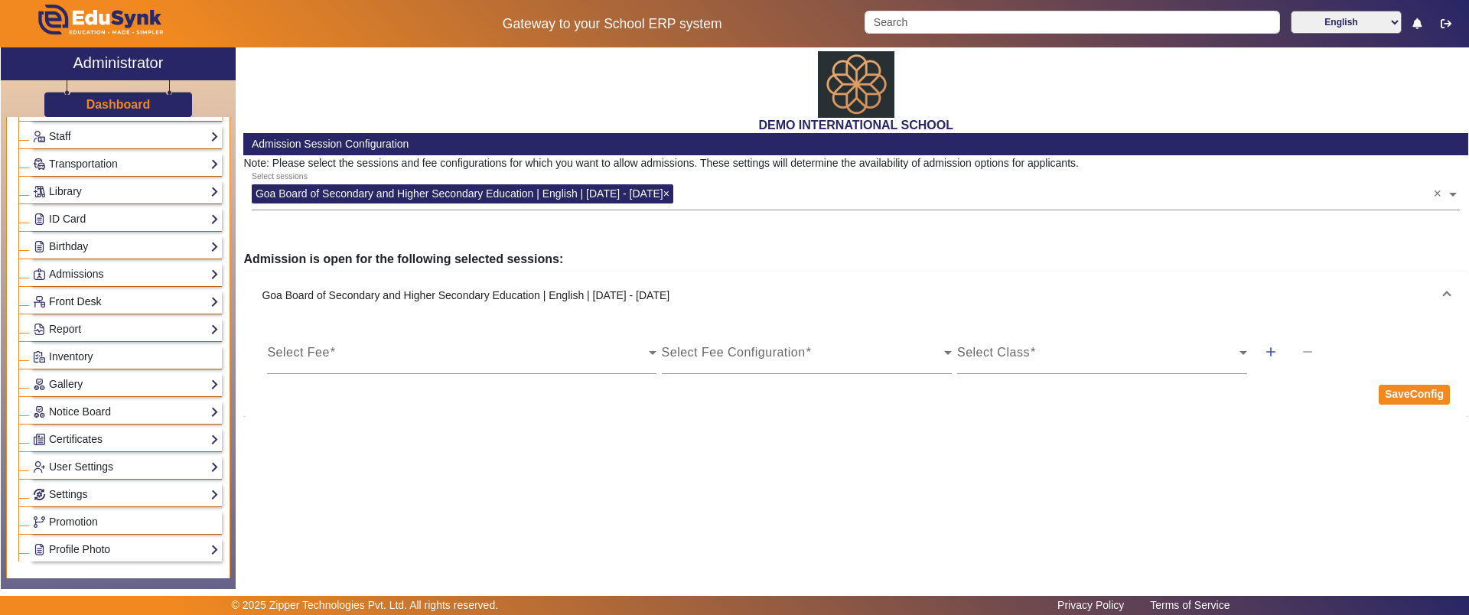
click at [80, 299] on link "Front Desk" at bounding box center [126, 302] width 186 height 18
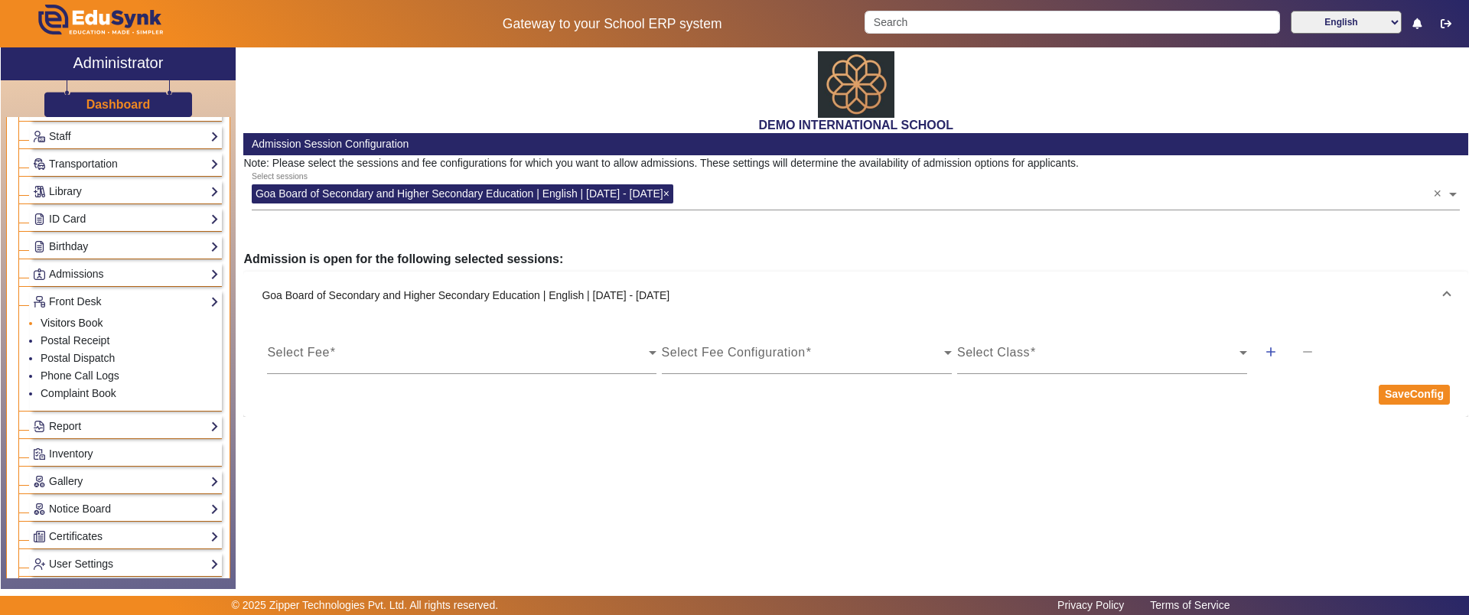
click at [78, 322] on link "Visitors Book" at bounding box center [72, 323] width 62 height 12
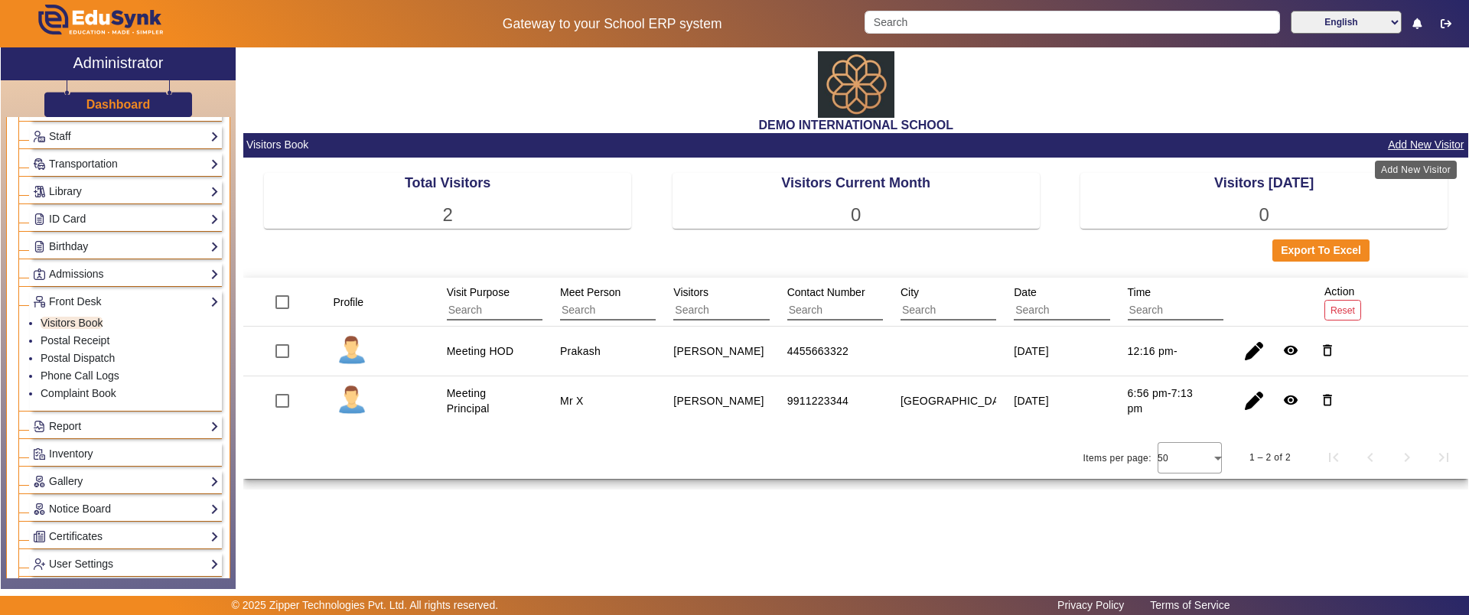
click at [1433, 146] on button "Add New Visitor" at bounding box center [1425, 144] width 79 height 19
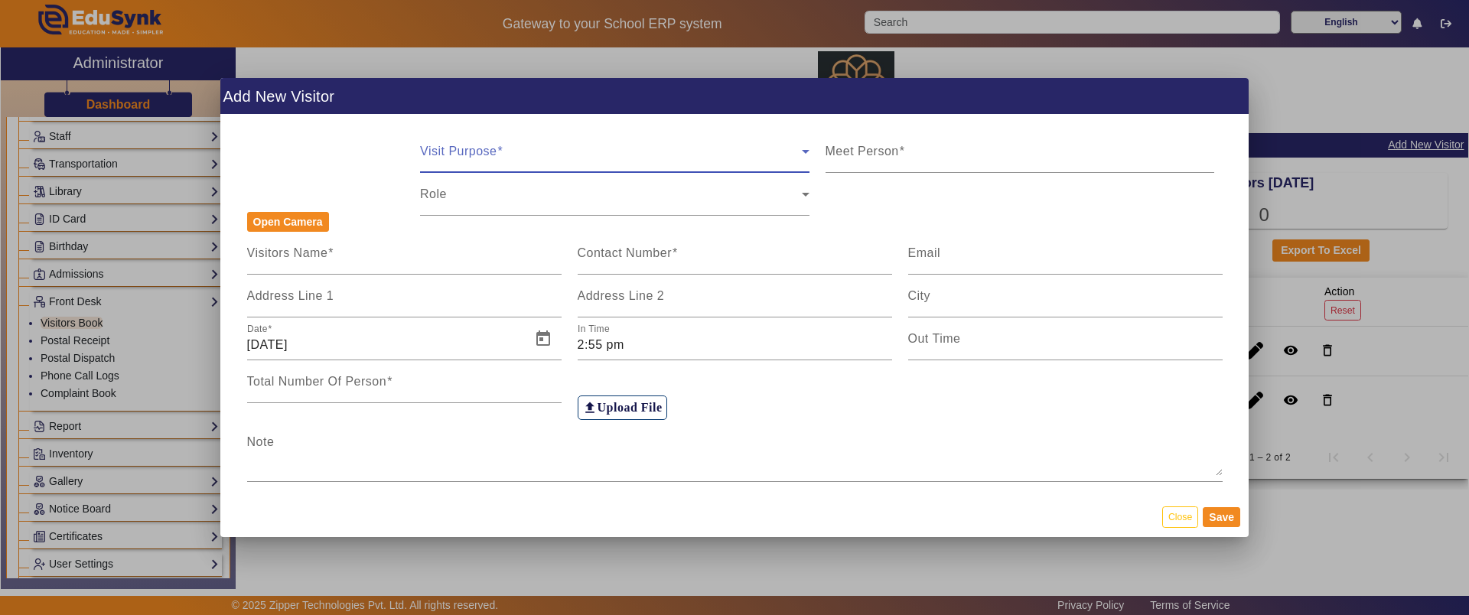
click at [639, 161] on span at bounding box center [611, 157] width 382 height 18
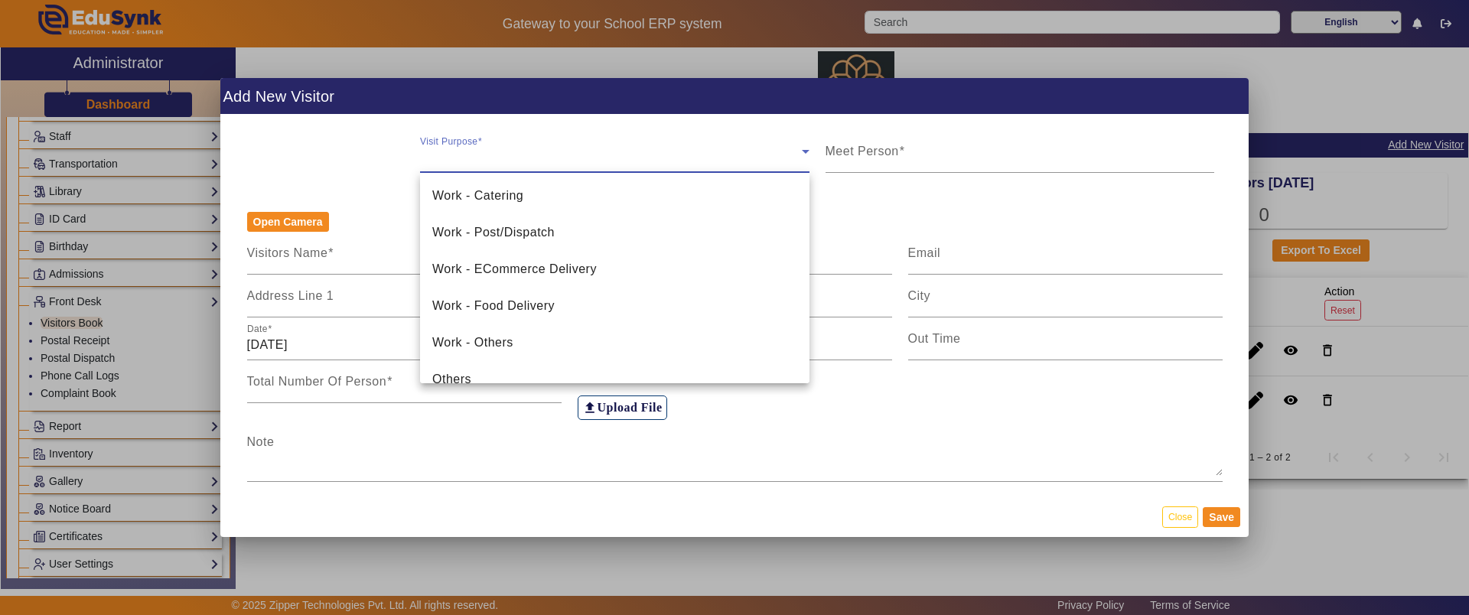
scroll to position [588, 0]
click at [877, 460] on div at bounding box center [734, 307] width 1469 height 615
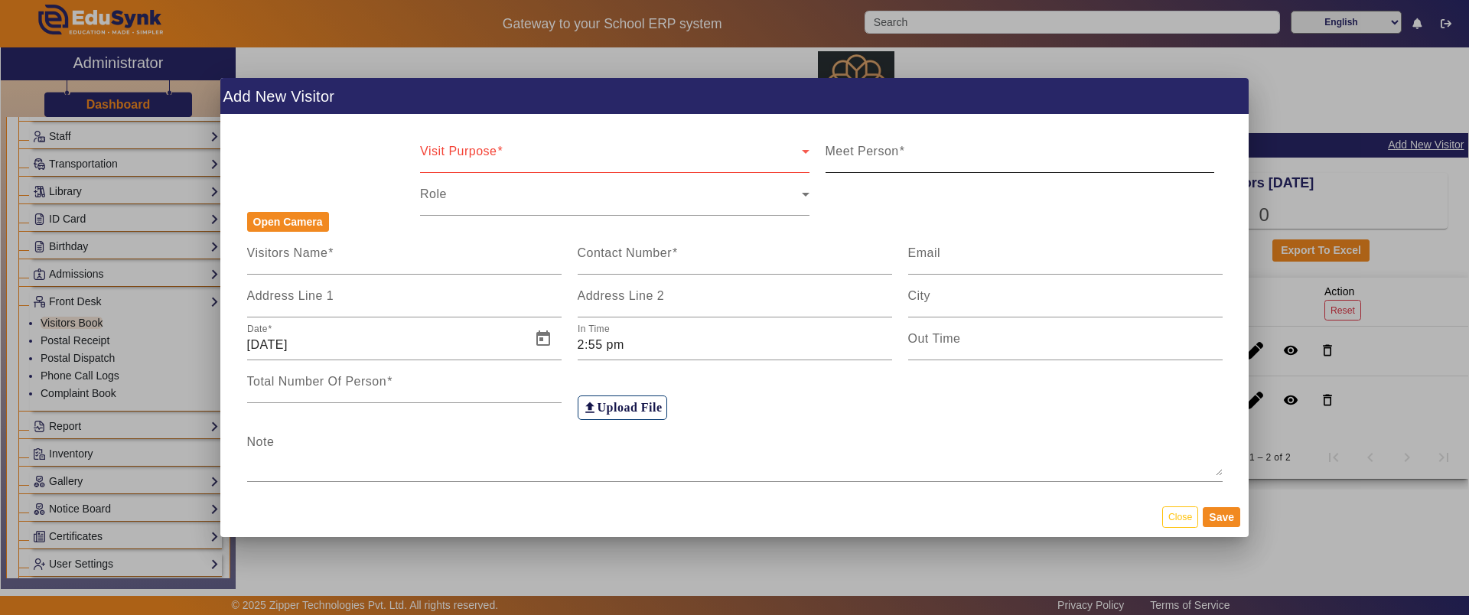
click at [901, 145] on span at bounding box center [902, 151] width 6 height 13
click at [901, 148] on input "Meet Person" at bounding box center [1020, 157] width 389 height 18
click at [504, 190] on div "Role" at bounding box center [614, 194] width 389 height 43
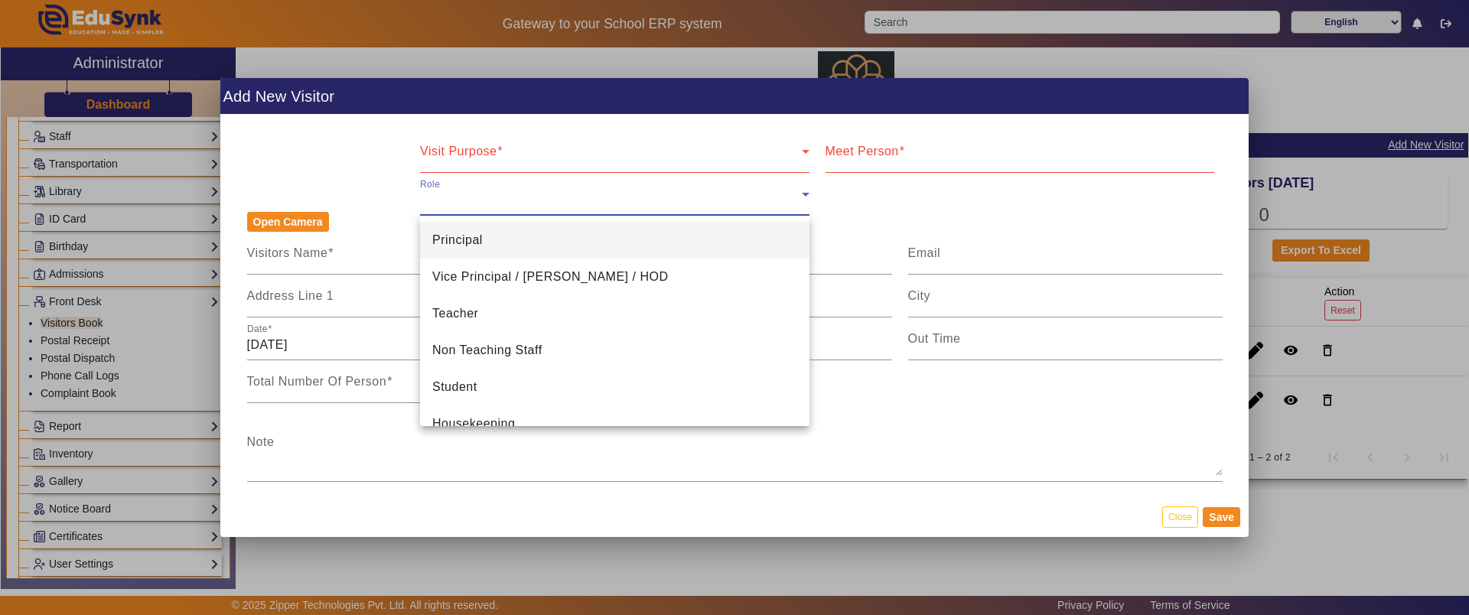
click at [779, 443] on div at bounding box center [734, 307] width 1469 height 615
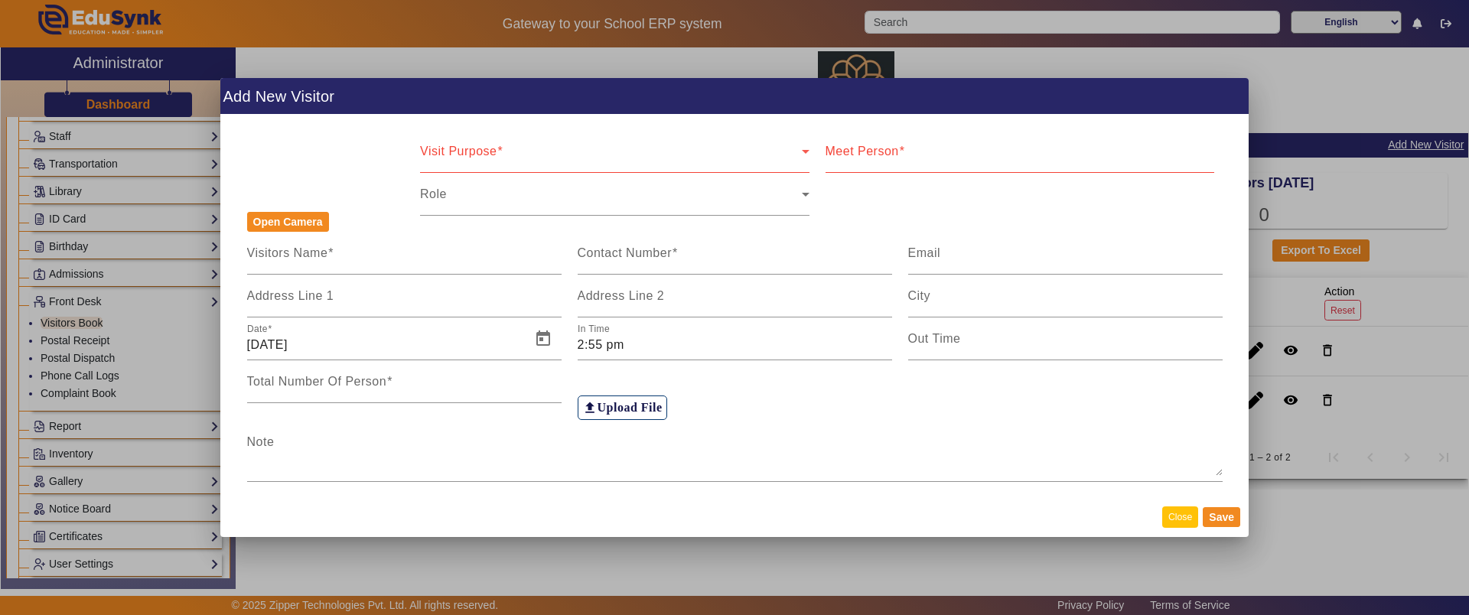
drag, startPoint x: 1188, startPoint y: 531, endPoint x: 1184, endPoint y: 519, distance: 12.6
click at [1184, 519] on mat-dialog-actions "Close Save" at bounding box center [734, 517] width 1028 height 40
click at [1184, 519] on button "Close" at bounding box center [1180, 517] width 36 height 21
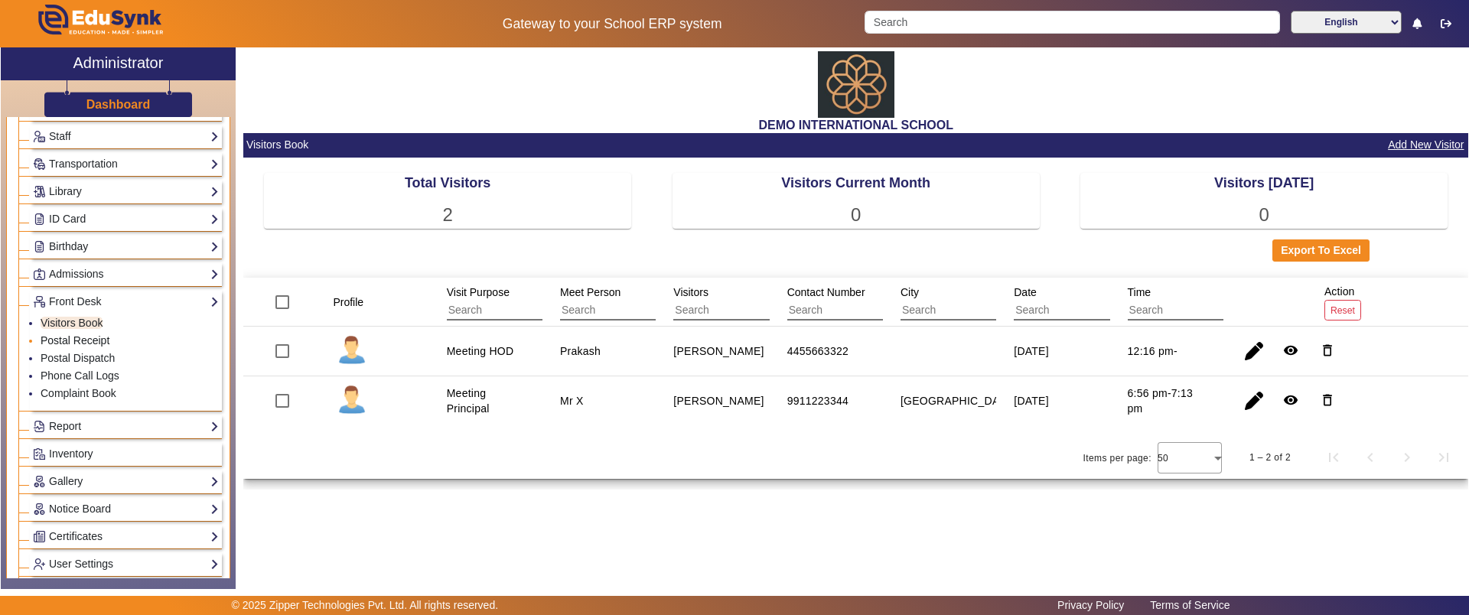
click at [83, 342] on link "Postal Receipt" at bounding box center [75, 340] width 69 height 12
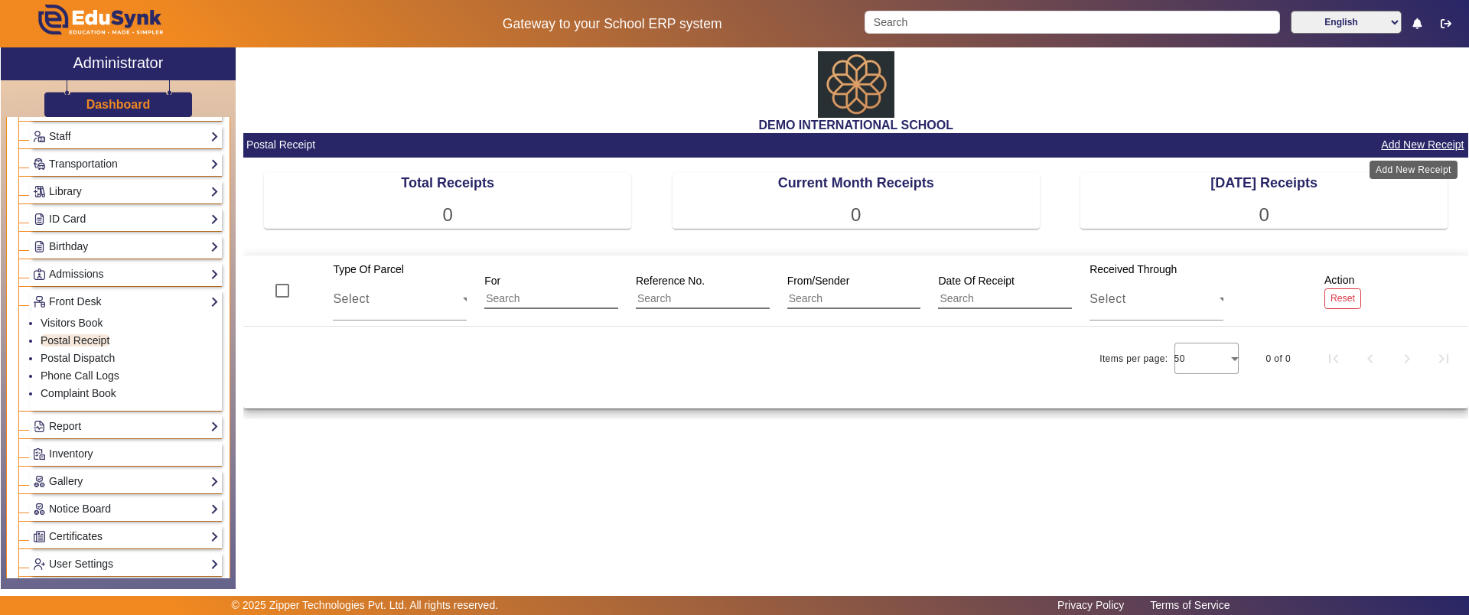
click at [1424, 140] on button "Add New Receipt" at bounding box center [1423, 144] width 86 height 19
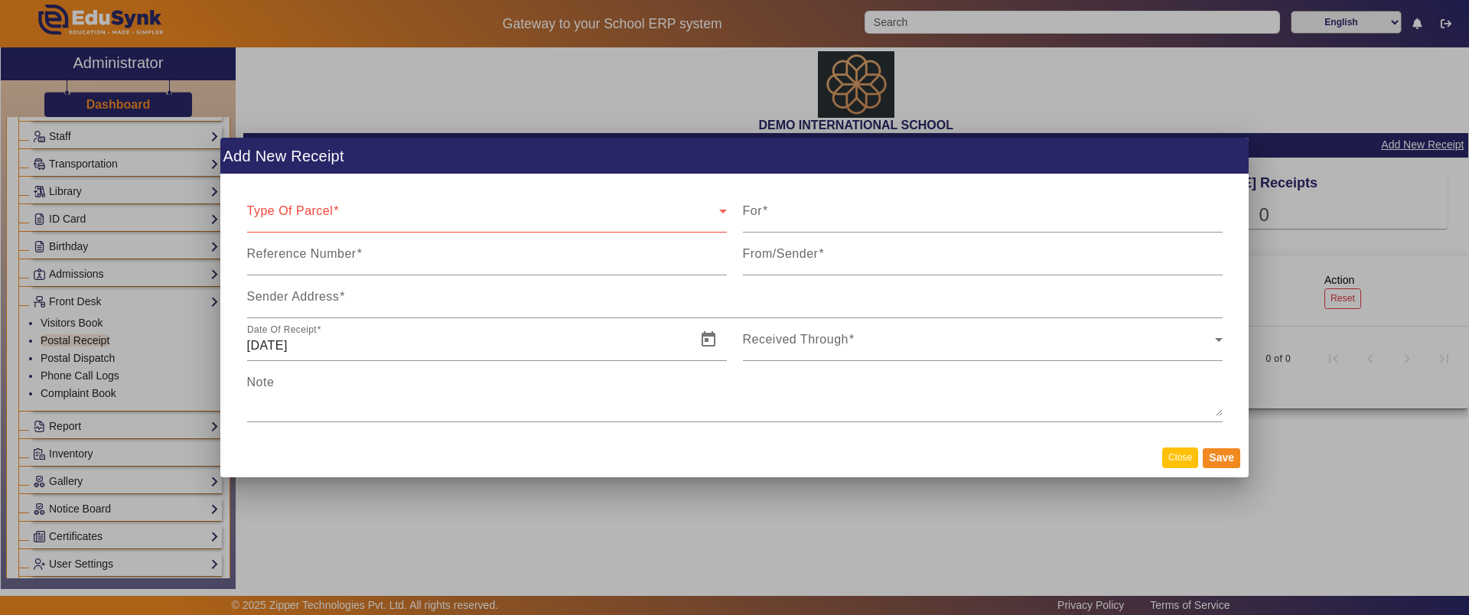
click at [1183, 448] on button "Close" at bounding box center [1180, 458] width 36 height 21
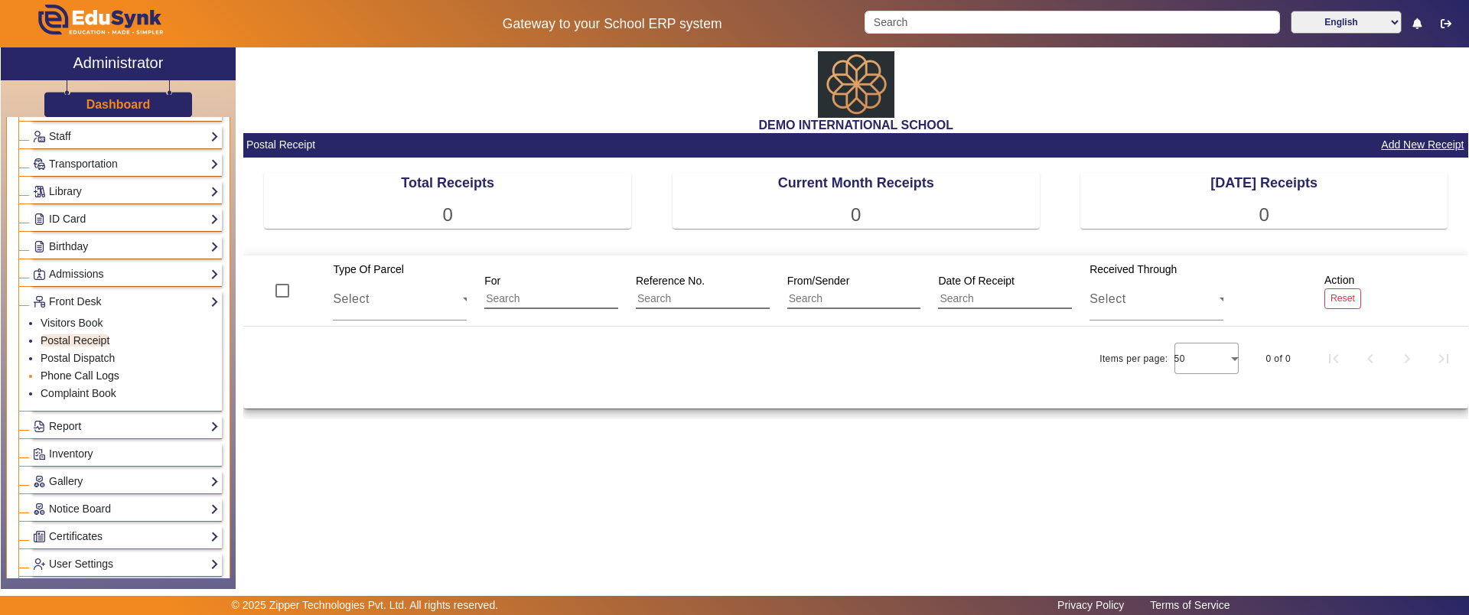
click at [69, 373] on link "Phone Call Logs" at bounding box center [80, 376] width 79 height 12
click at [70, 390] on link "Complaint Book" at bounding box center [79, 393] width 76 height 12
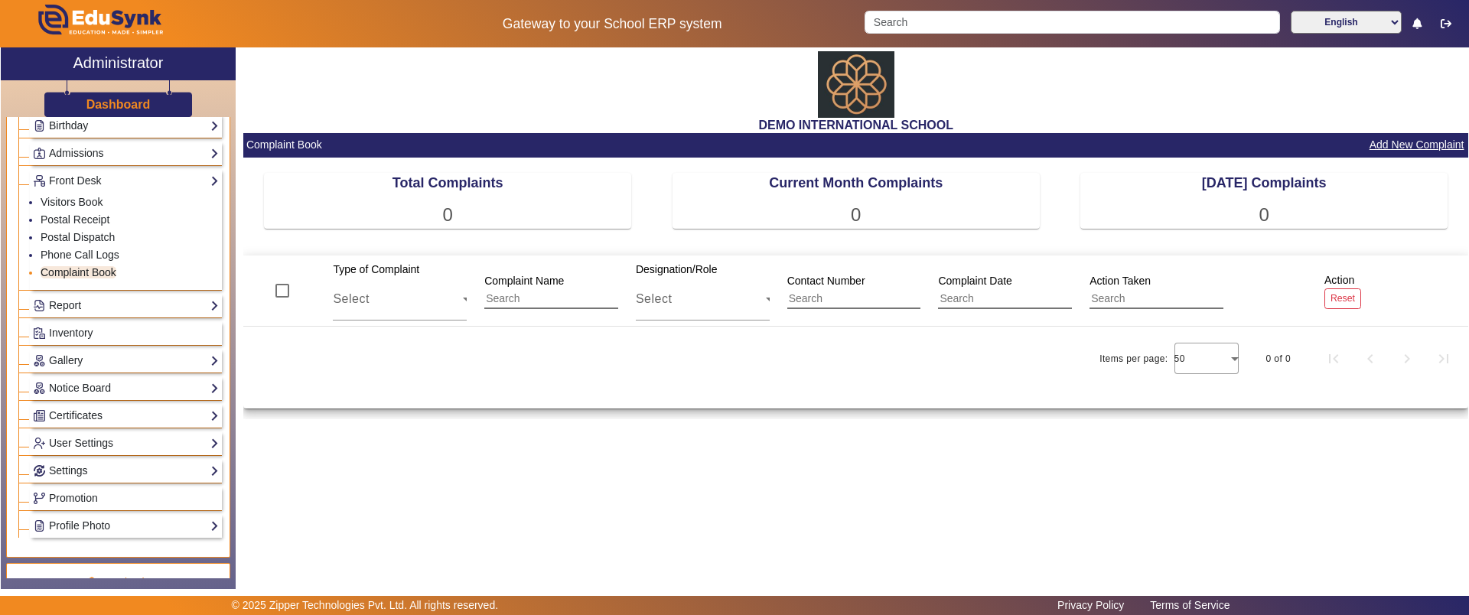
scroll to position [236, 0]
click at [69, 328] on span "Inventory" at bounding box center [71, 331] width 44 height 12
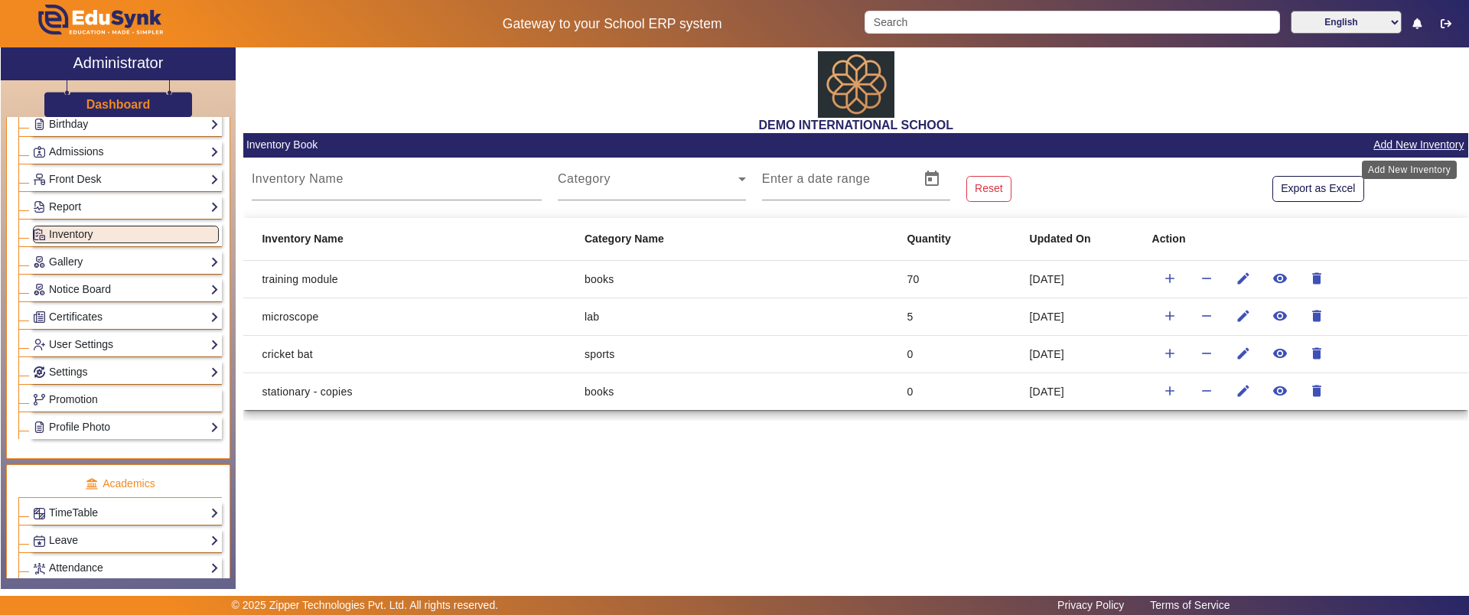
click at [1416, 139] on button "Add New Inventory" at bounding box center [1418, 144] width 93 height 19
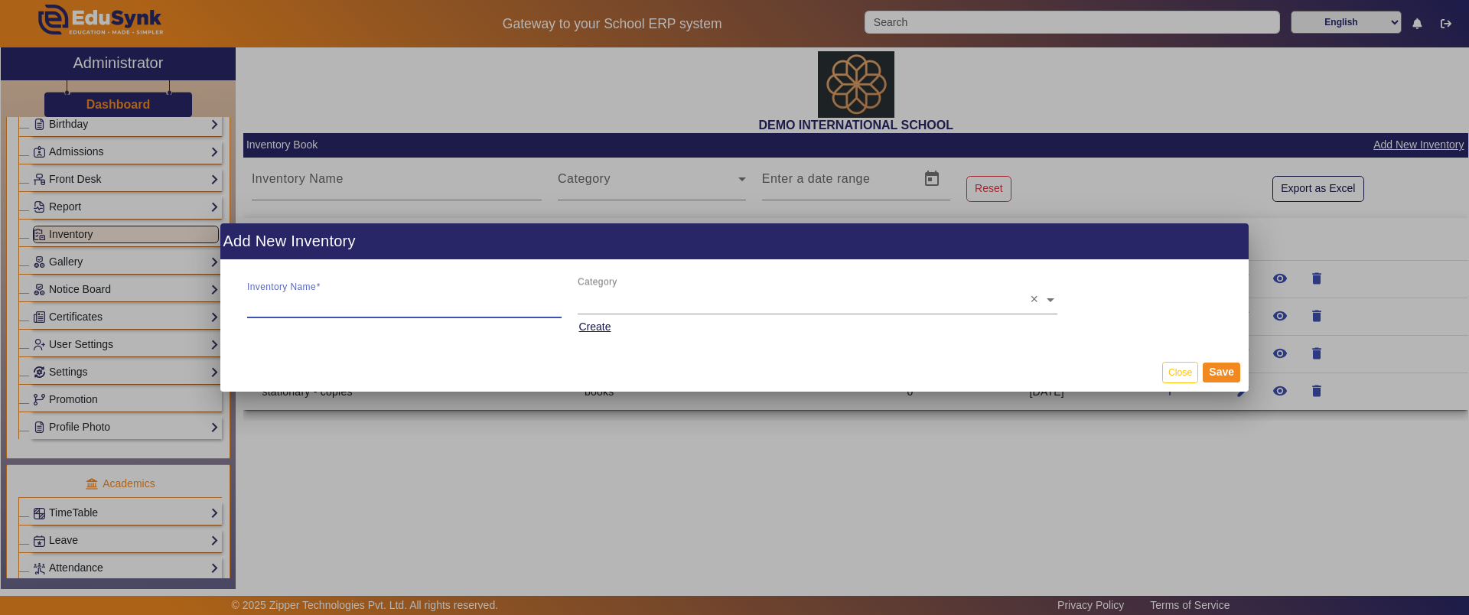
click at [481, 309] on input "Inventory Name" at bounding box center [404, 303] width 314 height 18
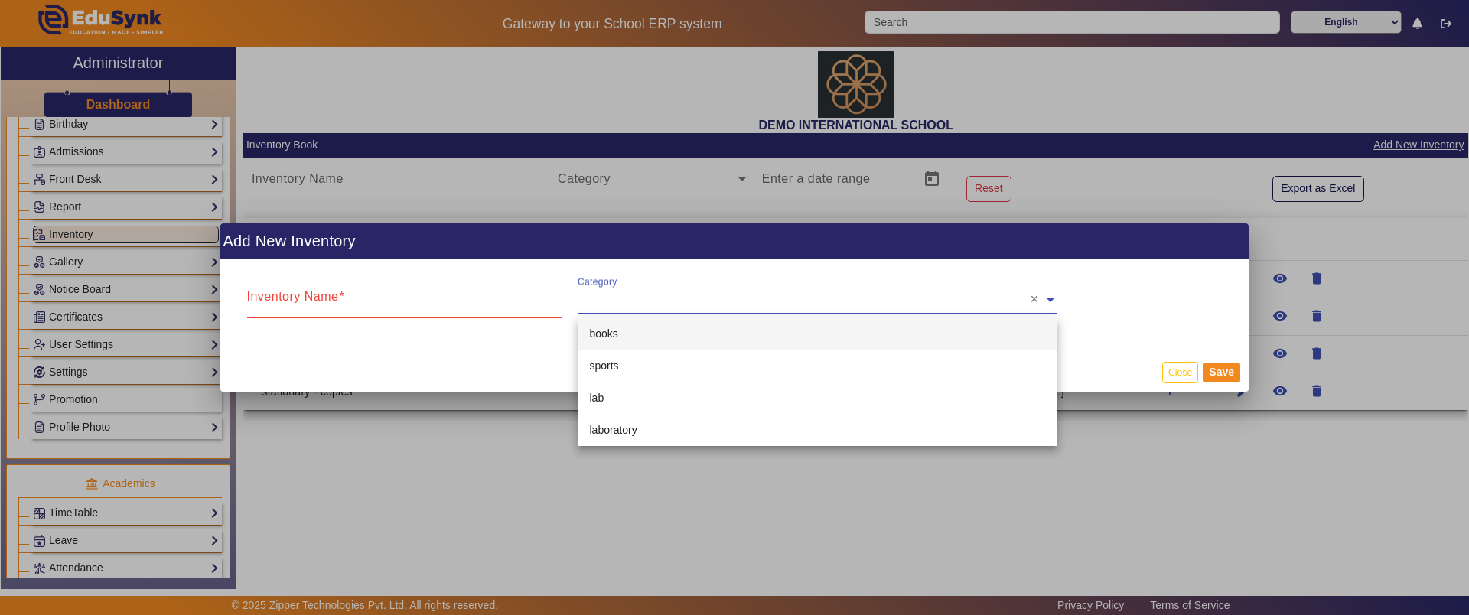
click at [705, 295] on input "text" at bounding box center [818, 300] width 480 height 18
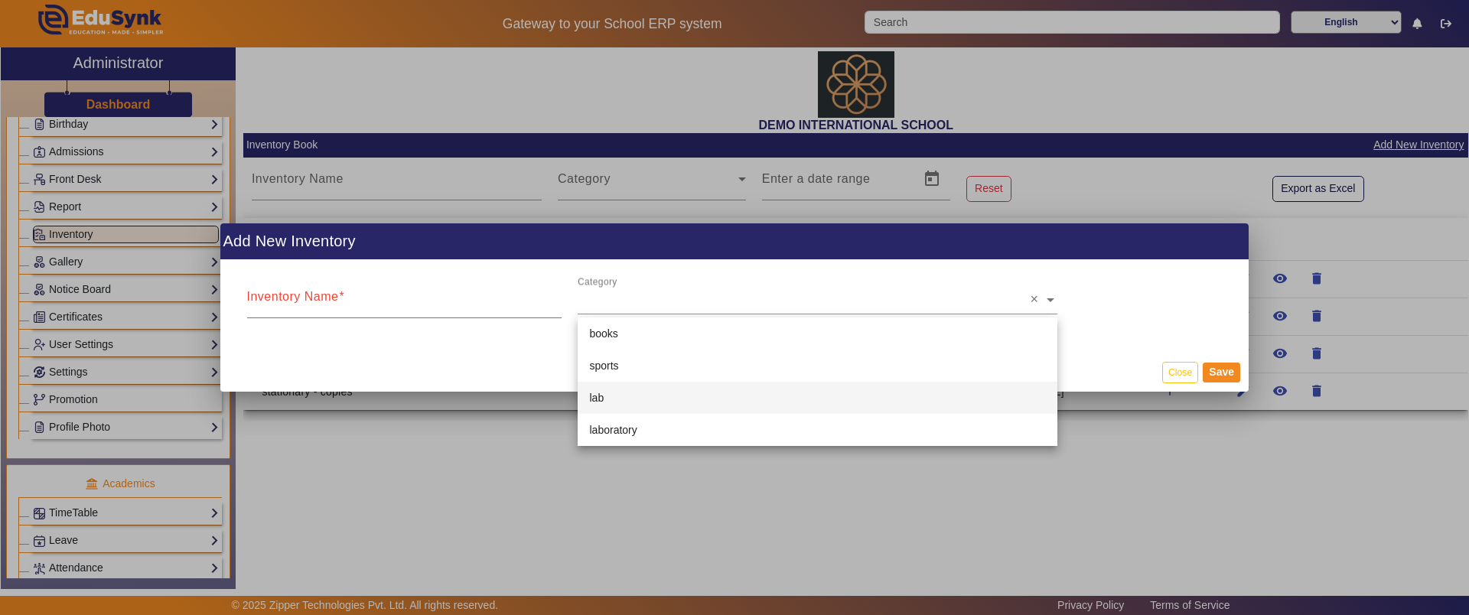
click at [512, 384] on mat-dialog-actions "Close Save" at bounding box center [734, 372] width 1028 height 40
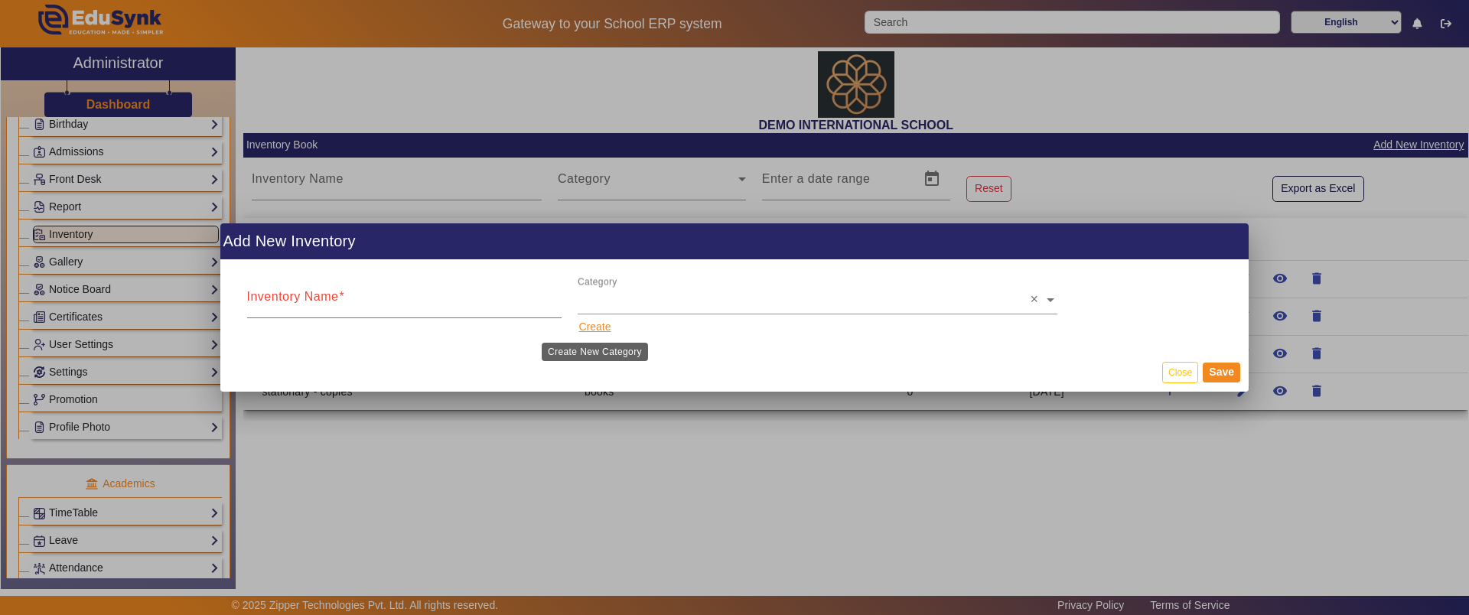
click at [586, 328] on button "Create" at bounding box center [595, 327] width 35 height 19
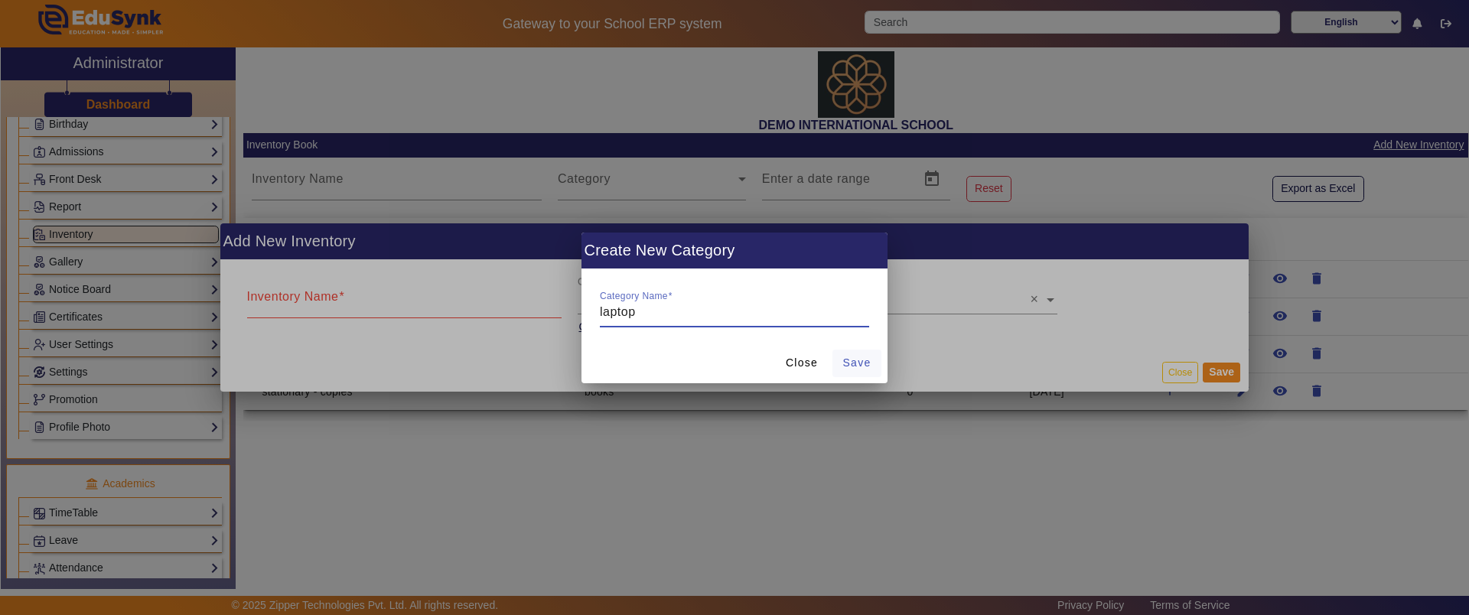
type input "laptop"
click at [852, 360] on span "Save" at bounding box center [857, 363] width 28 height 16
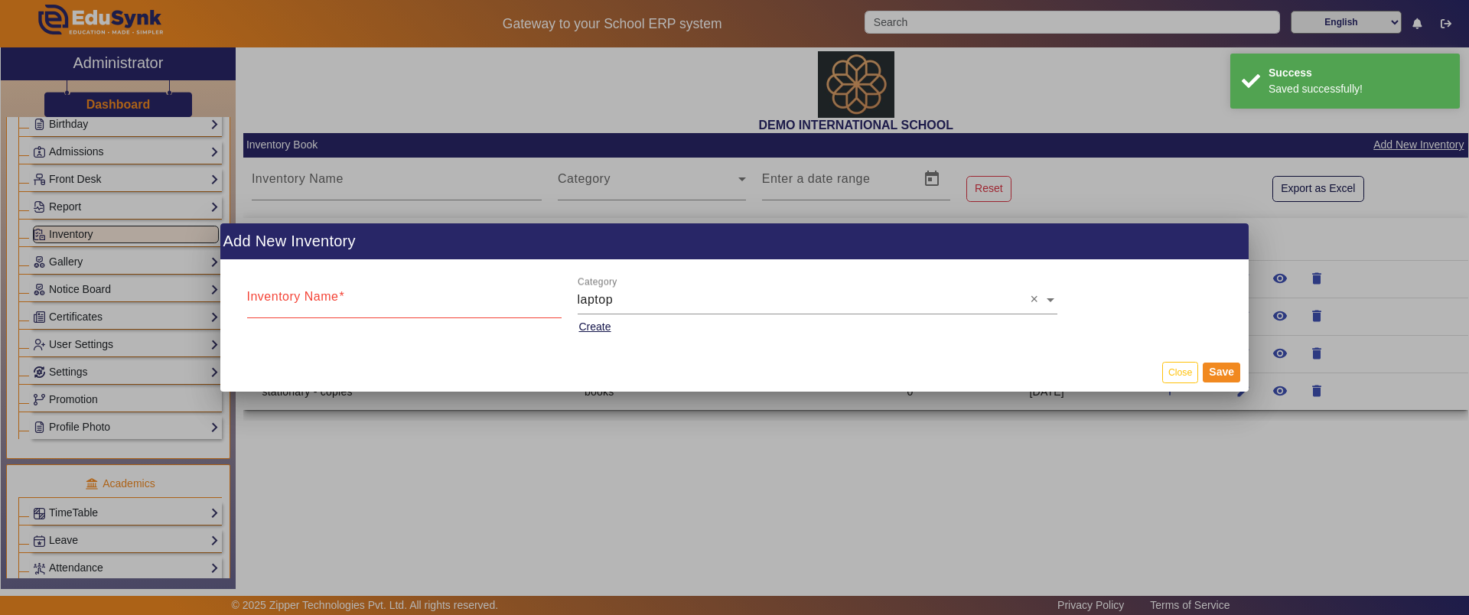
click at [386, 301] on input "Inventory Name" at bounding box center [404, 303] width 314 height 18
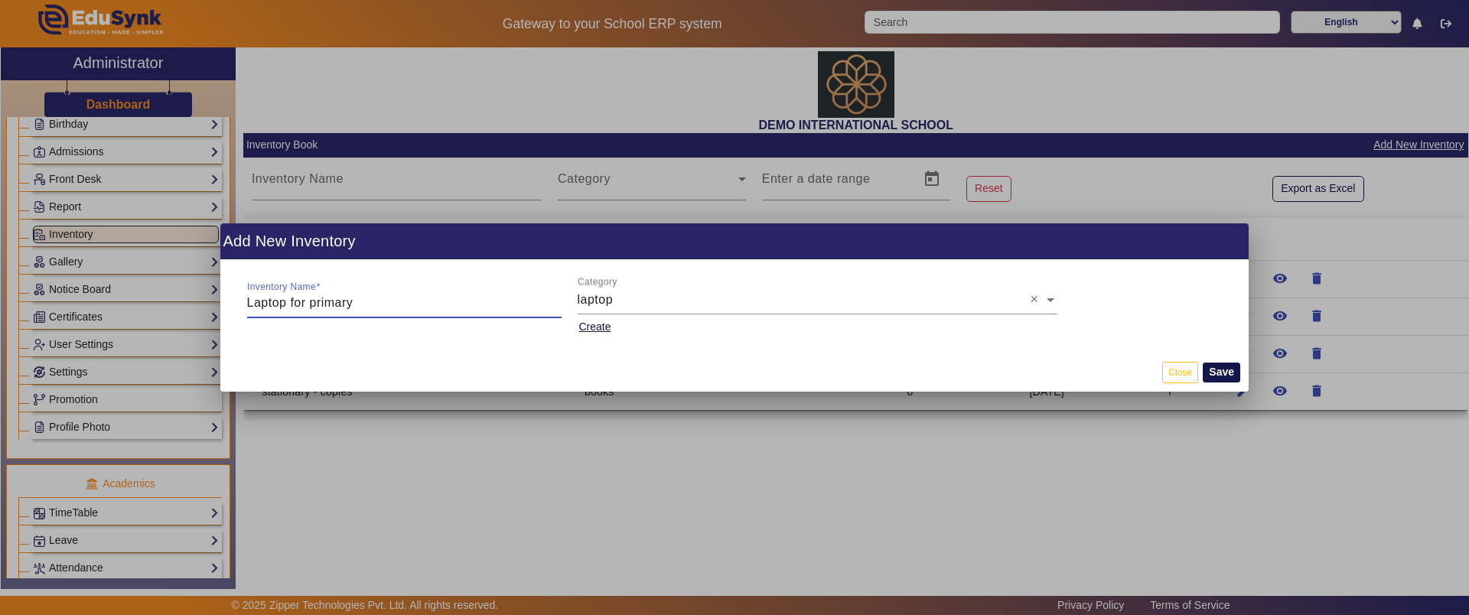
type input "Laptop for primary"
click at [1223, 373] on button "Save" at bounding box center [1221, 373] width 37 height 20
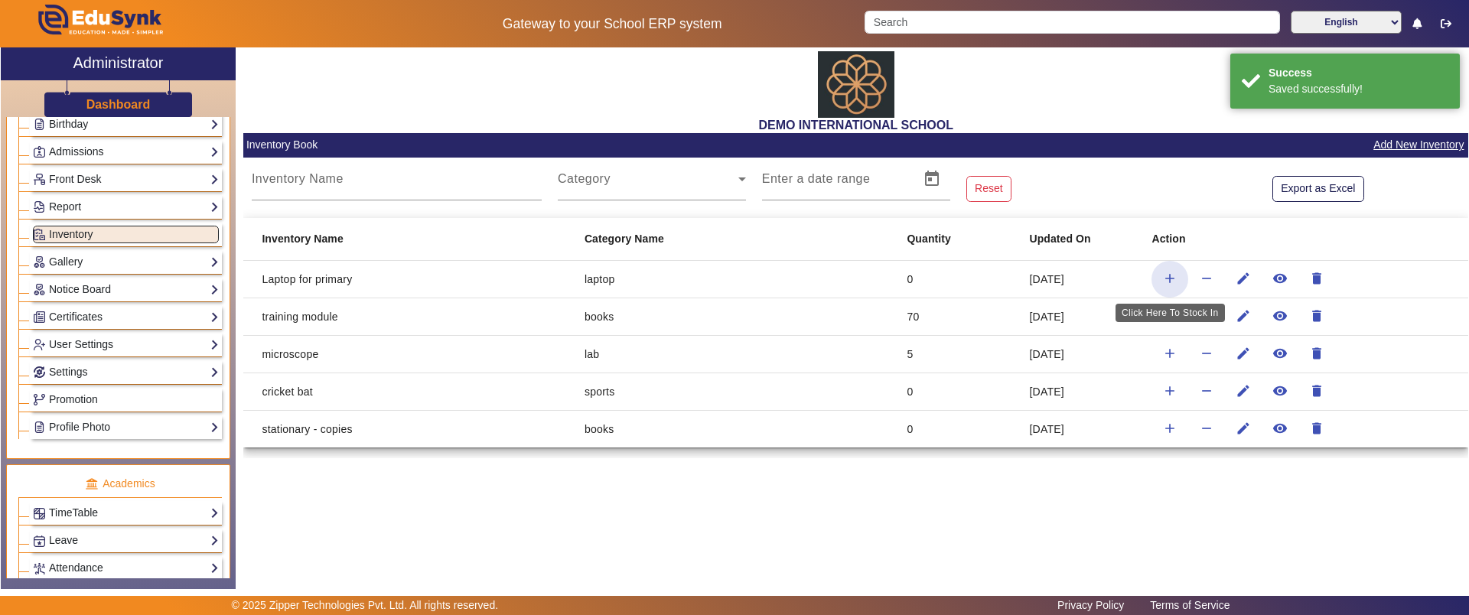
click at [1167, 273] on mat-icon "add" at bounding box center [1169, 278] width 15 height 15
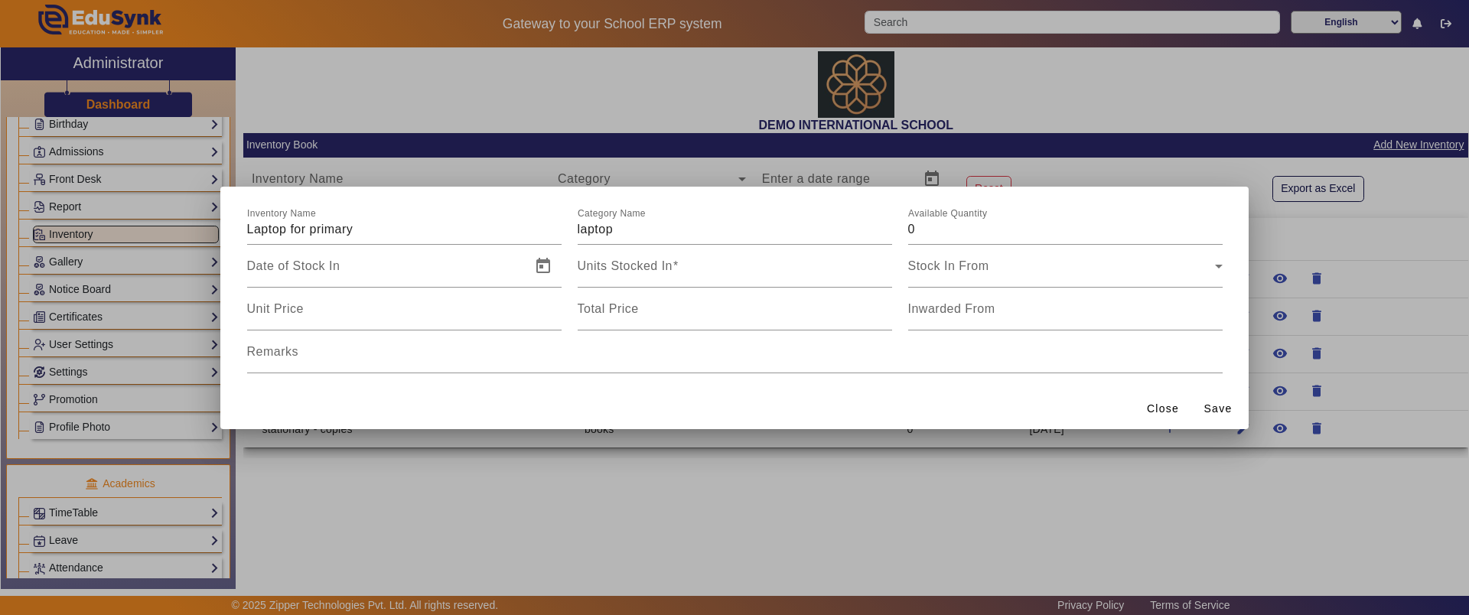
click at [637, 477] on div at bounding box center [734, 307] width 1469 height 615
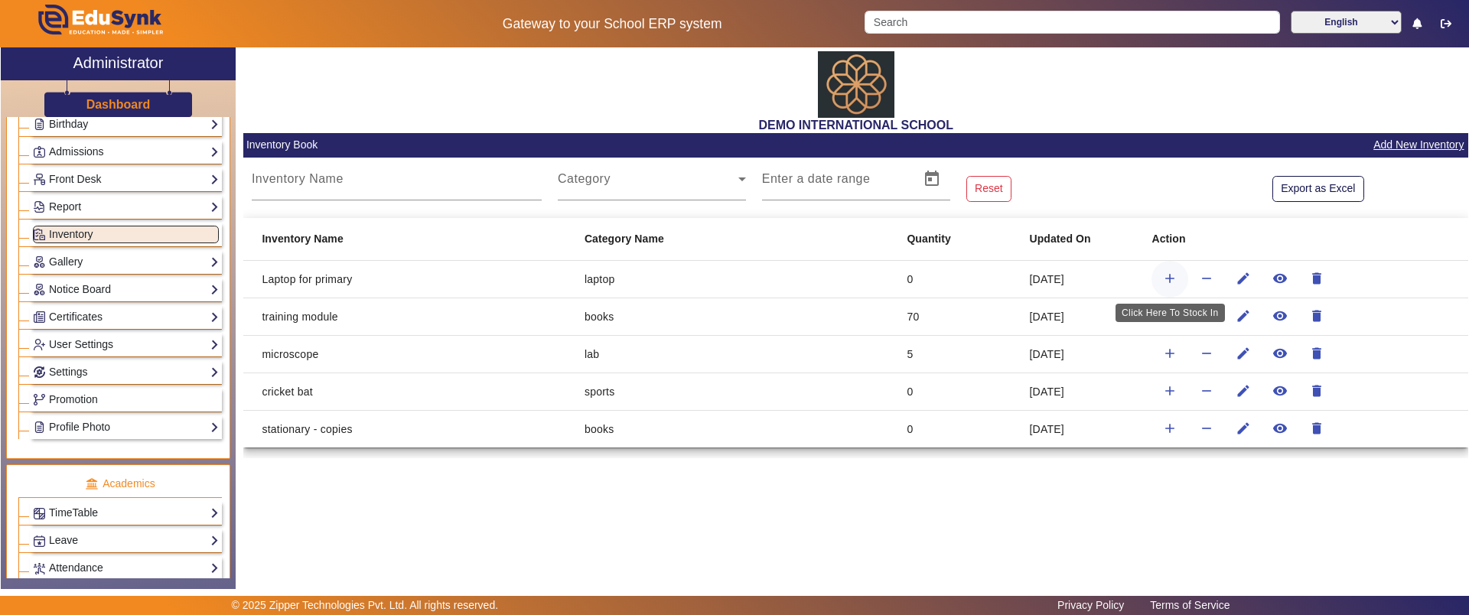
click at [1171, 279] on mat-icon "add" at bounding box center [1169, 278] width 15 height 15
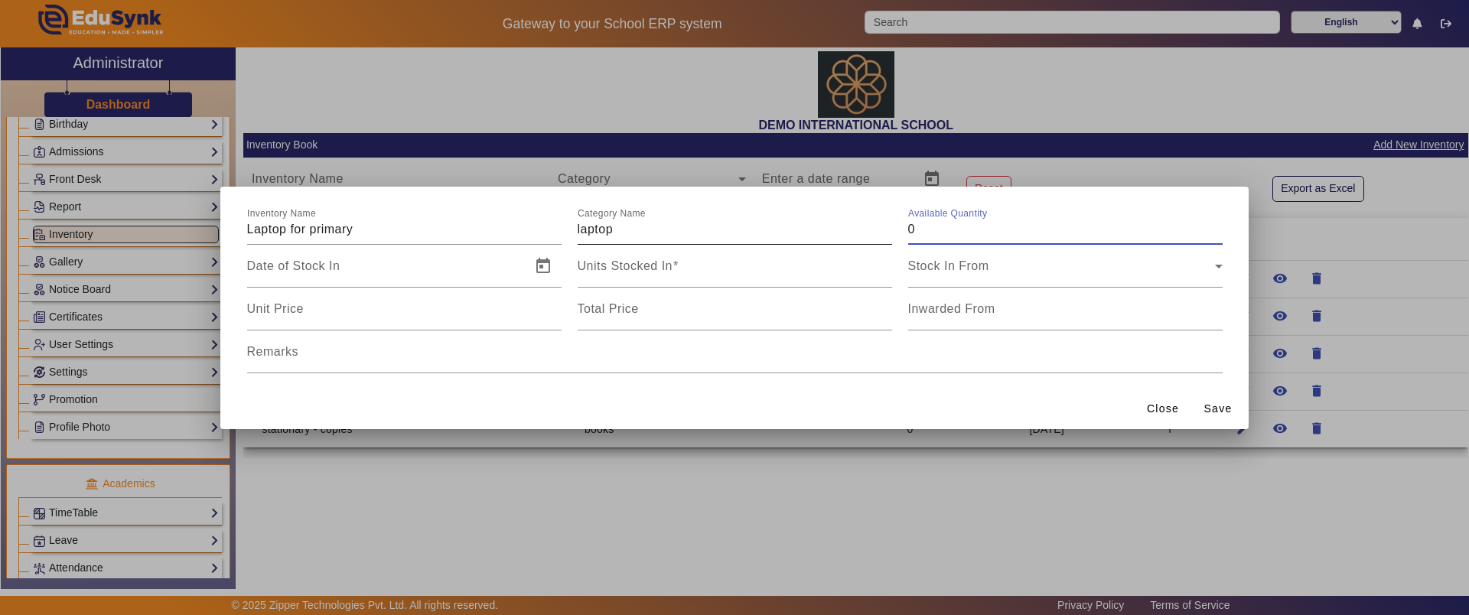
drag, startPoint x: 925, startPoint y: 237, endPoint x: 878, endPoint y: 230, distance: 47.2
click at [878, 230] on div "Inventory Name Laptop for primary Category Name laptop Available Quantity 0" at bounding box center [735, 223] width 992 height 43
click at [1163, 403] on span "Close" at bounding box center [1163, 409] width 32 height 16
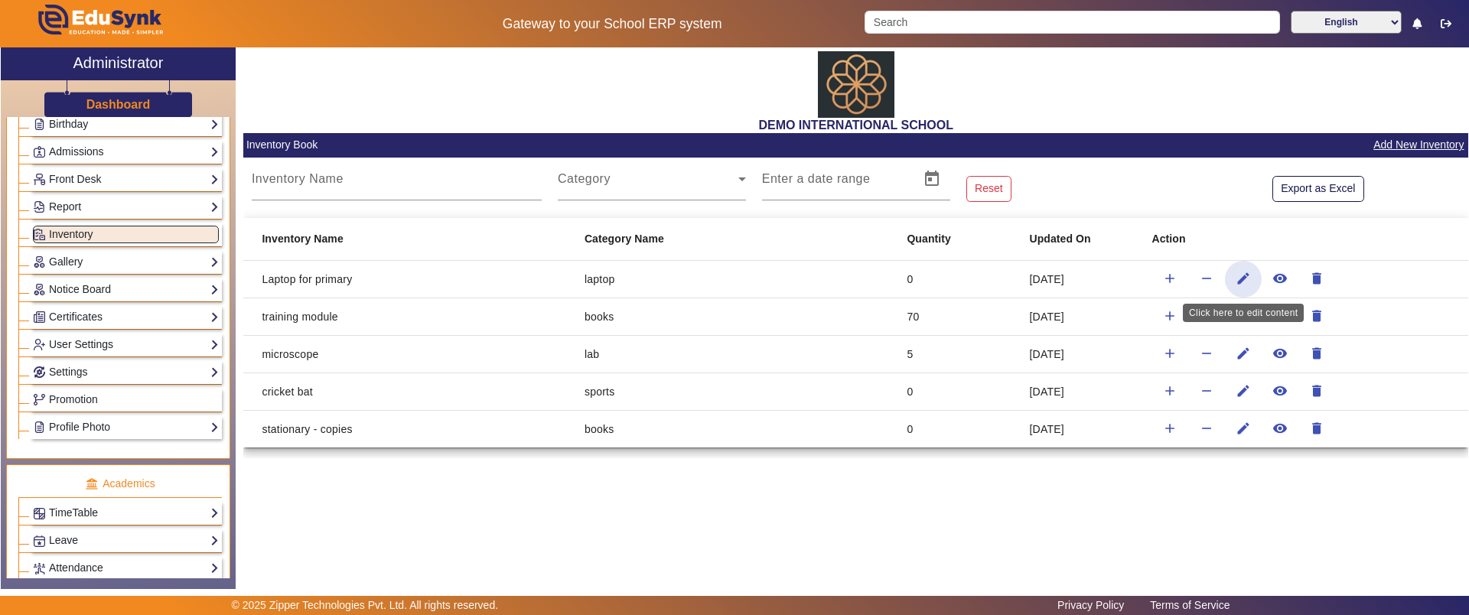
click at [1249, 275] on mat-icon "edit" at bounding box center [1243, 278] width 15 height 15
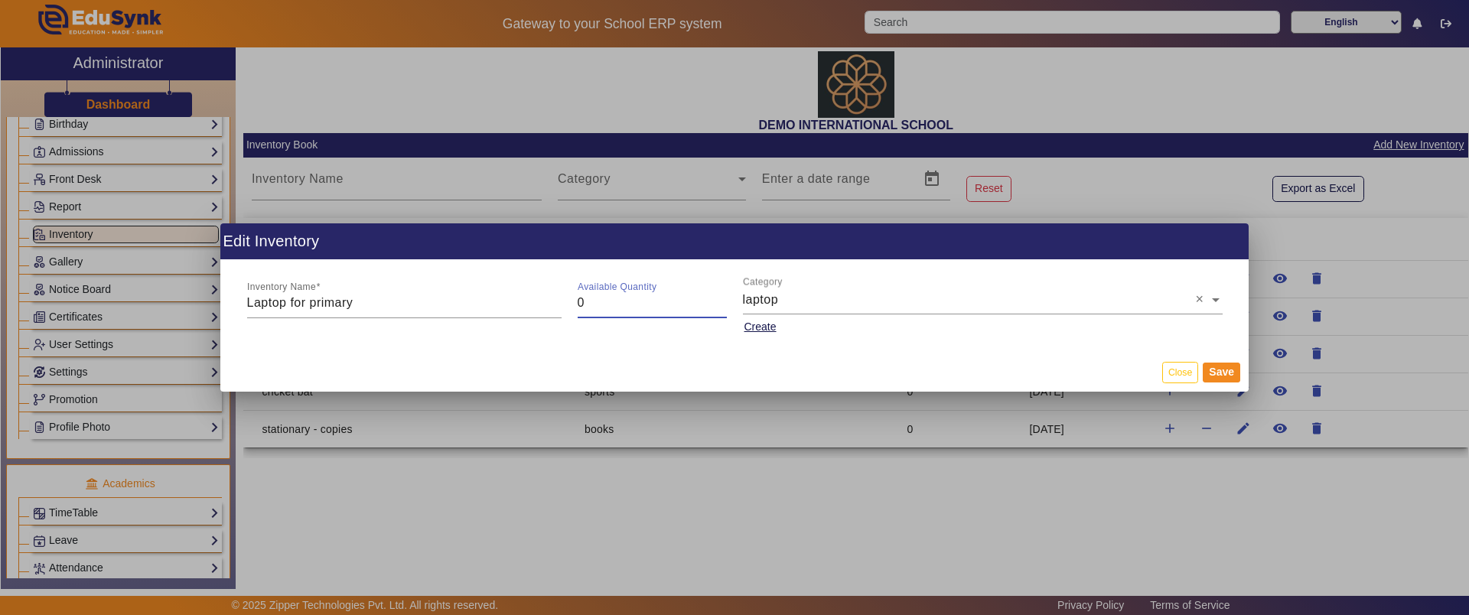
click at [609, 308] on input "0" at bounding box center [652, 303] width 149 height 18
drag, startPoint x: 609, startPoint y: 308, endPoint x: 551, endPoint y: 308, distance: 58.2
click at [551, 308] on div "Inventory Name Laptop for primary Available Quantity 0 Category × laptop × Crea…" at bounding box center [735, 306] width 992 height 62
click at [1190, 368] on button "Close" at bounding box center [1180, 372] width 36 height 21
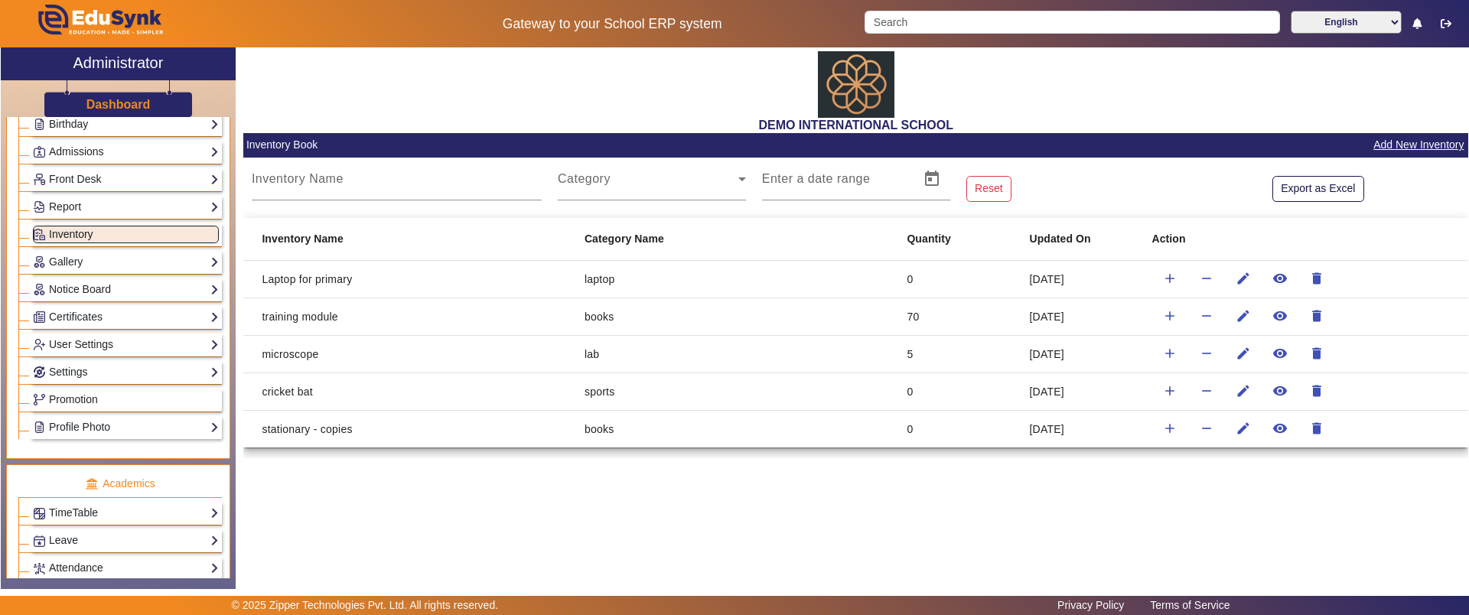
click at [139, 234] on link "Inventory" at bounding box center [126, 235] width 186 height 18
click at [125, 259] on link "Gallery" at bounding box center [126, 262] width 186 height 18
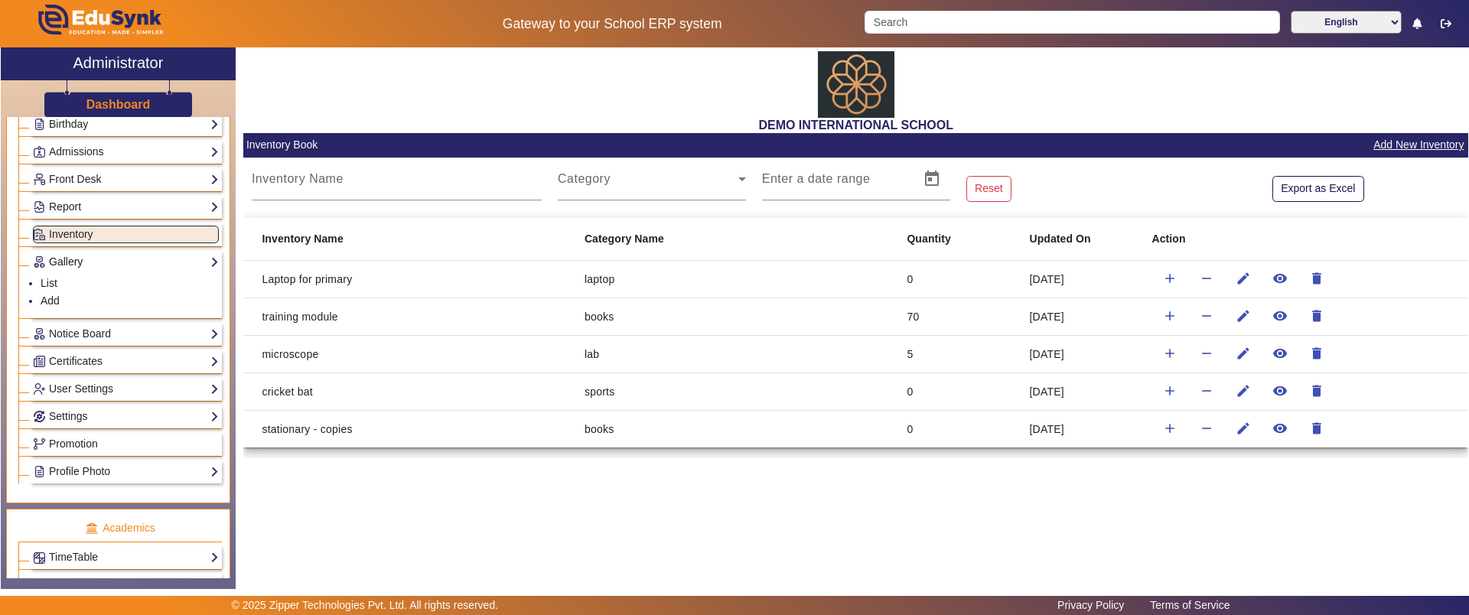
click at [125, 259] on link "Gallery" at bounding box center [126, 262] width 186 height 18
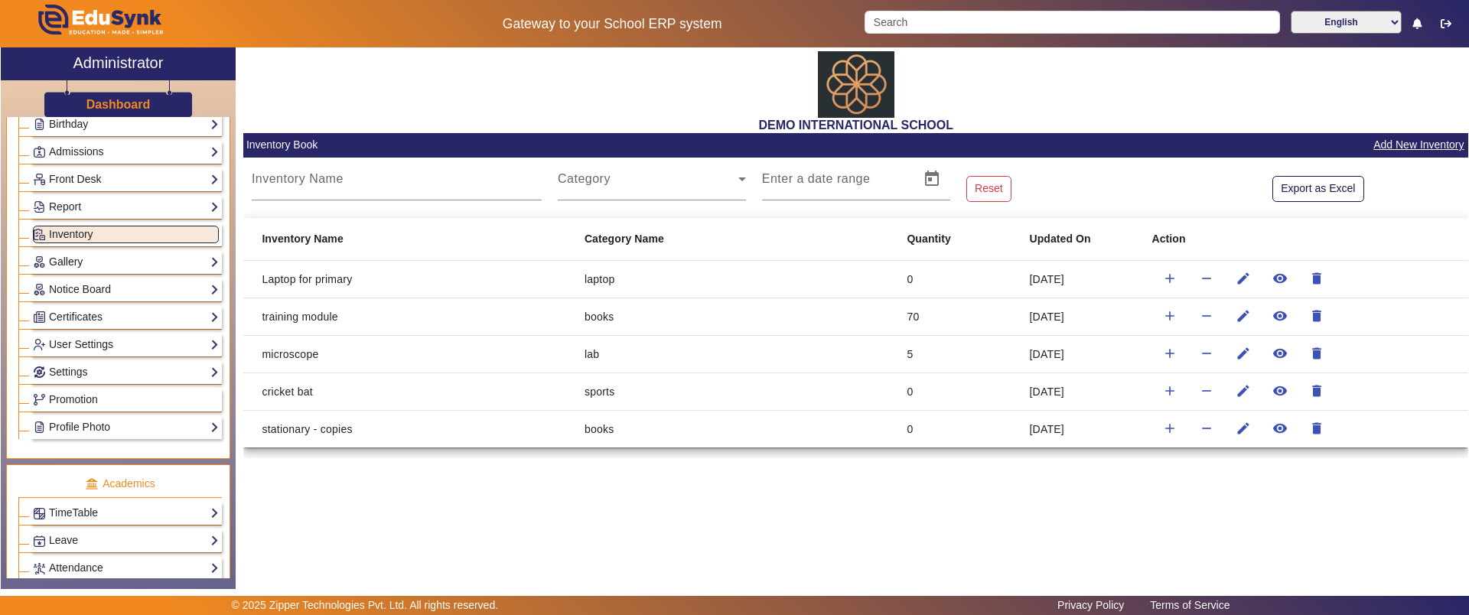
click at [115, 267] on link "Gallery" at bounding box center [126, 262] width 186 height 18
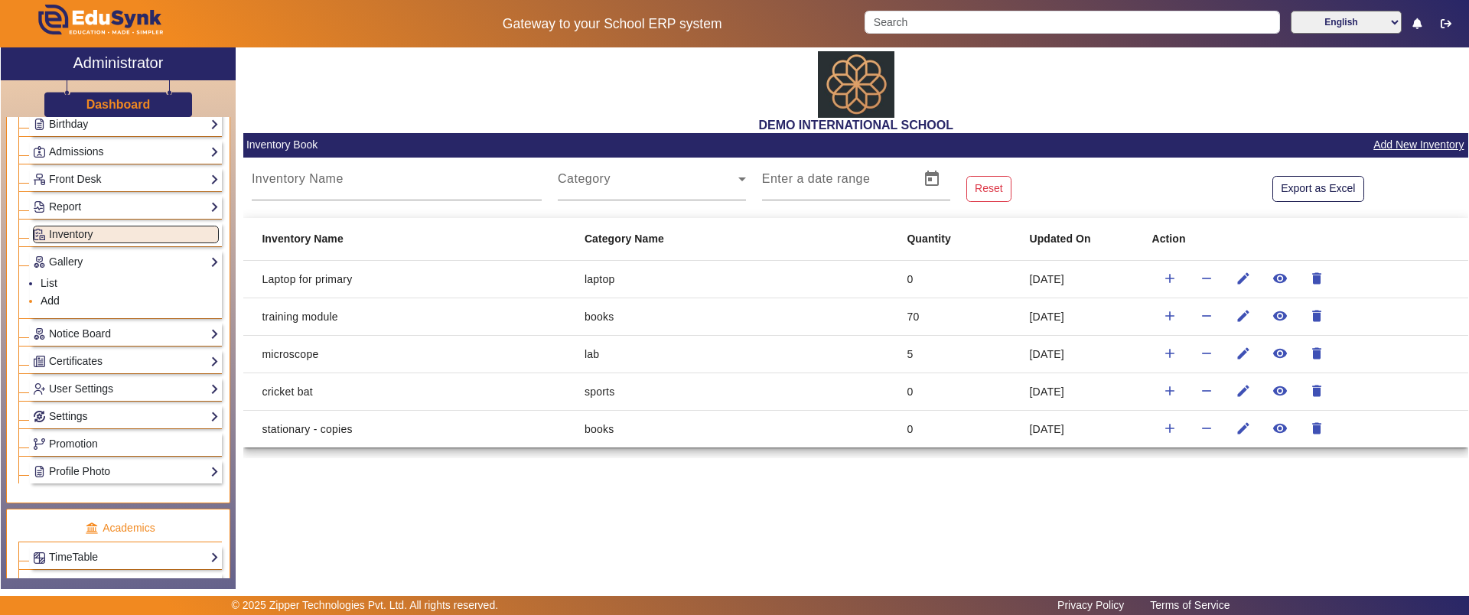
click at [54, 301] on link "Add" at bounding box center [50, 301] width 19 height 12
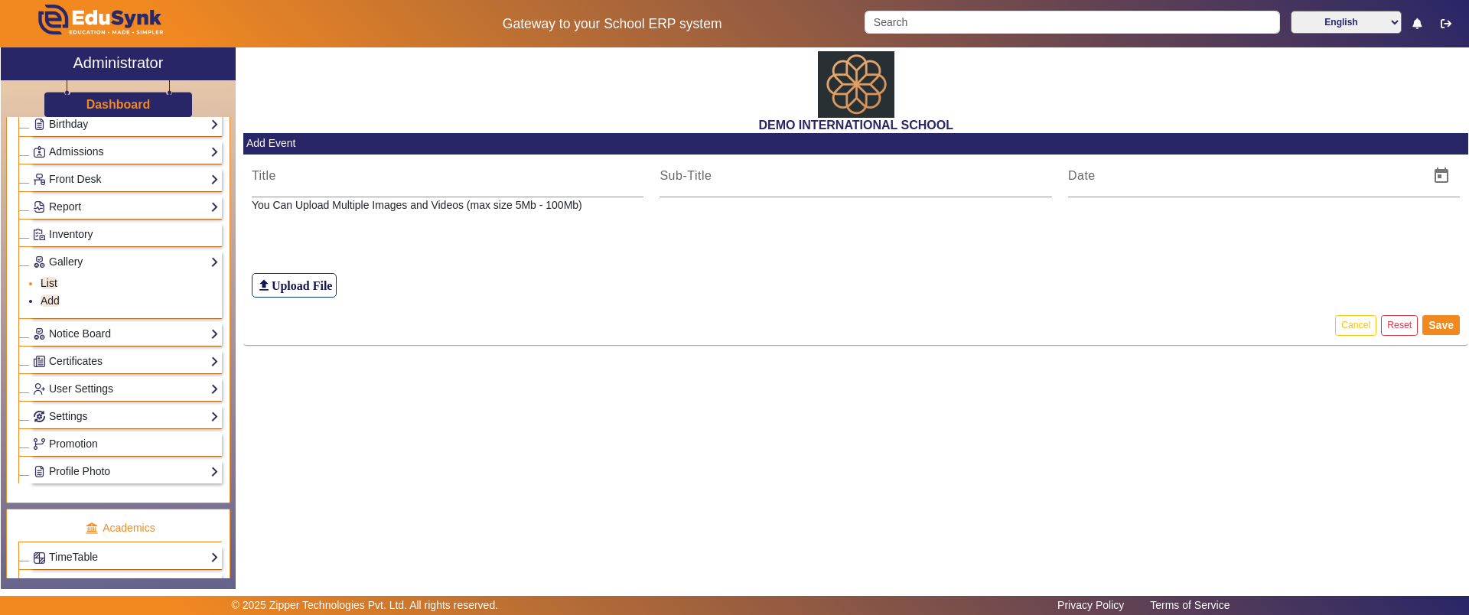
click at [52, 282] on link "List" at bounding box center [49, 283] width 17 height 12
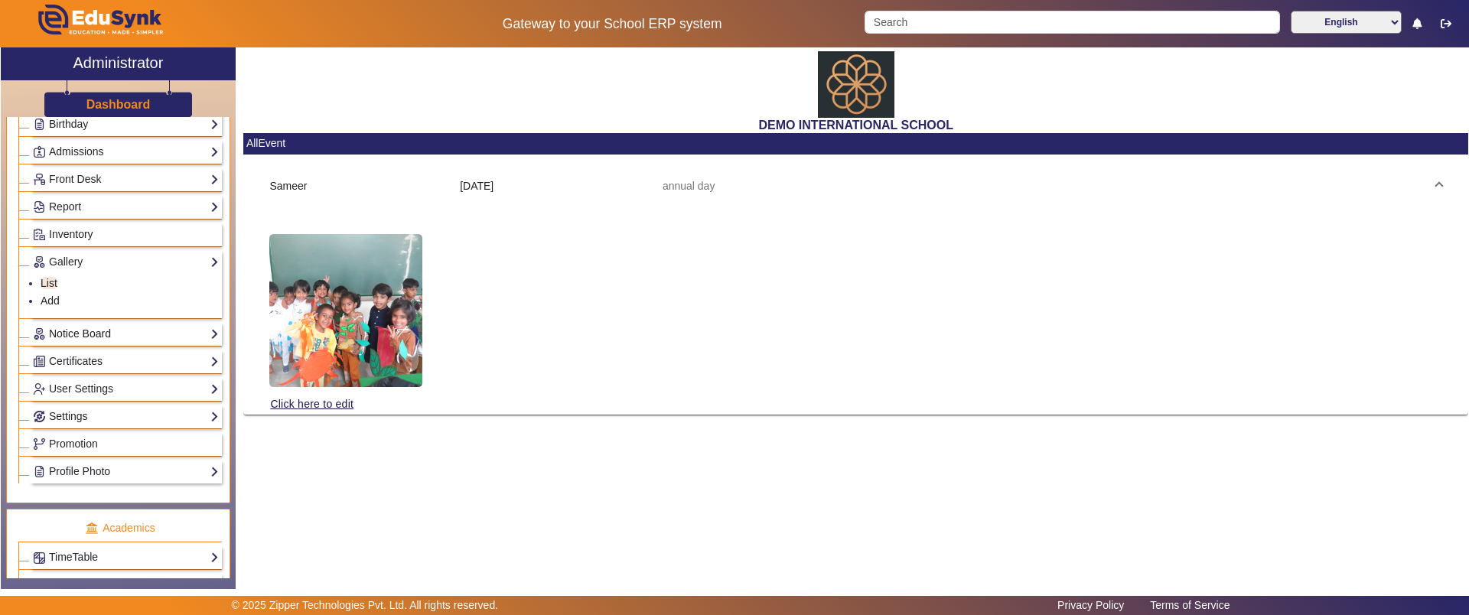
click at [85, 337] on link "Notice Board" at bounding box center [126, 334] width 186 height 18
click at [51, 324] on link "Add" at bounding box center [50, 328] width 19 height 12
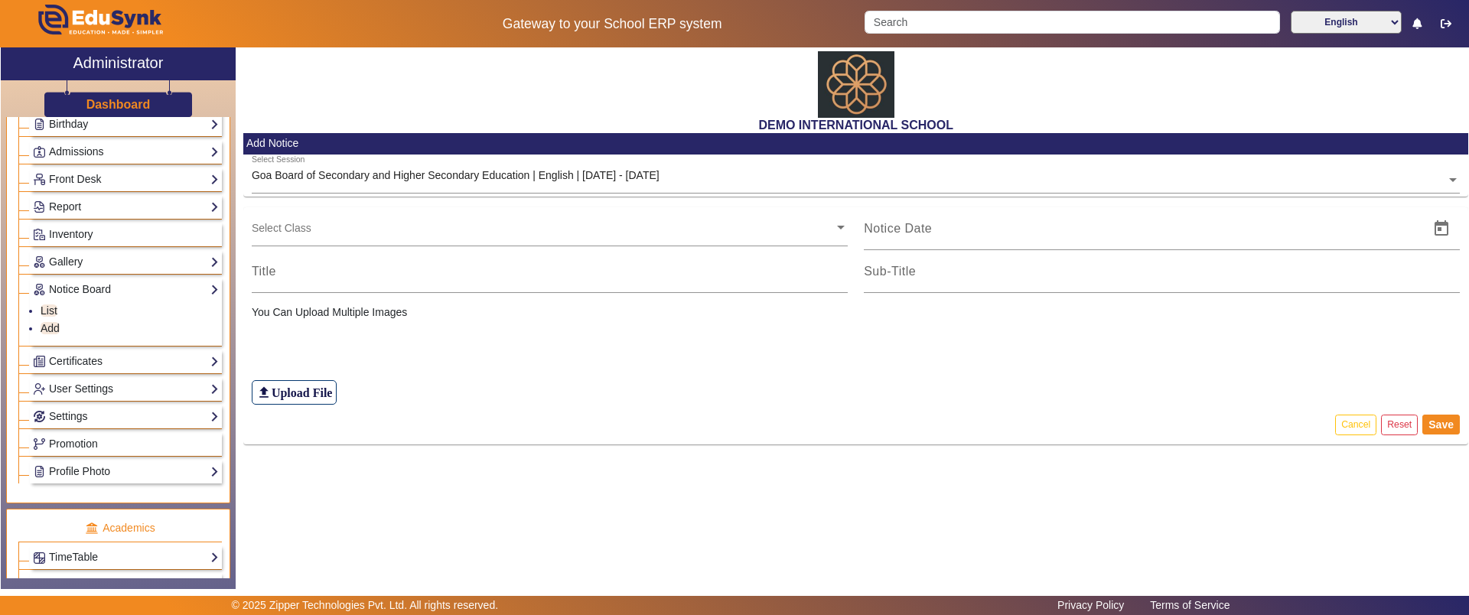
click at [311, 227] on input "text" at bounding box center [543, 227] width 582 height 15
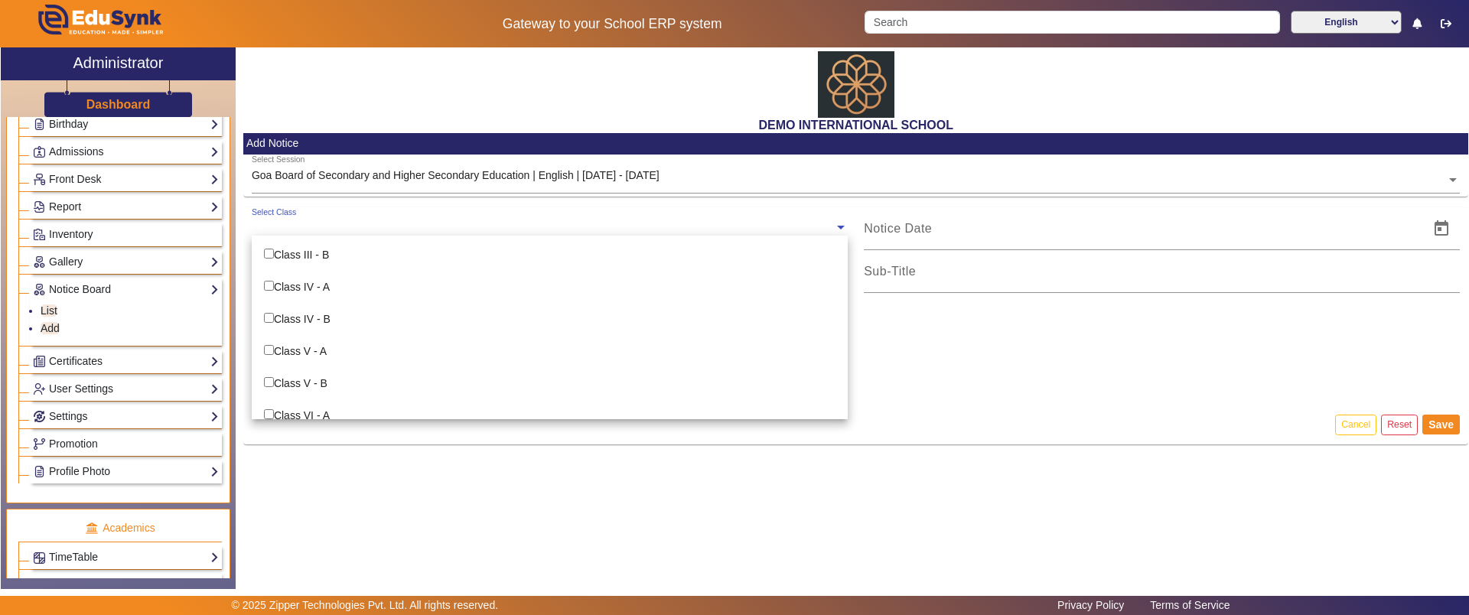
scroll to position [224, 0]
click at [322, 383] on div "Class V - B" at bounding box center [550, 381] width 596 height 32
checkbox input "true"
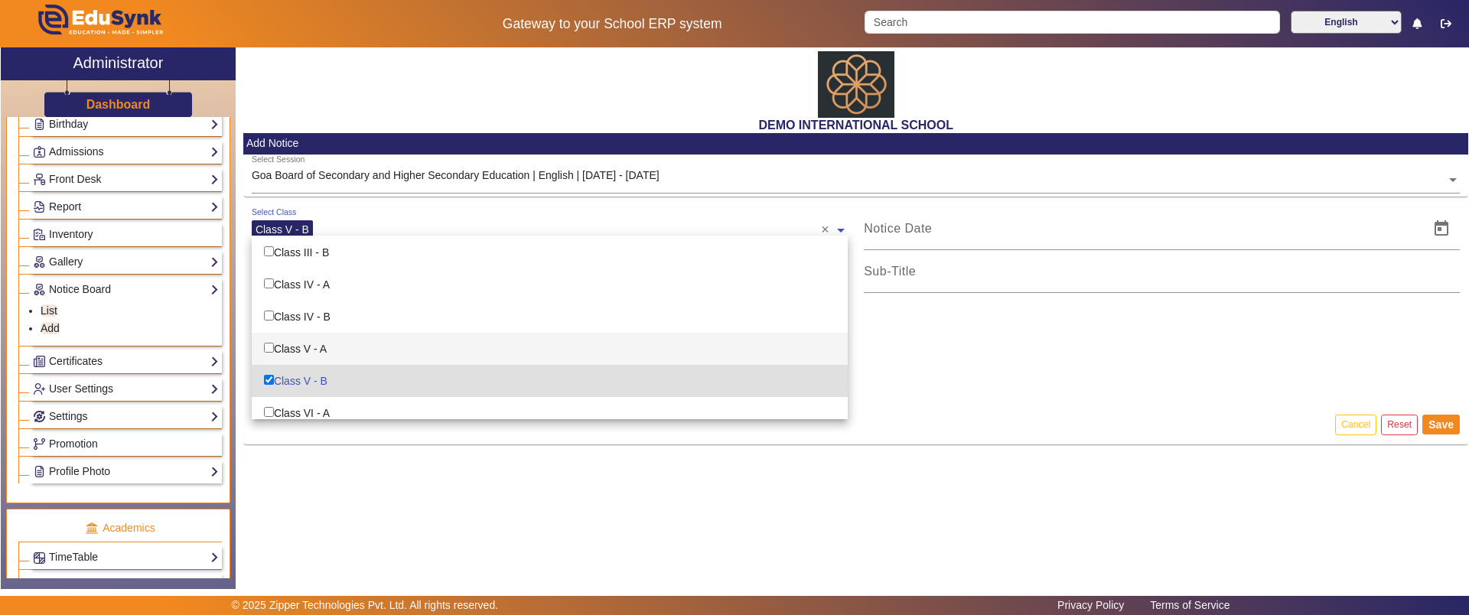
click at [318, 345] on div "Class V - A" at bounding box center [550, 349] width 596 height 32
checkbox input "true"
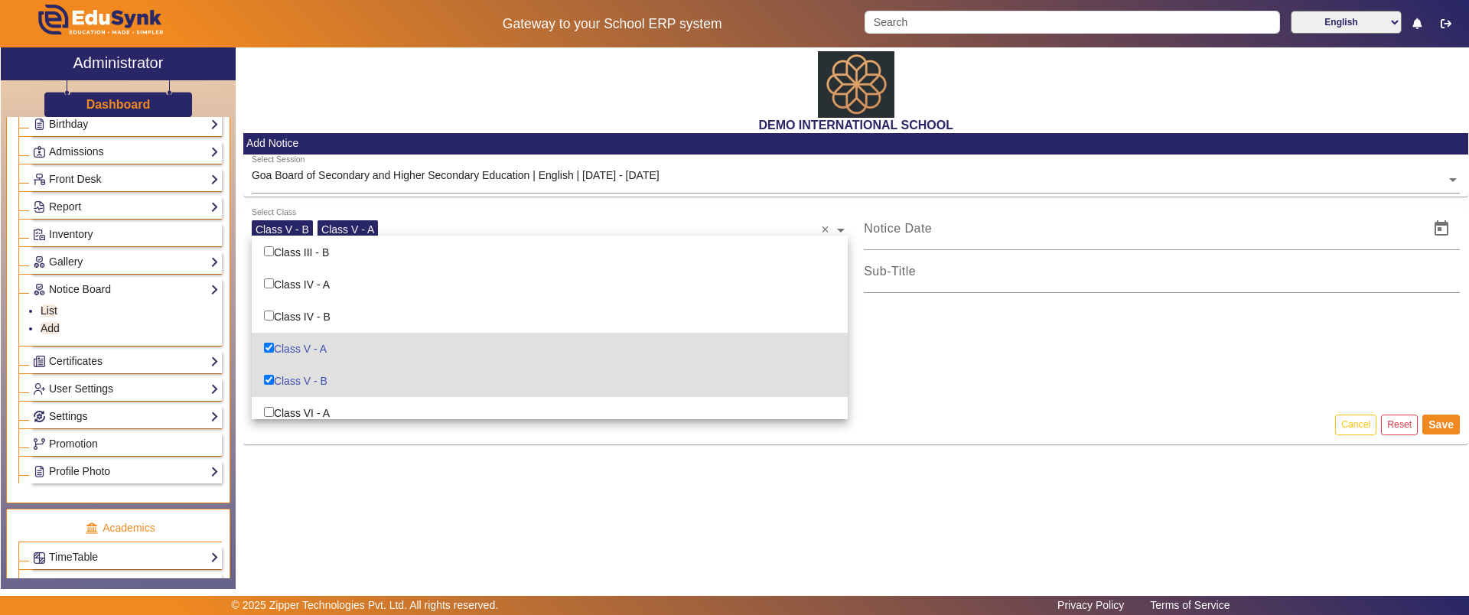
click at [334, 524] on div "DEMO INTERNATIONAL SCHOOL Add Notice Select Session Goa Board of Secondary and …" at bounding box center [852, 310] width 1233 height 526
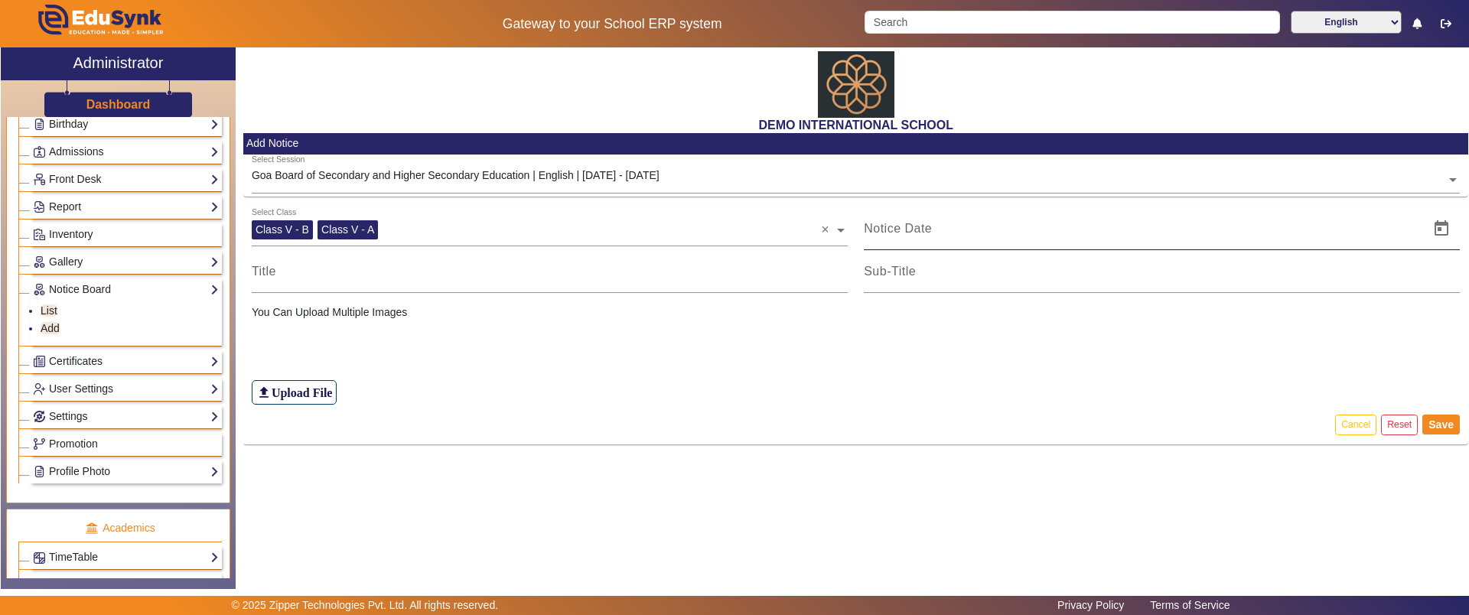
click at [914, 238] on div at bounding box center [1142, 228] width 556 height 43
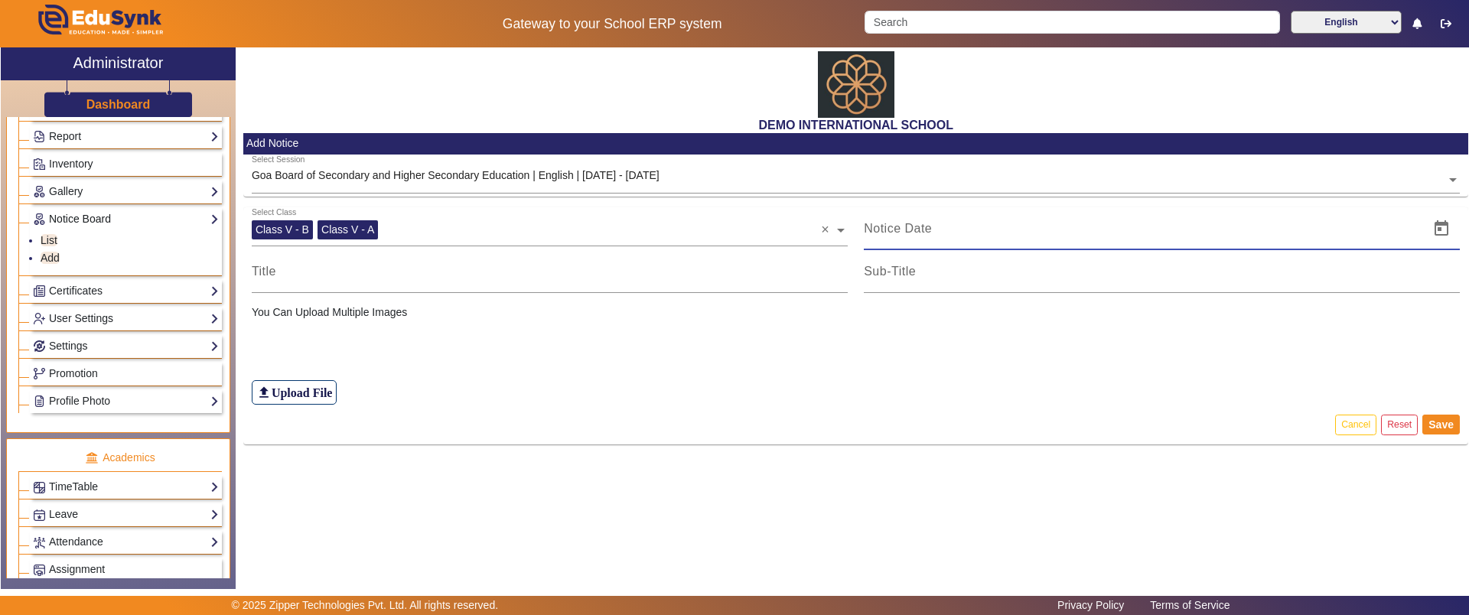
scroll to position [307, 0]
click at [76, 292] on link "Certificates" at bounding box center [126, 291] width 186 height 18
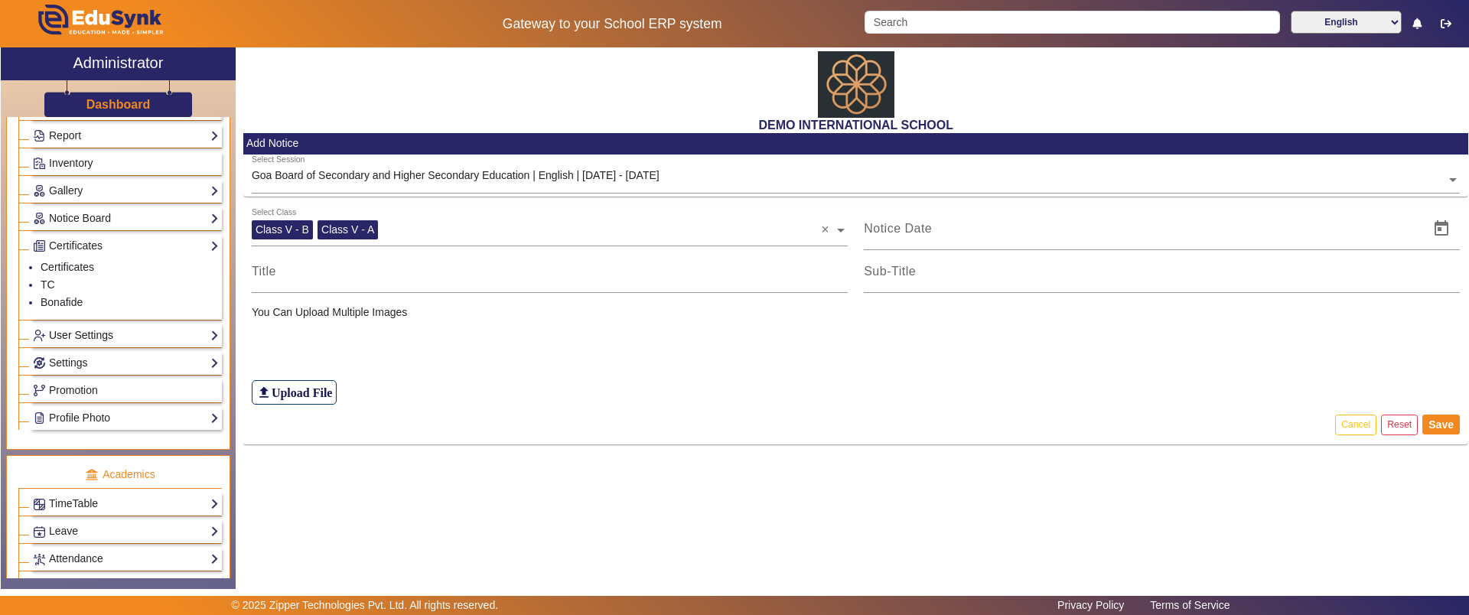
click at [87, 334] on link "User Settings" at bounding box center [126, 336] width 186 height 18
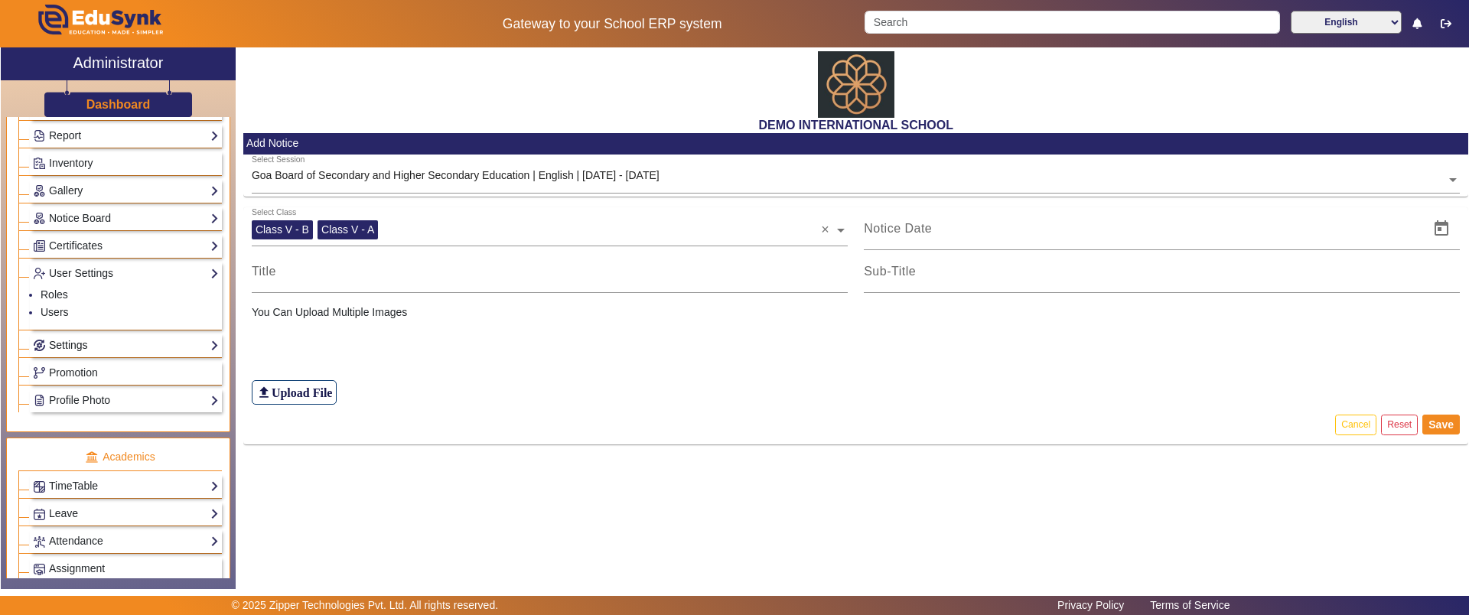
click at [56, 342] on link "Settings" at bounding box center [126, 346] width 186 height 18
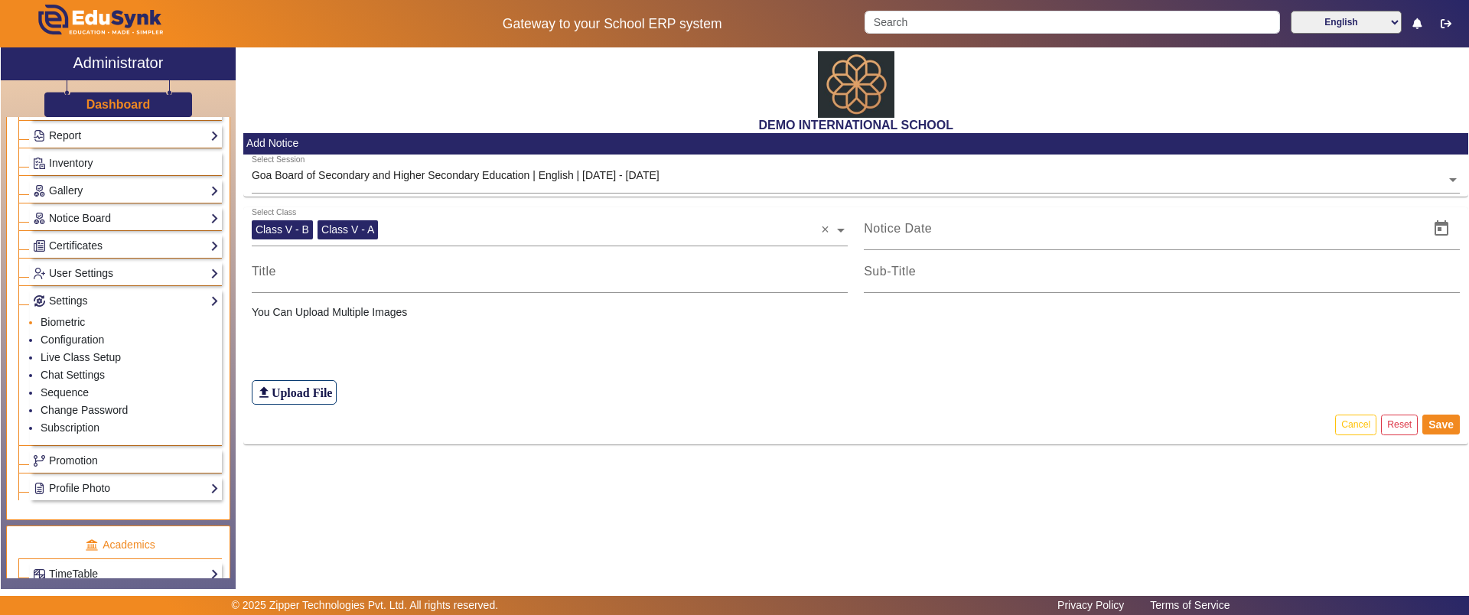
click at [58, 314] on li "Biometric" at bounding box center [130, 323] width 178 height 18
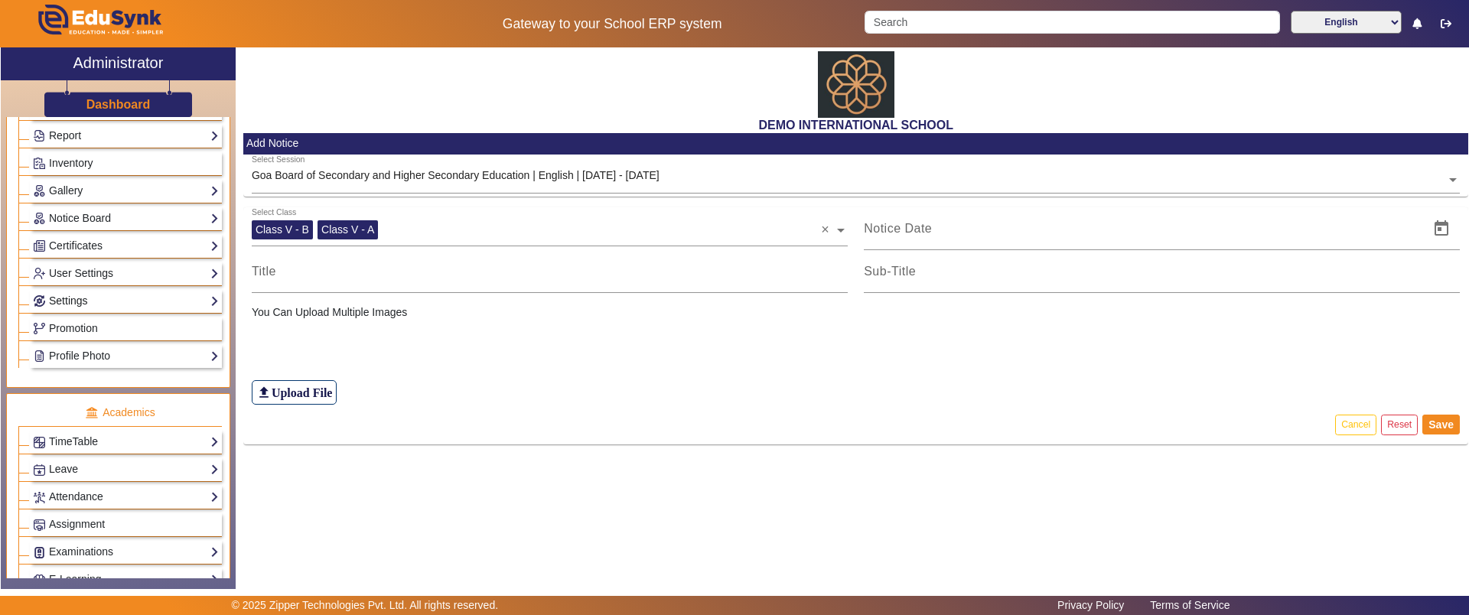
click at [68, 308] on link "Settings" at bounding box center [126, 301] width 186 height 18
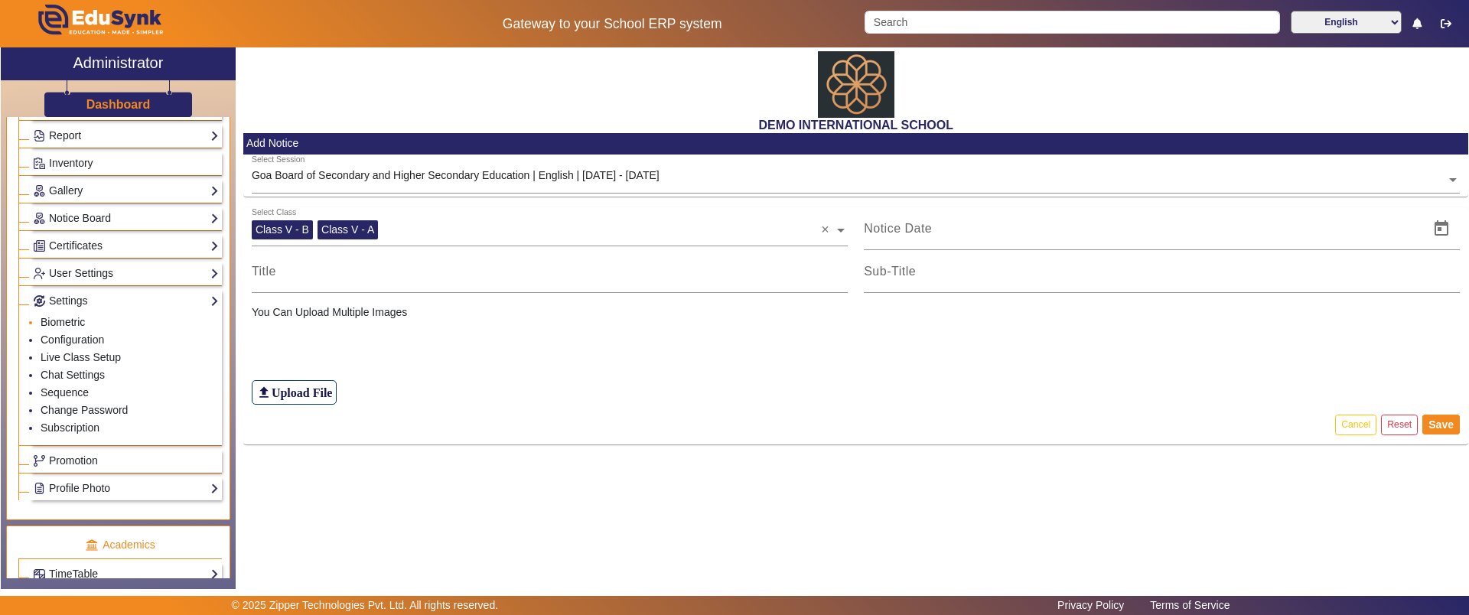
click at [72, 323] on link "Biometric" at bounding box center [63, 322] width 44 height 12
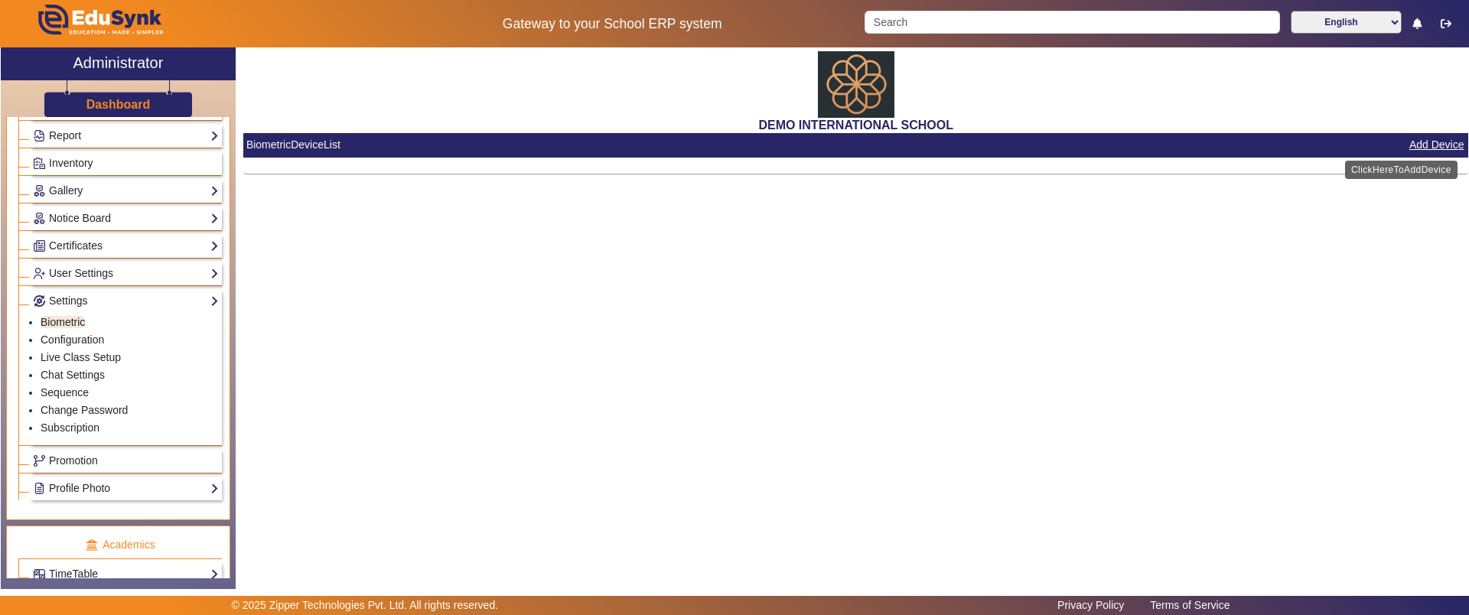
click at [1440, 147] on button "Add Device" at bounding box center [1437, 144] width 58 height 19
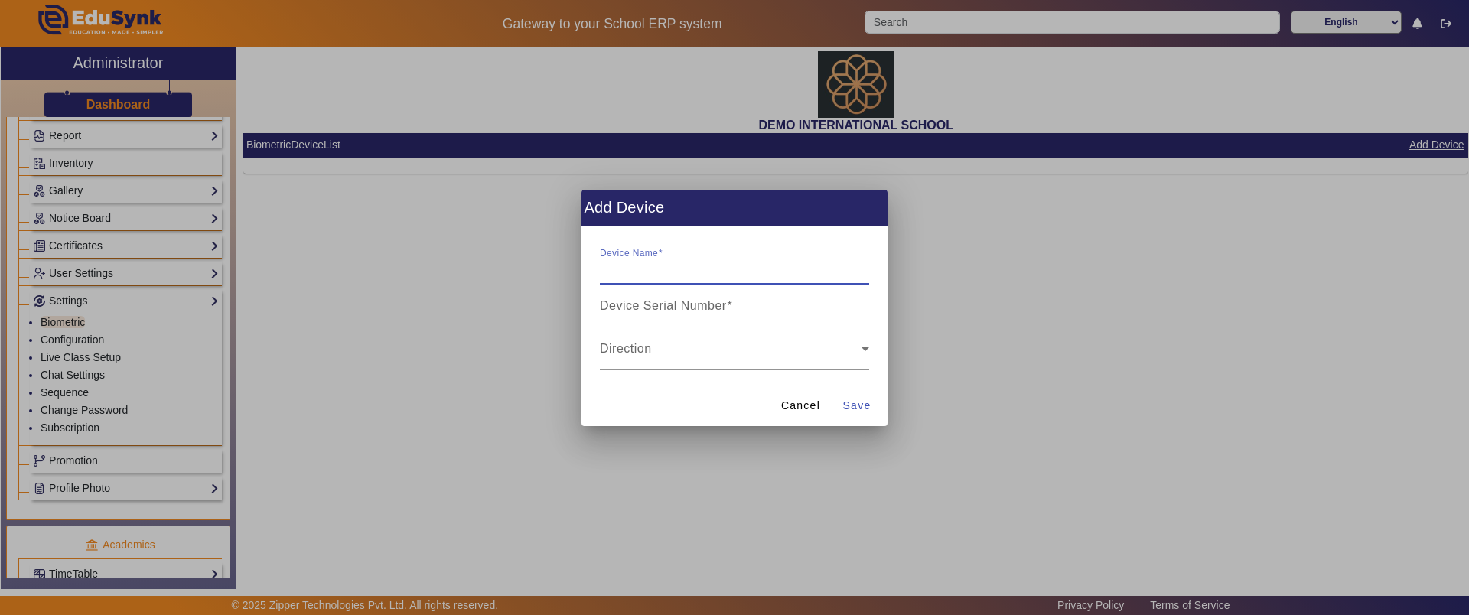
click at [1194, 328] on div at bounding box center [734, 307] width 1469 height 615
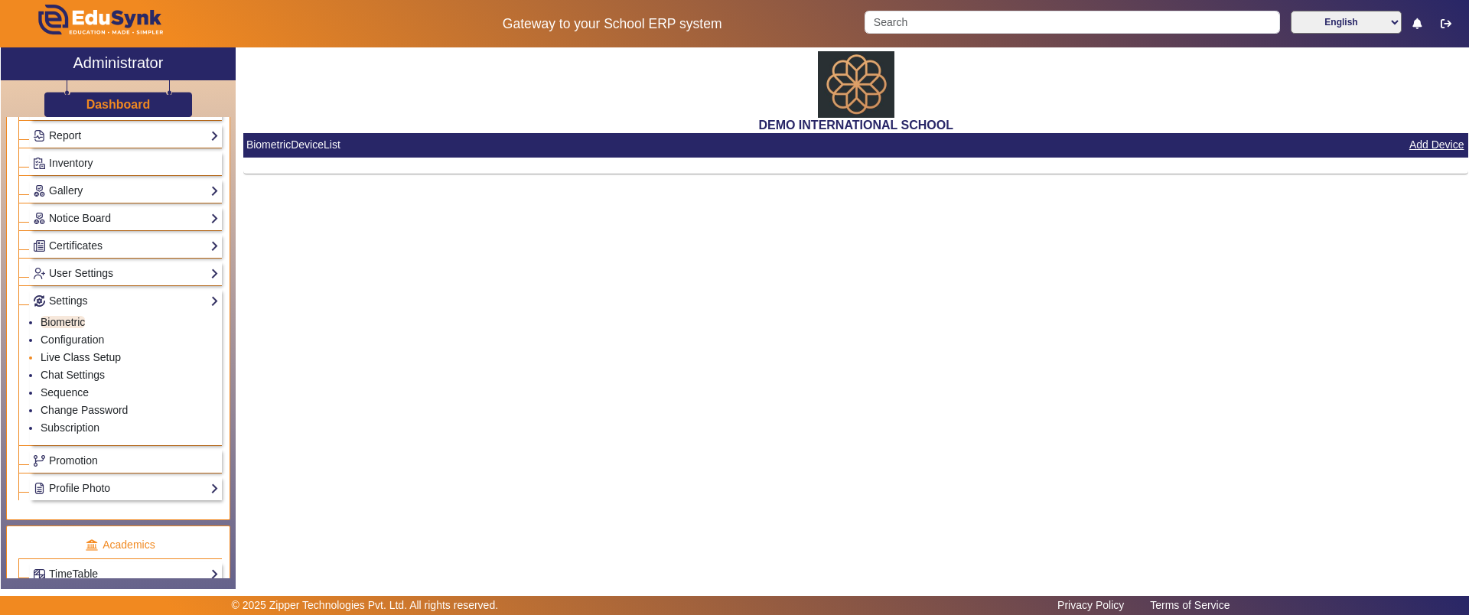
click at [94, 354] on link "Live Class Setup" at bounding box center [81, 357] width 80 height 12
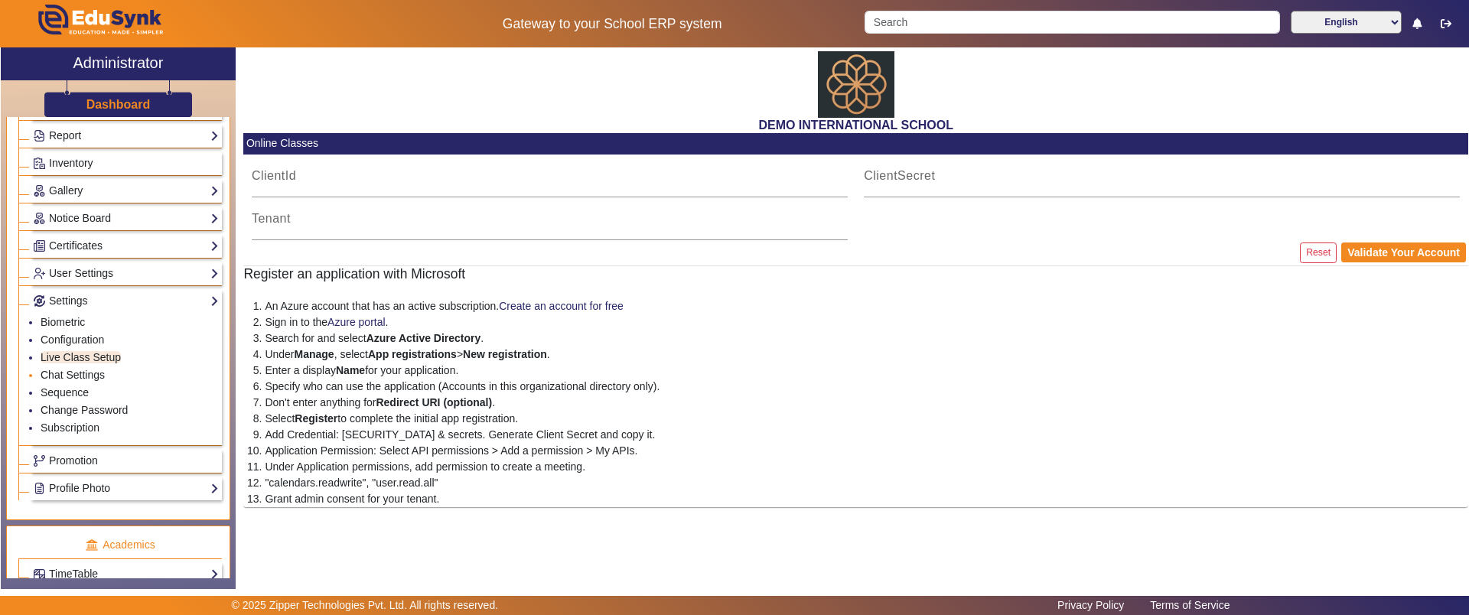
click at [84, 367] on li "Chat Settings" at bounding box center [130, 376] width 178 height 18
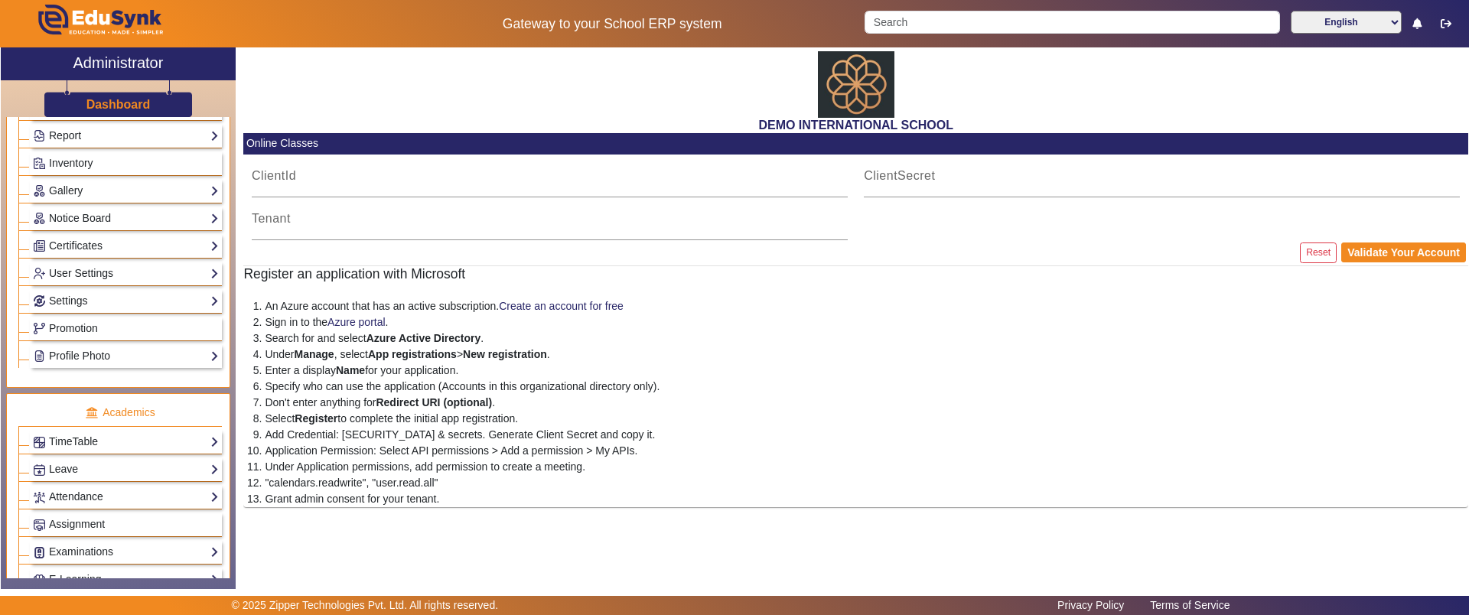
click at [90, 282] on div "User Settings Roles Users" at bounding box center [126, 274] width 192 height 24
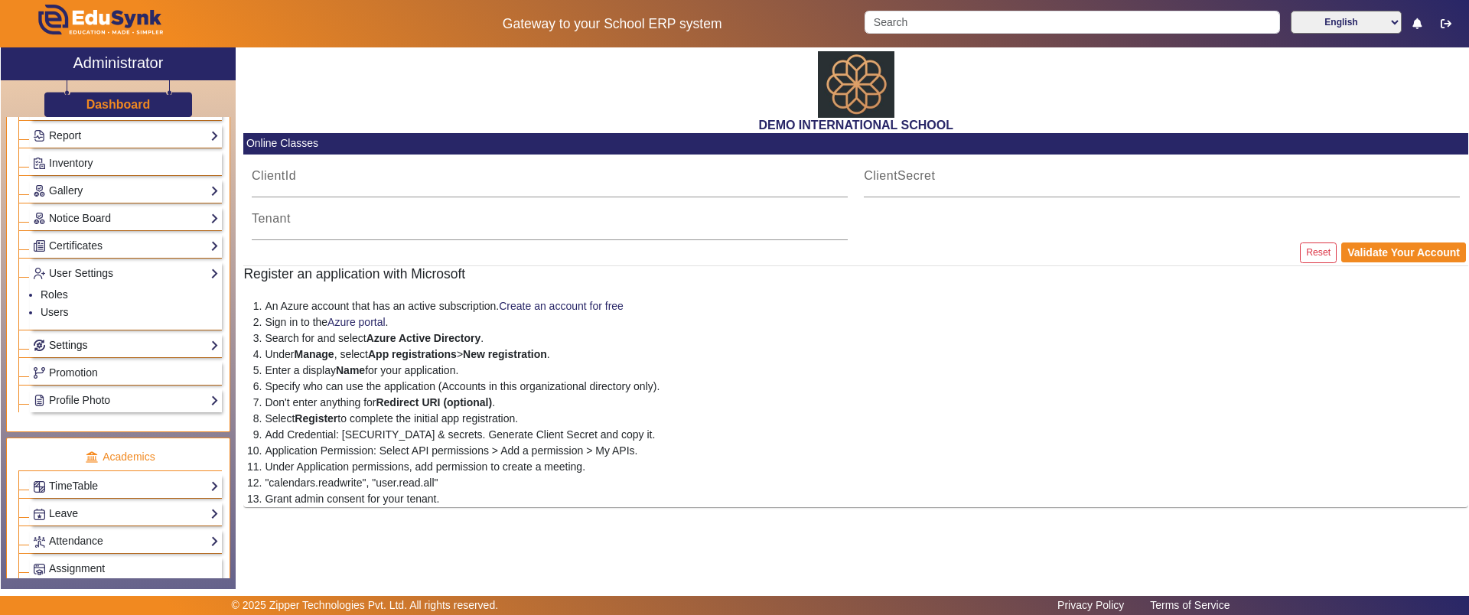
click at [69, 347] on link "Settings" at bounding box center [126, 346] width 186 height 18
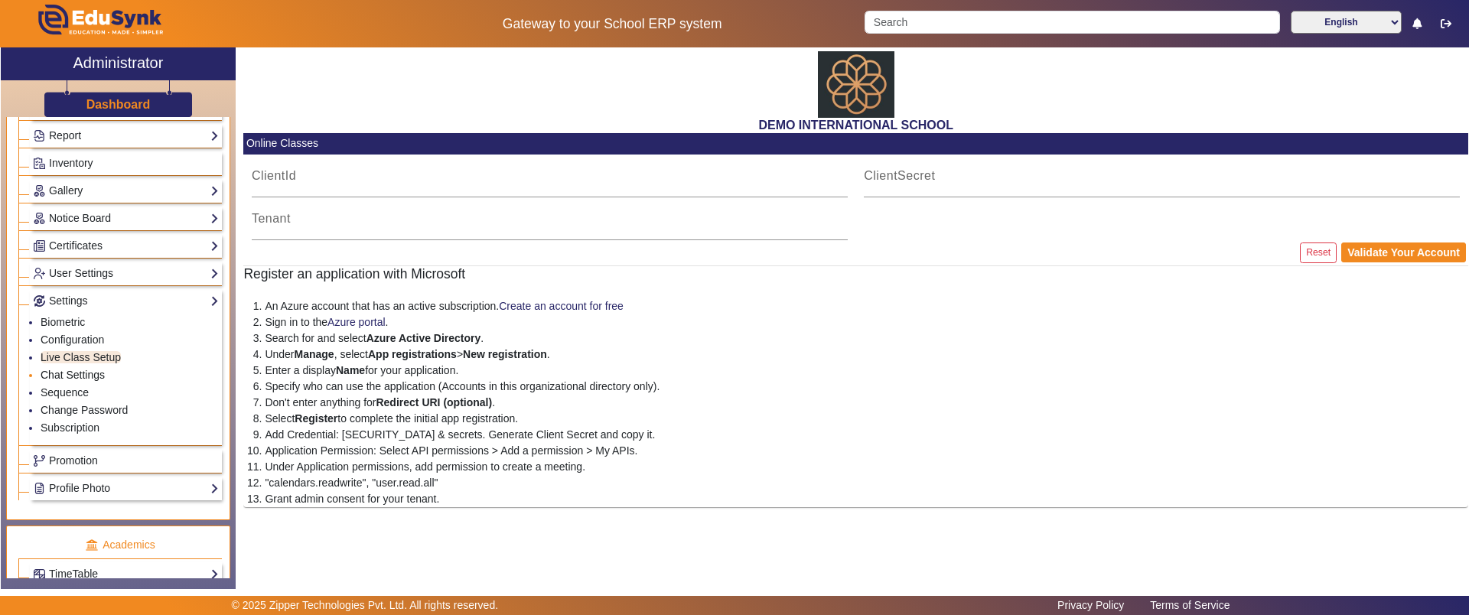
click at [71, 374] on link "Chat Settings" at bounding box center [73, 375] width 64 height 12
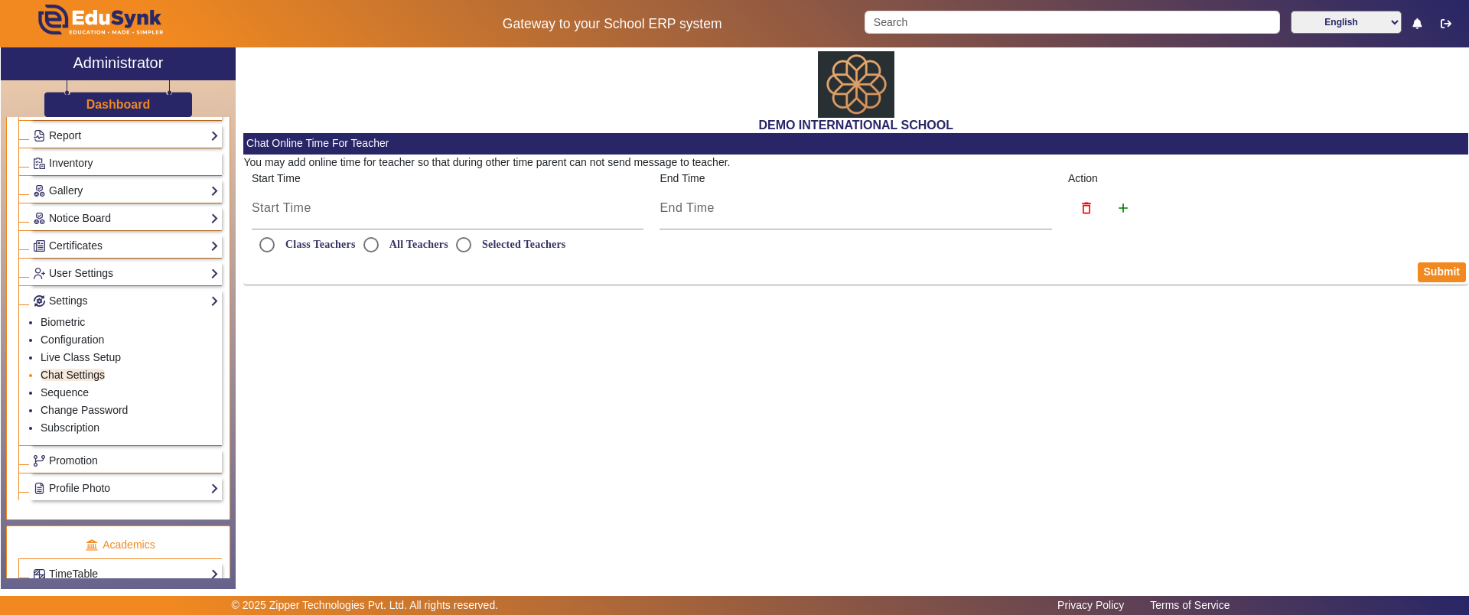
radio input "true"
click at [293, 197] on div "4:00 PM" at bounding box center [448, 208] width 393 height 43
click at [374, 246] on input "All Teachers" at bounding box center [371, 245] width 31 height 31
radio input "true"
click at [461, 243] on input "Selected Teachers" at bounding box center [463, 245] width 31 height 31
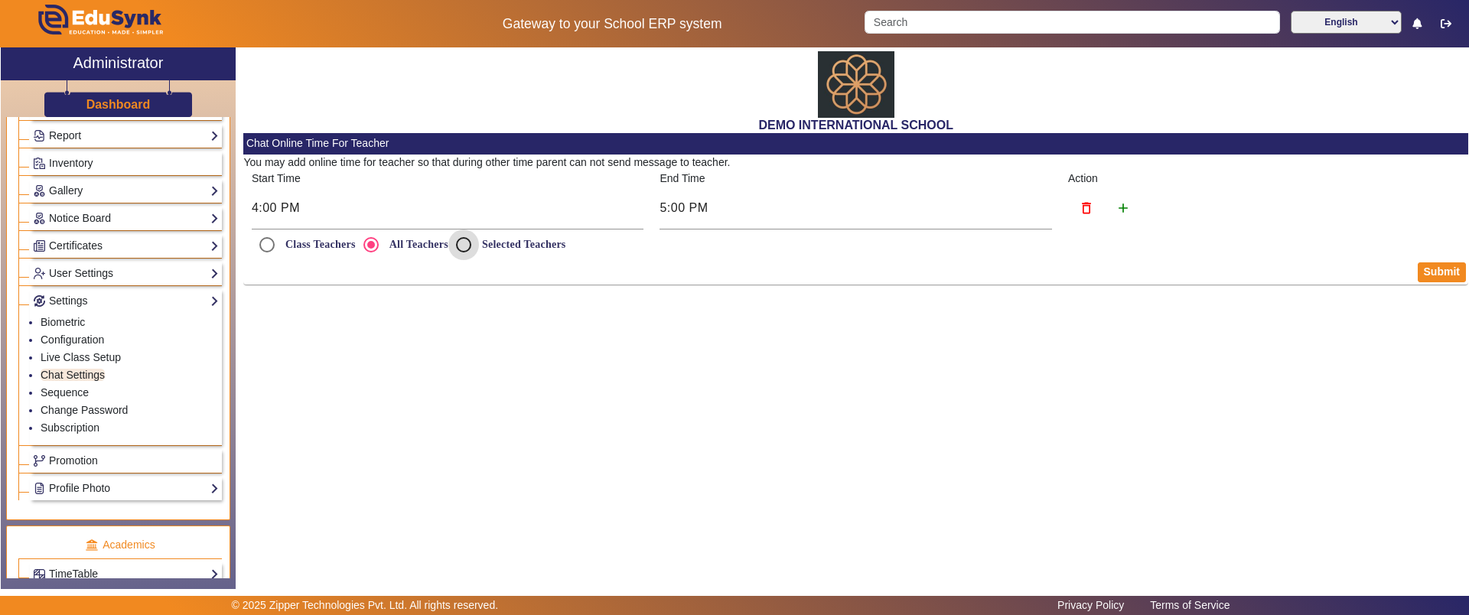
radio input "true"
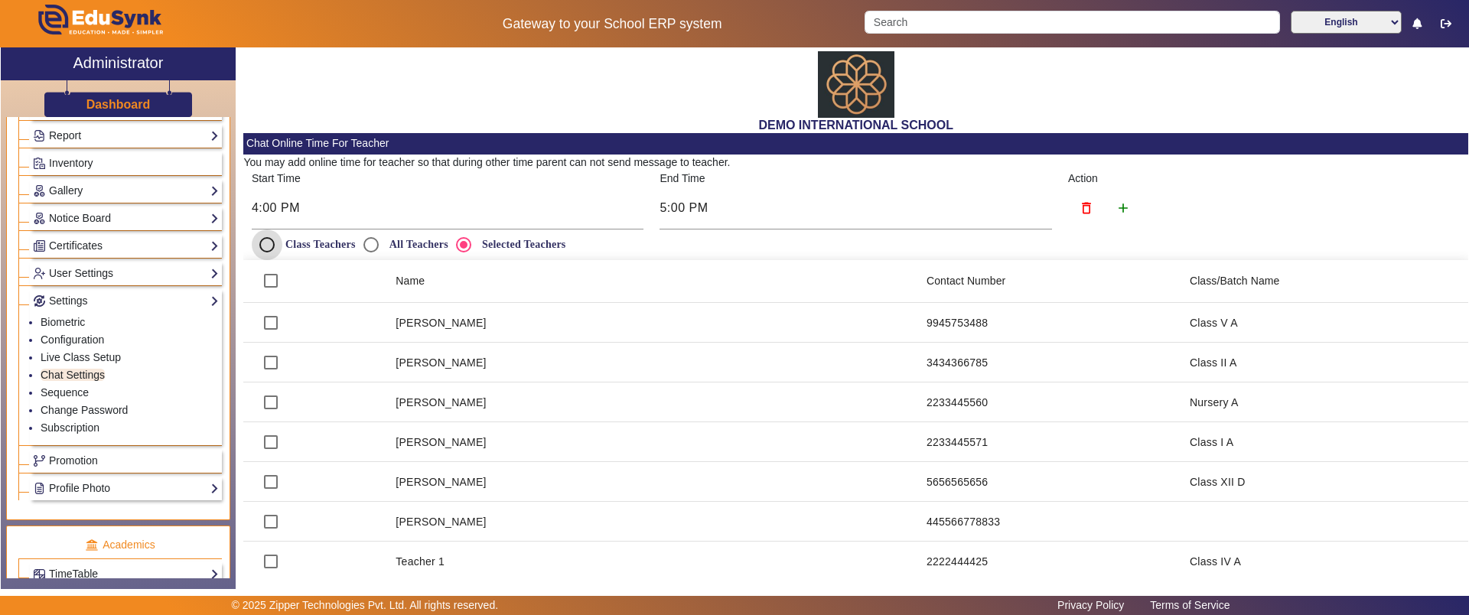
click at [266, 244] on input "Class Teachers" at bounding box center [267, 245] width 31 height 31
radio input "true"
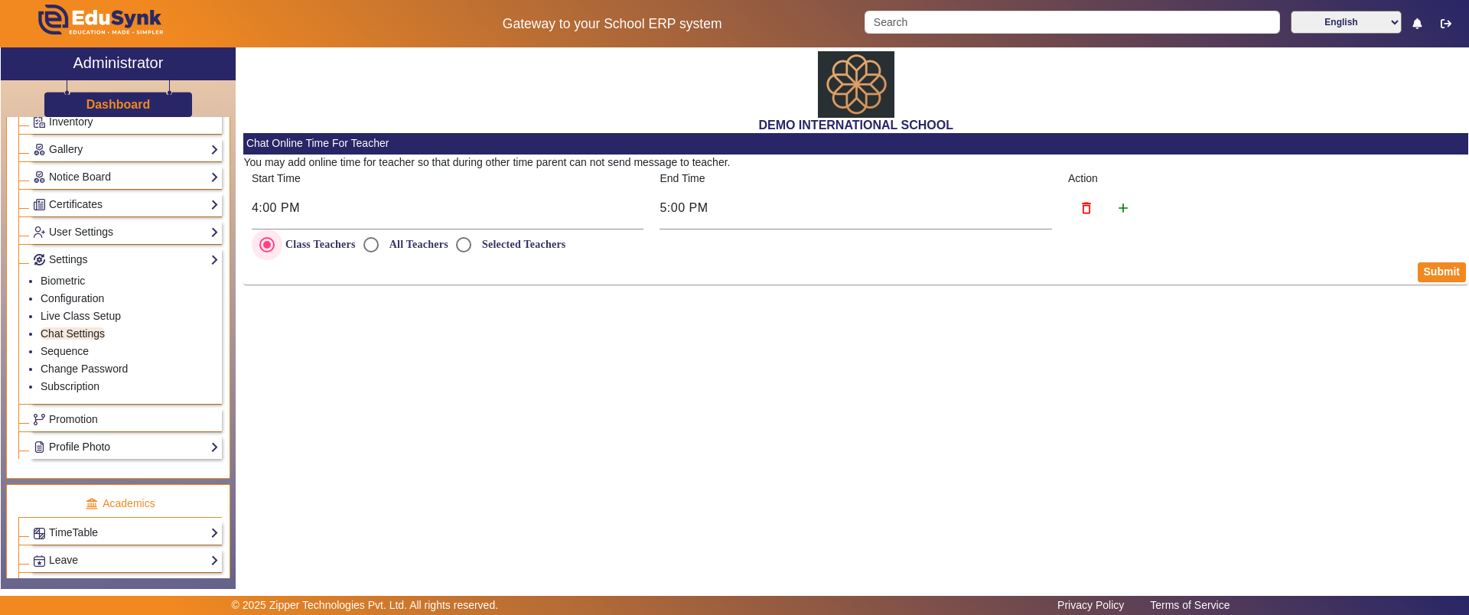
scroll to position [349, 0]
click at [73, 421] on span "Promotion" at bounding box center [73, 418] width 49 height 12
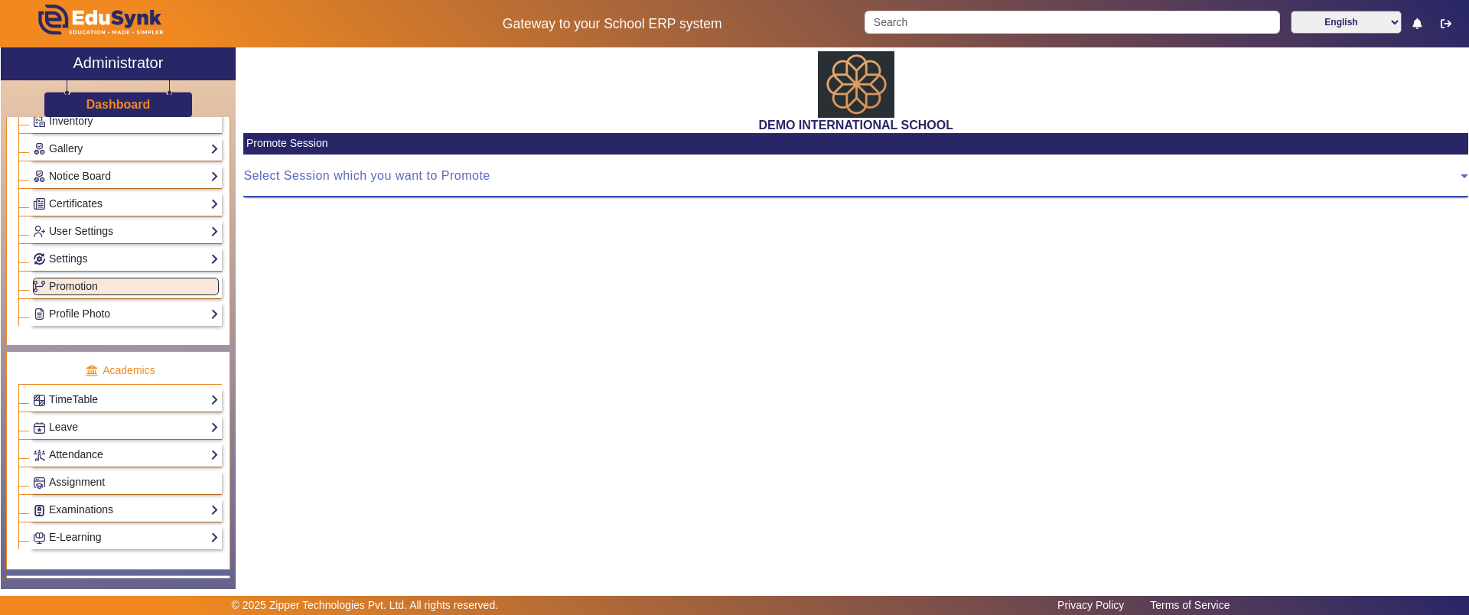
click at [465, 176] on span at bounding box center [851, 182] width 1217 height 18
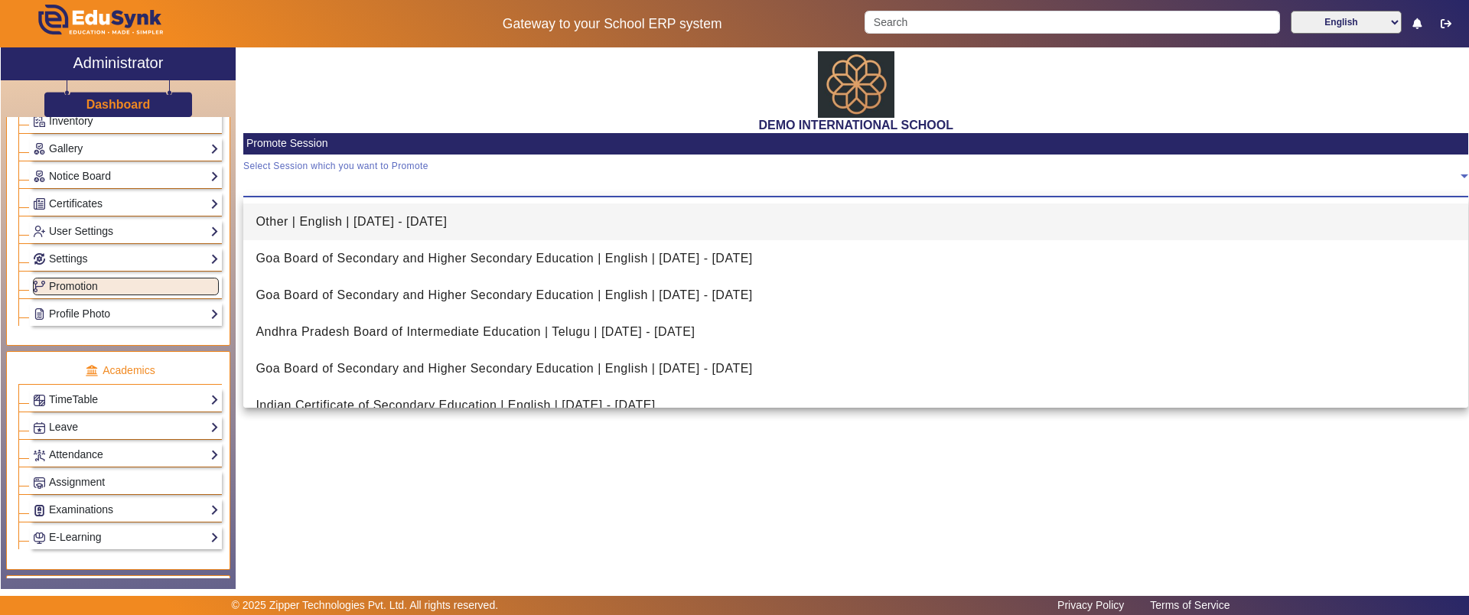
click at [376, 487] on div at bounding box center [734, 307] width 1469 height 615
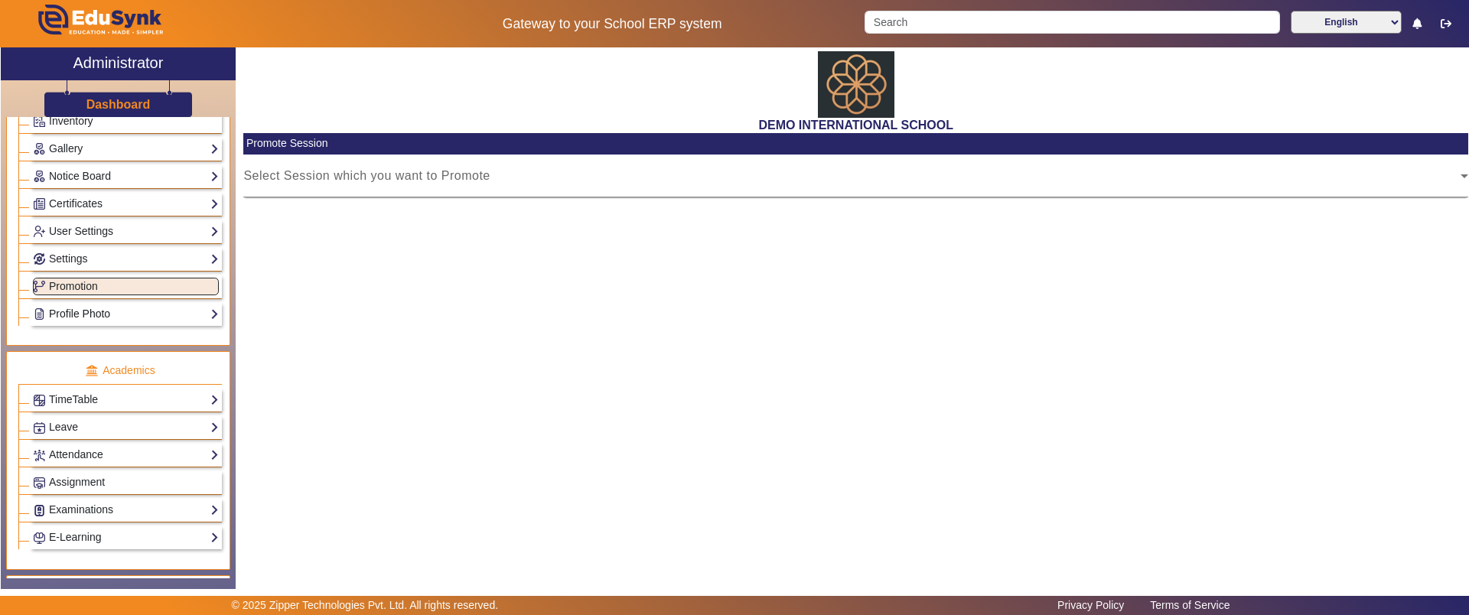
click at [154, 305] on link "Profile Photo" at bounding box center [126, 314] width 186 height 18
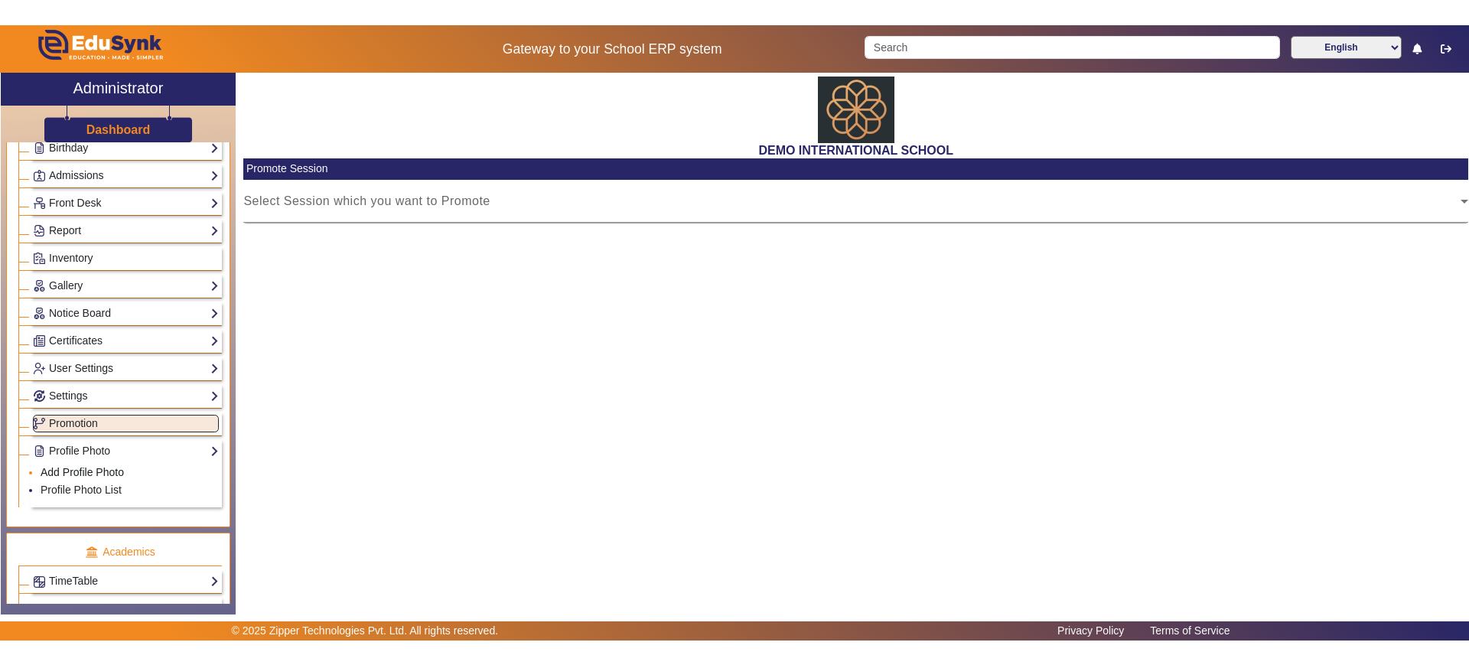
scroll to position [228, 0]
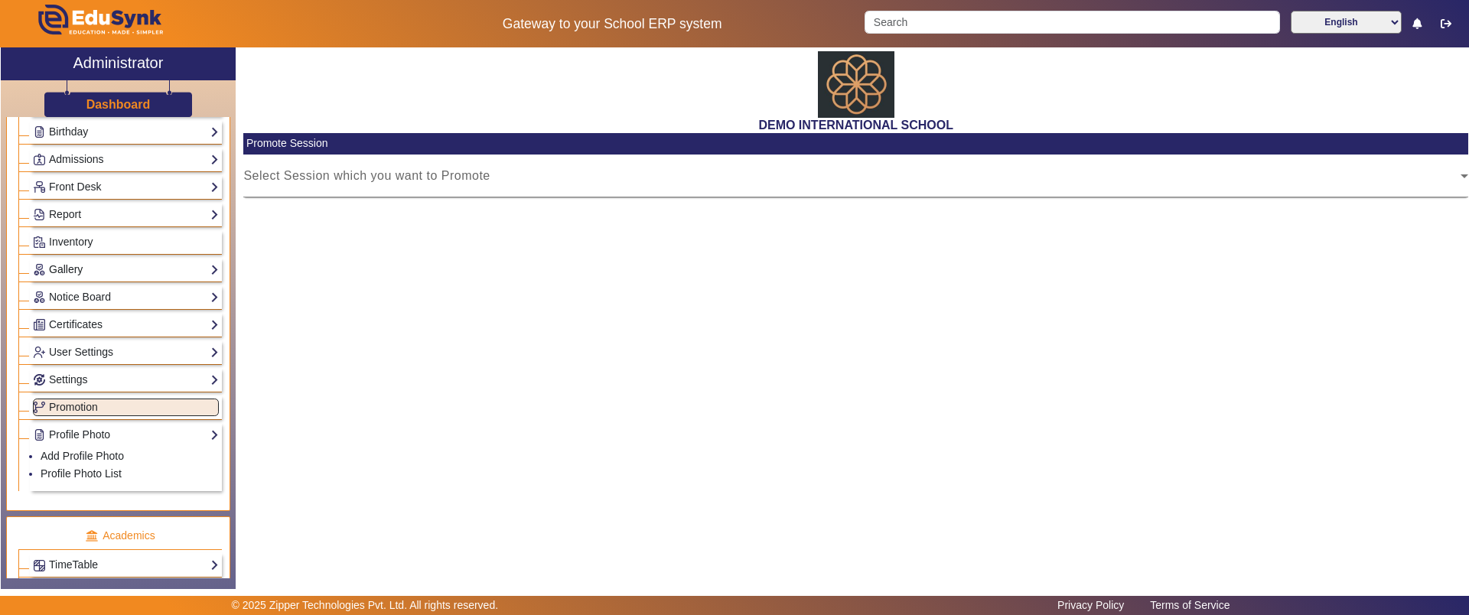
click at [106, 270] on link "Gallery" at bounding box center [126, 270] width 186 height 18
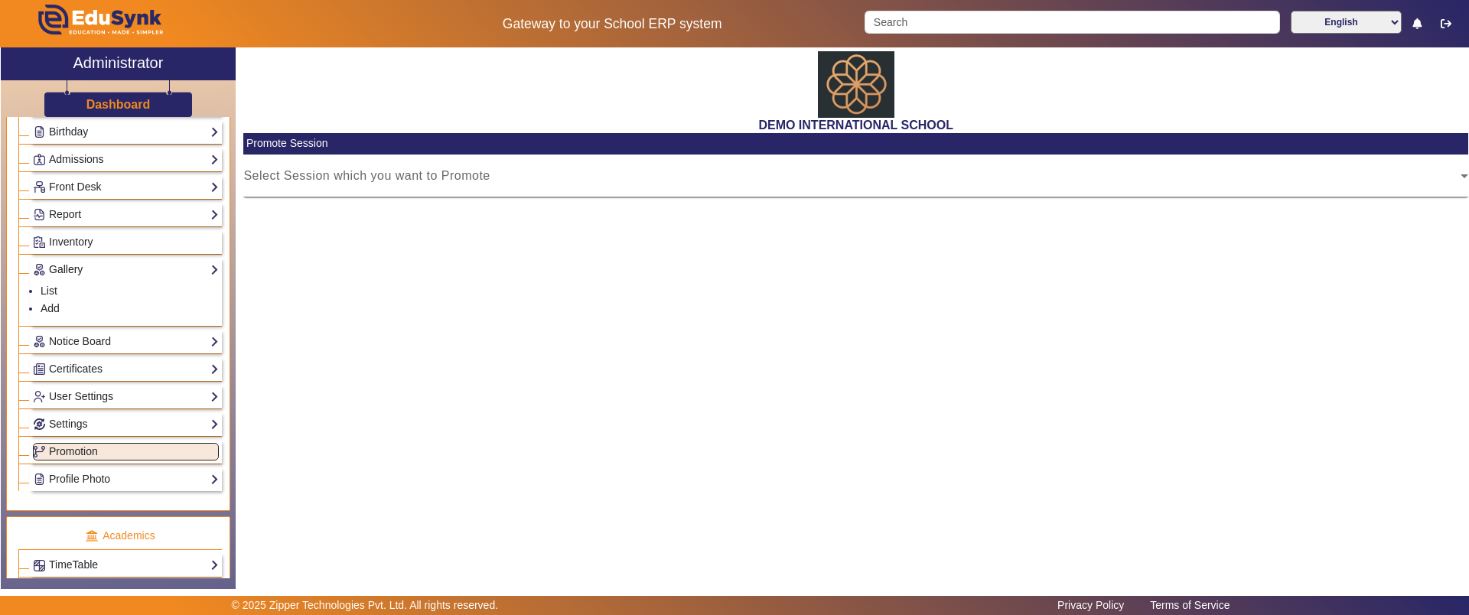
click at [65, 271] on link "Gallery" at bounding box center [126, 270] width 186 height 18
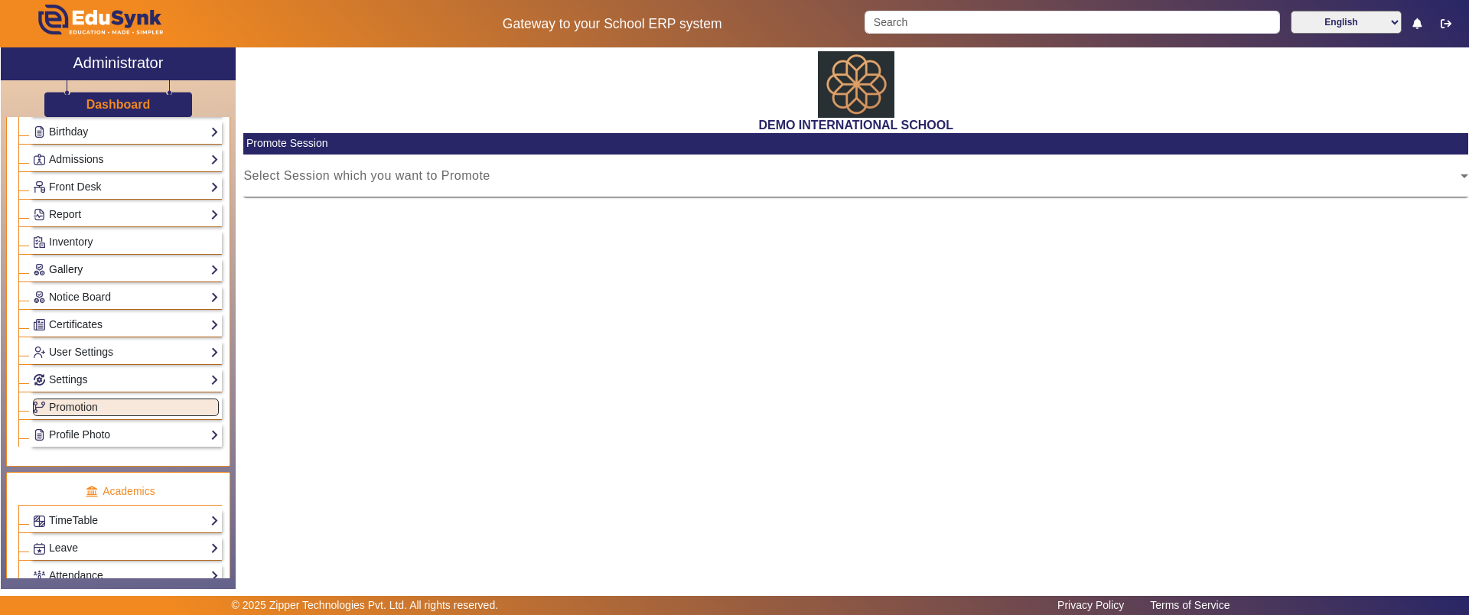
click at [65, 271] on link "Gallery" at bounding box center [126, 270] width 186 height 18
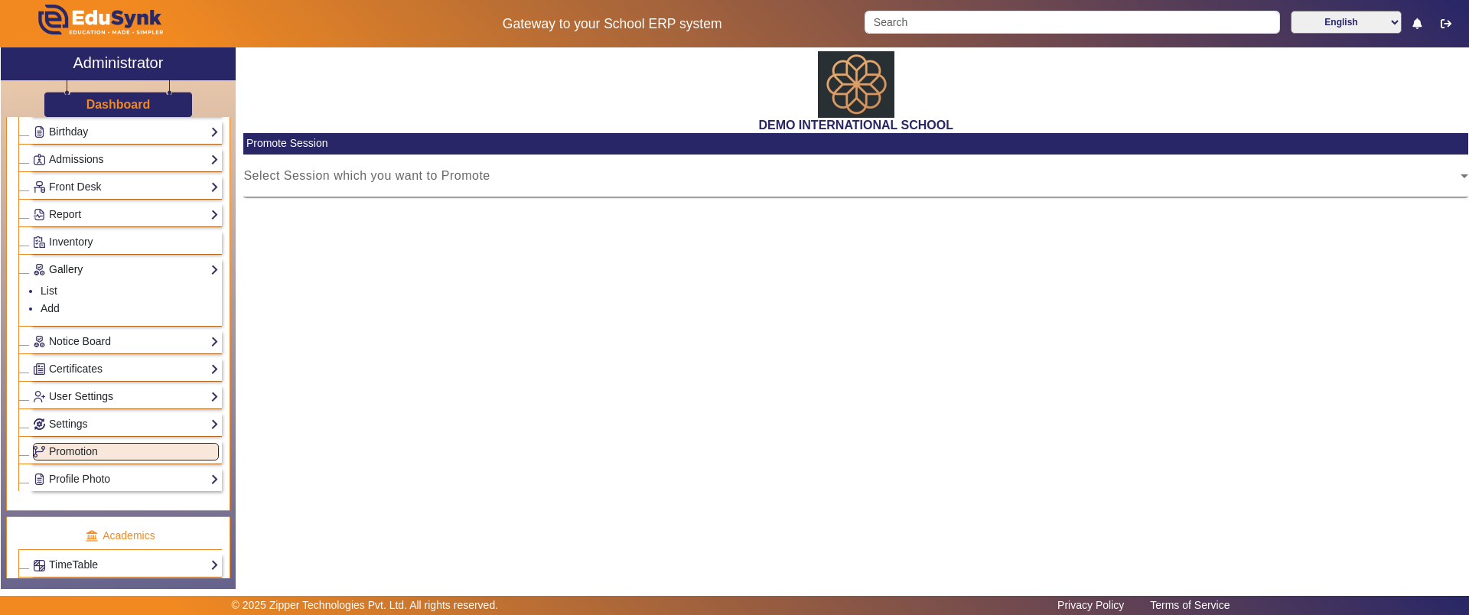
click at [65, 271] on link "Gallery" at bounding box center [126, 270] width 186 height 18
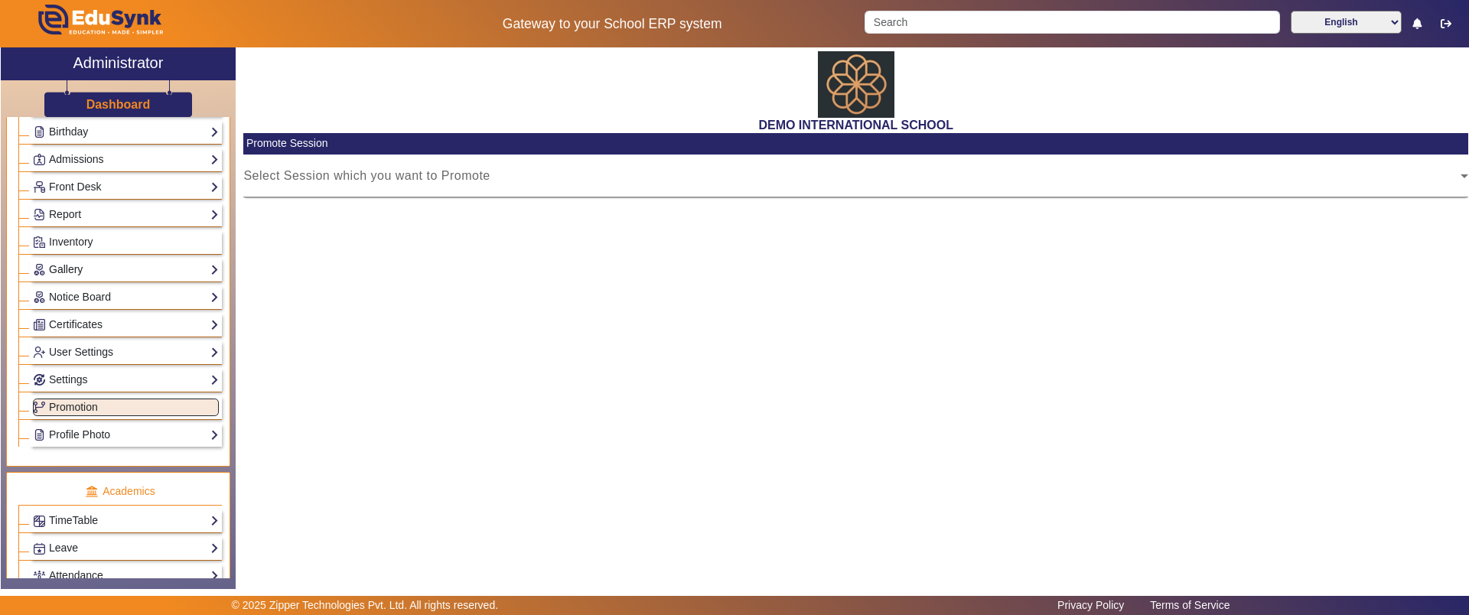
click at [64, 264] on link "Gallery" at bounding box center [126, 270] width 186 height 18
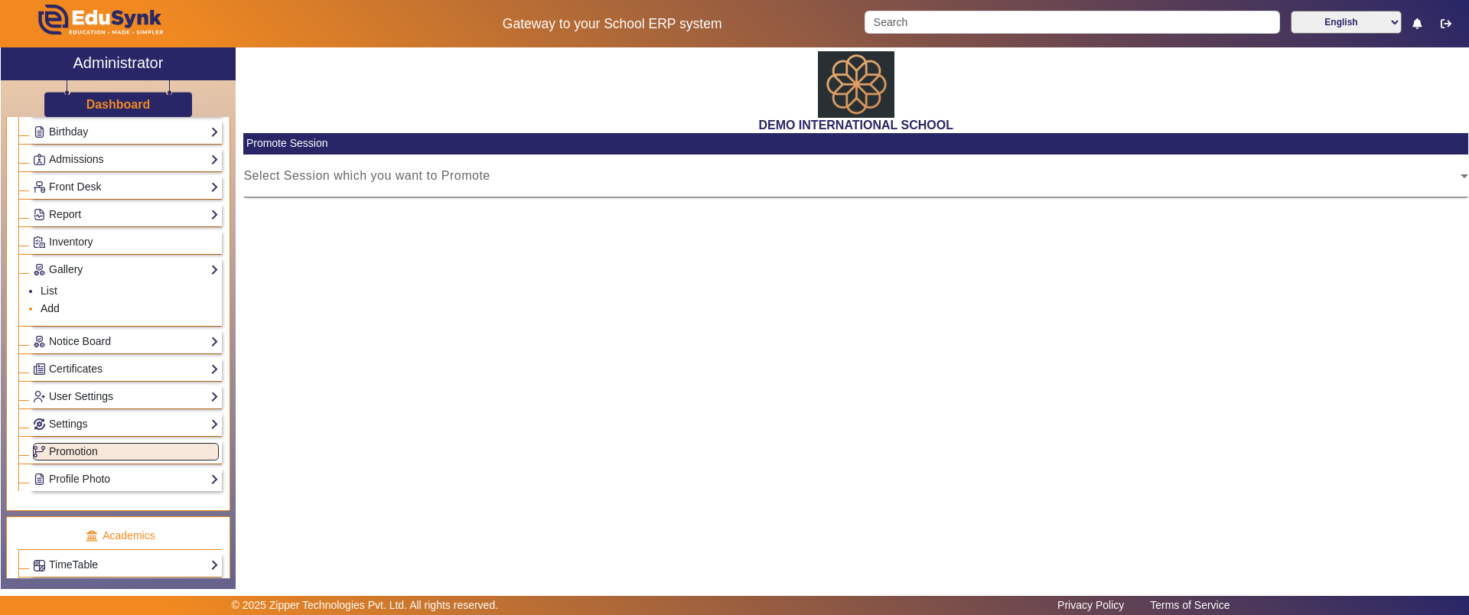
click at [49, 306] on link "Add" at bounding box center [50, 308] width 19 height 12
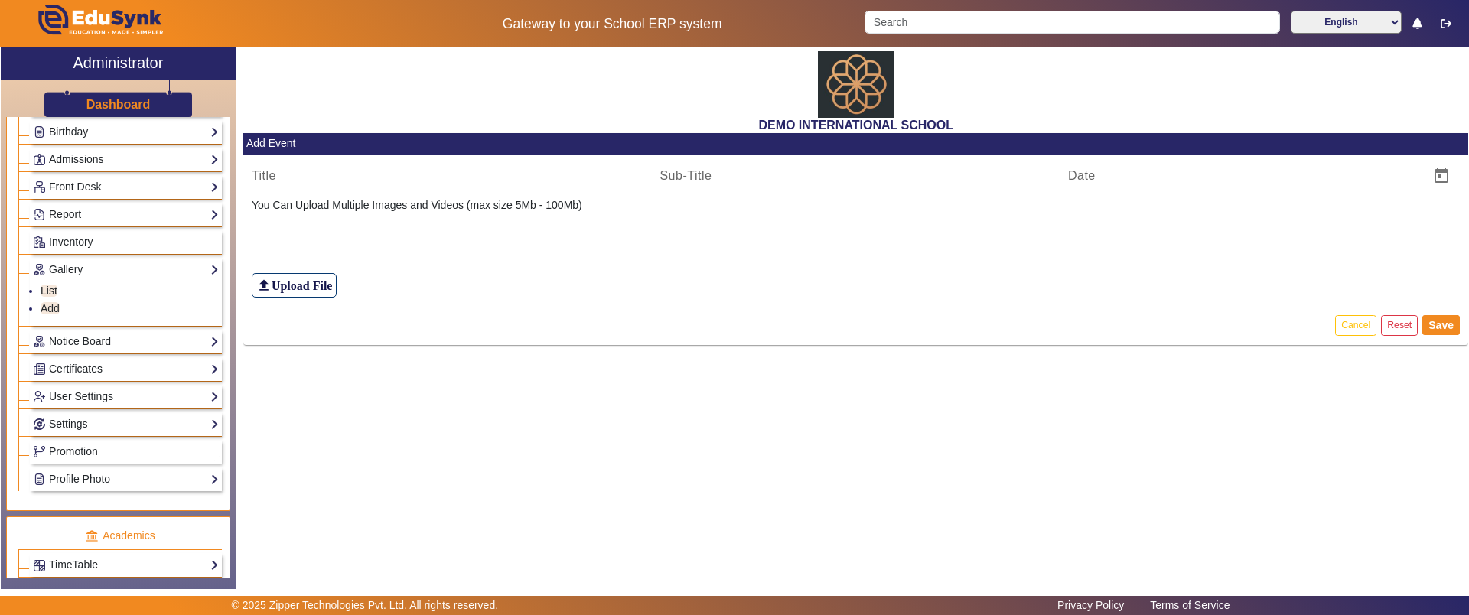
click at [363, 184] on input at bounding box center [448, 176] width 393 height 18
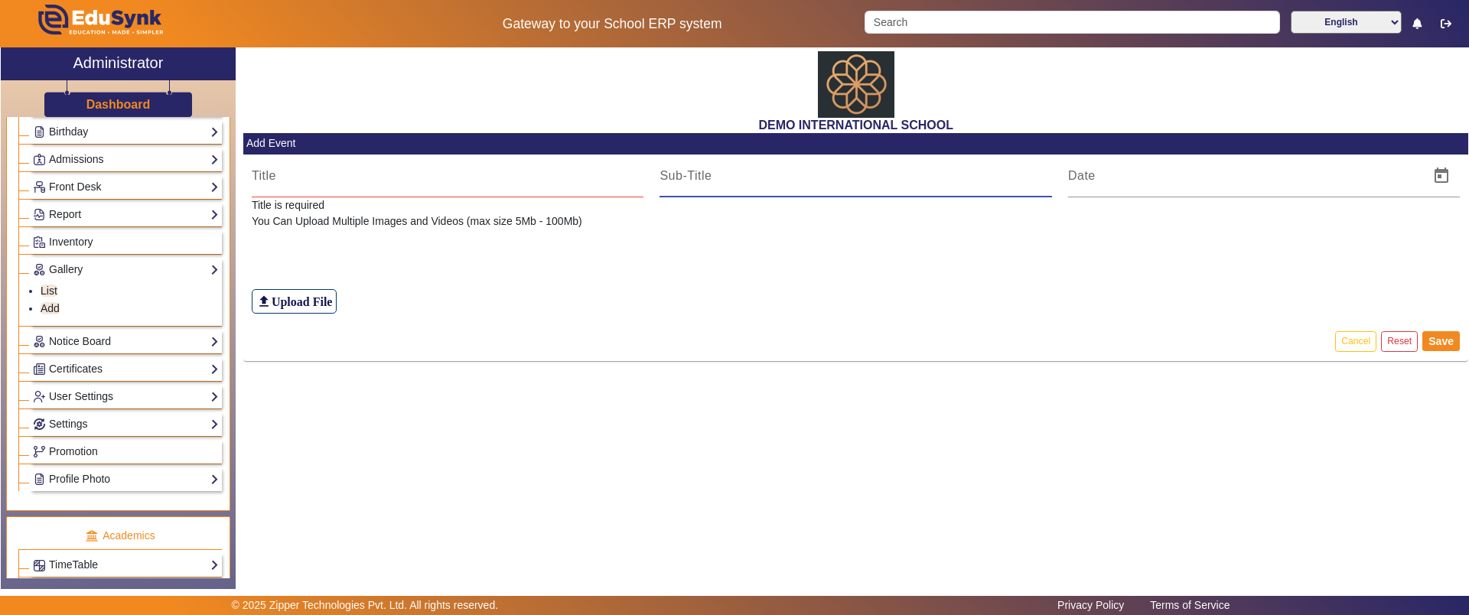
click at [705, 174] on input at bounding box center [856, 176] width 393 height 18
click at [1126, 177] on input at bounding box center [1244, 176] width 353 height 18
click at [305, 291] on label "file_upload Upload File" at bounding box center [295, 301] width 86 height 24
click at [0, 0] on input "file_upload Upload File" at bounding box center [0, 0] width 0 height 0
click at [47, 292] on link "List" at bounding box center [49, 291] width 17 height 12
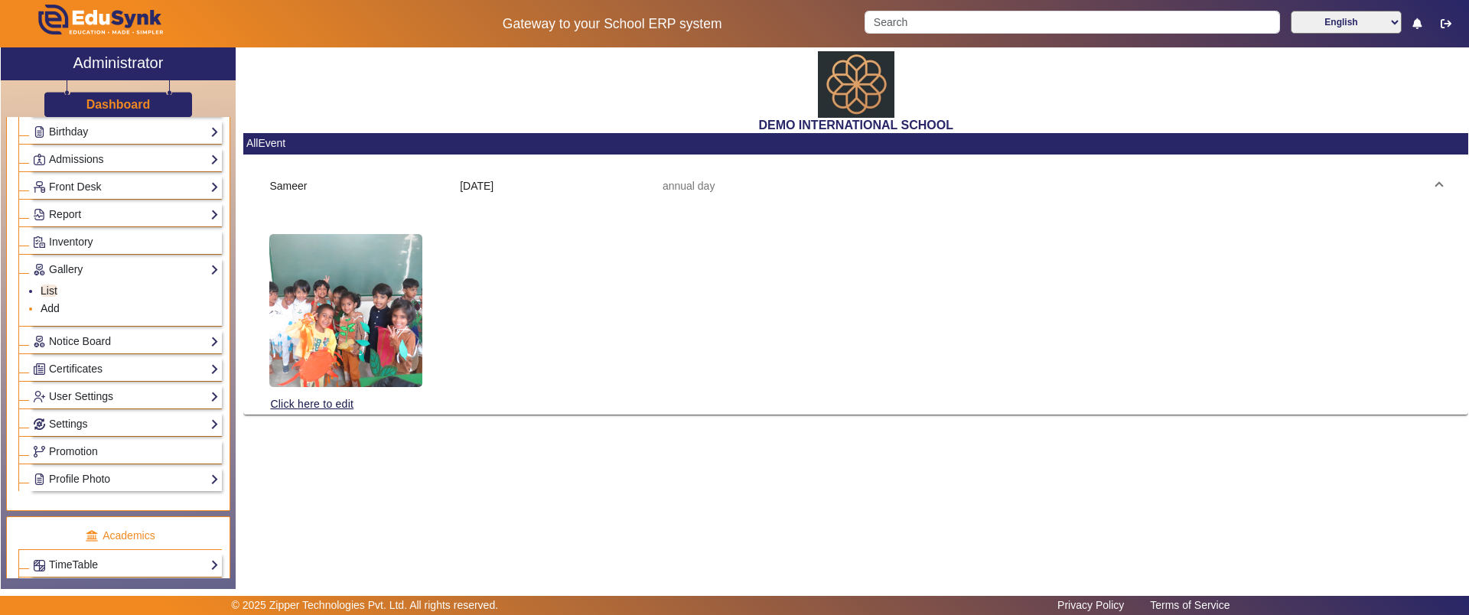
click at [48, 302] on link "Add" at bounding box center [50, 308] width 19 height 12
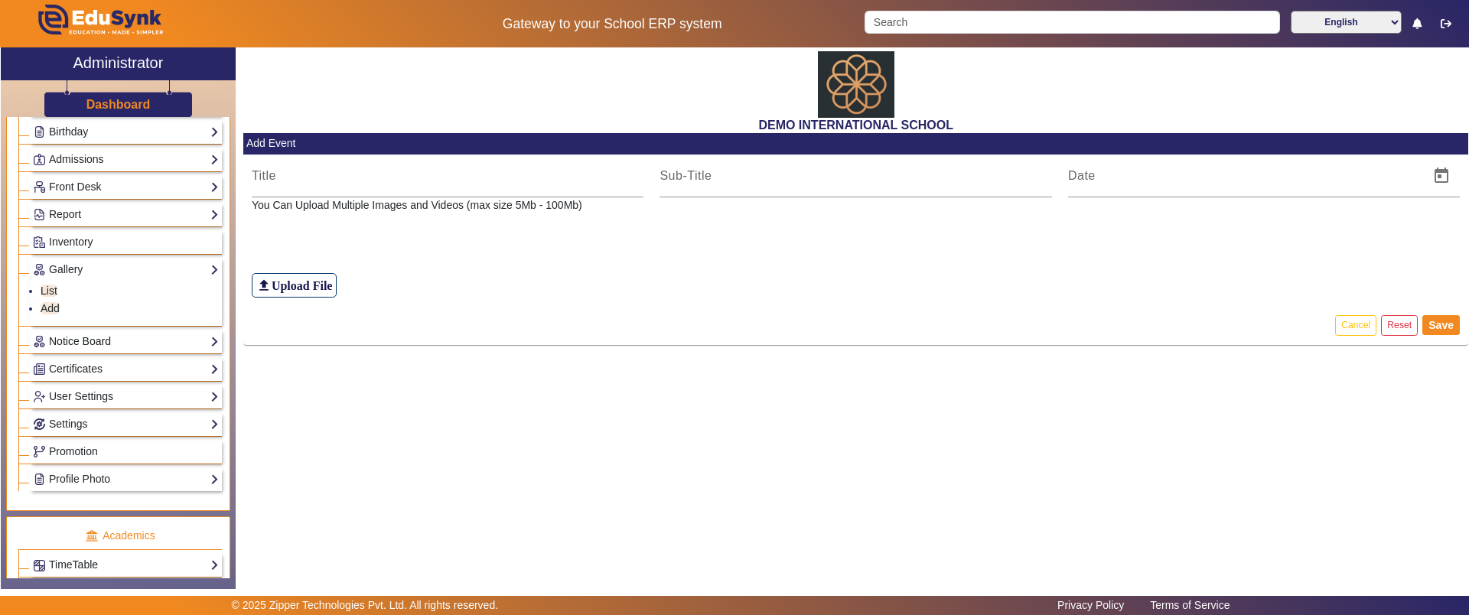
click at [75, 340] on link "Notice Board" at bounding box center [126, 342] width 186 height 18
click at [55, 340] on link "Add" at bounding box center [50, 336] width 19 height 12
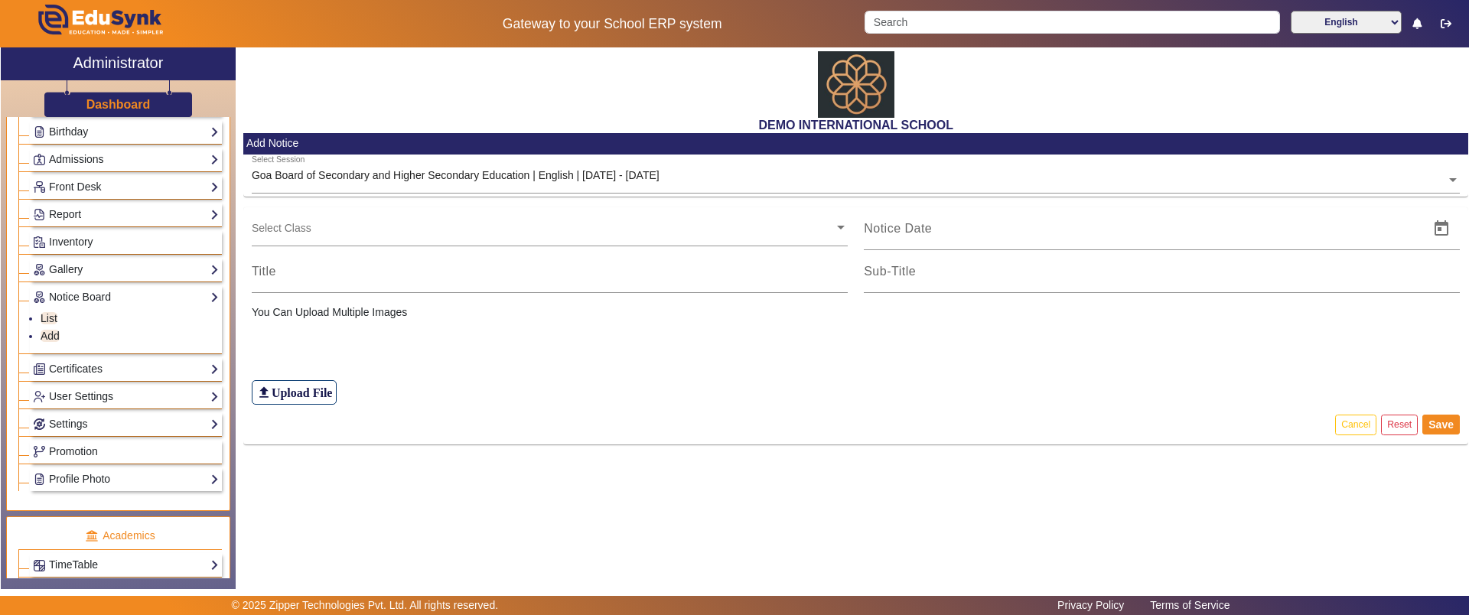
click at [415, 235] on ng-select "Select Class" at bounding box center [550, 228] width 596 height 42
